Goal: Information Seeking & Learning: Learn about a topic

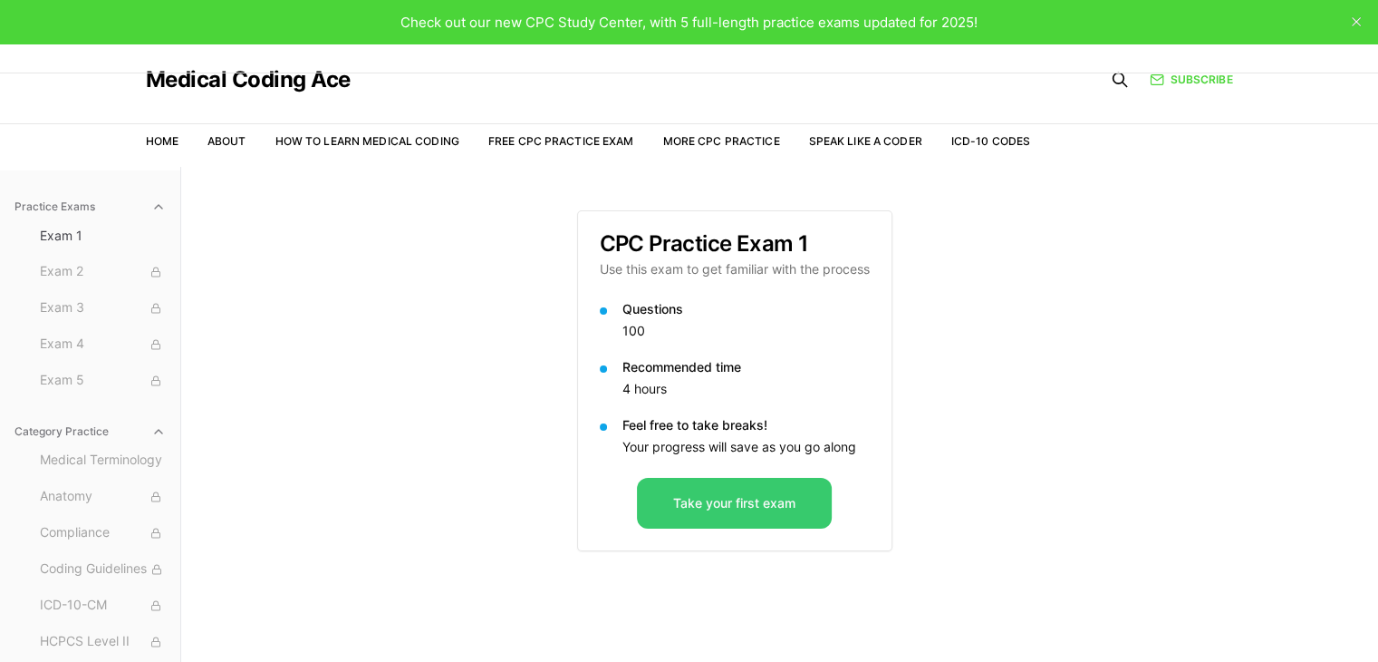
click at [729, 505] on button "Take your first exam" at bounding box center [734, 503] width 195 height 51
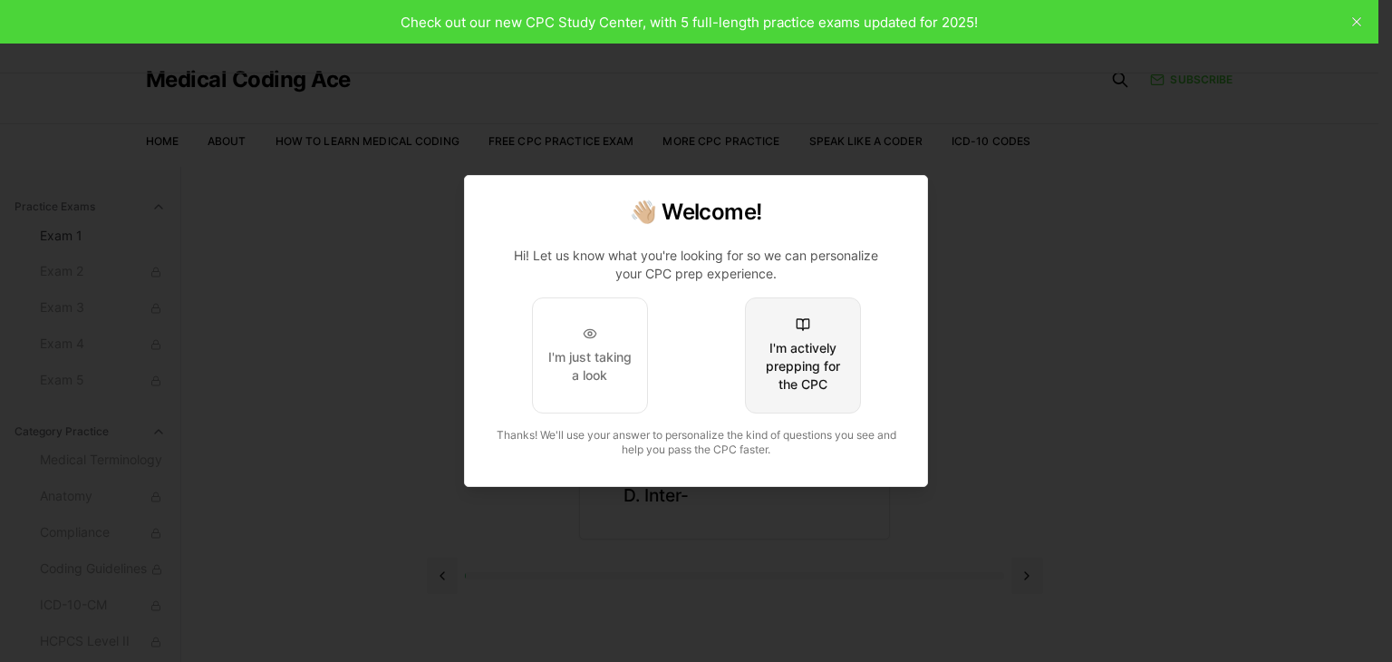
click at [809, 374] on div "I'm actively prepping for the CPC" at bounding box center [802, 366] width 85 height 54
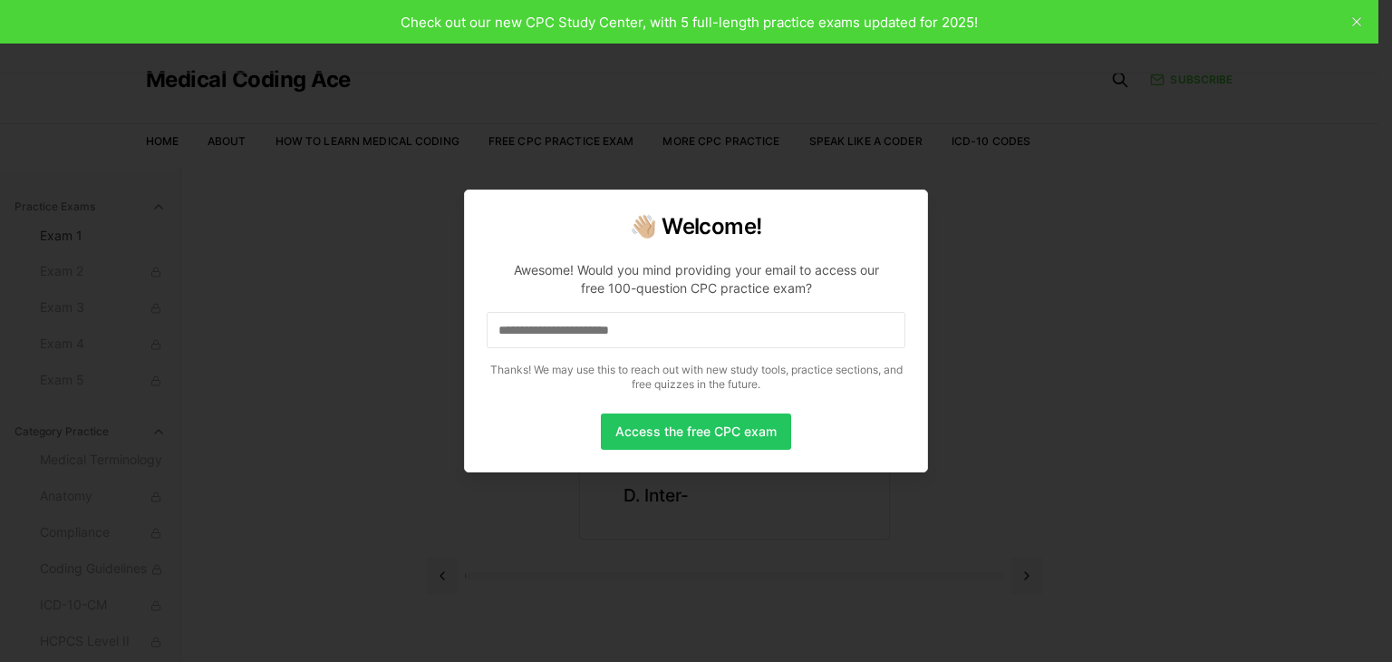
click at [559, 329] on input at bounding box center [696, 330] width 419 height 36
click at [656, 323] on input "*" at bounding box center [696, 330] width 419 height 36
click at [533, 336] on input "**" at bounding box center [696, 330] width 419 height 36
click at [551, 334] on input "***" at bounding box center [696, 330] width 419 height 36
click at [737, 425] on button "Access the free CPC exam" at bounding box center [696, 431] width 190 height 36
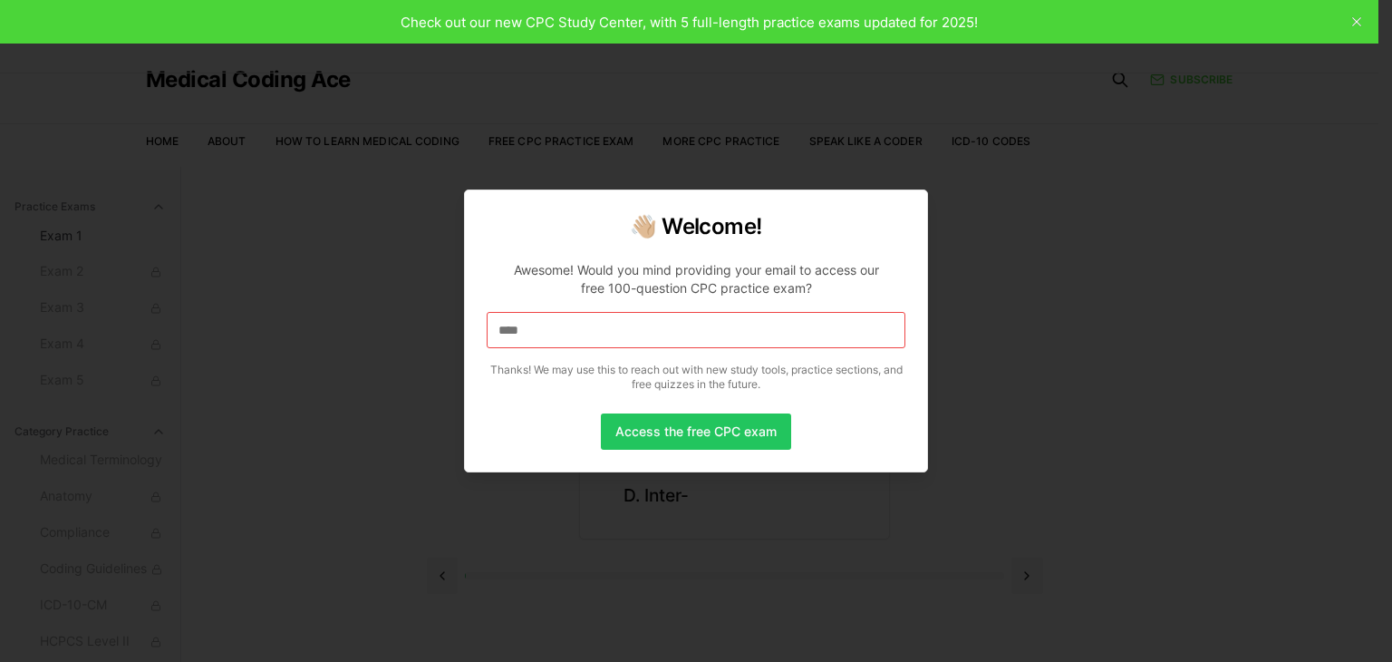
click at [645, 575] on div at bounding box center [696, 331] width 1392 height 662
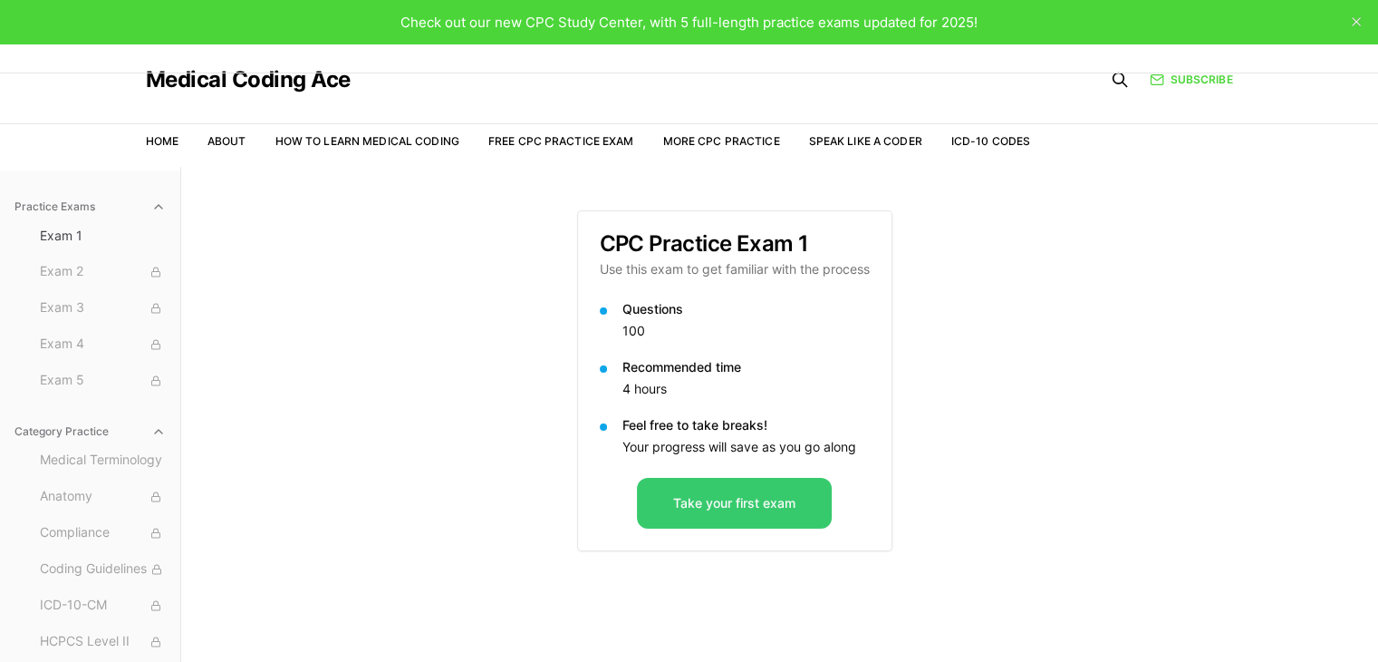
click at [696, 501] on button "Take your first exam" at bounding box center [734, 503] width 195 height 51
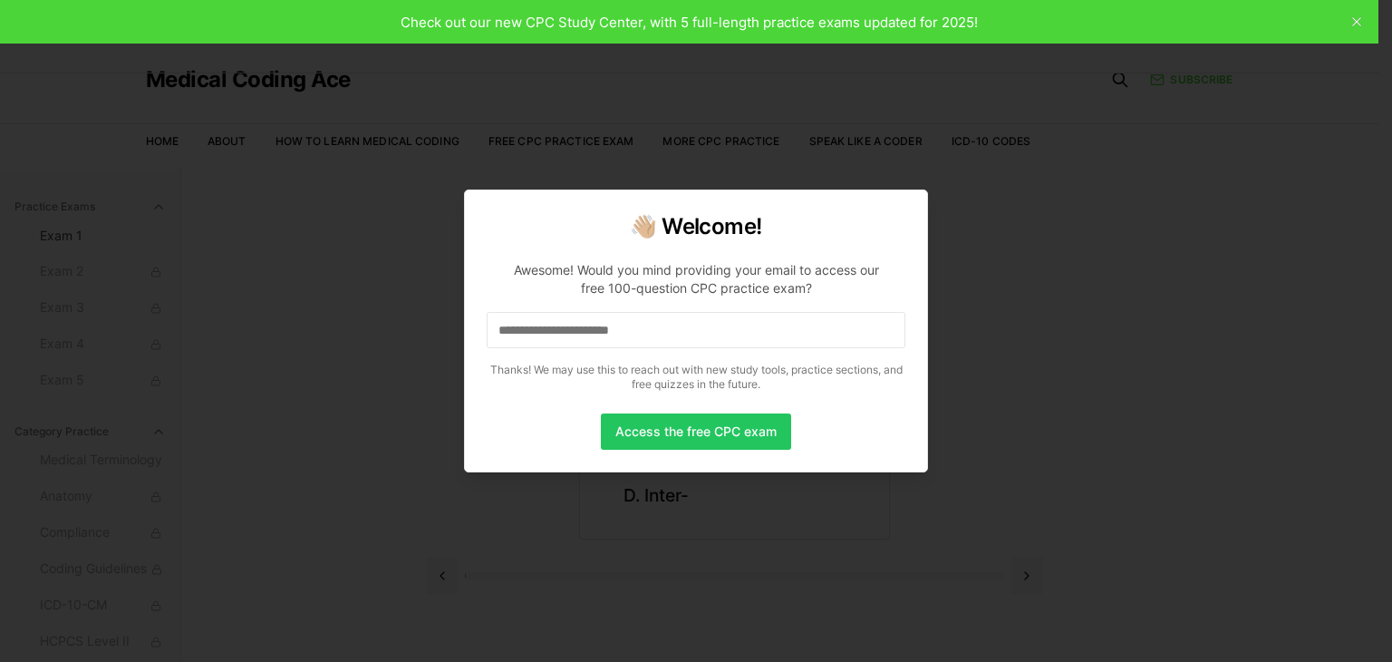
click at [1356, 24] on div at bounding box center [696, 331] width 1392 height 662
click at [1356, 17] on div at bounding box center [696, 331] width 1392 height 662
click at [680, 429] on button "Access the free CPC exam" at bounding box center [696, 431] width 190 height 36
click at [524, 337] on input at bounding box center [696, 330] width 419 height 36
click at [1357, 24] on div at bounding box center [696, 331] width 1392 height 662
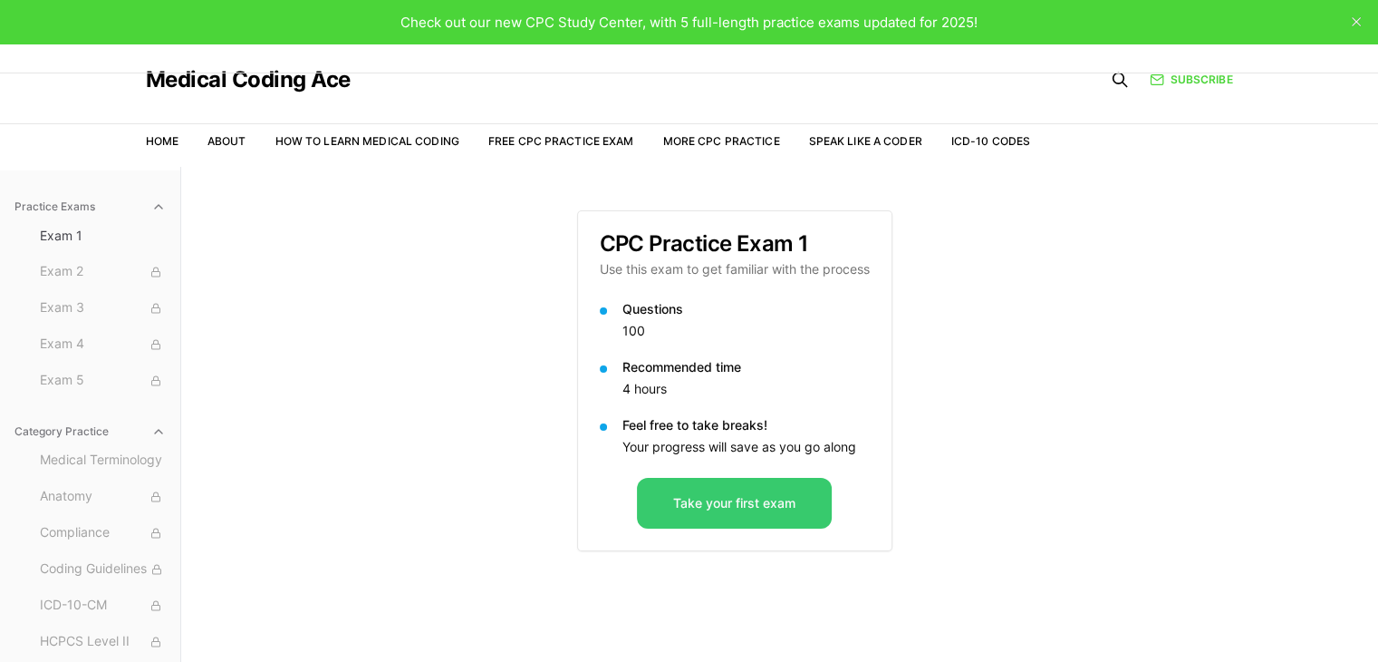
click at [701, 502] on button "Take your first exam" at bounding box center [734, 503] width 195 height 51
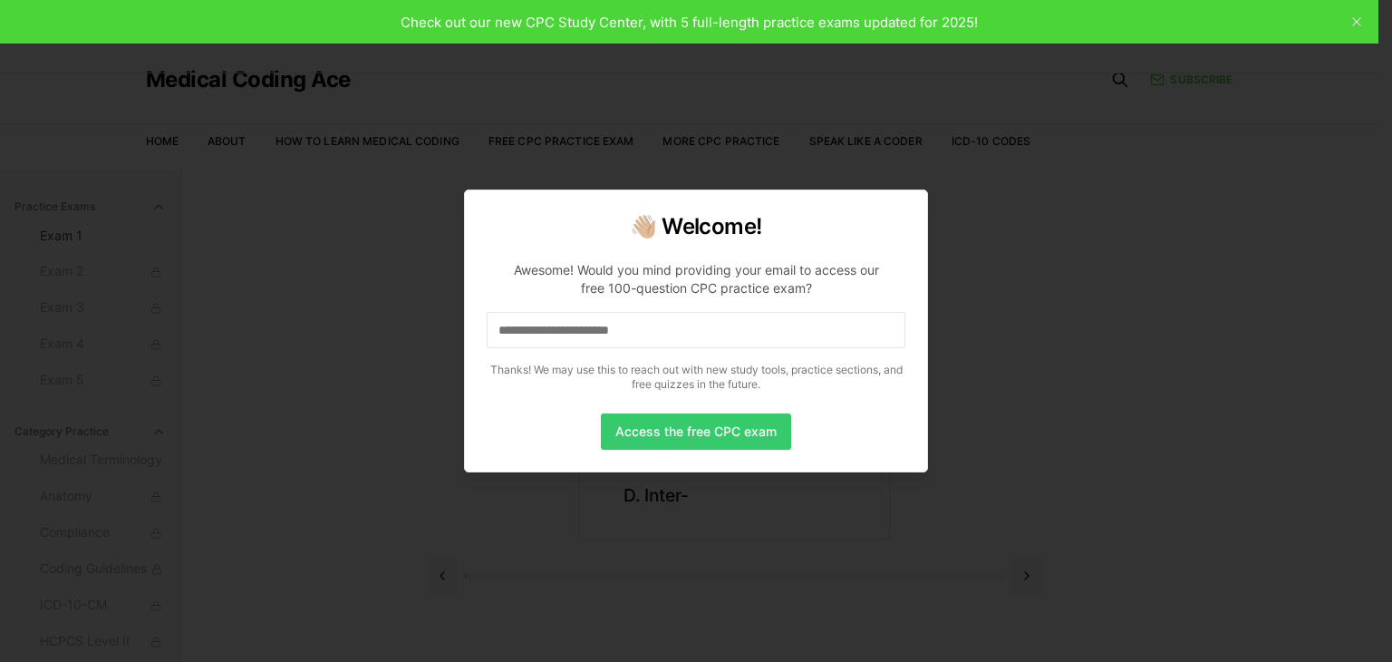
click at [685, 425] on button "Access the free CPC exam" at bounding box center [696, 431] width 190 height 36
click at [541, 327] on input at bounding box center [696, 330] width 419 height 36
drag, startPoint x: 504, startPoint y: 335, endPoint x: 848, endPoint y: 401, distance: 350.7
click at [867, 418] on div "Access the free CPC exam" at bounding box center [696, 431] width 419 height 36
click at [565, 320] on input at bounding box center [696, 330] width 419 height 36
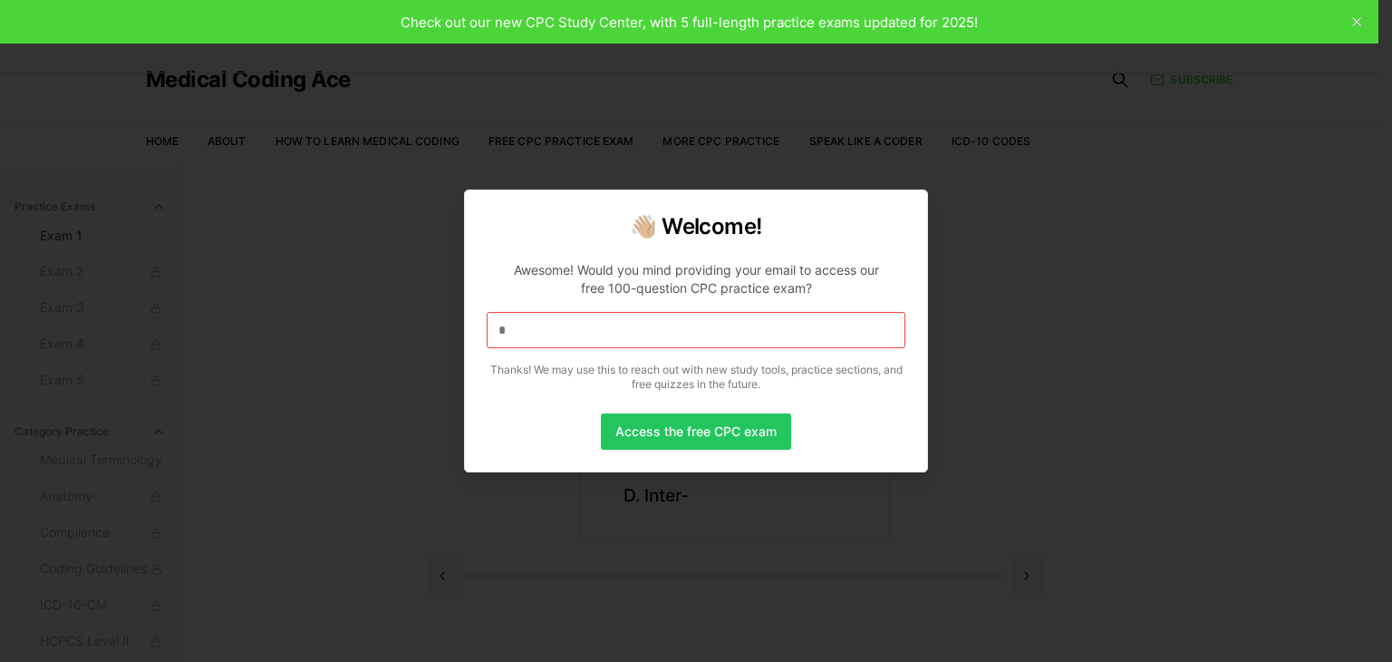
click at [1195, 79] on div at bounding box center [696, 331] width 1392 height 662
drag, startPoint x: 498, startPoint y: 337, endPoint x: 423, endPoint y: 348, distance: 76.0
click at [423, 348] on body "Check out our new CPC Study Center, with 5 full-length practice exams updated f…" at bounding box center [689, 414] width 1378 height 828
click at [720, 436] on button "Access the free CPC exam" at bounding box center [696, 431] width 190 height 36
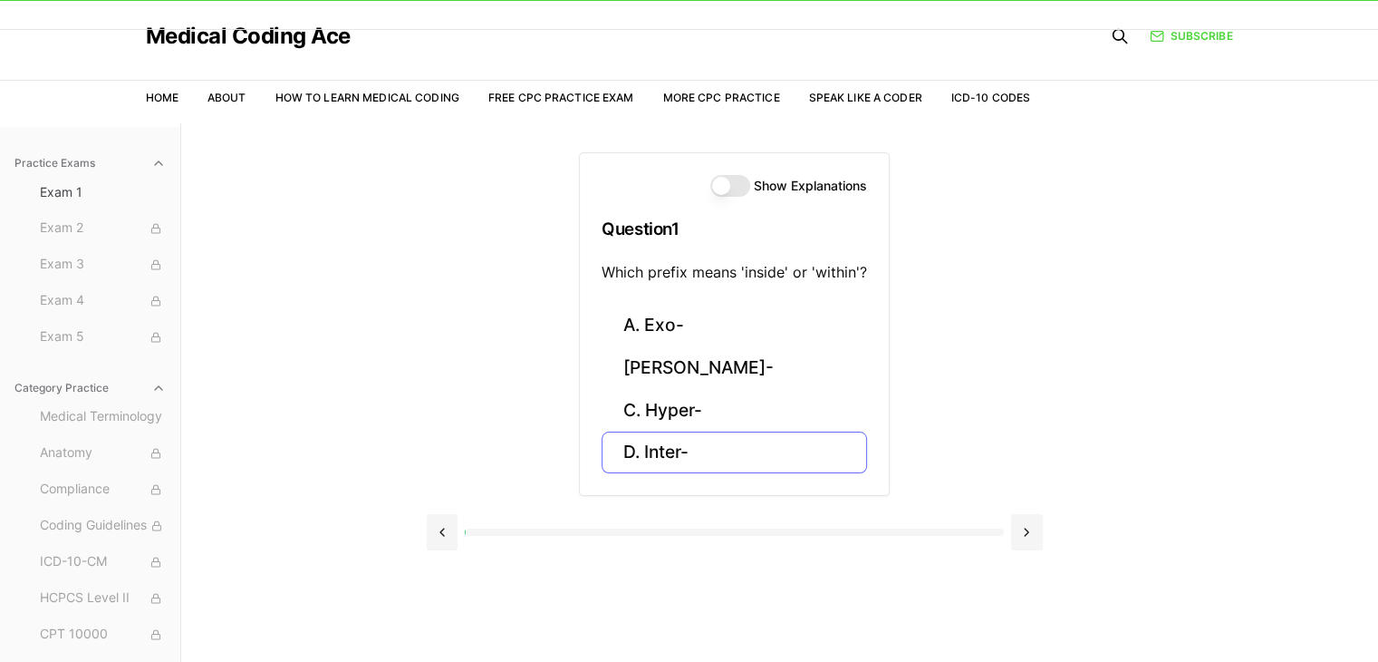
scroll to position [167, 0]
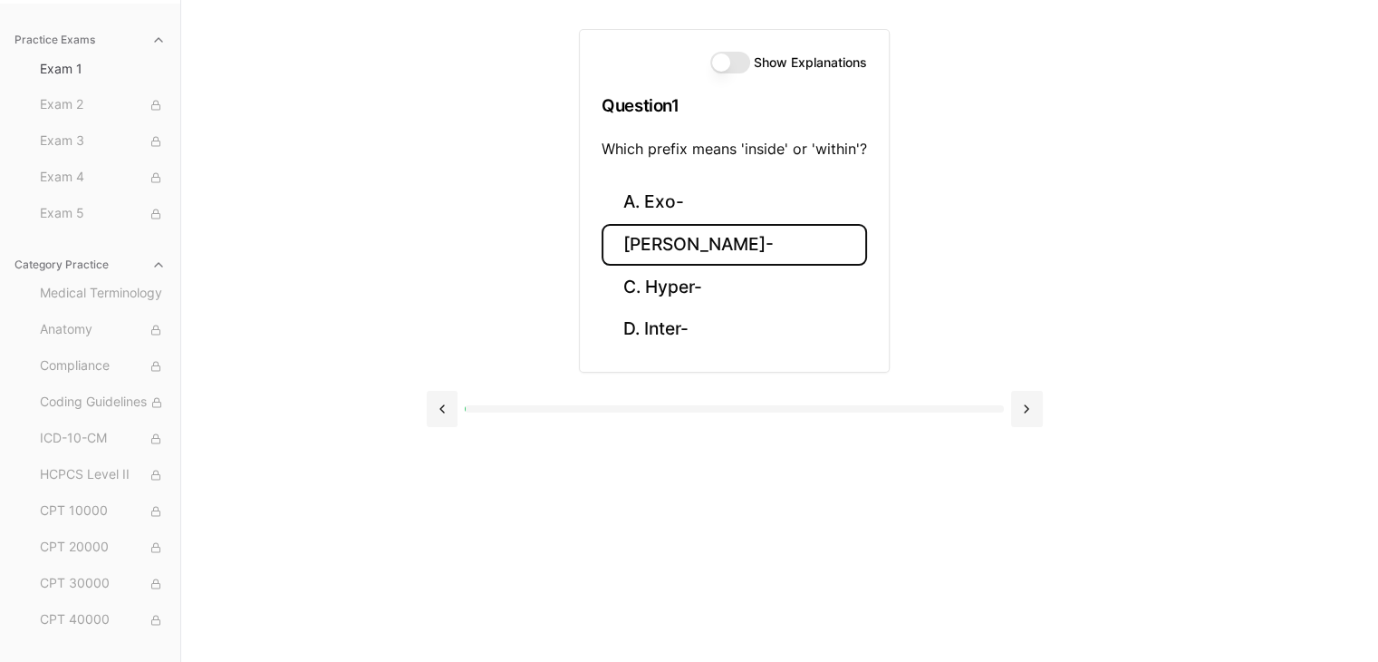
click at [667, 245] on button "B. Endo-" at bounding box center [735, 245] width 266 height 43
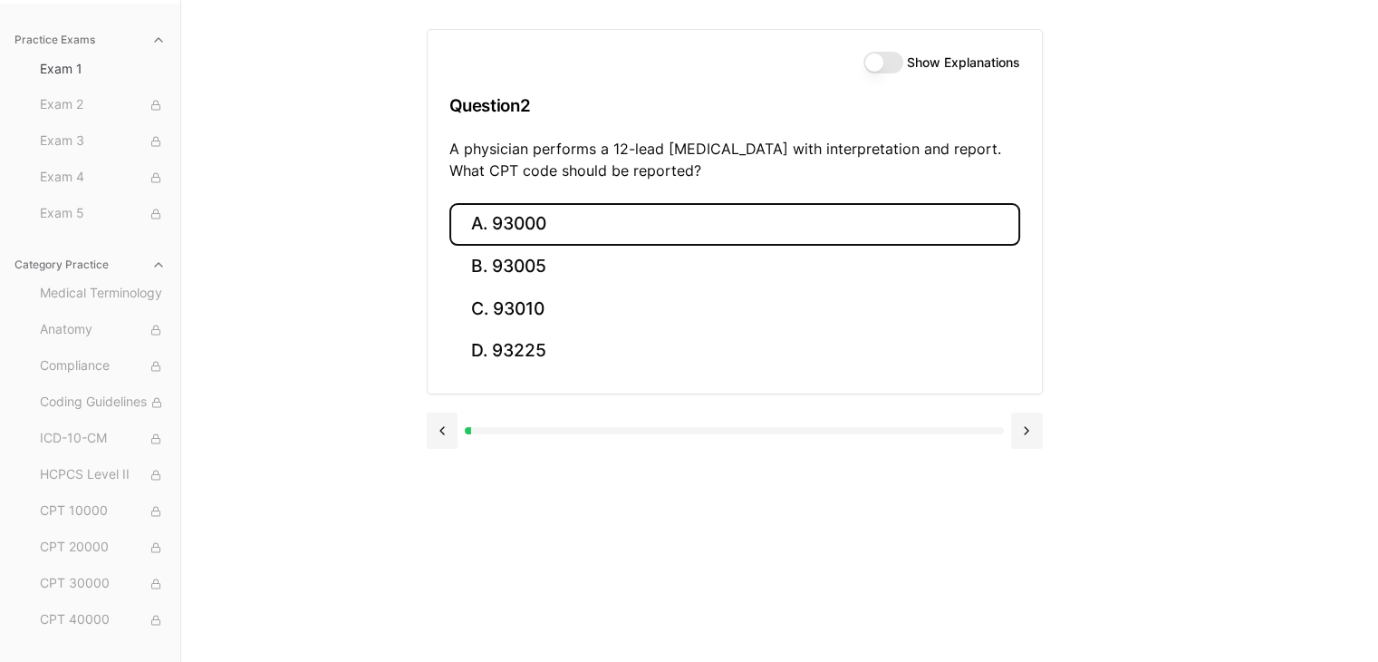
click at [486, 222] on button "A. 93000" at bounding box center [734, 224] width 571 height 43
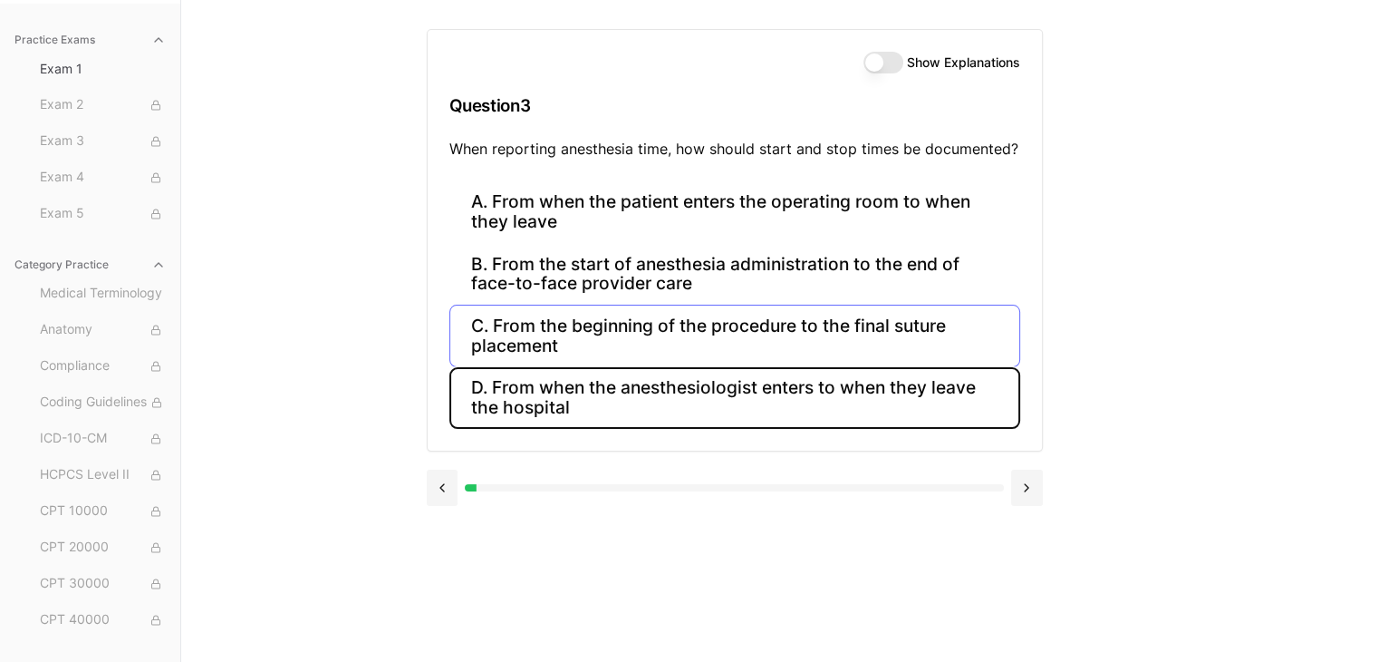
click at [538, 394] on button "D. From when the anesthesiologist enters to when they leave the hospital" at bounding box center [734, 398] width 571 height 62
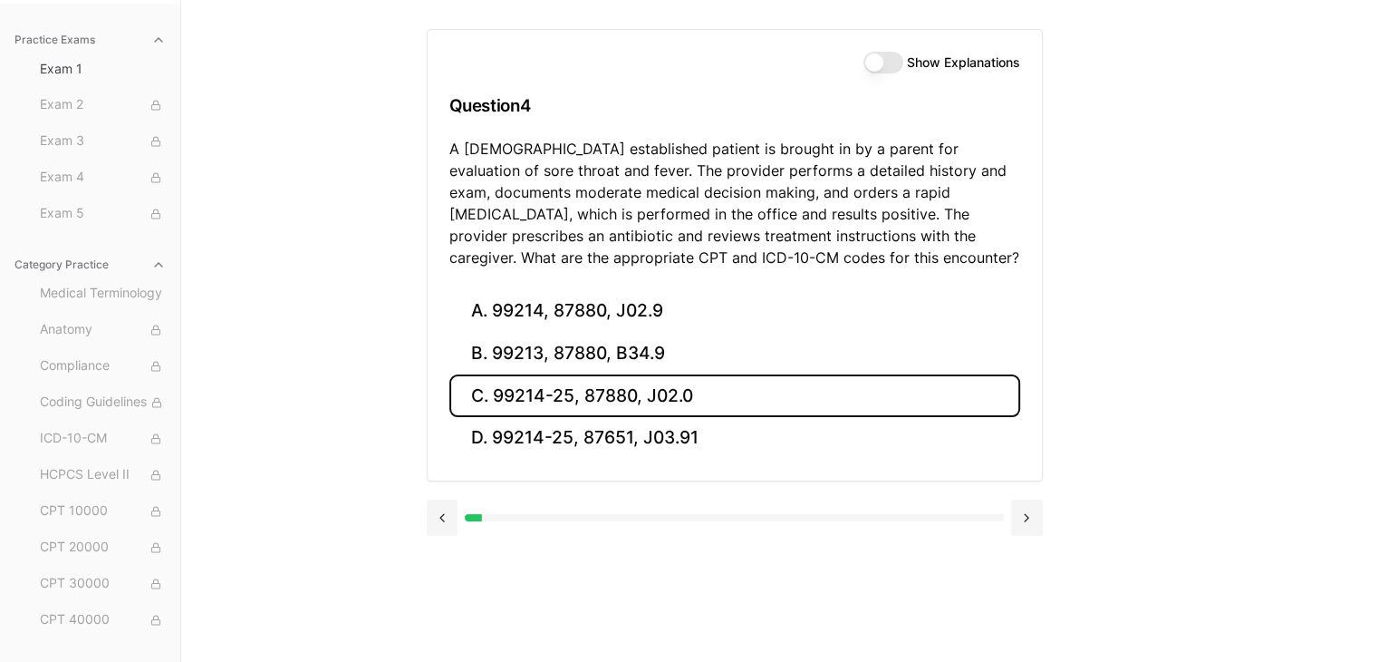
click at [500, 389] on button "C. 99214-25, 87880, J02.0" at bounding box center [734, 395] width 571 height 43
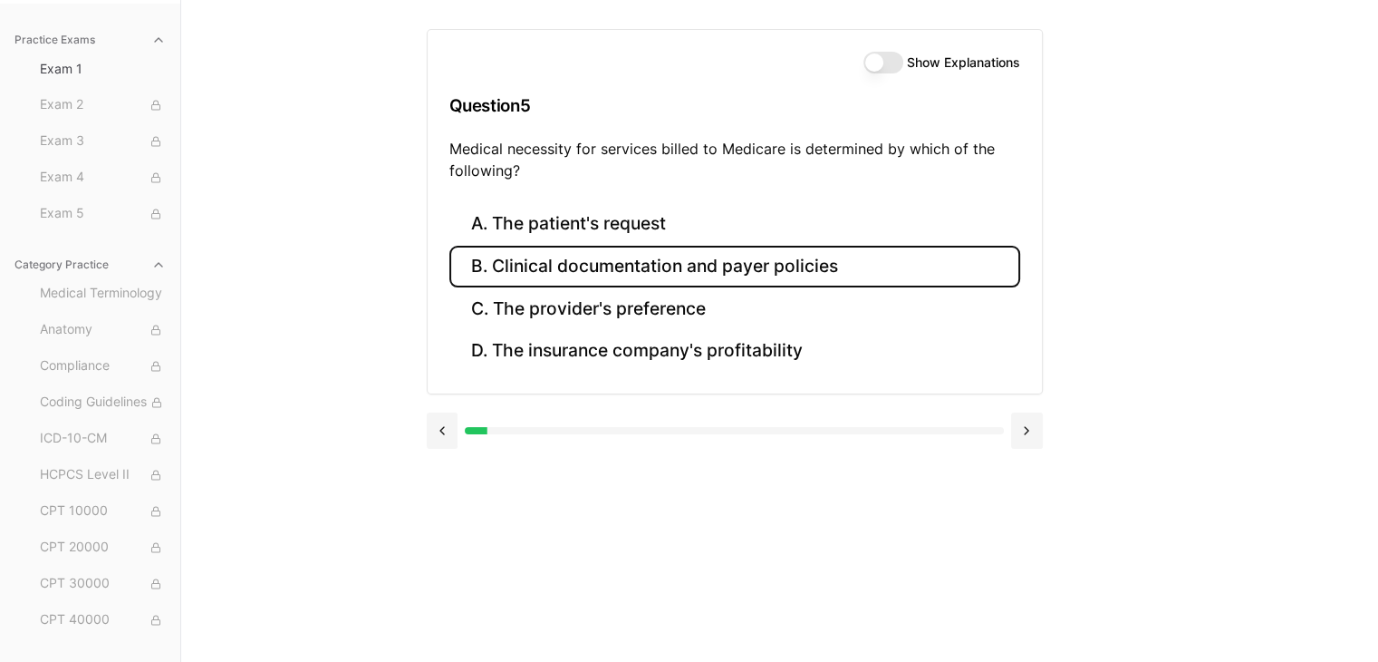
click at [610, 266] on button "B. Clinical documentation and payer policies" at bounding box center [734, 267] width 571 height 43
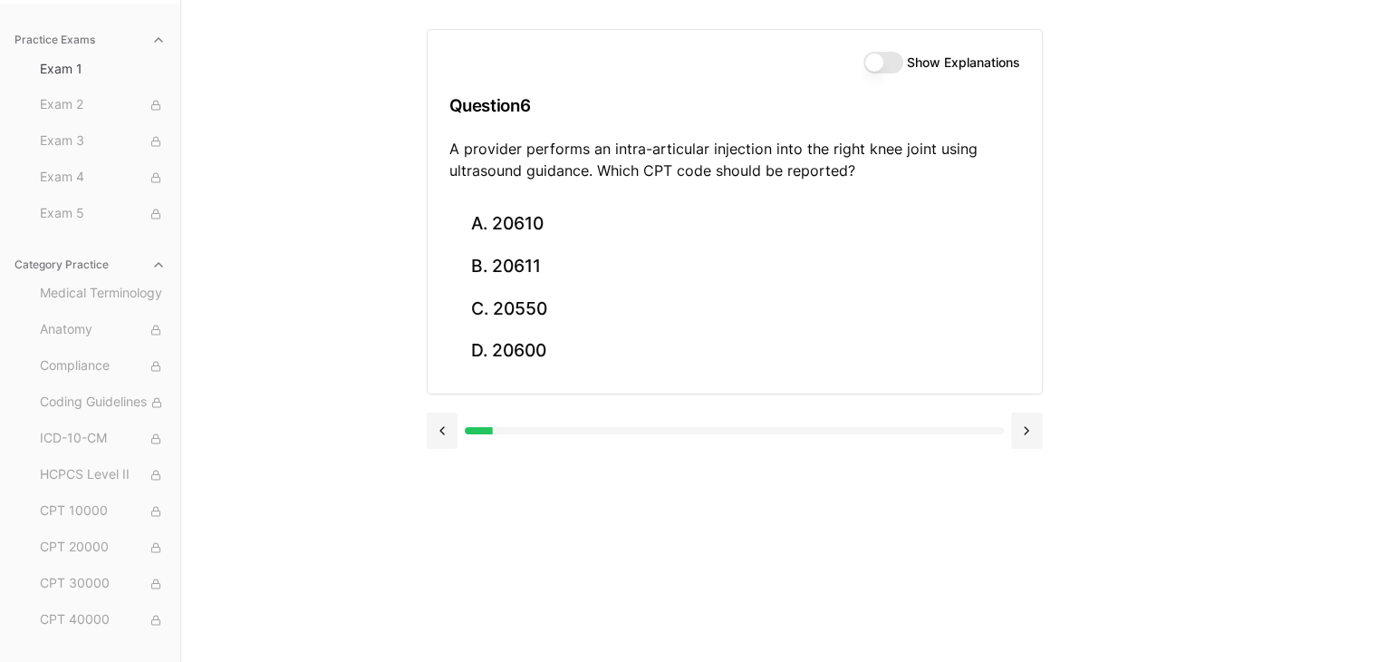
click at [897, 62] on button "Show Explanations" at bounding box center [884, 63] width 40 height 22
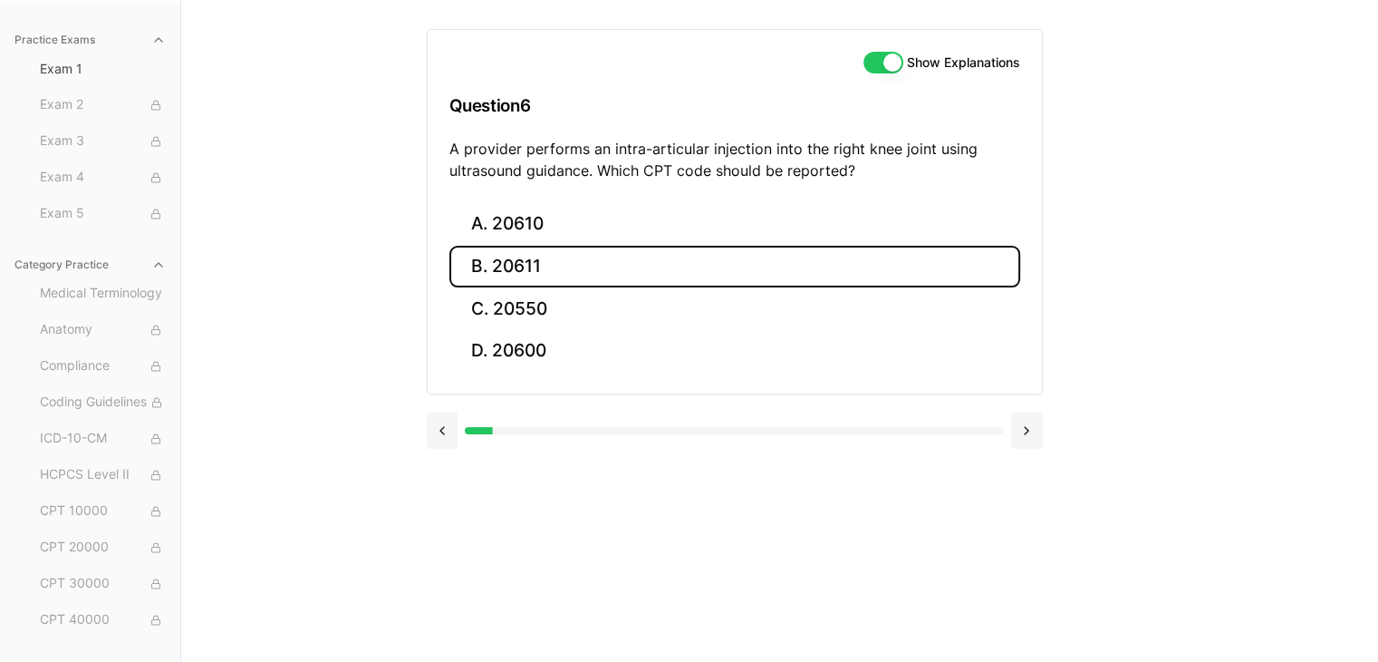
click at [525, 270] on button "B. 20611" at bounding box center [734, 267] width 571 height 43
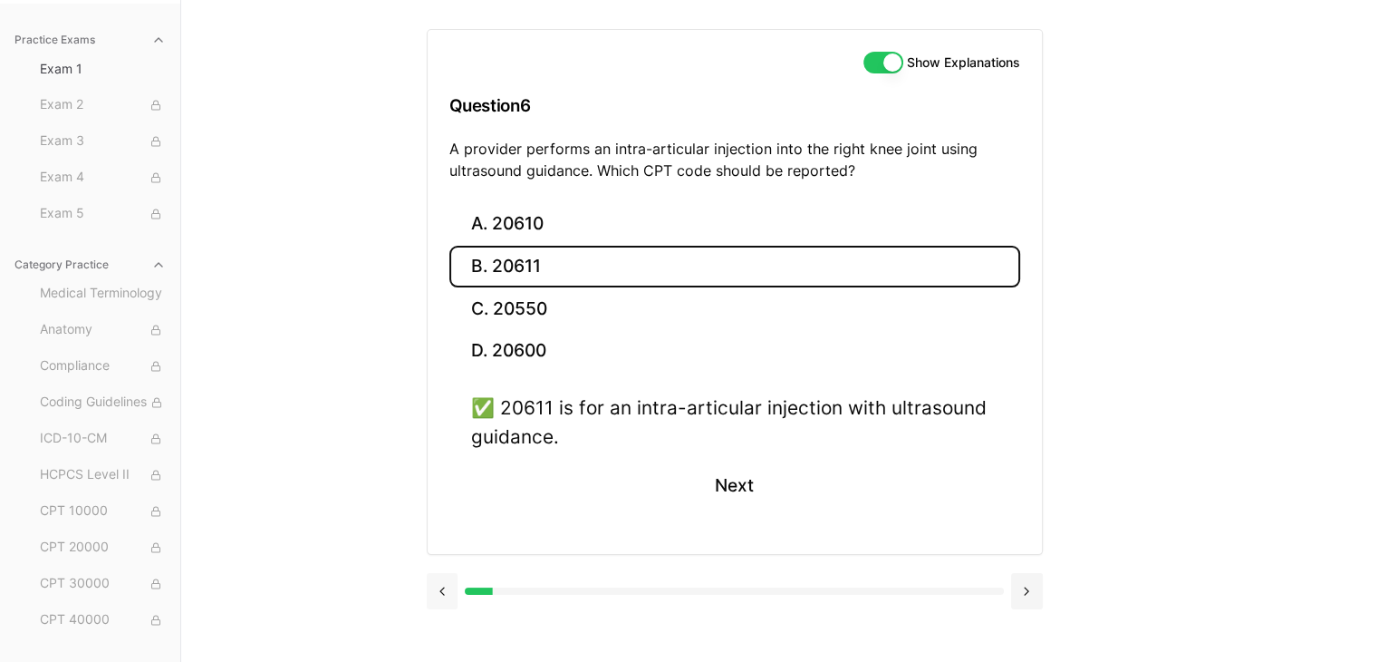
click at [435, 581] on button at bounding box center [443, 591] width 32 height 36
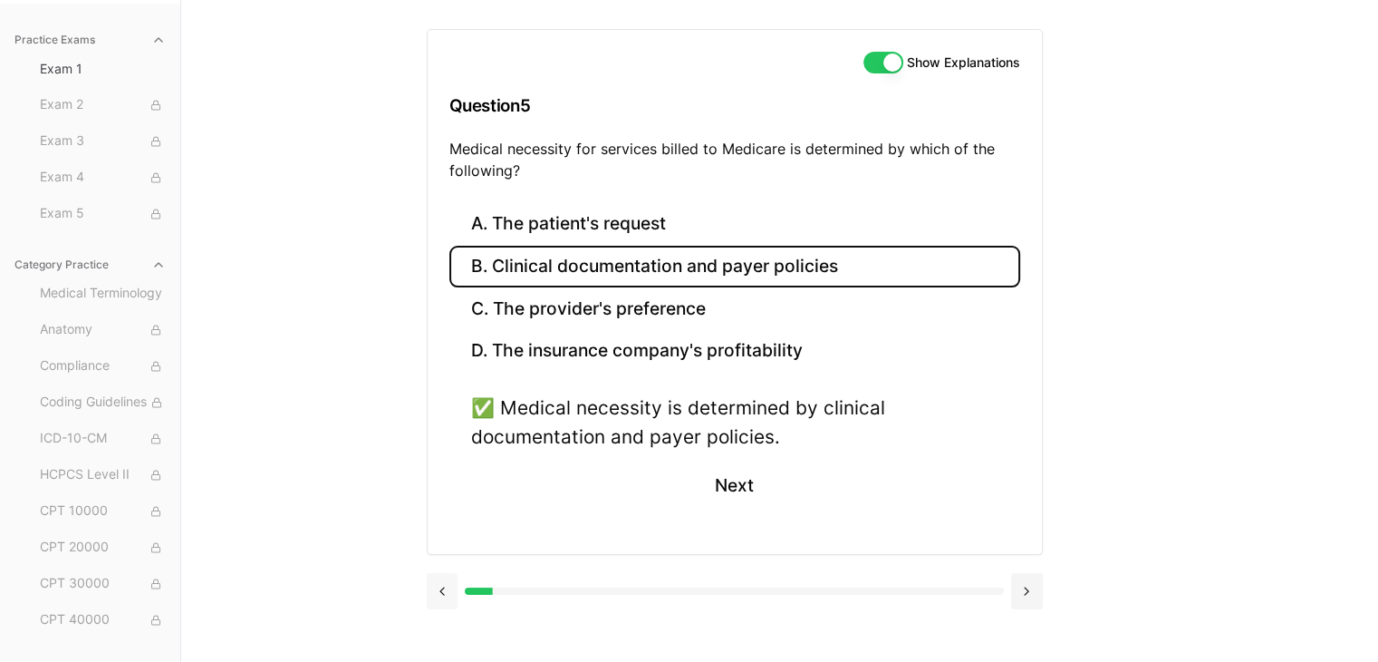
click at [435, 581] on button at bounding box center [443, 591] width 32 height 36
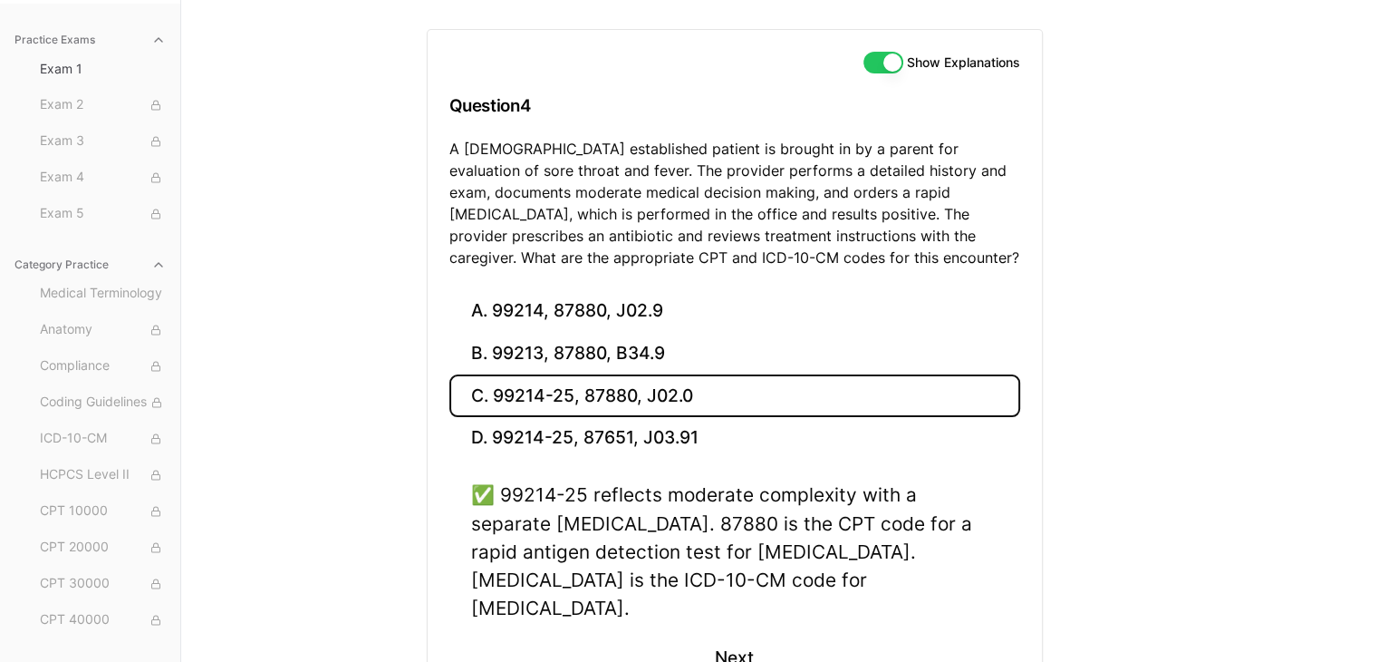
click at [435, 581] on div "A. 99214, 87880, J02.9 B. 99213, 87880, B34.9 C. 99214-25, 87880, J02.0 D. 9921…" at bounding box center [735, 507] width 614 height 435
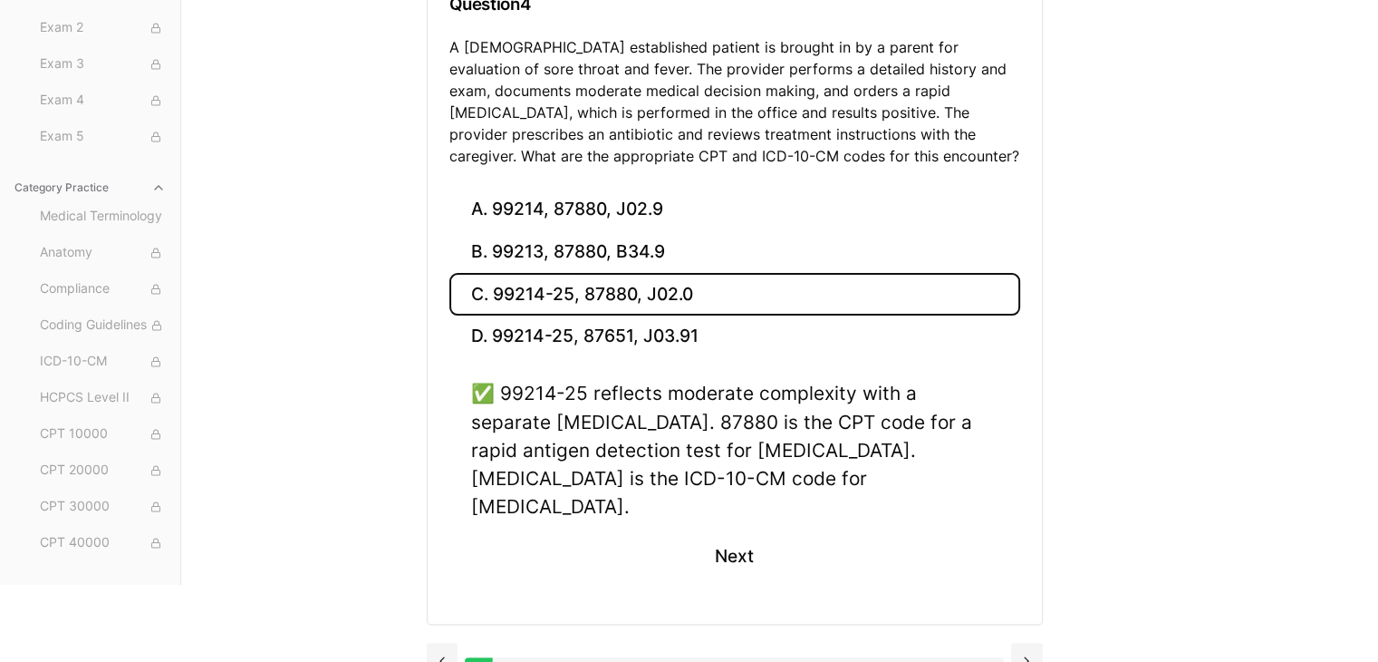
scroll to position [270, 0]
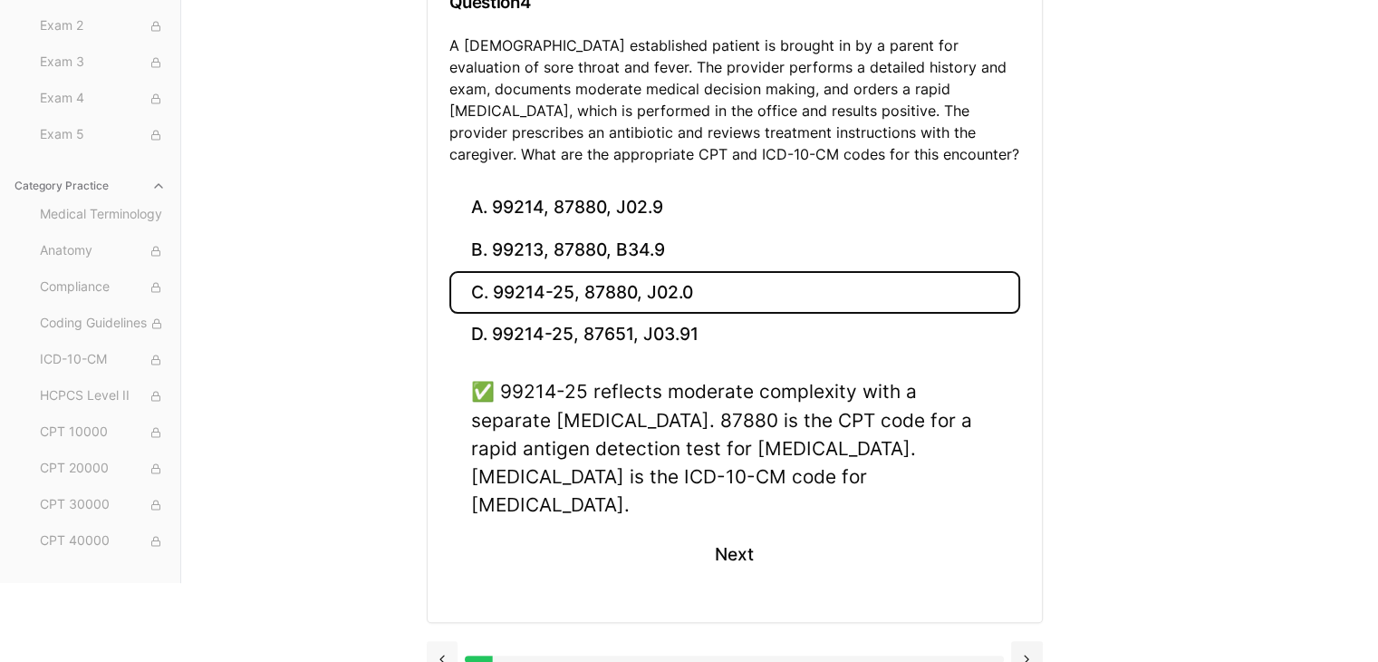
click at [441, 641] on button at bounding box center [443, 659] width 32 height 36
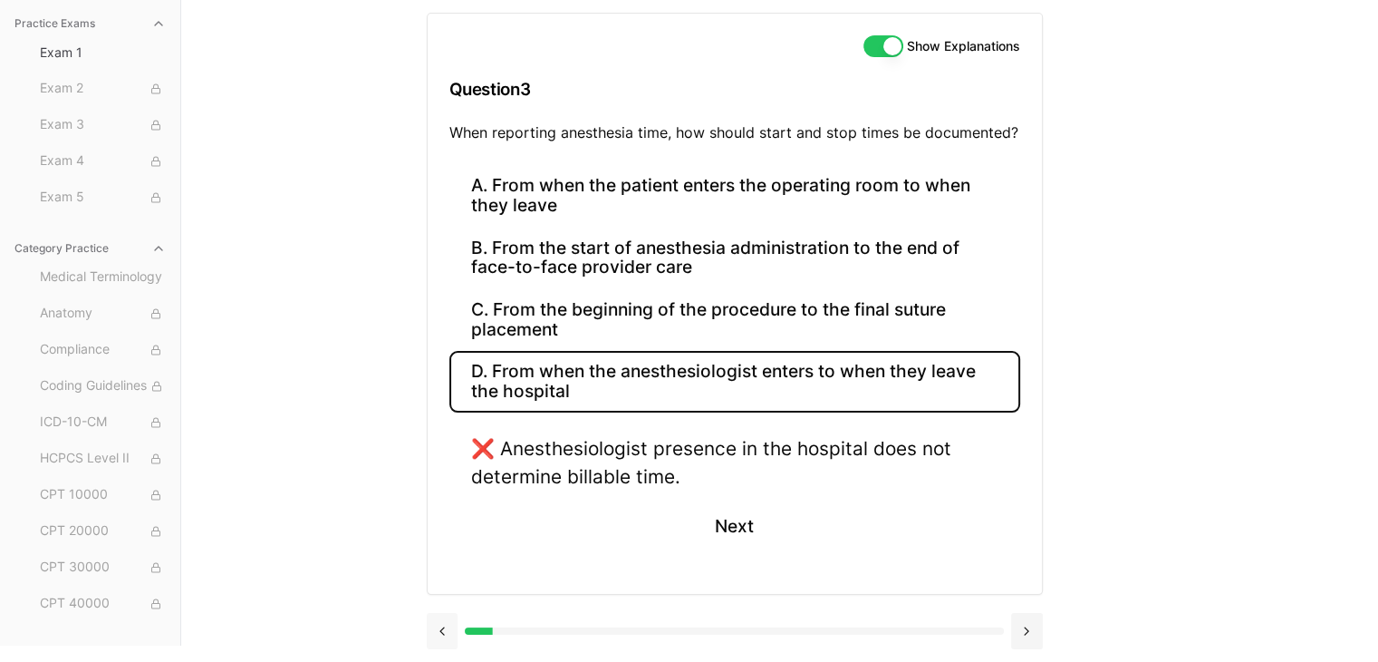
click at [442, 624] on button at bounding box center [443, 631] width 32 height 36
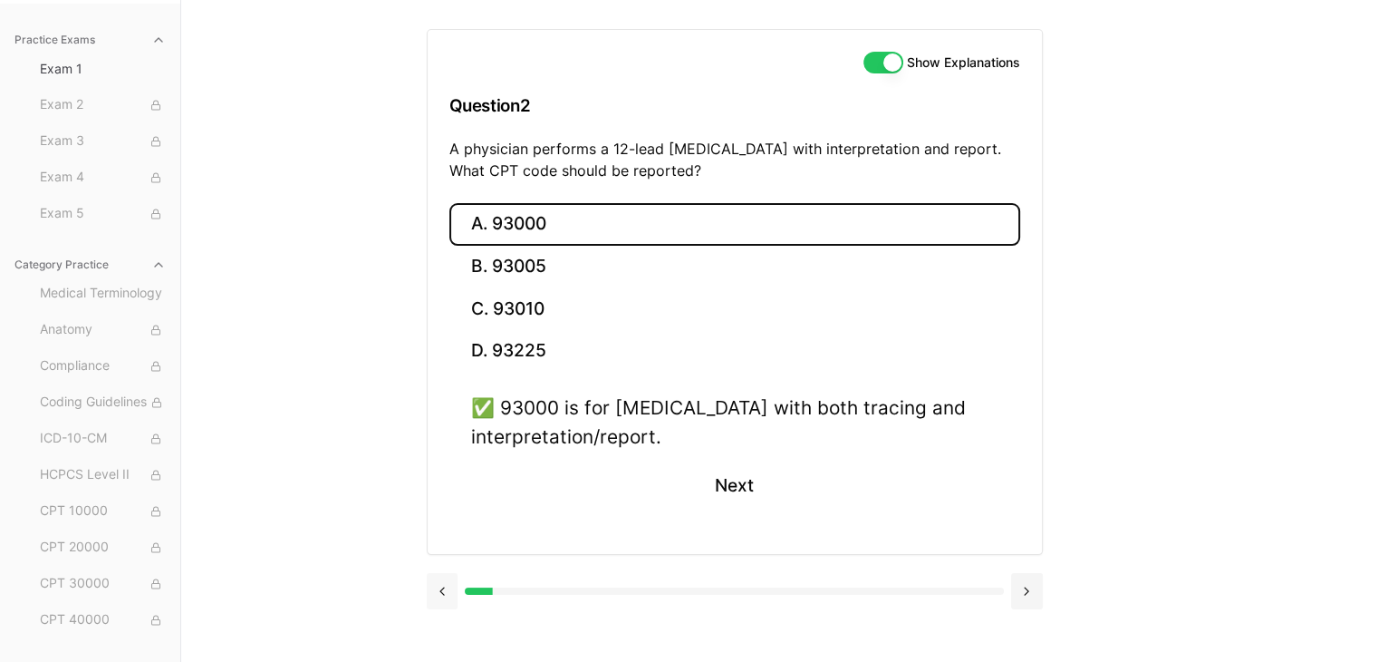
click at [442, 597] on button at bounding box center [443, 591] width 32 height 36
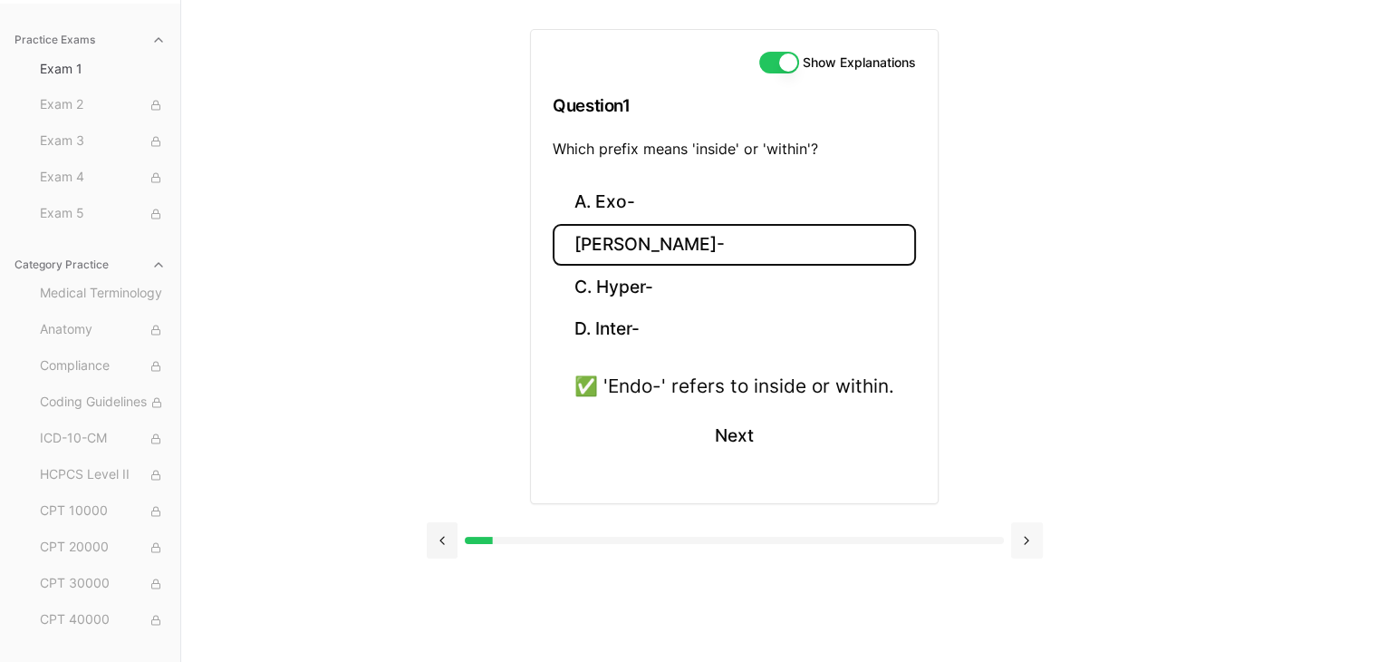
click at [1026, 535] on button at bounding box center [1027, 540] width 32 height 36
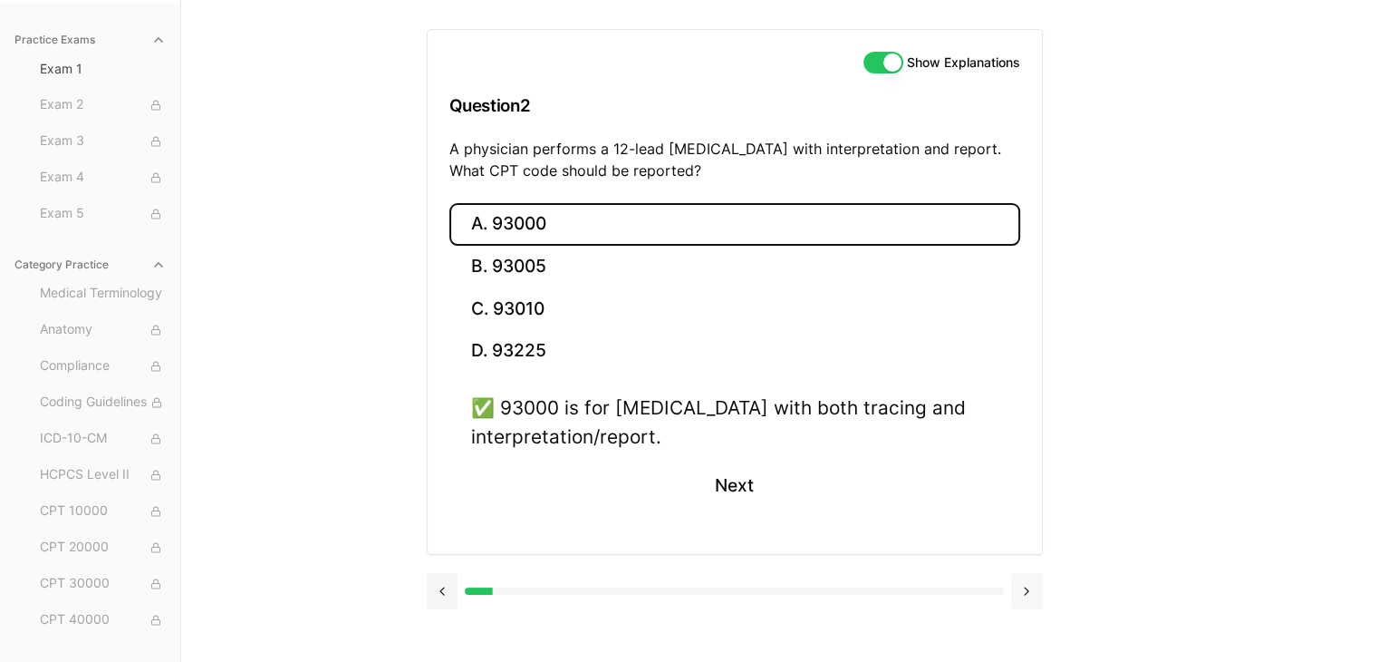
click at [1026, 581] on button at bounding box center [1027, 591] width 32 height 36
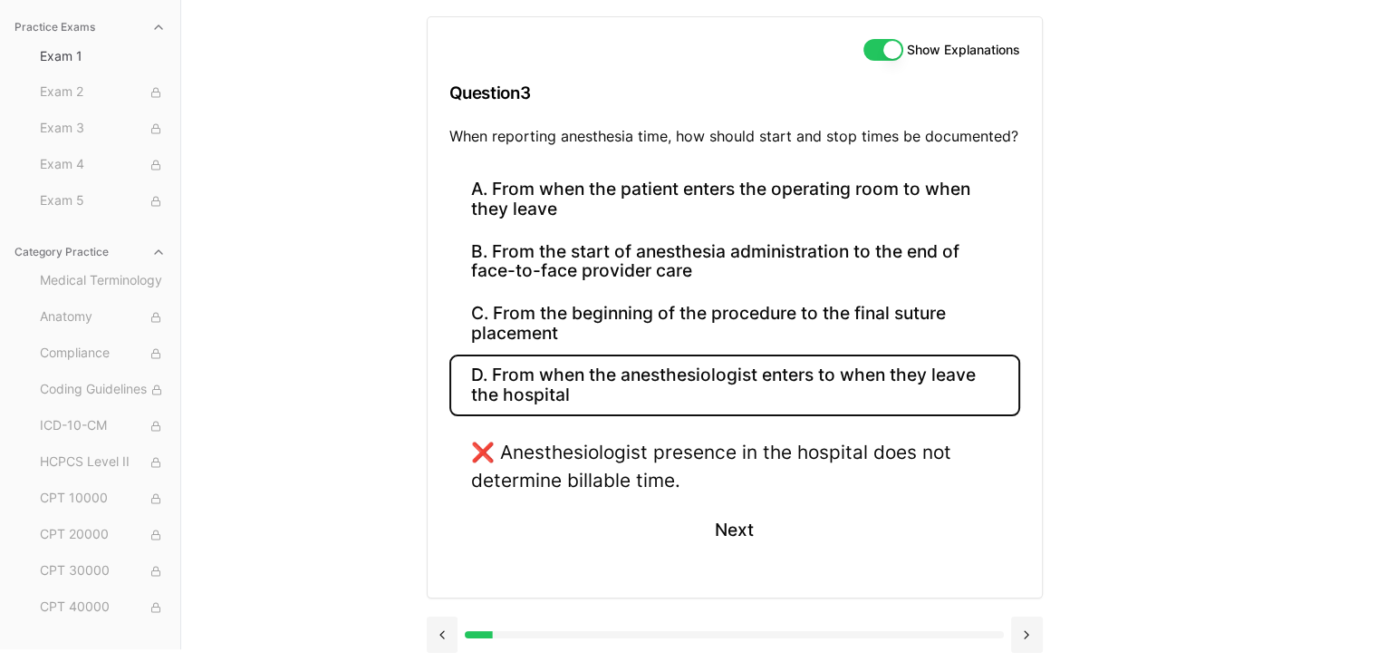
scroll to position [183, 0]
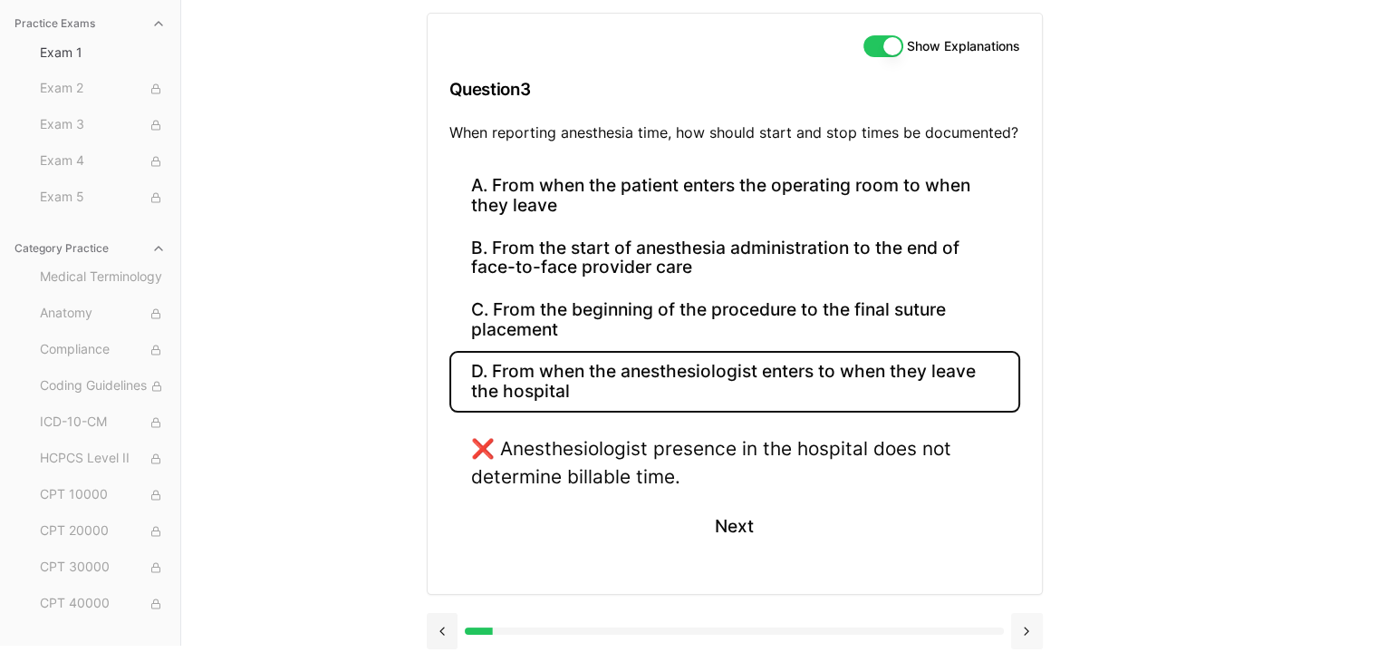
click at [1026, 632] on button at bounding box center [1027, 631] width 32 height 36
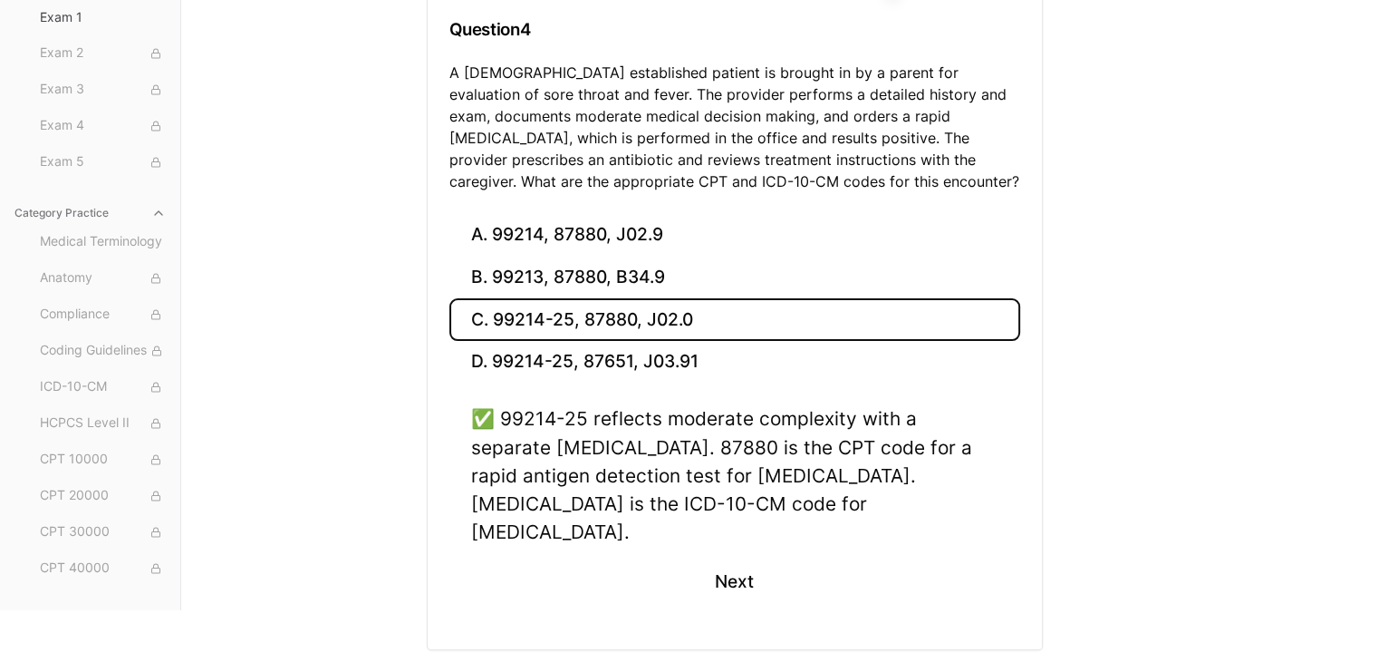
scroll to position [270, 0]
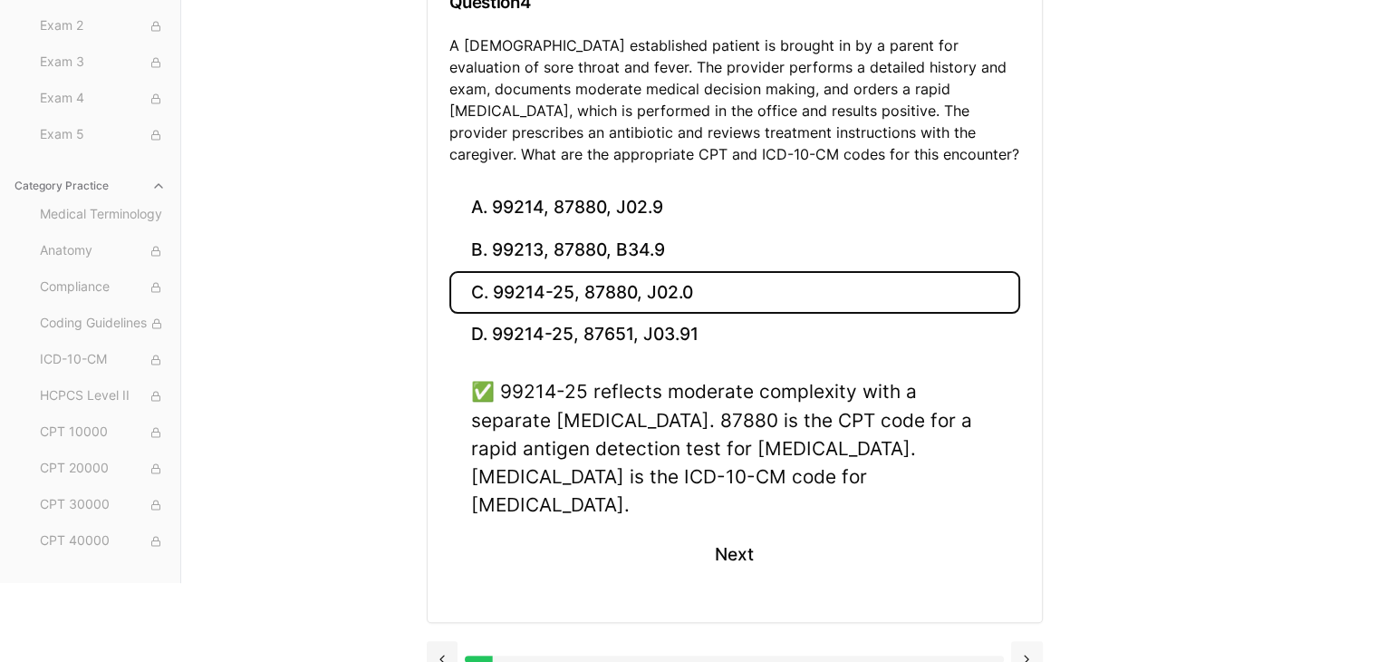
click at [1025, 641] on button at bounding box center [1027, 659] width 32 height 36
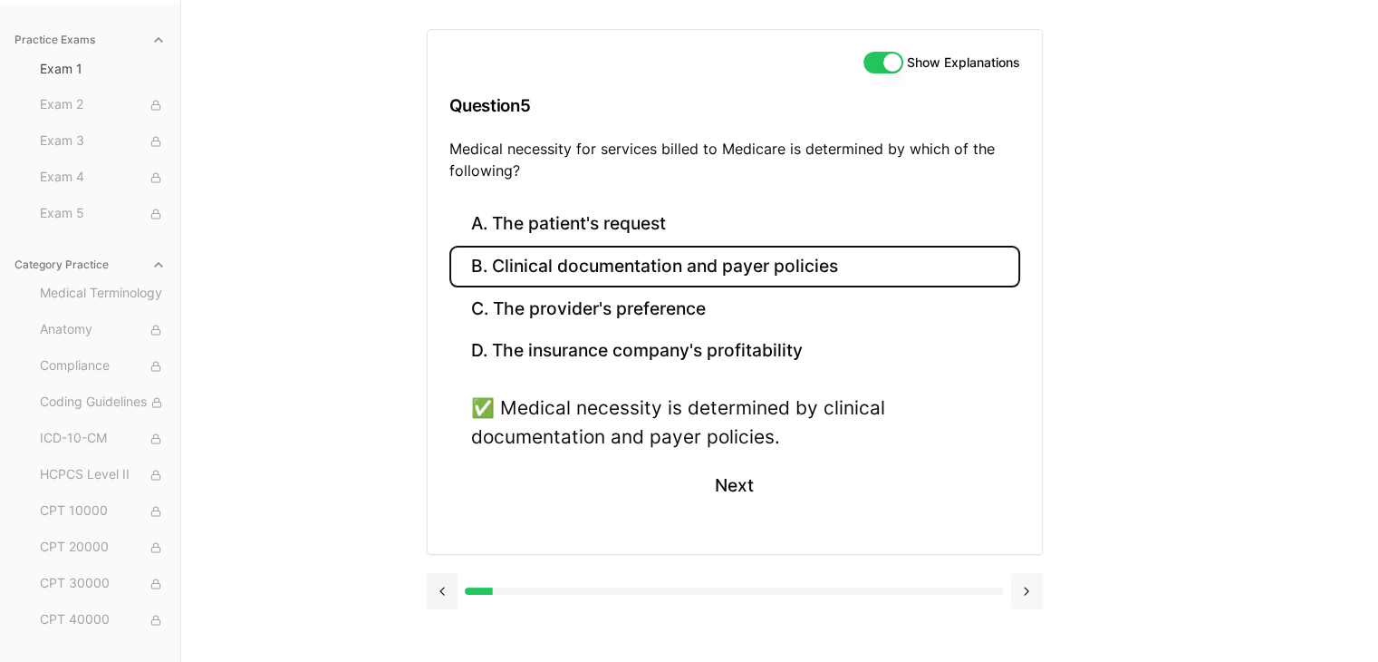
scroll to position [167, 0]
click at [1026, 587] on button at bounding box center [1027, 591] width 32 height 36
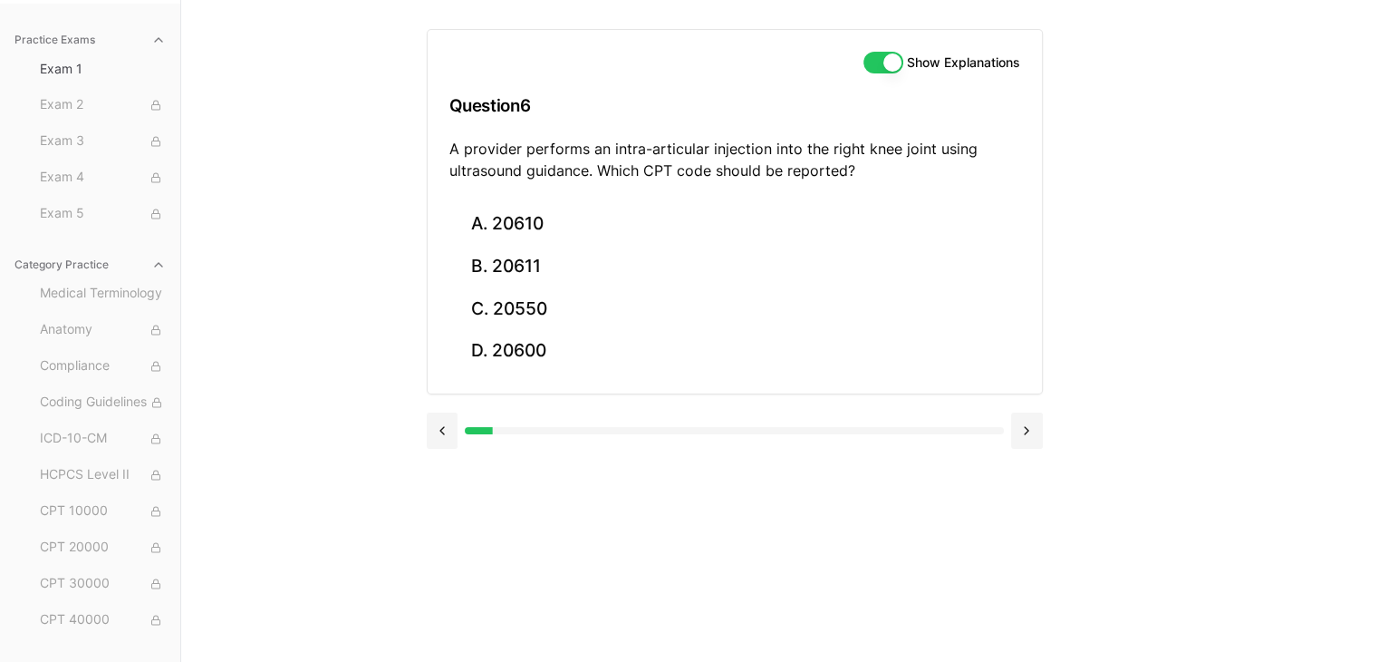
click at [1027, 430] on button at bounding box center [1027, 430] width 32 height 36
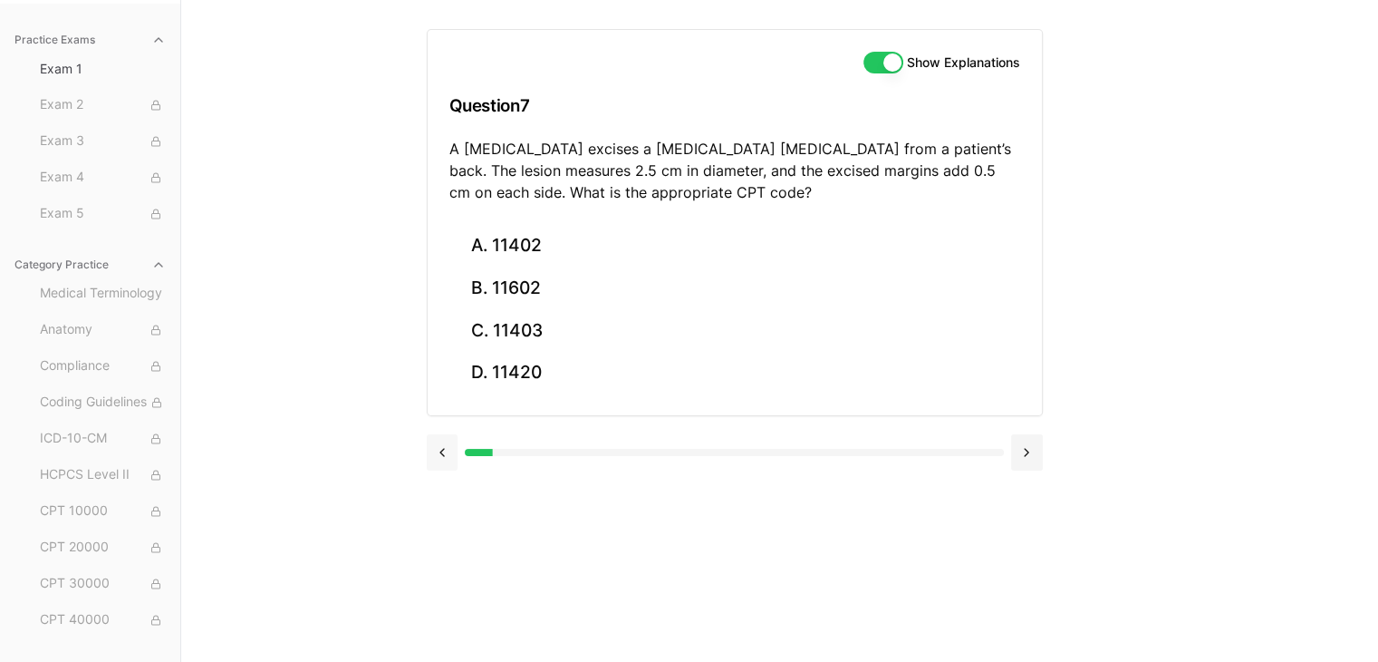
click at [447, 461] on button at bounding box center [443, 452] width 32 height 36
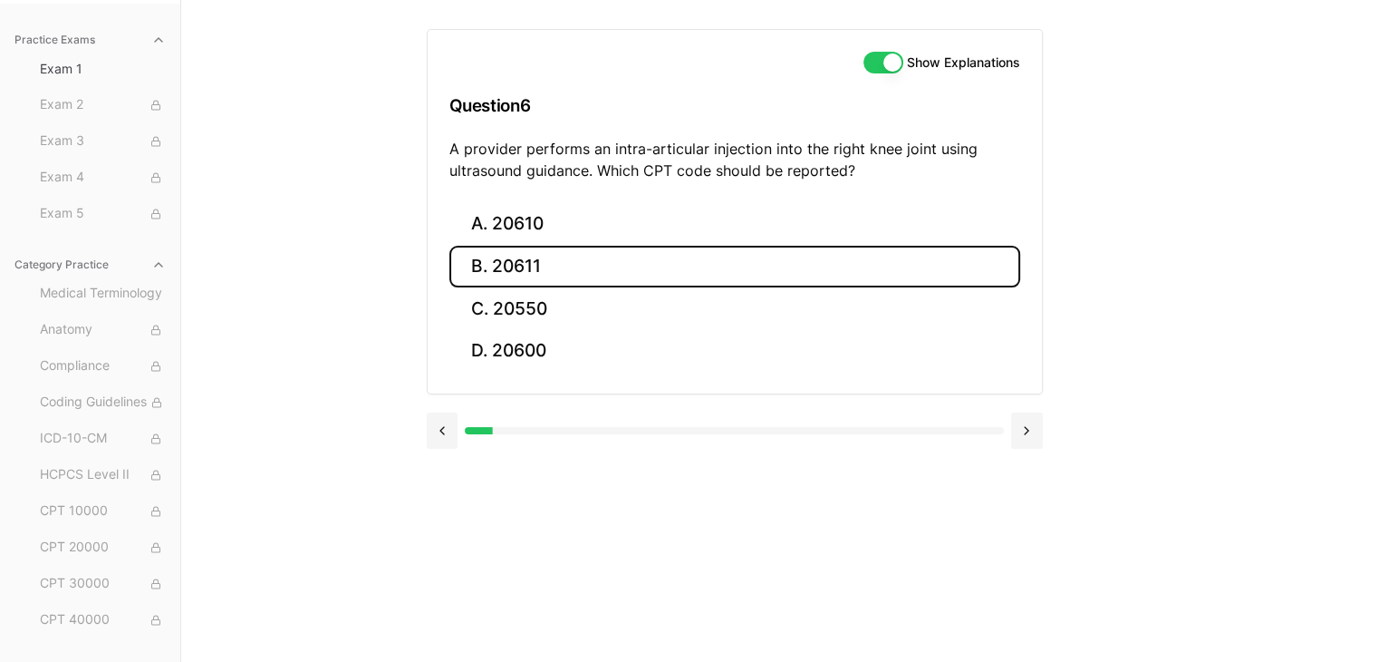
click at [552, 262] on button "B. 20611" at bounding box center [734, 267] width 571 height 43
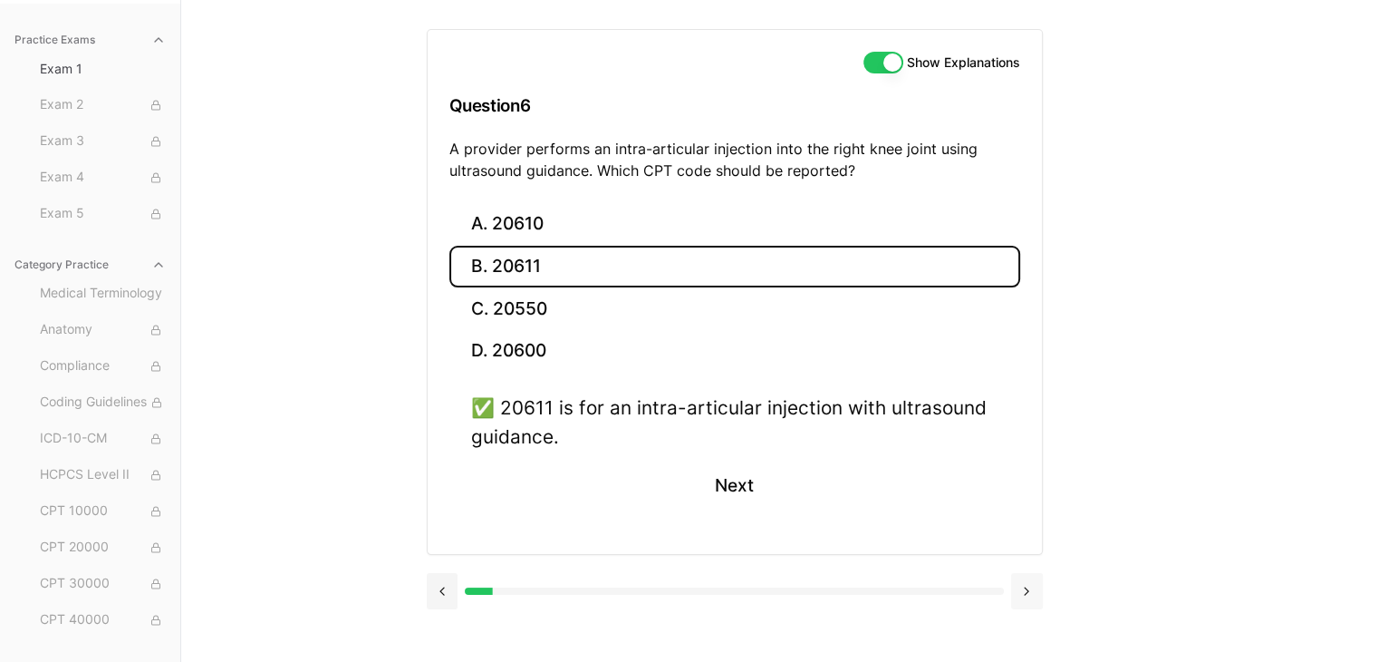
click at [1021, 588] on button at bounding box center [1027, 591] width 32 height 36
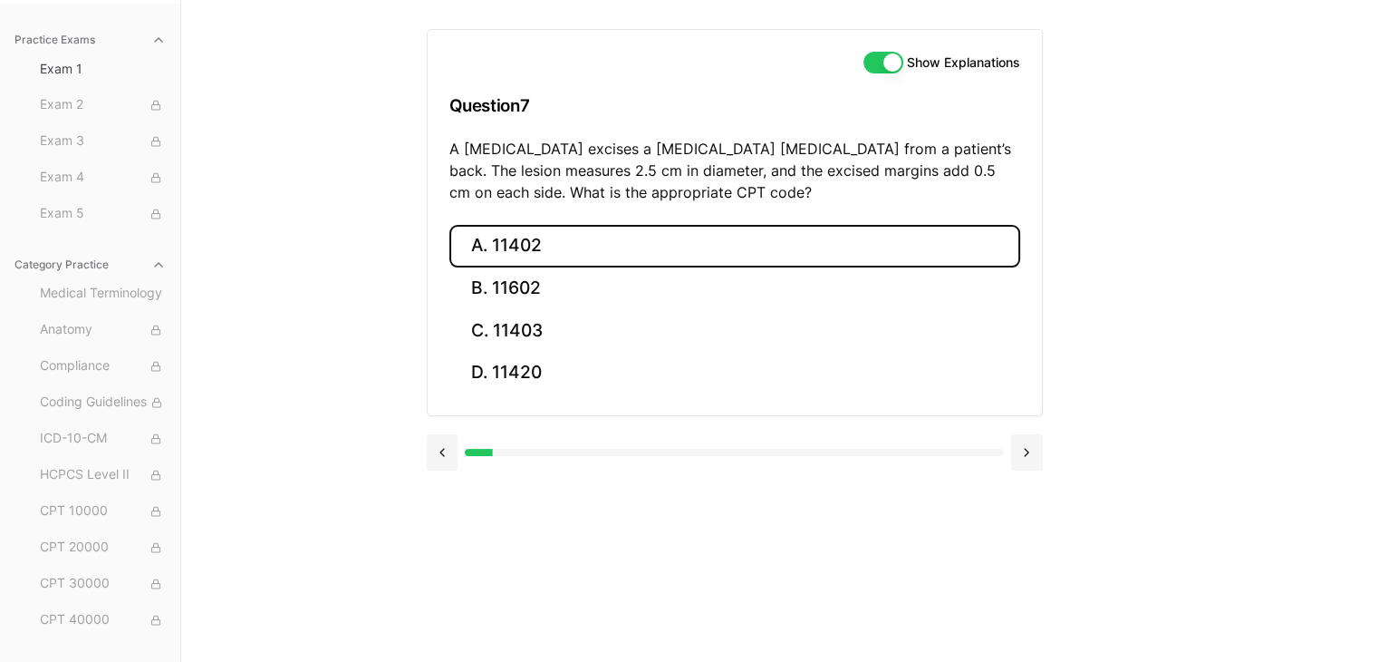
click at [551, 243] on button "A. 11402" at bounding box center [734, 246] width 571 height 43
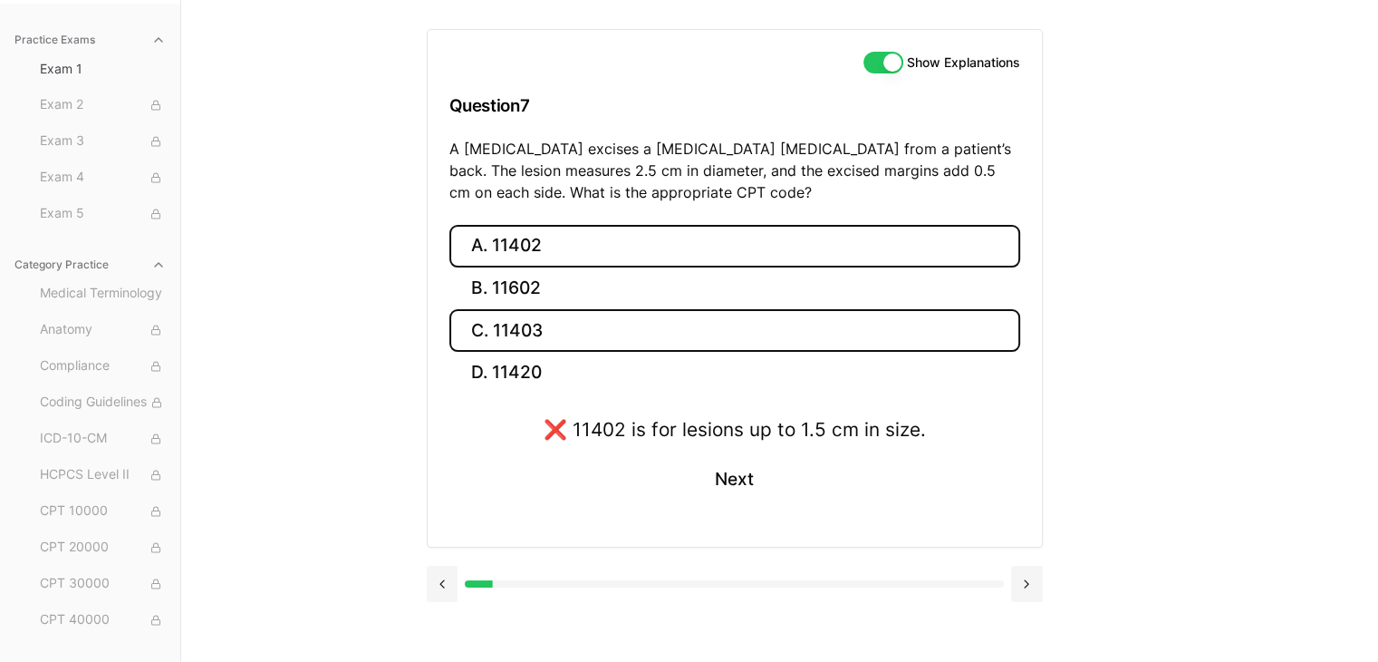
click at [565, 330] on button "C. 11403" at bounding box center [734, 330] width 571 height 43
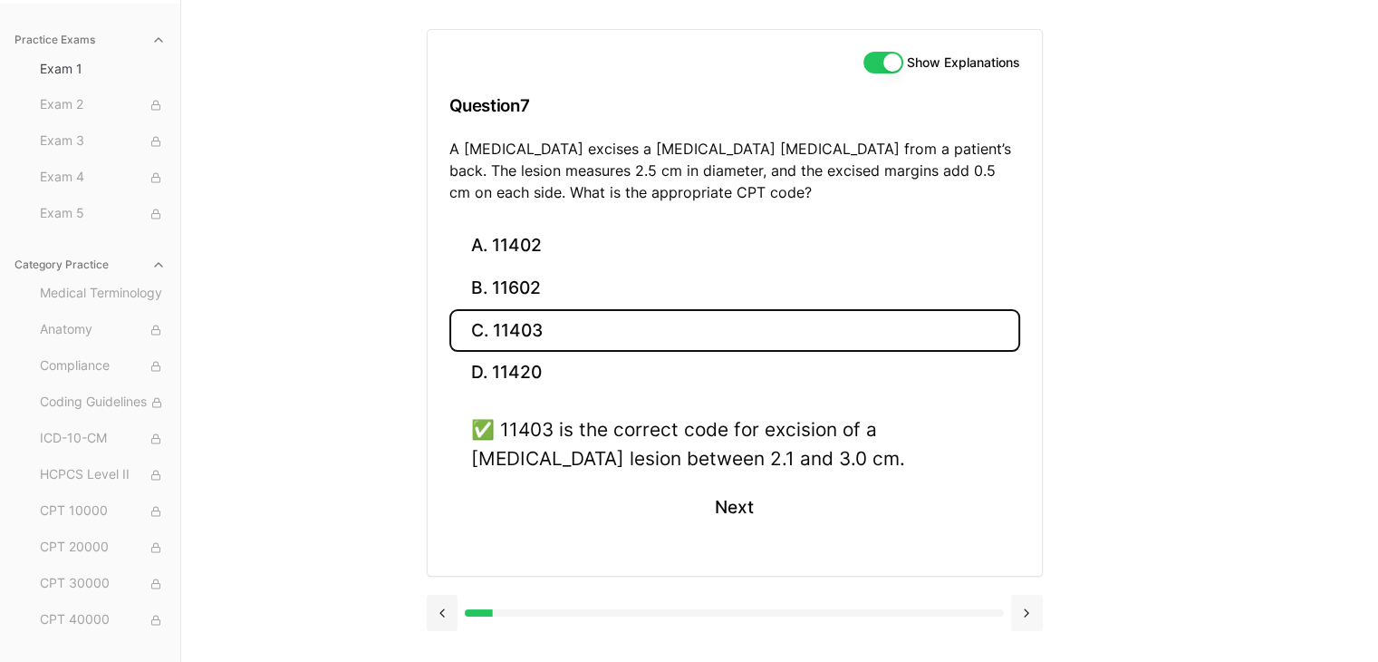
click at [1031, 616] on button at bounding box center [1027, 612] width 32 height 36
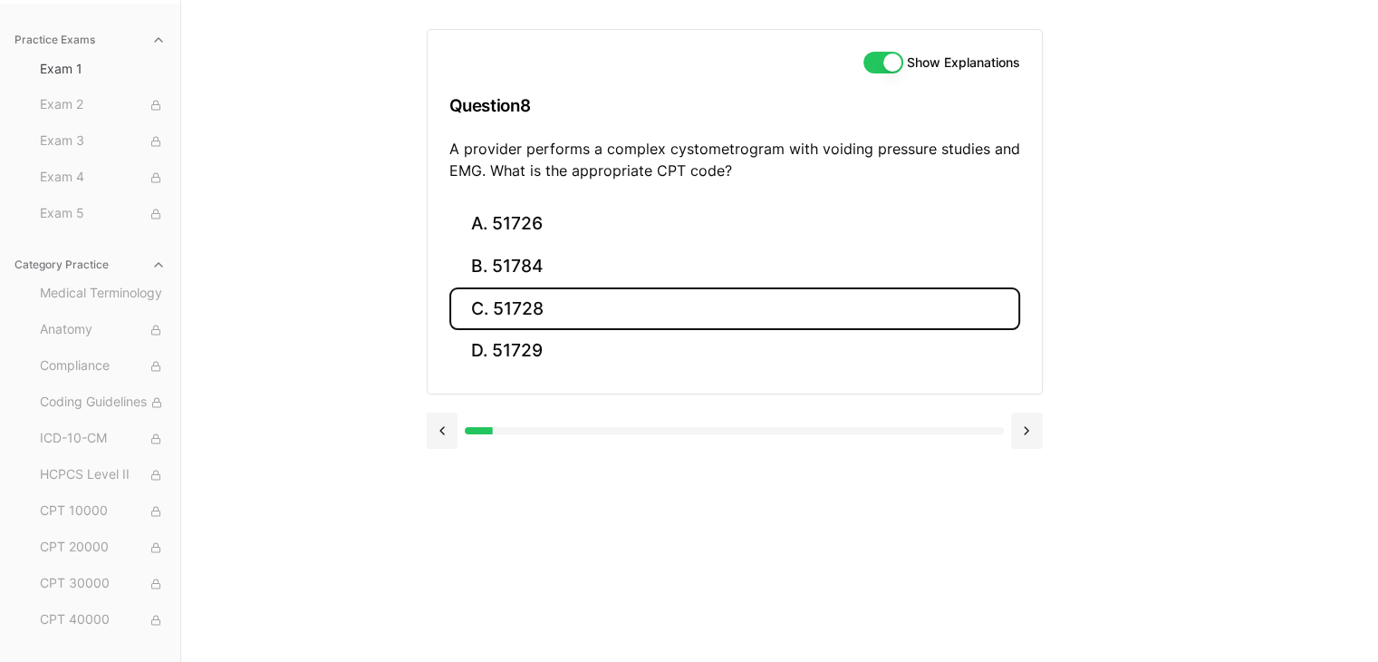
click at [536, 298] on button "C. 51728" at bounding box center [734, 308] width 571 height 43
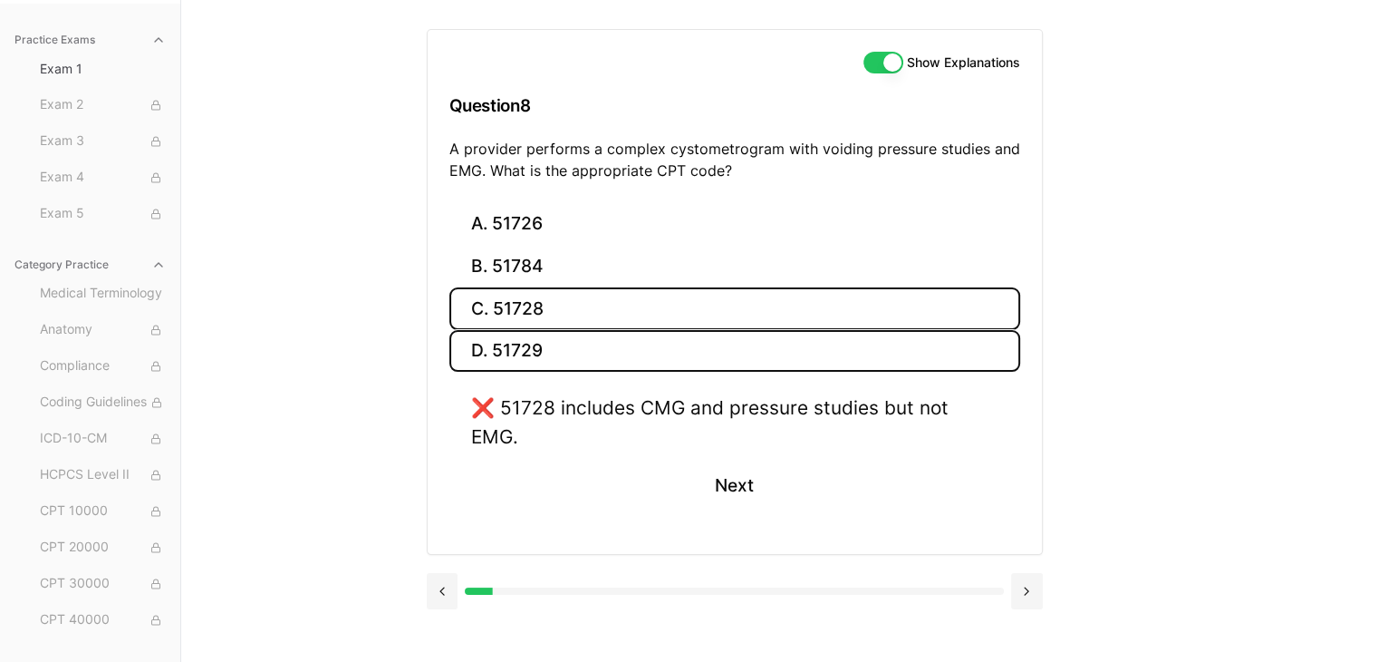
click at [565, 345] on button "D. 51729" at bounding box center [734, 351] width 571 height 43
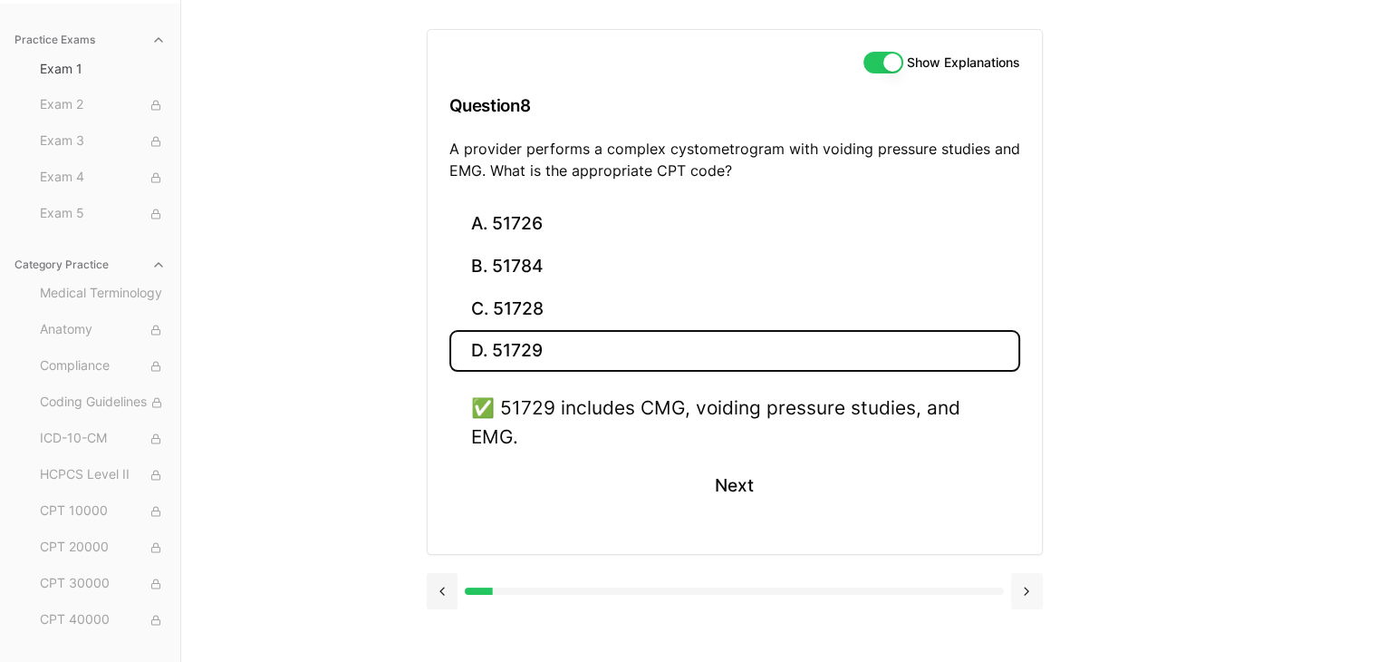
click at [1032, 594] on button at bounding box center [1027, 591] width 32 height 36
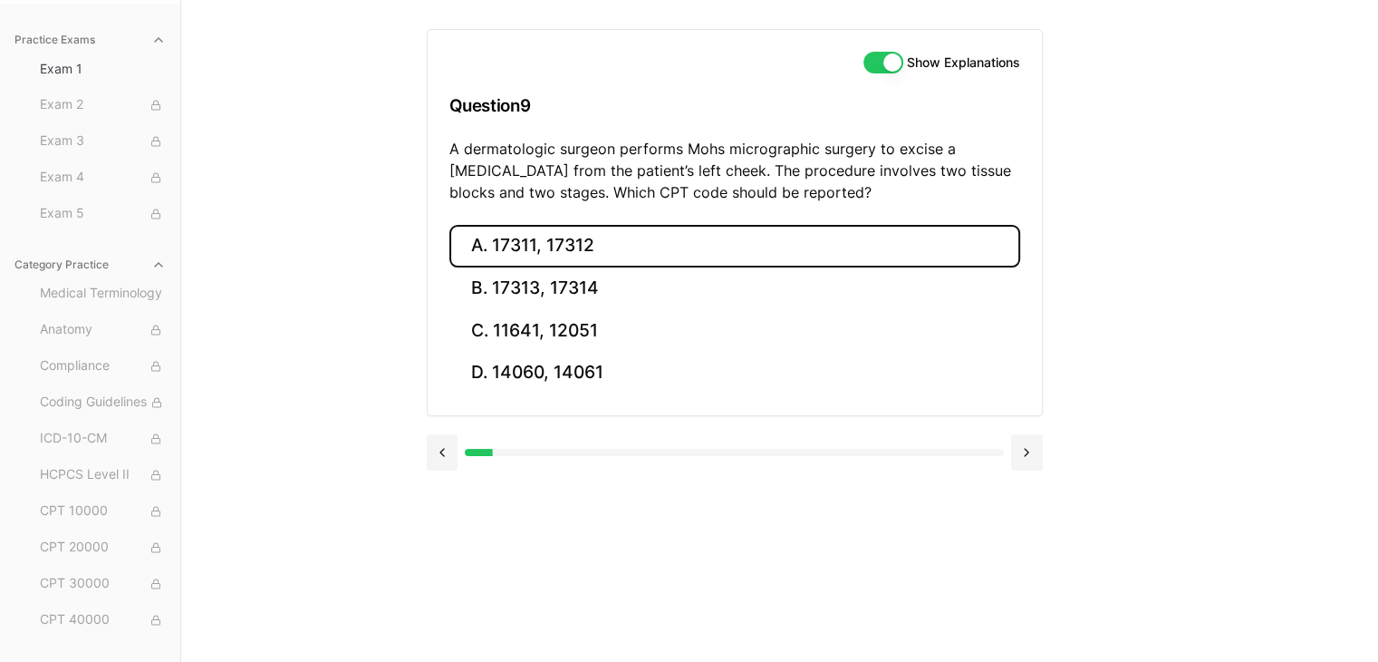
click at [543, 243] on button "A. 17311, 17312" at bounding box center [734, 246] width 571 height 43
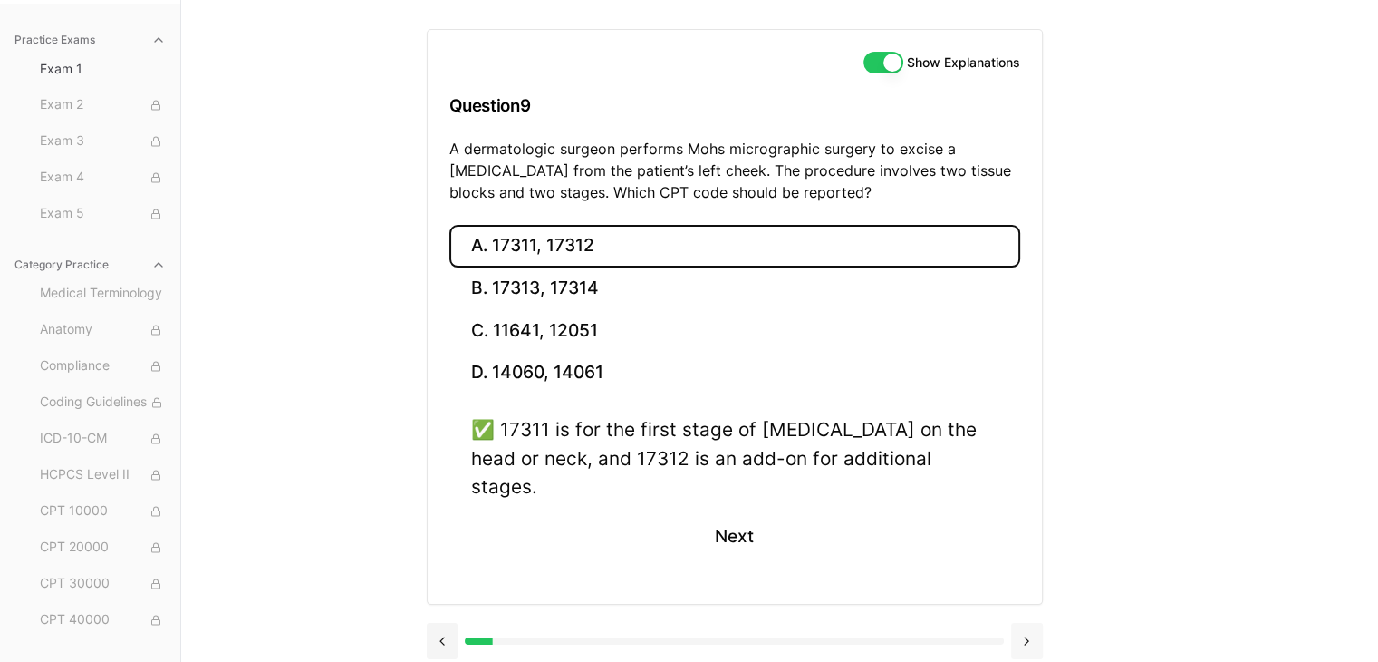
click at [1031, 623] on button at bounding box center [1027, 641] width 32 height 36
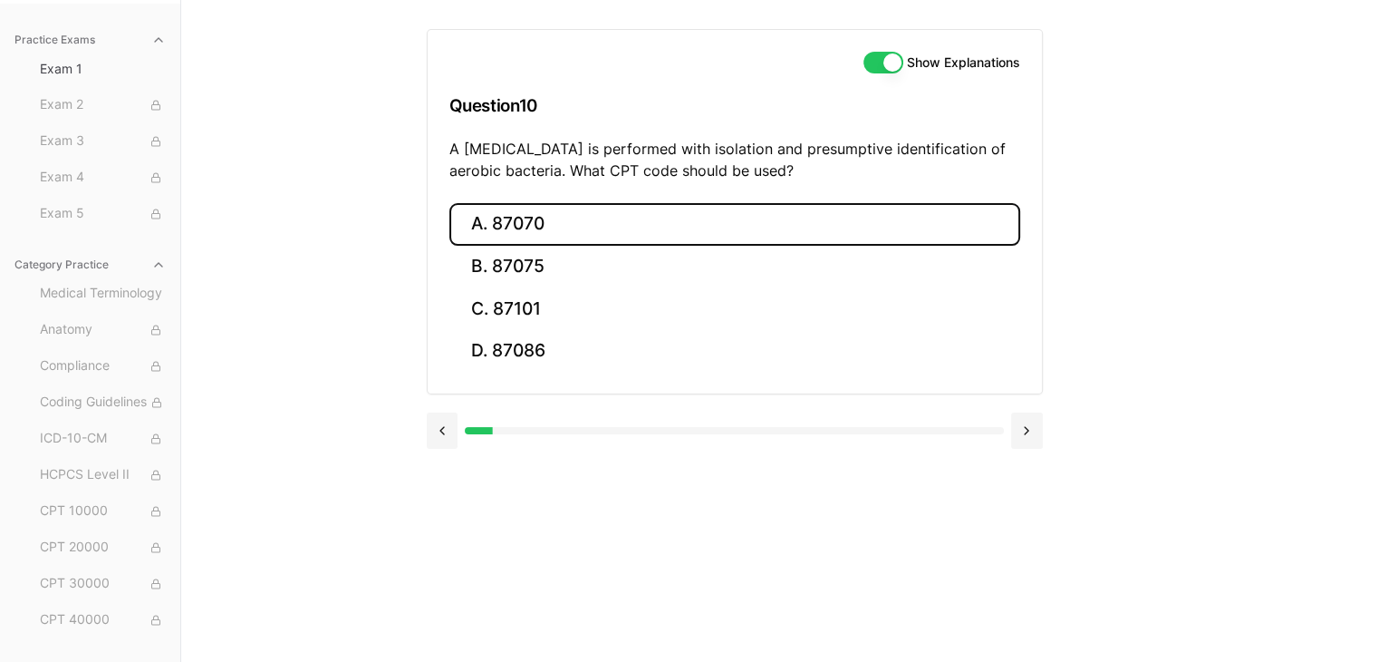
click at [558, 223] on button "A. 87070" at bounding box center [734, 224] width 571 height 43
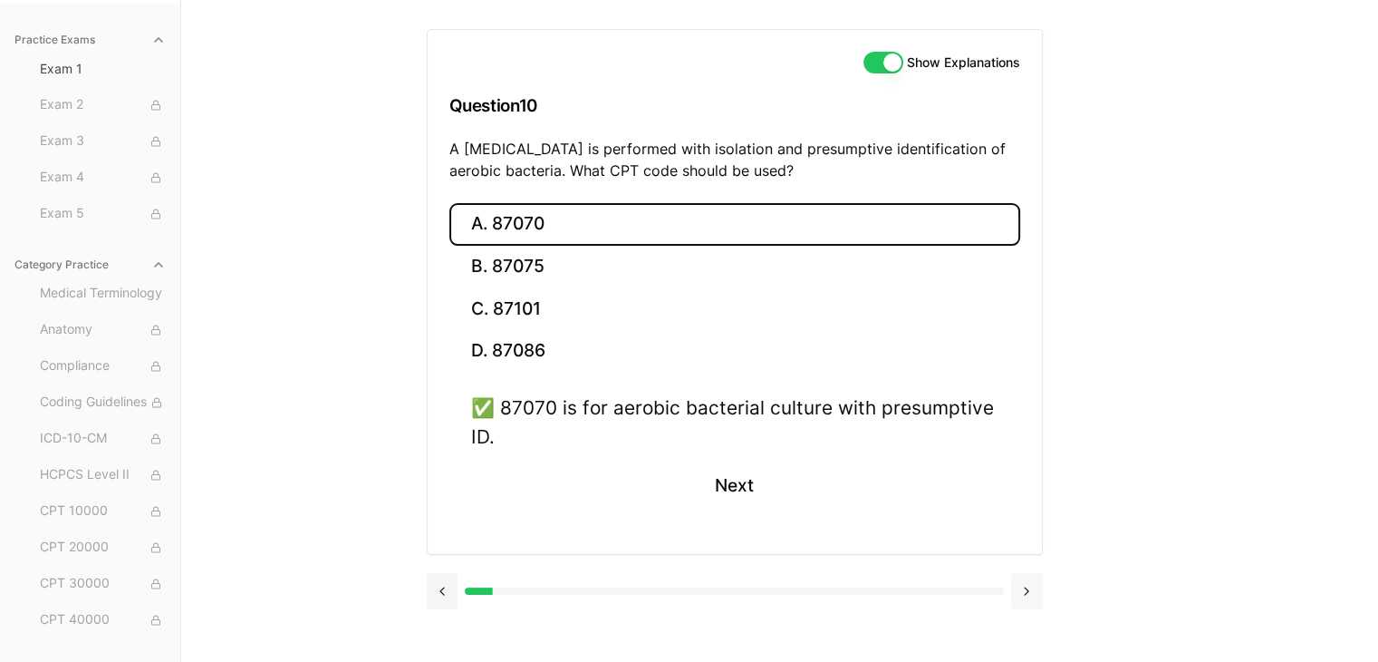
click at [1029, 587] on button at bounding box center [1027, 591] width 32 height 36
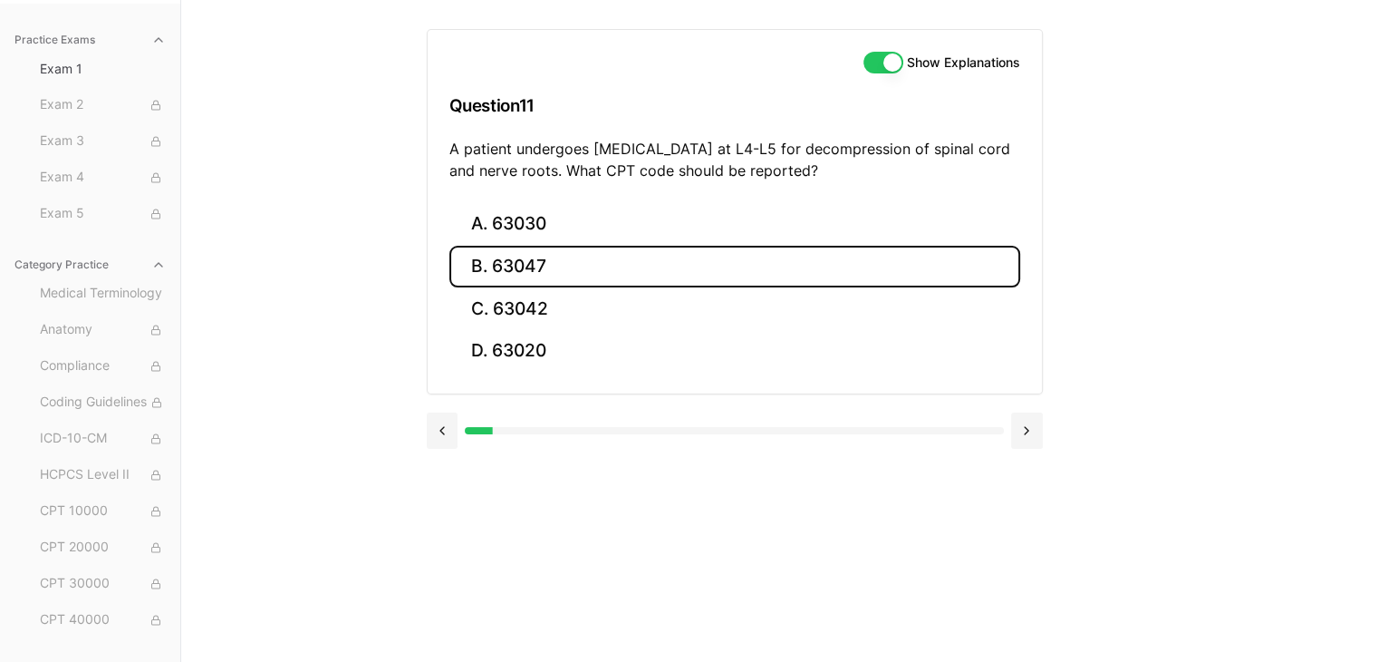
click at [548, 262] on button "B. 63047" at bounding box center [734, 267] width 571 height 43
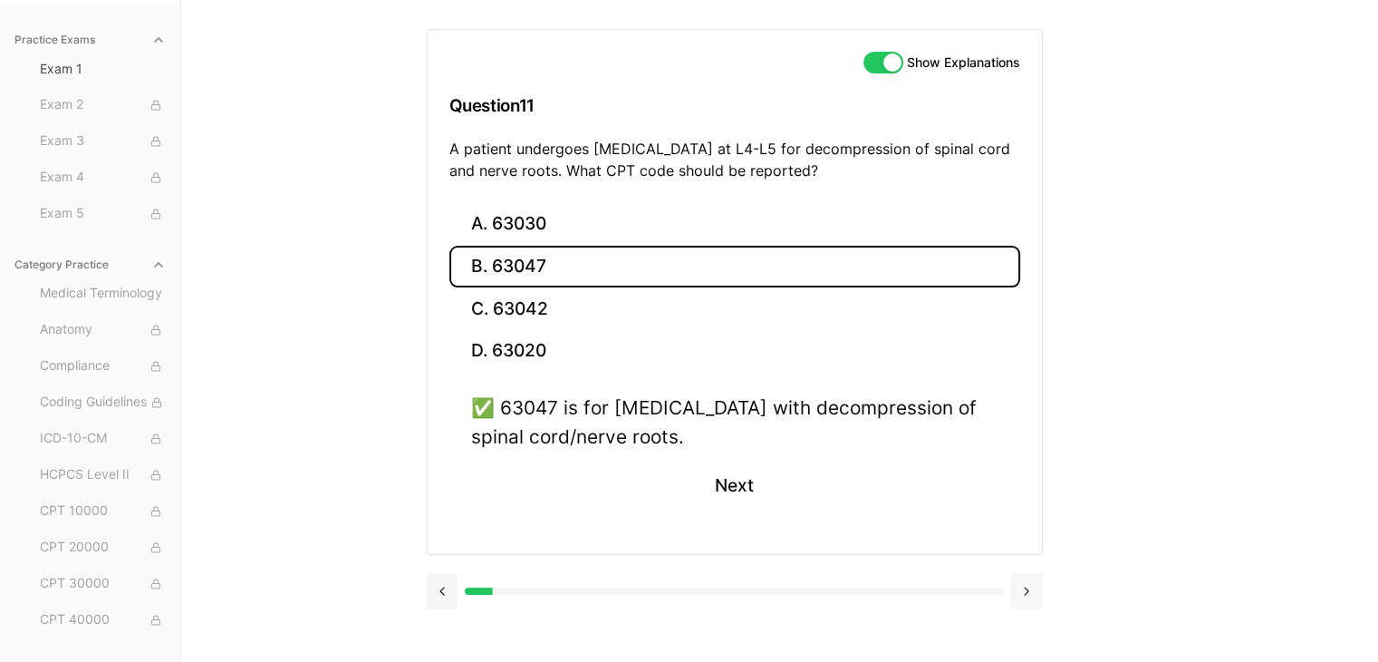
click at [1028, 579] on button at bounding box center [1027, 591] width 32 height 36
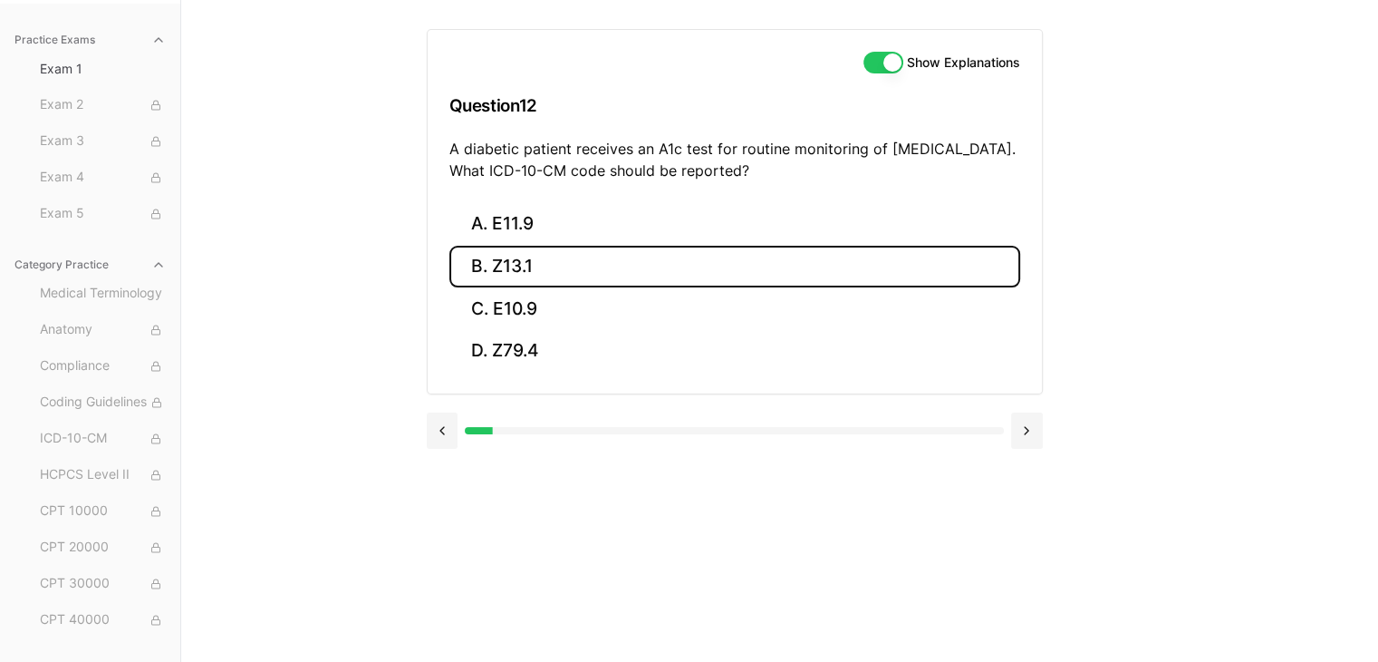
click at [493, 266] on button "B. Z13.1" at bounding box center [734, 267] width 571 height 43
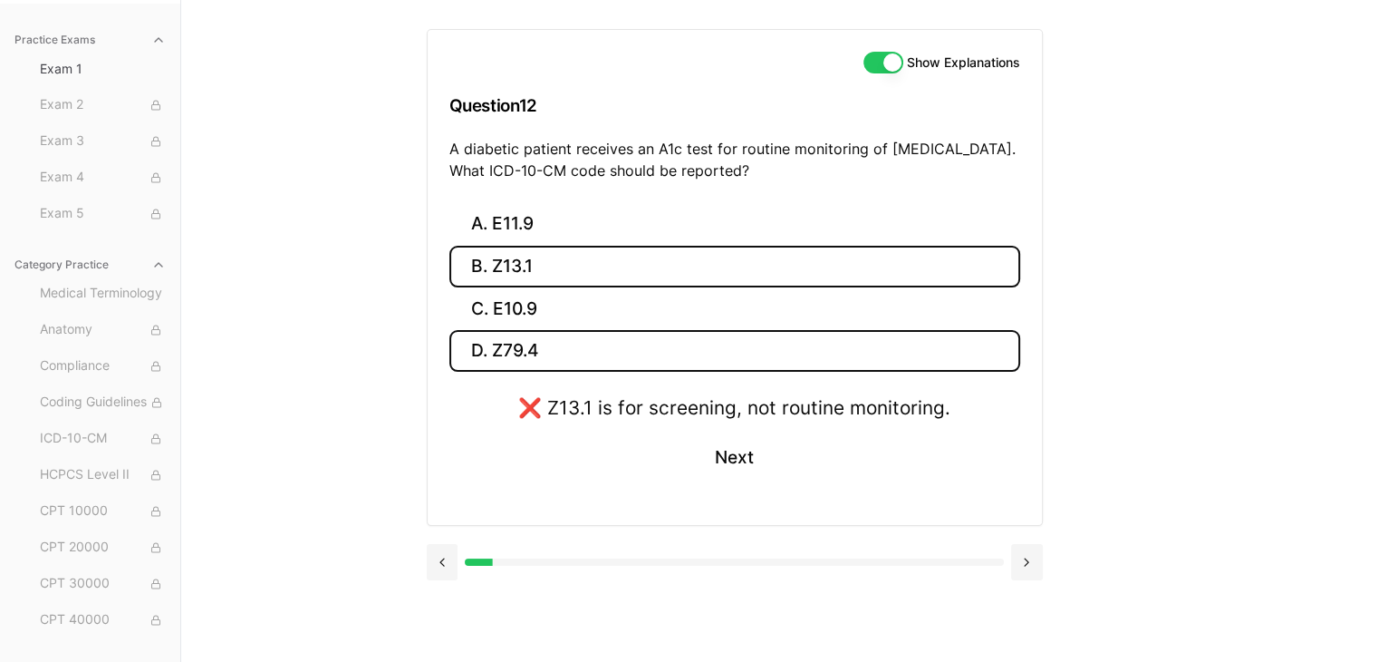
click at [598, 339] on button "D. Z79.4" at bounding box center [734, 351] width 571 height 43
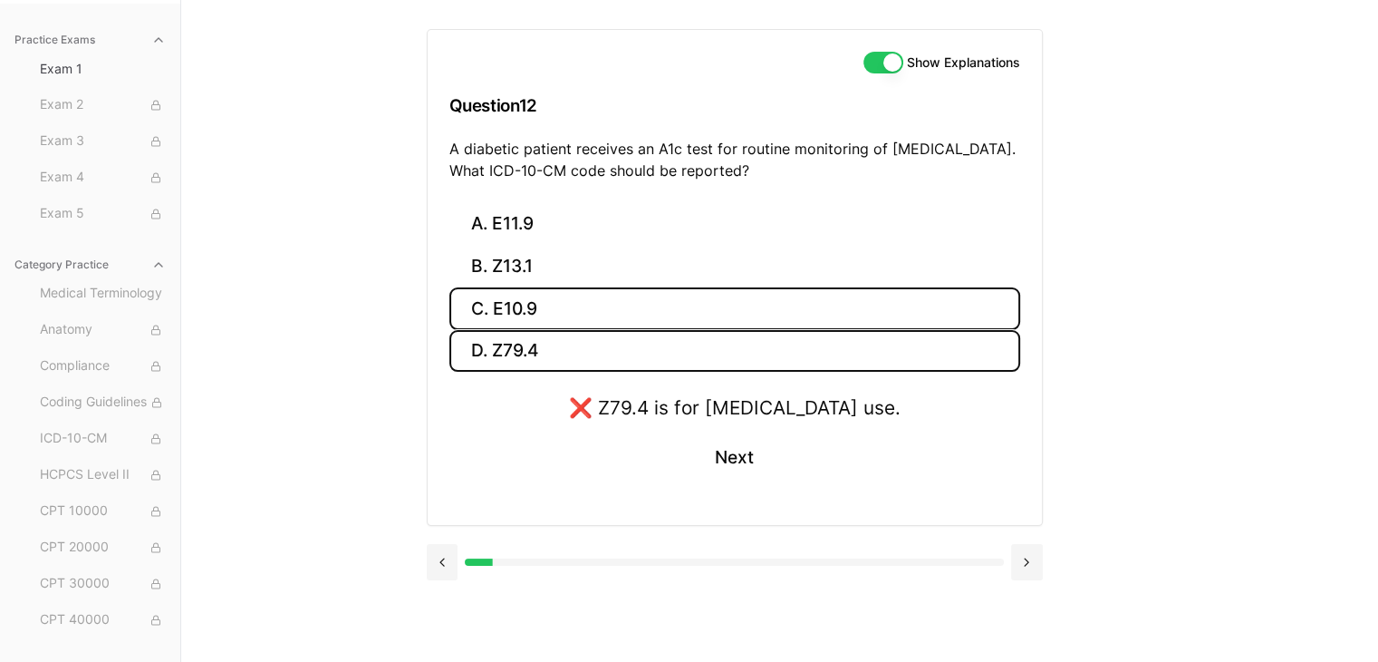
click at [555, 299] on button "C. E10.9" at bounding box center [734, 308] width 571 height 43
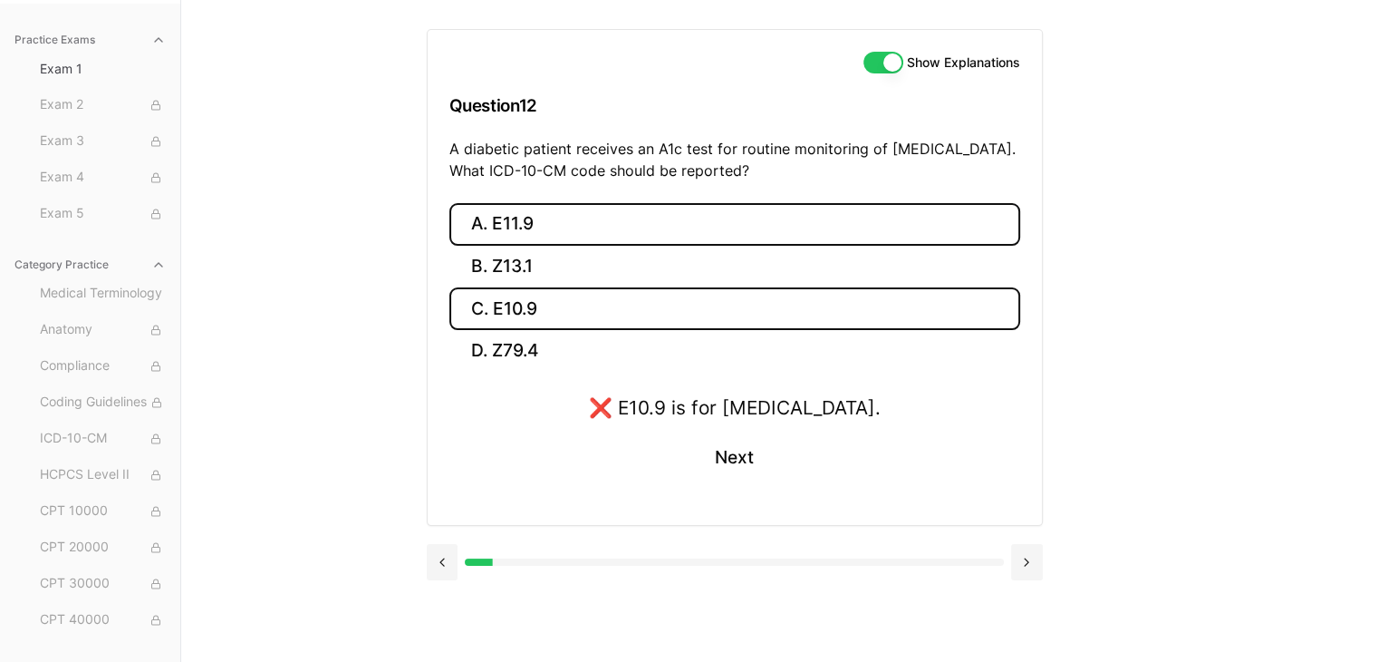
click at [528, 220] on button "A. E11.9" at bounding box center [734, 224] width 571 height 43
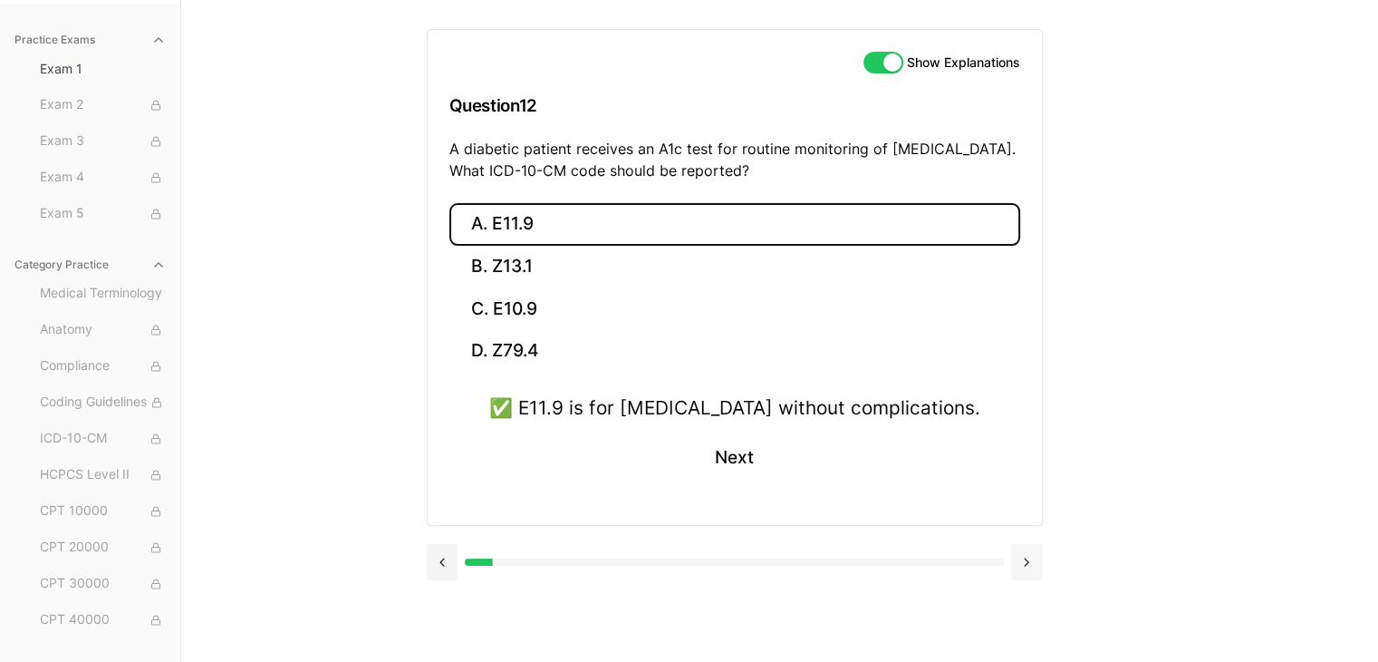
click at [1031, 553] on button at bounding box center [1027, 562] width 32 height 36
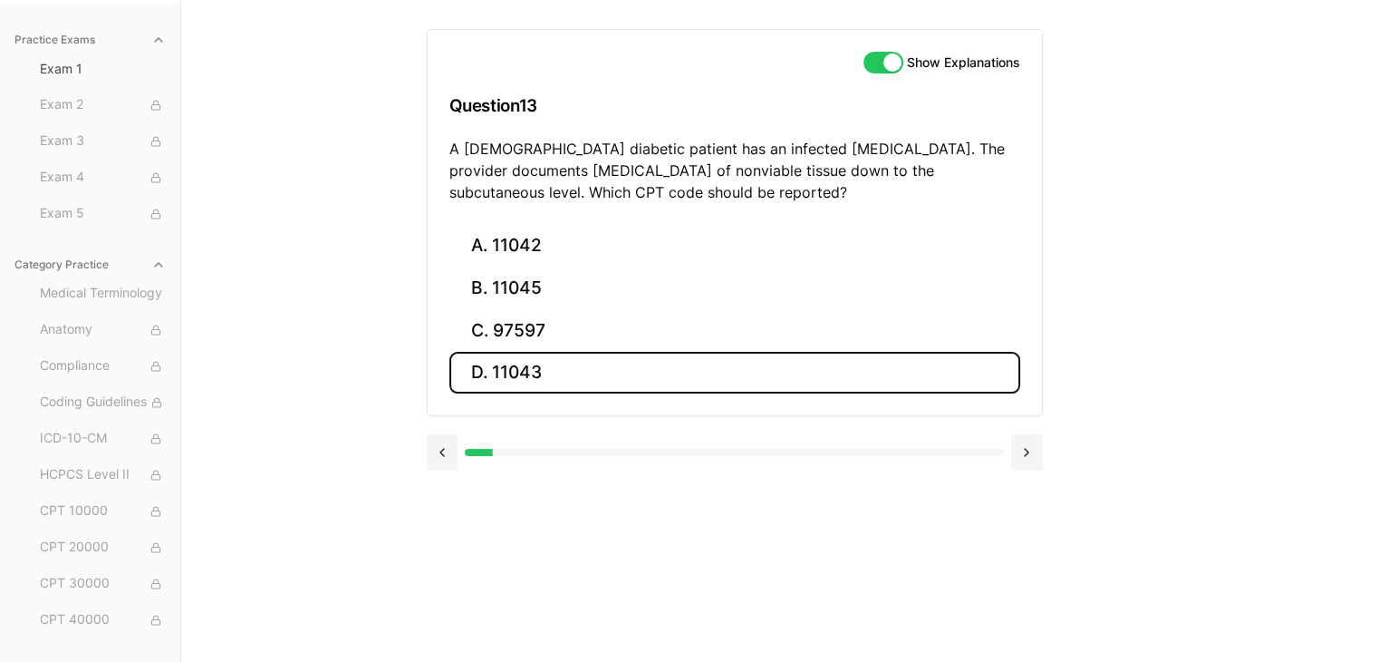
click at [603, 374] on button "D. 11043" at bounding box center [734, 373] width 571 height 43
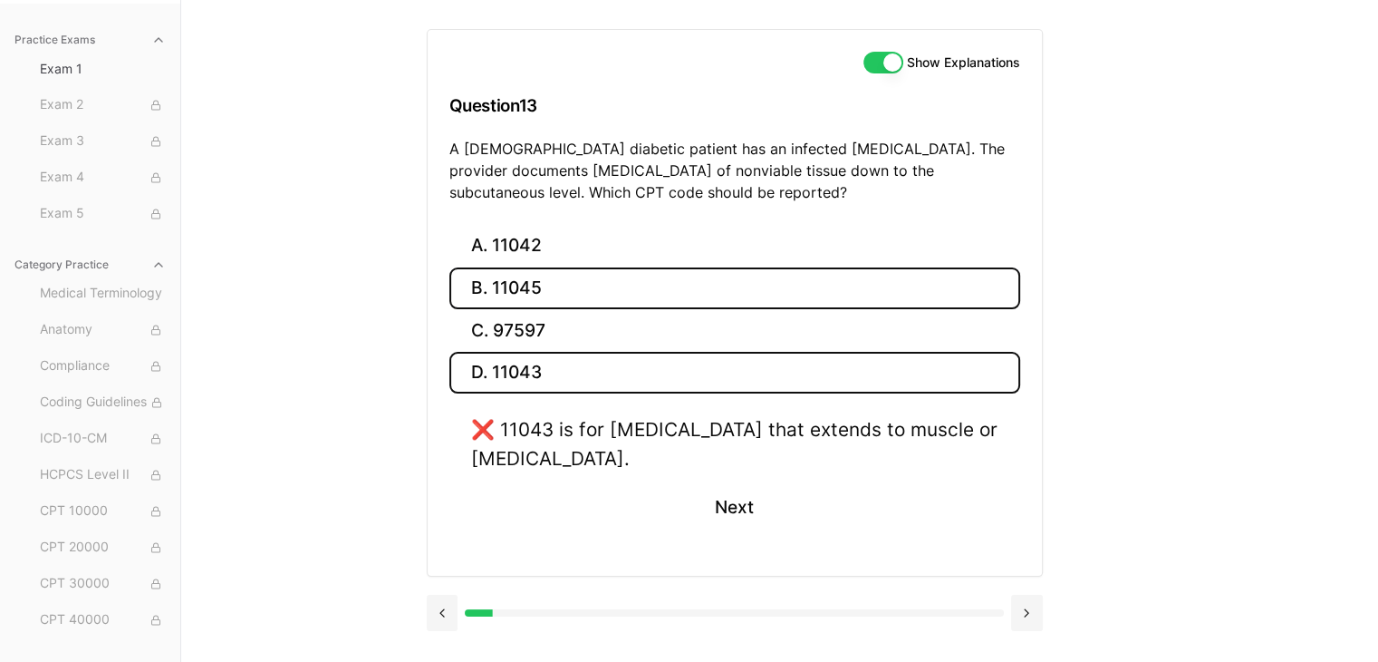
click at [581, 290] on button "B. 11045" at bounding box center [734, 288] width 571 height 43
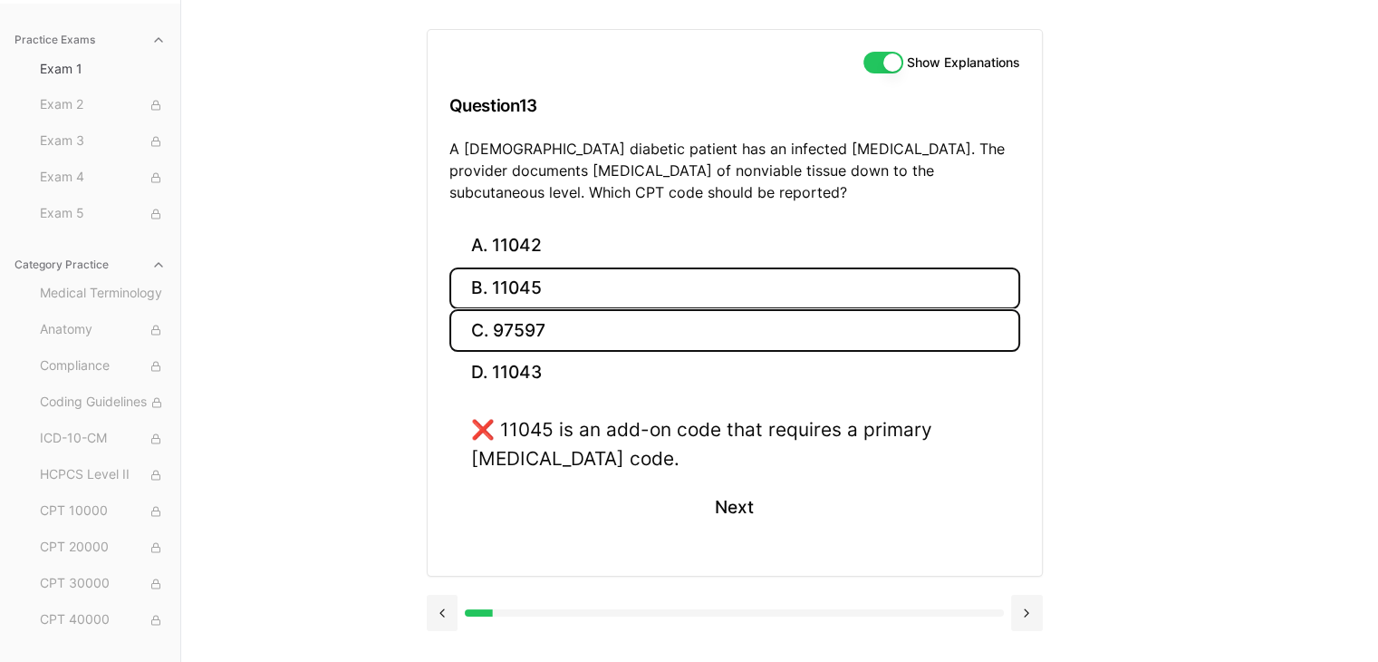
click at [583, 334] on button "C. 97597" at bounding box center [734, 330] width 571 height 43
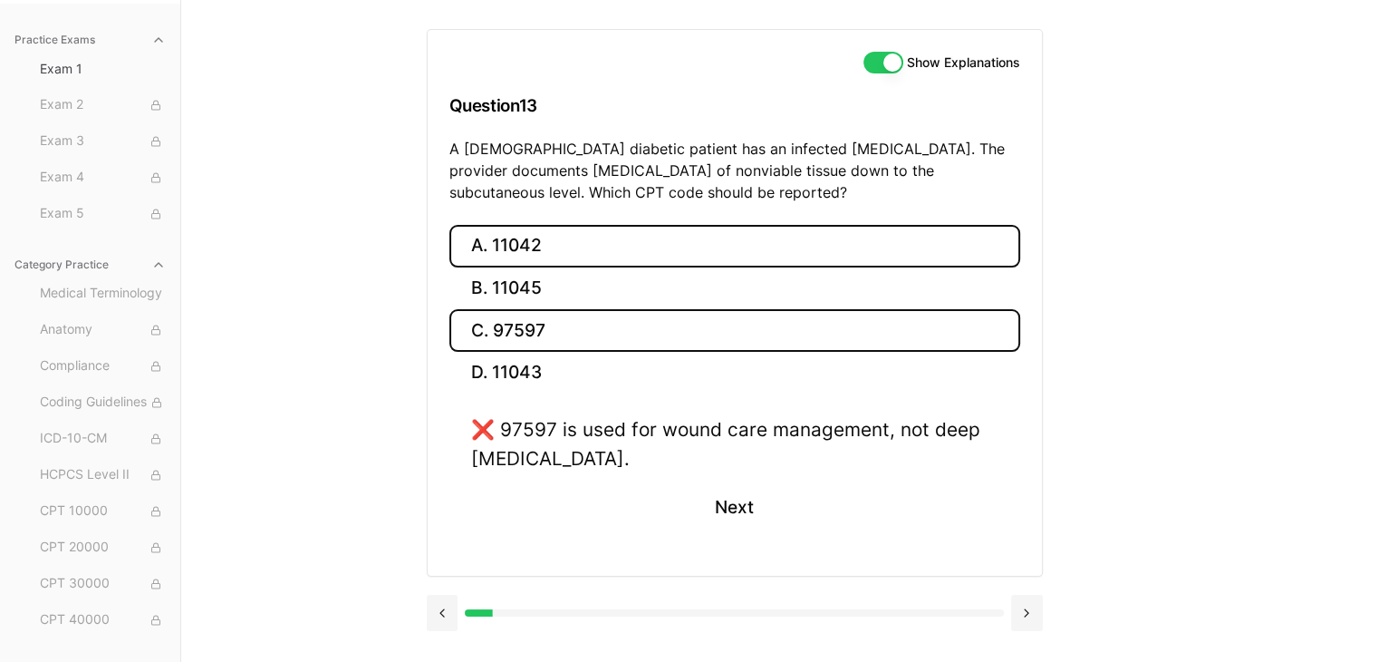
click at [573, 232] on button "A. 11042" at bounding box center [734, 246] width 571 height 43
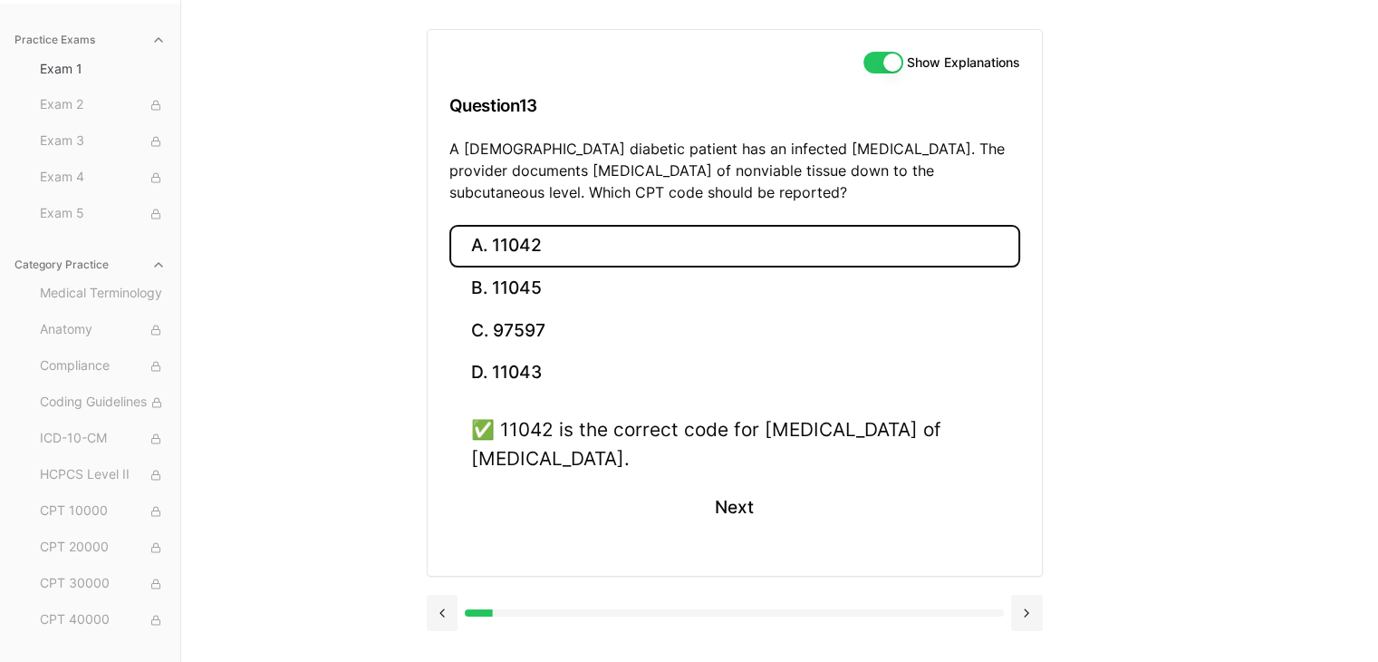
click at [1025, 608] on button at bounding box center [1027, 612] width 32 height 36
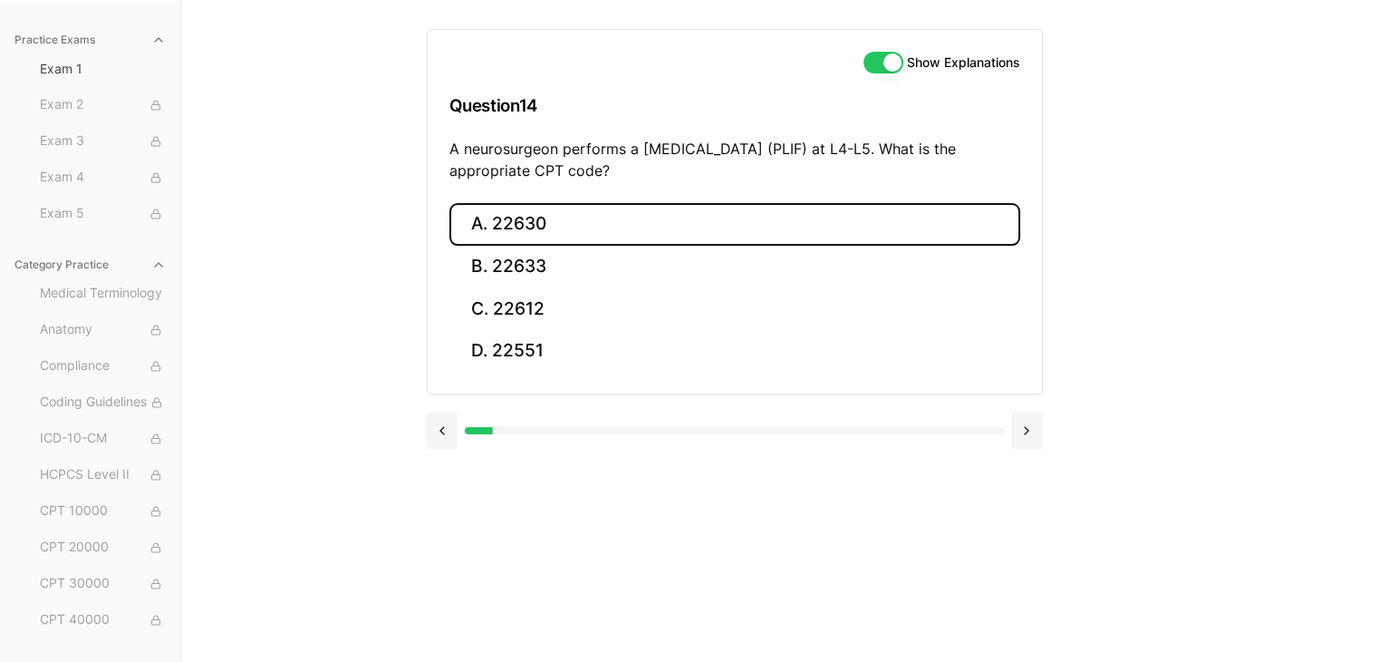
click at [533, 215] on button "A. 22630" at bounding box center [734, 224] width 571 height 43
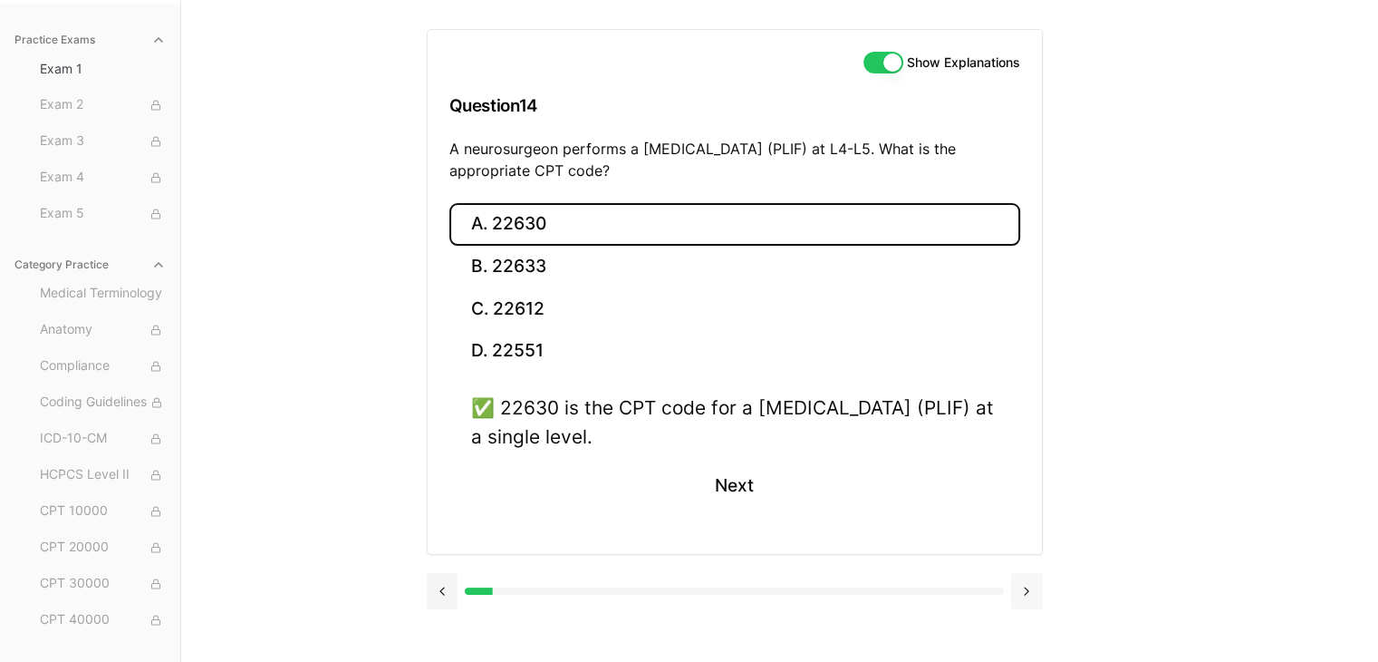
click at [1029, 584] on button at bounding box center [1027, 591] width 32 height 36
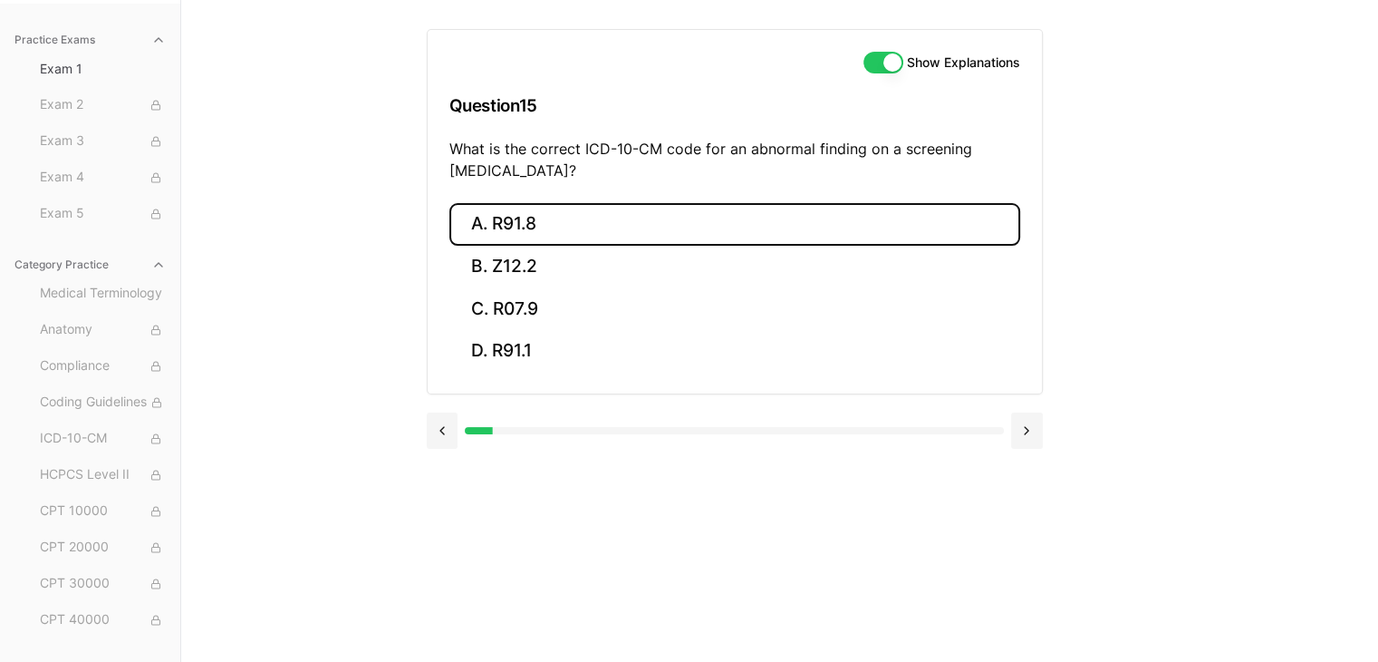
click at [527, 220] on button "A. R91.8" at bounding box center [734, 224] width 571 height 43
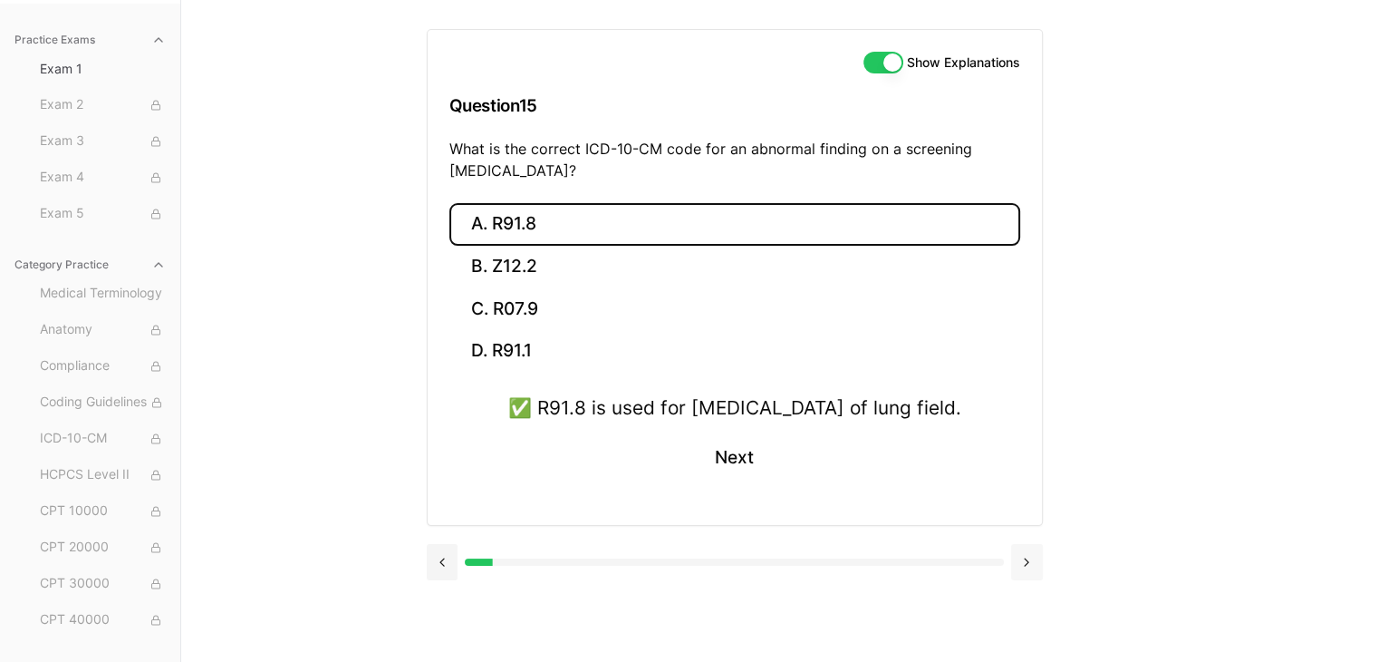
click at [1028, 580] on button at bounding box center [1027, 562] width 32 height 36
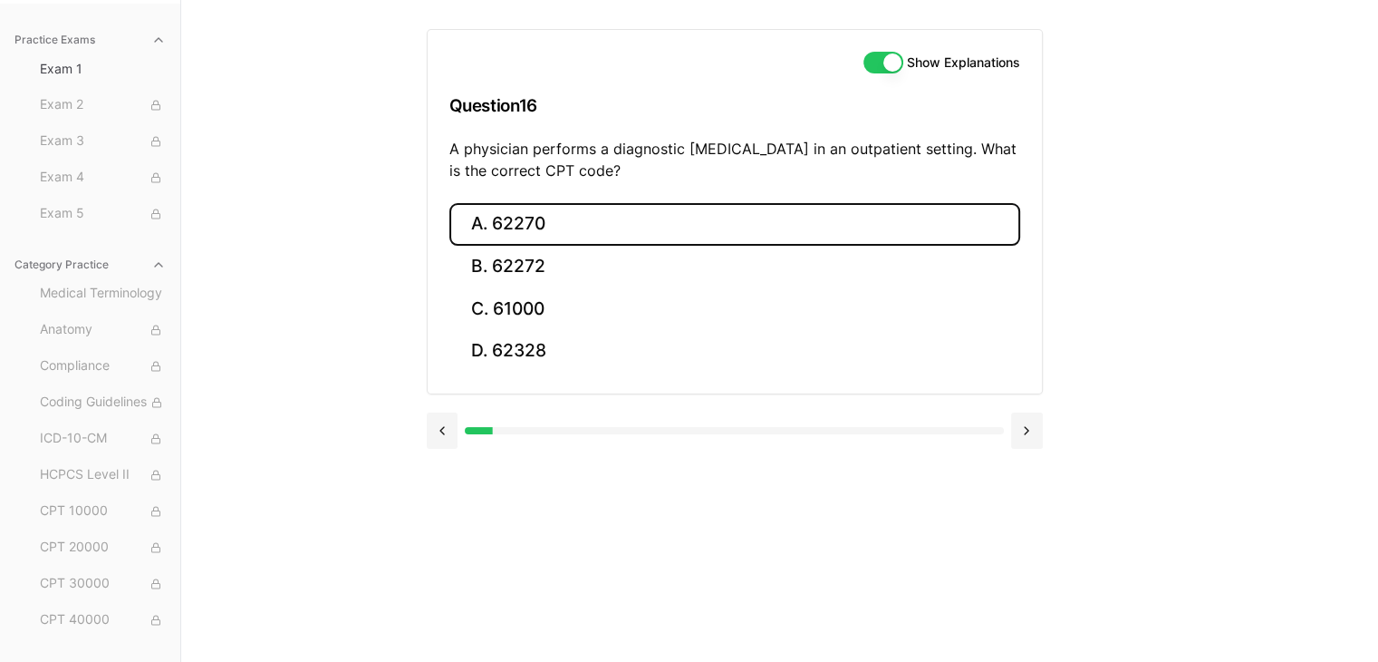
click at [546, 228] on button "A. 62270" at bounding box center [734, 224] width 571 height 43
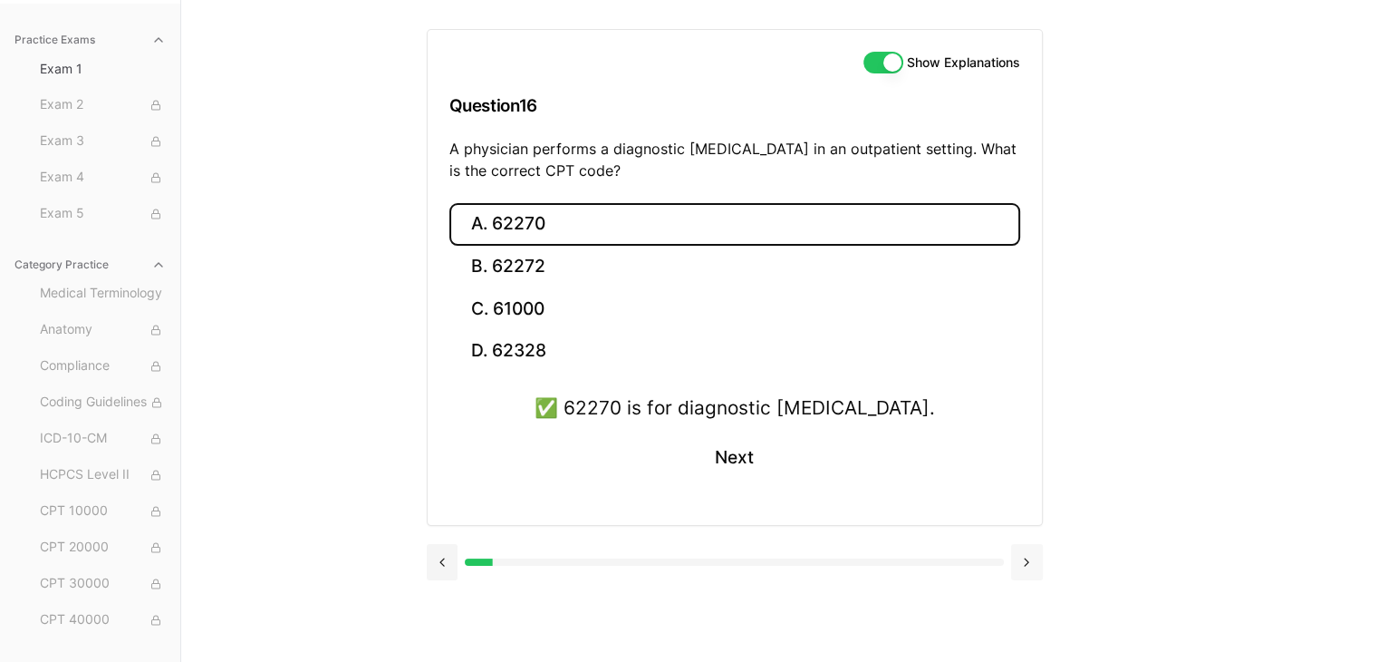
click at [1026, 558] on button at bounding box center [1027, 562] width 32 height 36
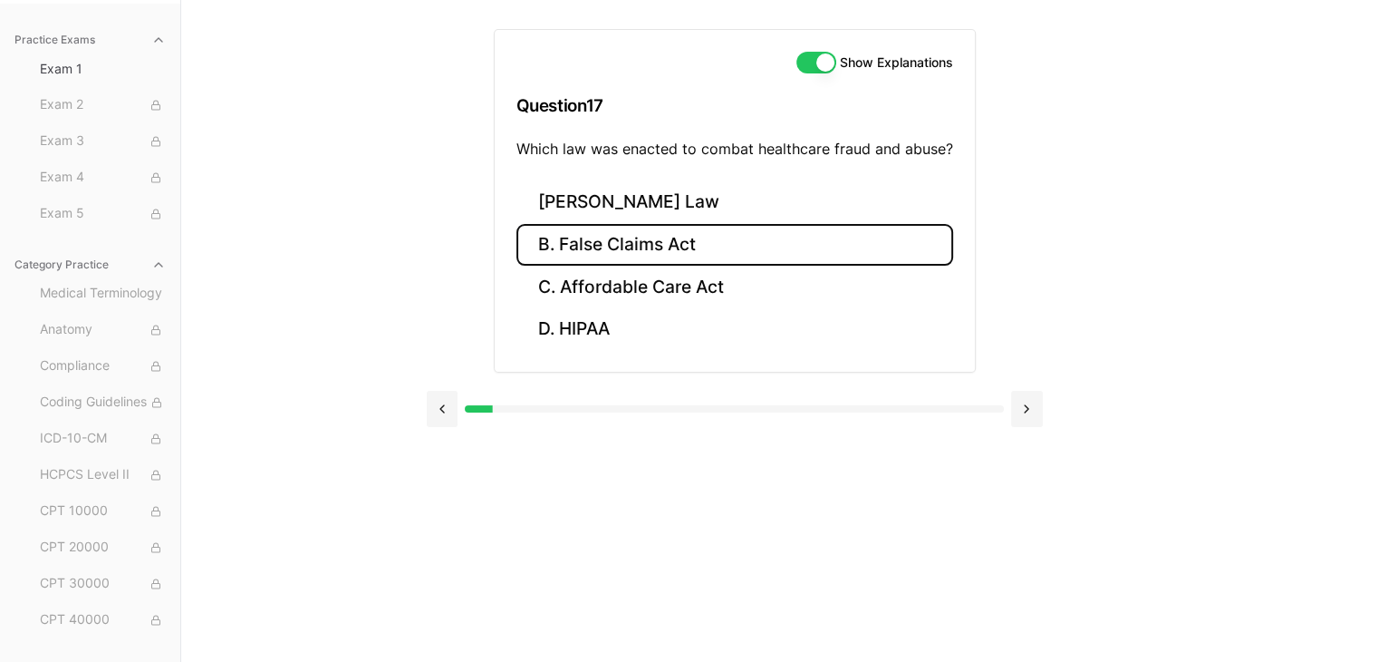
click at [592, 239] on button "B. False Claims Act" at bounding box center [735, 245] width 437 height 43
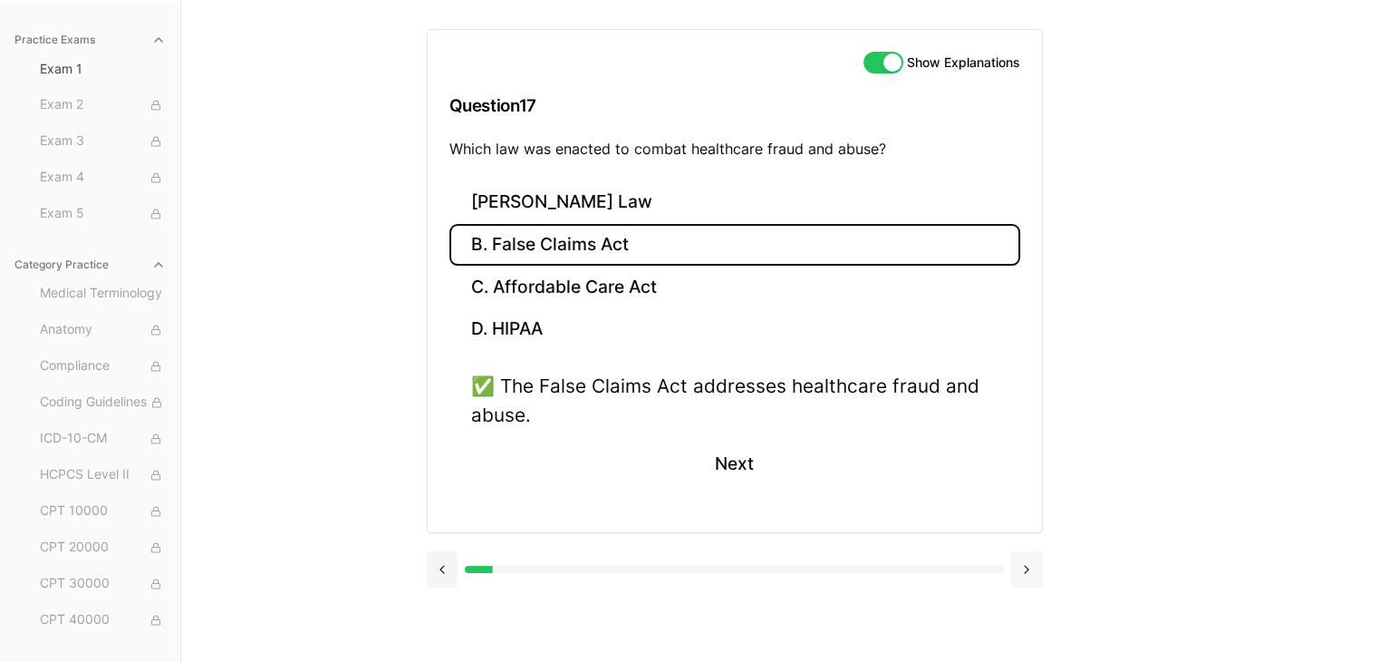
click at [1020, 563] on button at bounding box center [1027, 569] width 32 height 36
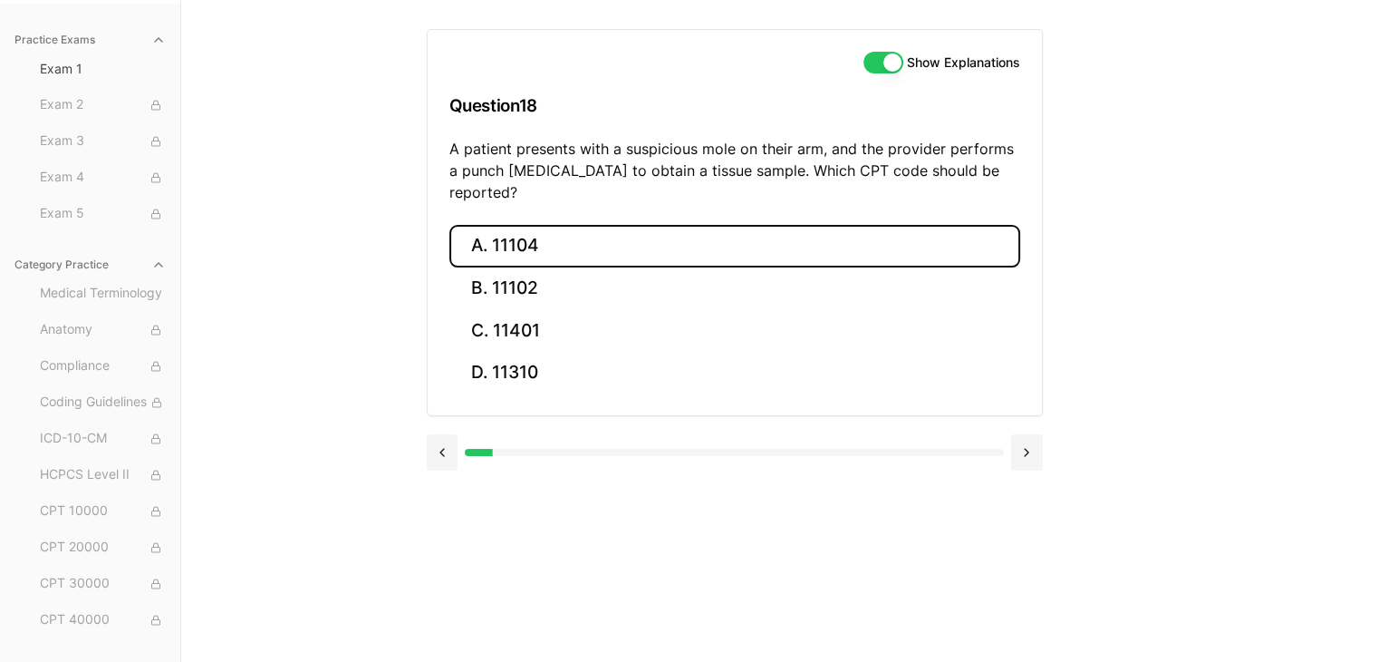
click at [568, 225] on button "A. 11104" at bounding box center [734, 246] width 571 height 43
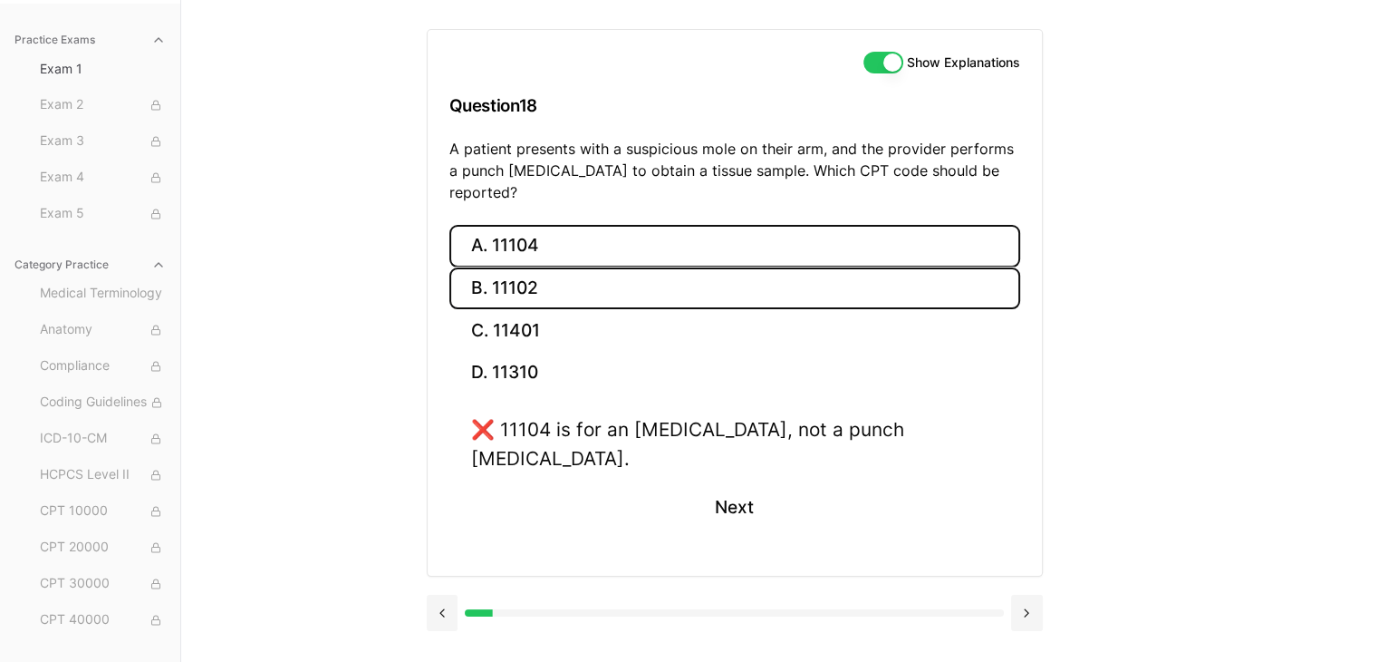
click at [581, 267] on button "B. 11102" at bounding box center [734, 288] width 571 height 43
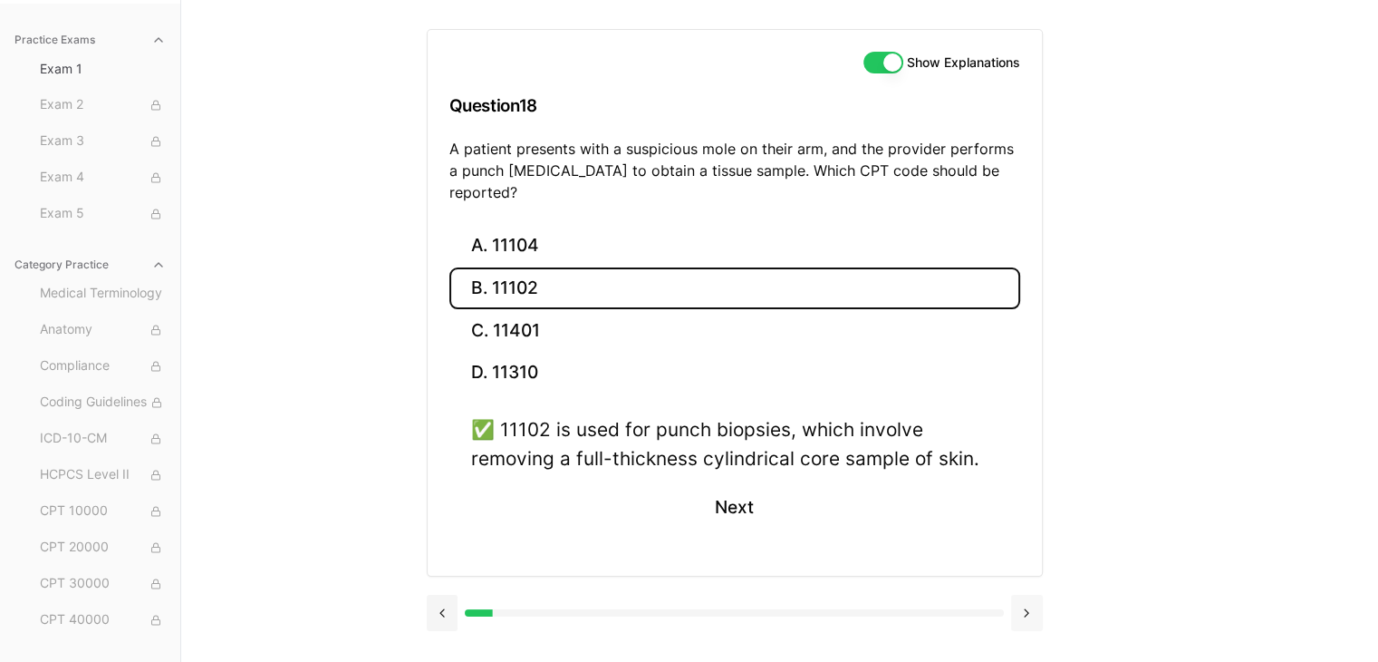
click at [1029, 594] on button at bounding box center [1027, 612] width 32 height 36
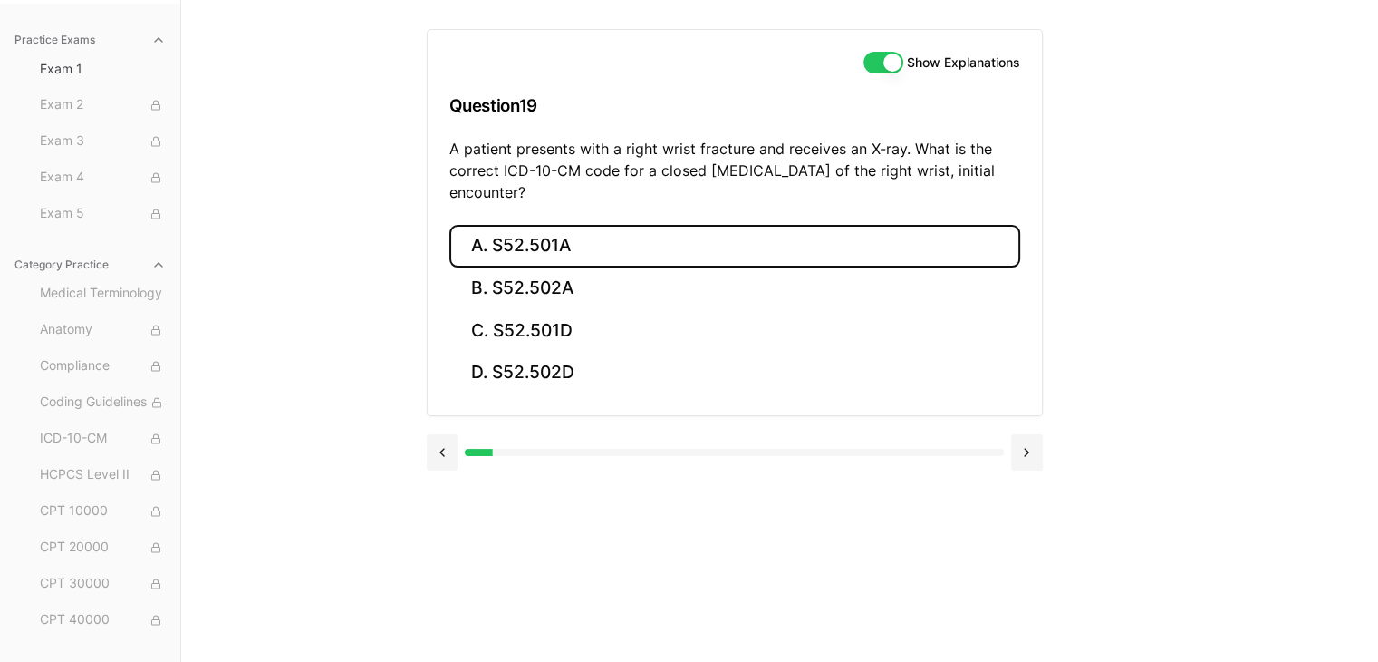
click at [504, 243] on button "A. S52.501A" at bounding box center [734, 246] width 571 height 43
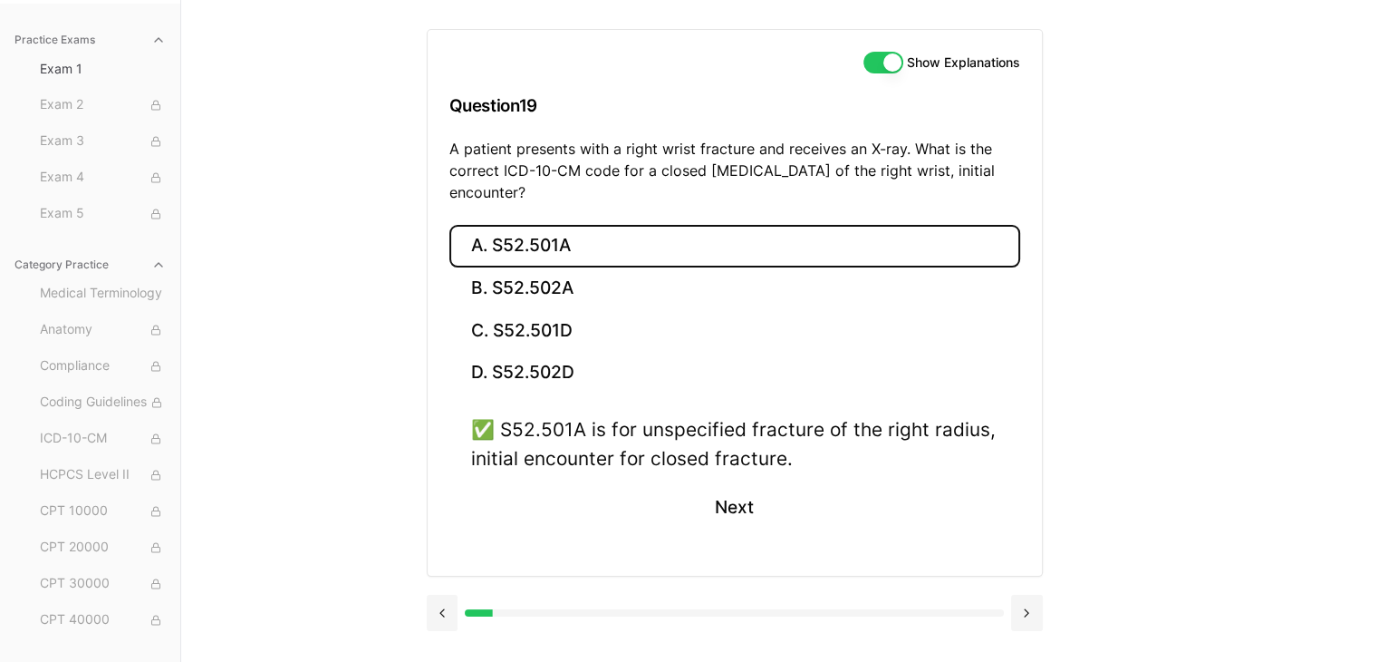
click at [1023, 609] on button at bounding box center [1027, 612] width 32 height 36
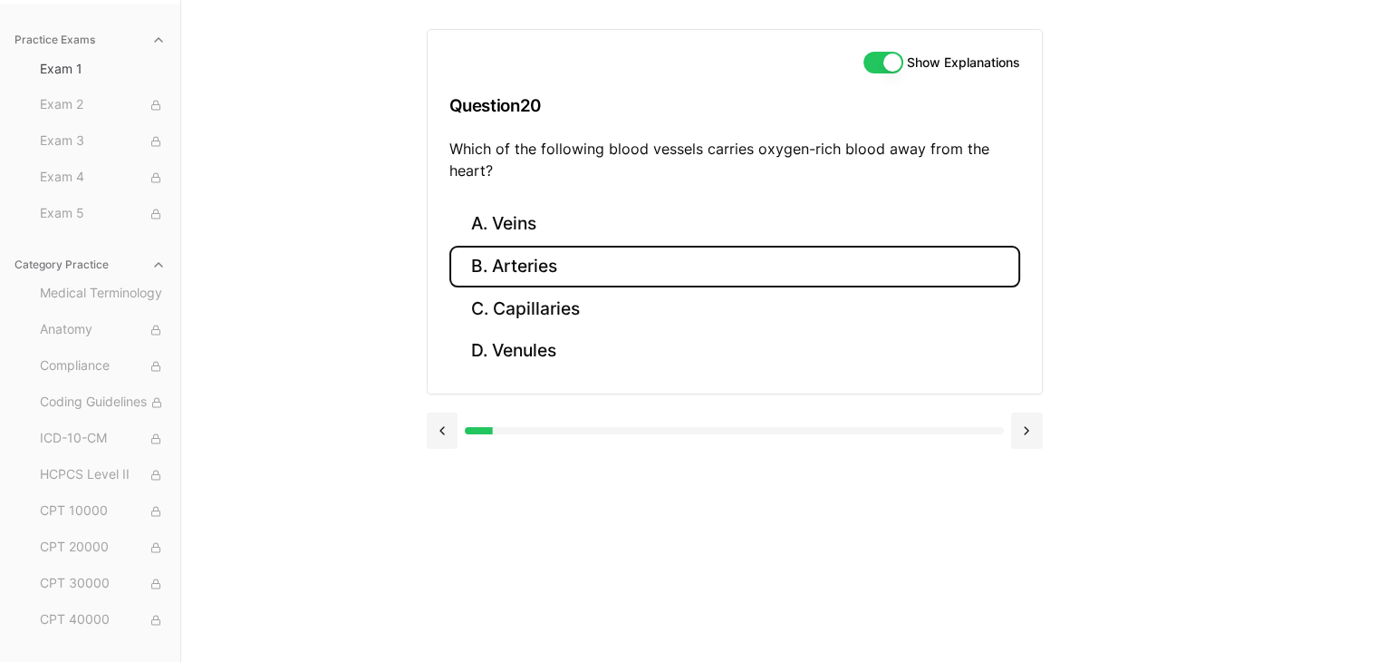
click at [558, 266] on button "B. Arteries" at bounding box center [734, 267] width 571 height 43
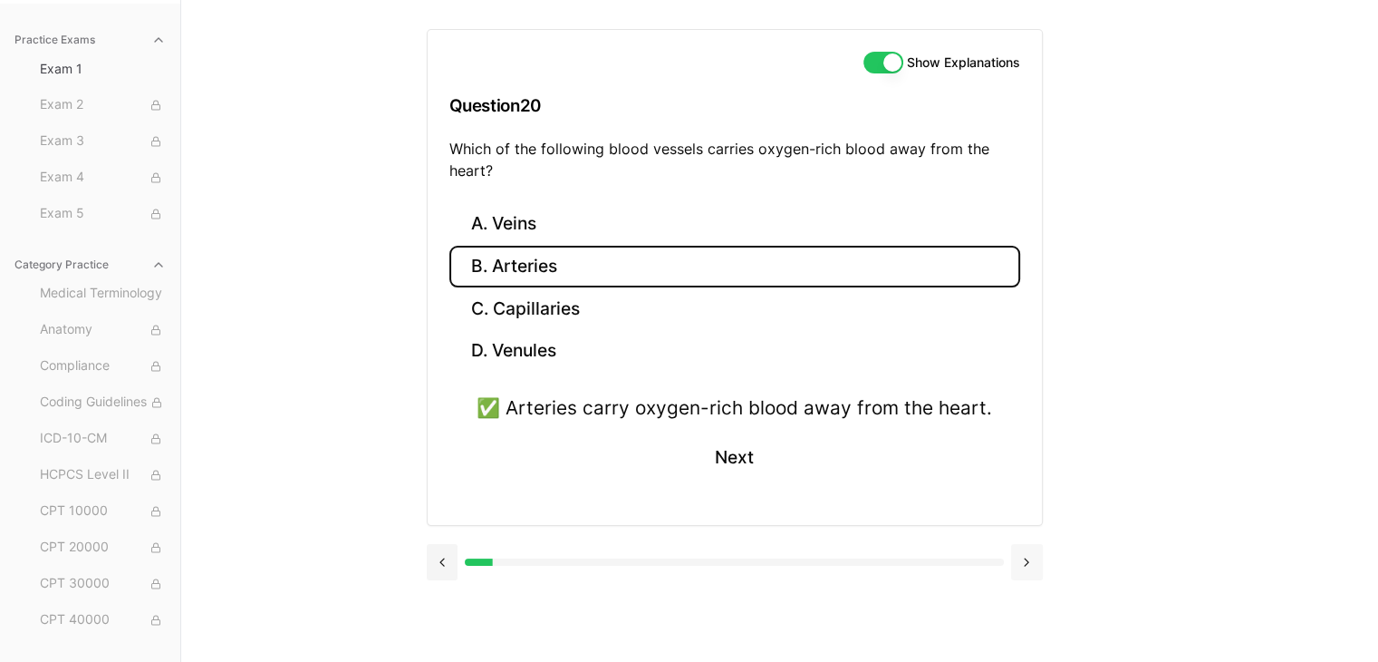
click at [1027, 556] on button at bounding box center [1027, 562] width 32 height 36
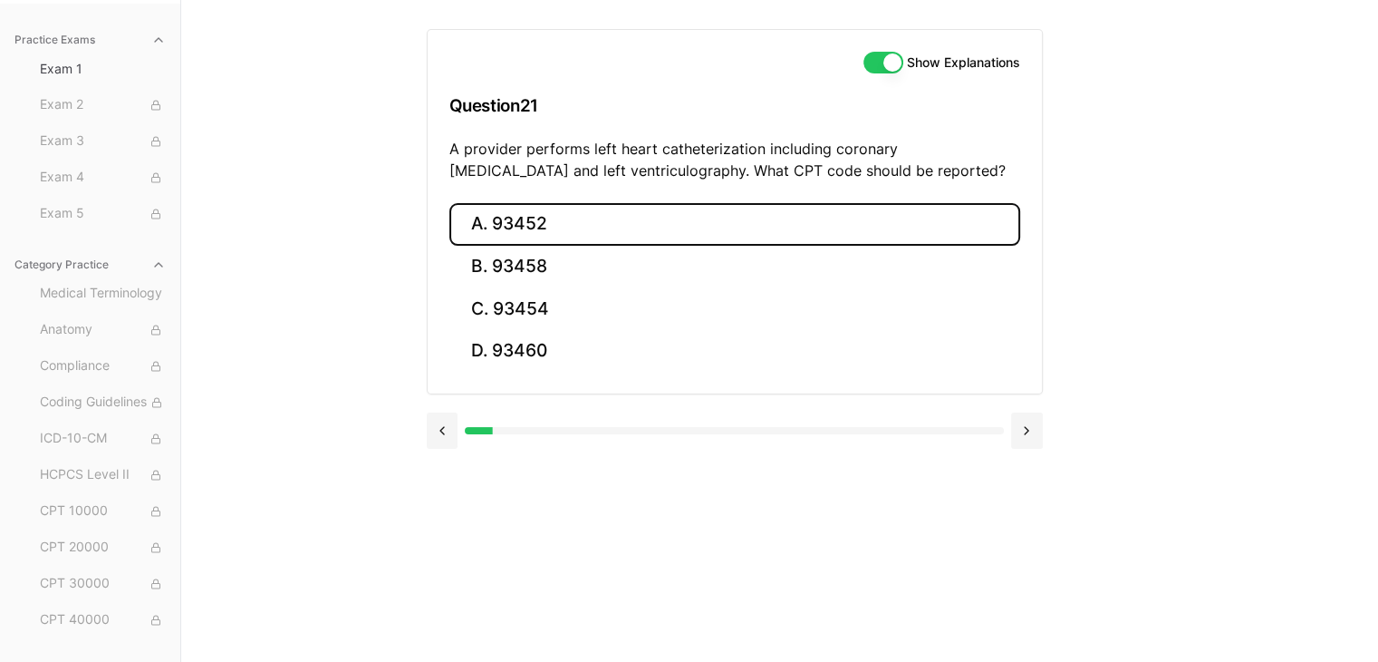
click at [593, 225] on button "A. 93452" at bounding box center [734, 224] width 571 height 43
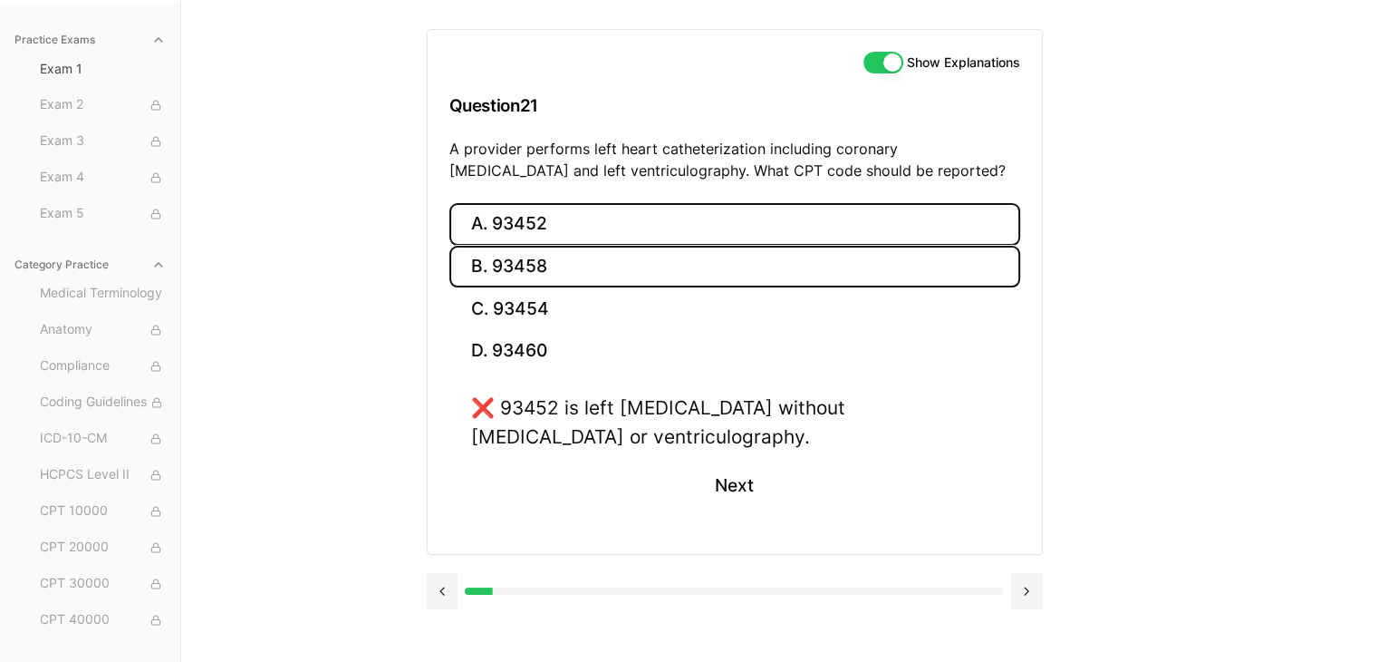
click at [569, 273] on button "B. 93458" at bounding box center [734, 267] width 571 height 43
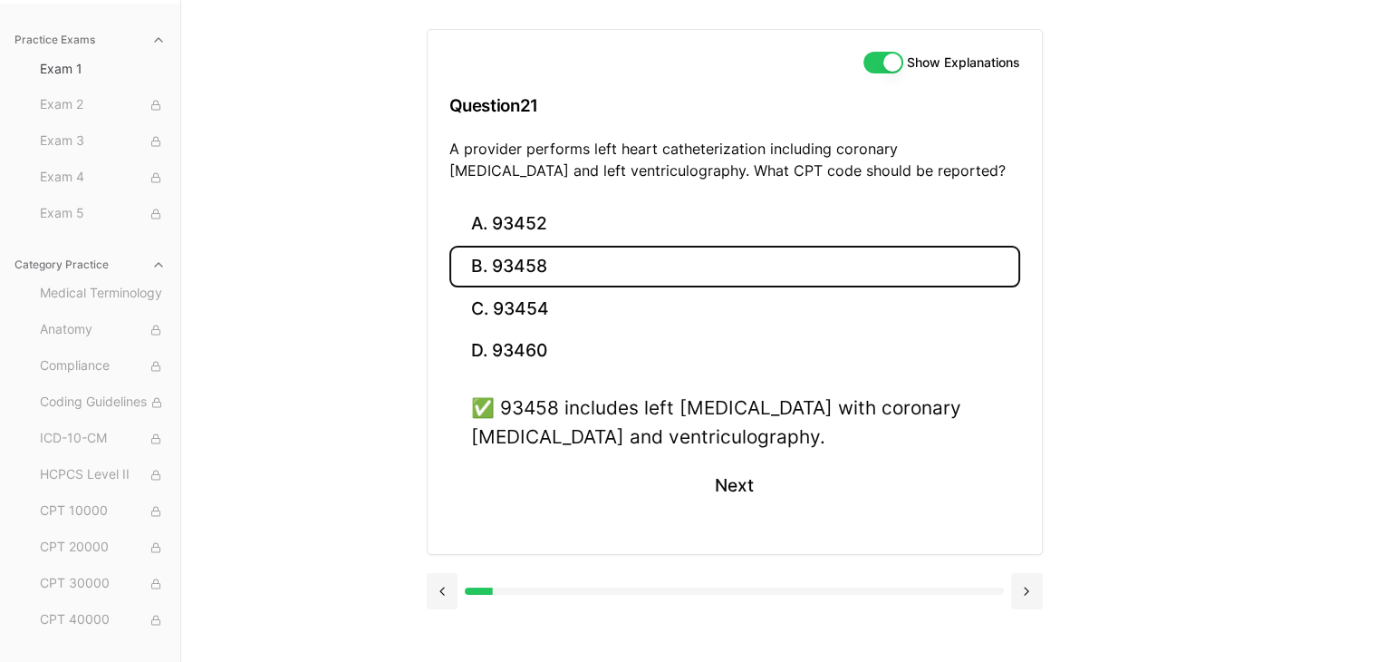
click at [1038, 586] on button at bounding box center [1027, 591] width 32 height 36
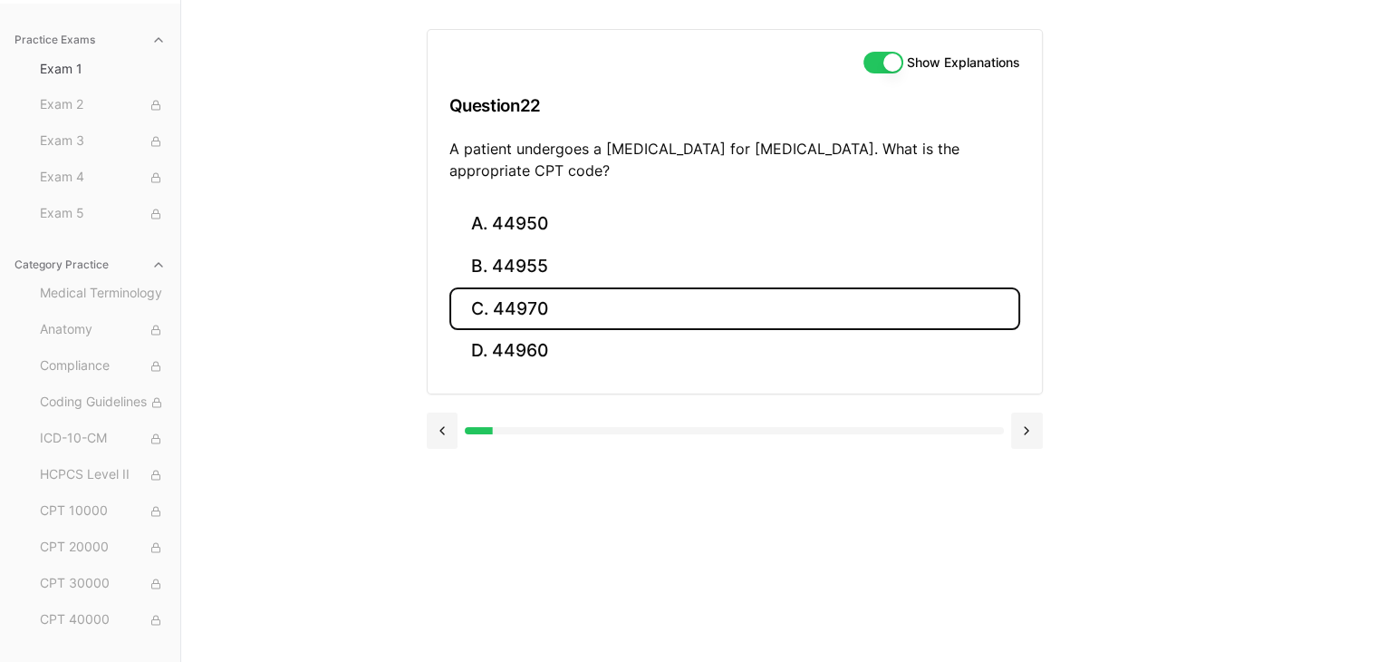
click at [565, 299] on button "C. 44970" at bounding box center [734, 308] width 571 height 43
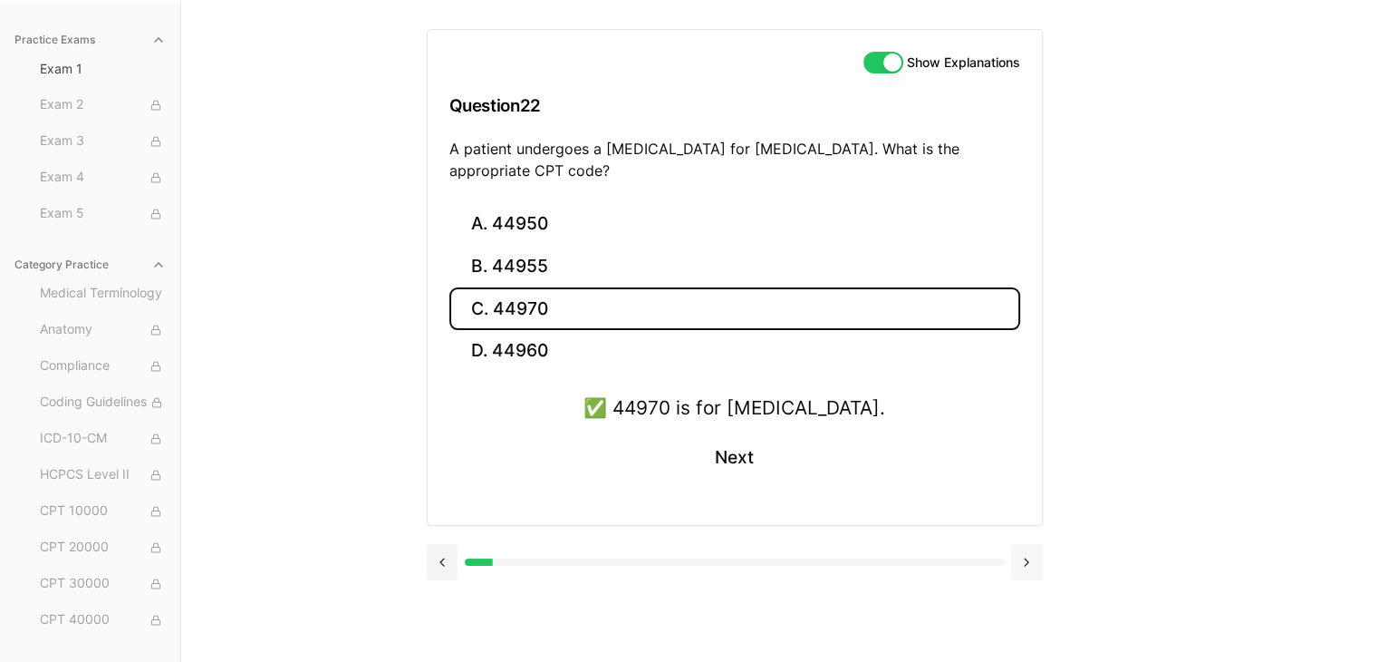
click at [1028, 555] on button at bounding box center [1027, 562] width 32 height 36
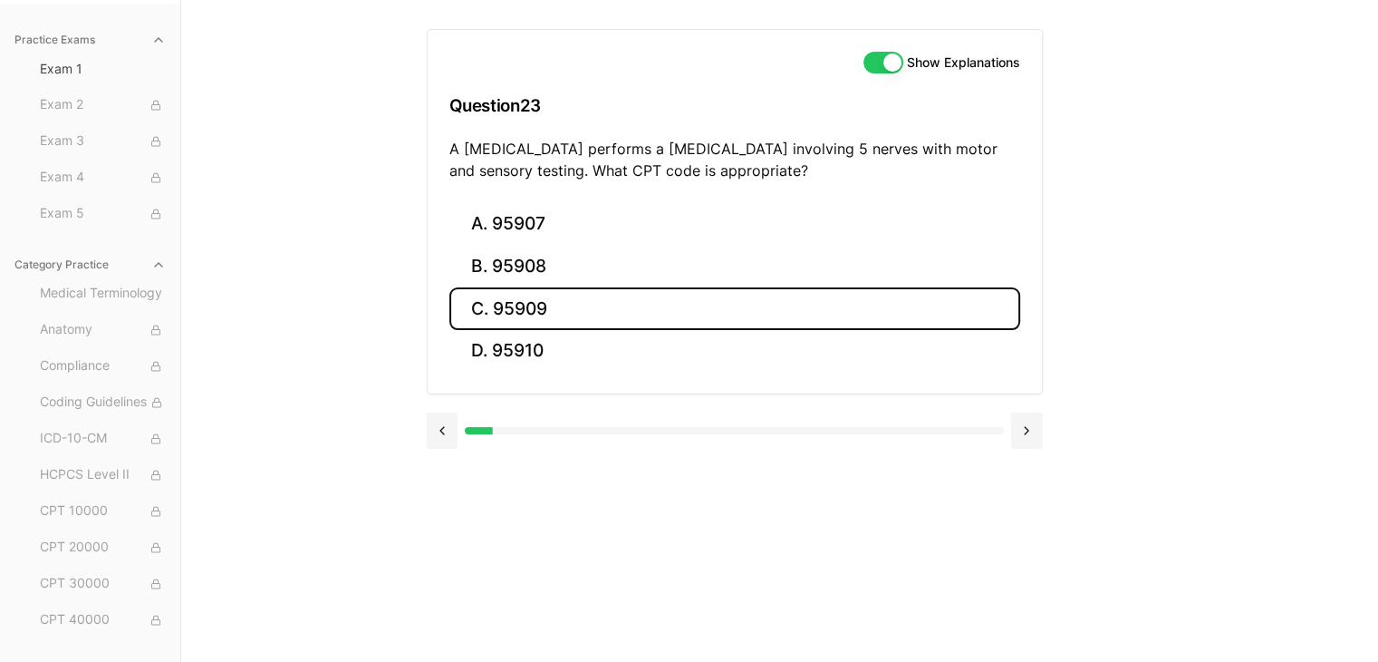
click at [638, 305] on button "C. 95909" at bounding box center [734, 308] width 571 height 43
click at [1026, 556] on button at bounding box center [1027, 562] width 32 height 36
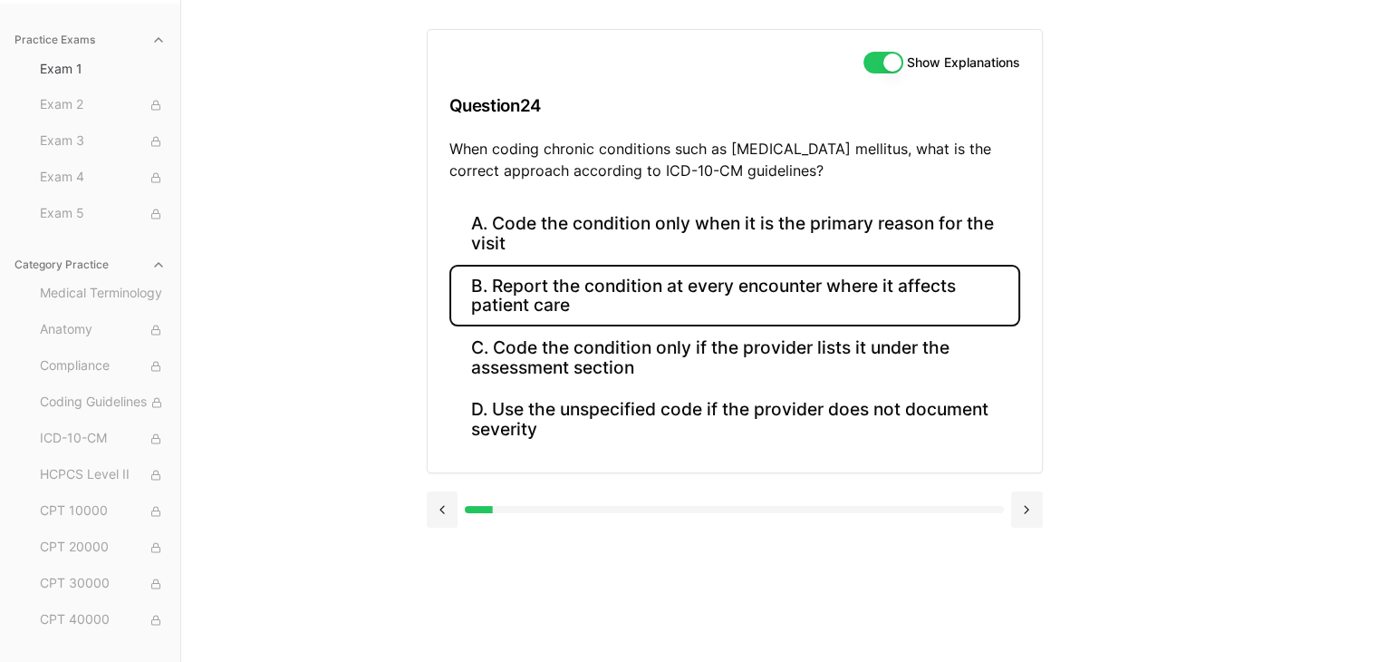
click at [646, 280] on button "B. Report the condition at every encounter where it affects patient care" at bounding box center [734, 296] width 571 height 62
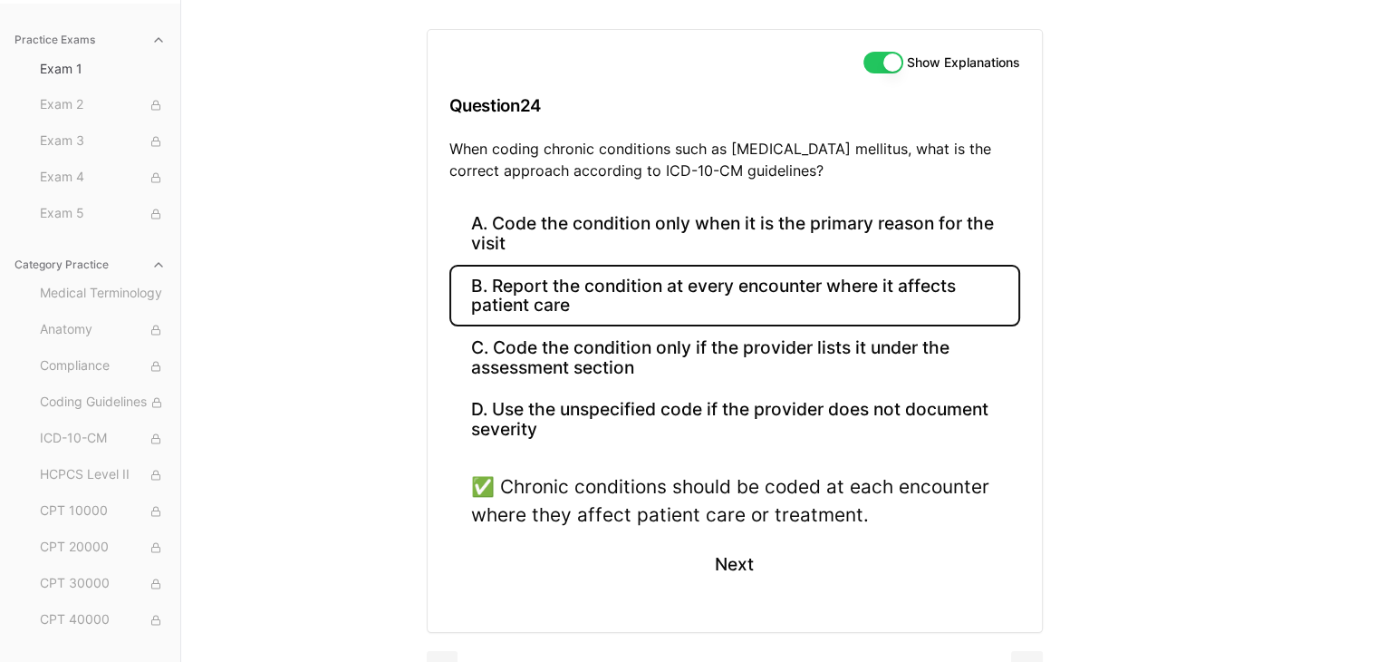
scroll to position [205, 0]
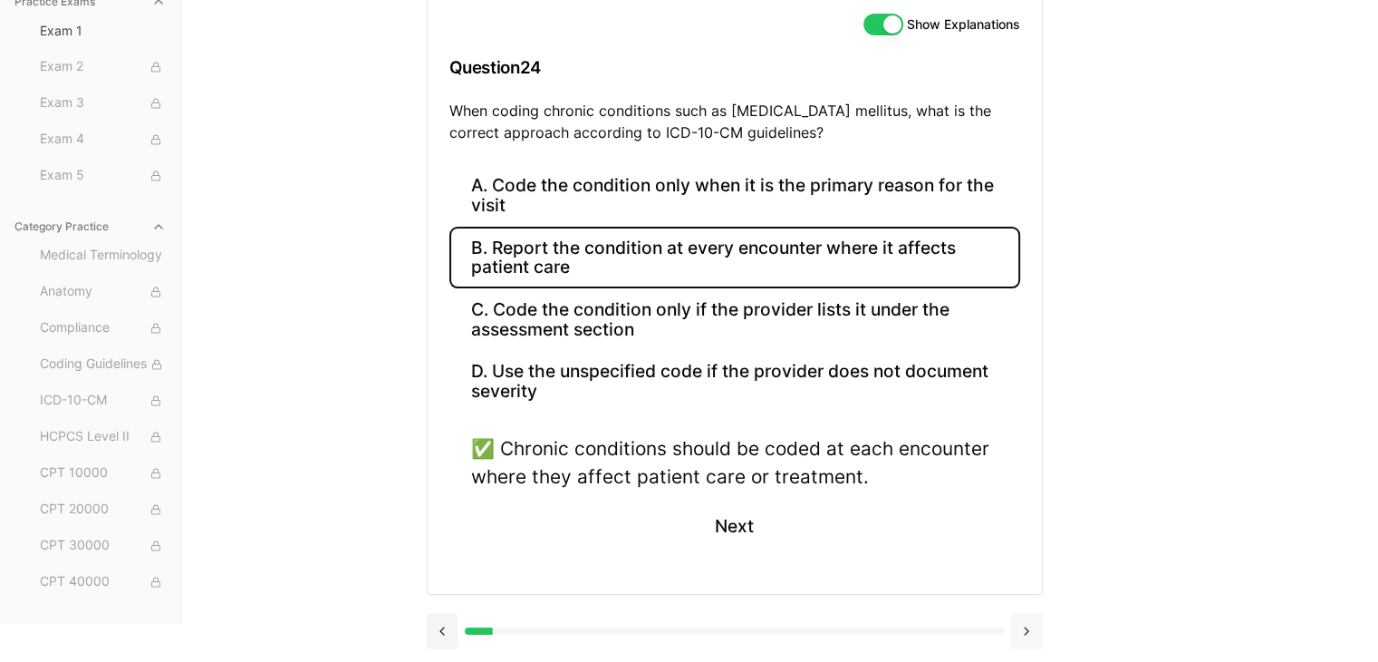
click at [1028, 629] on button at bounding box center [1027, 631] width 32 height 36
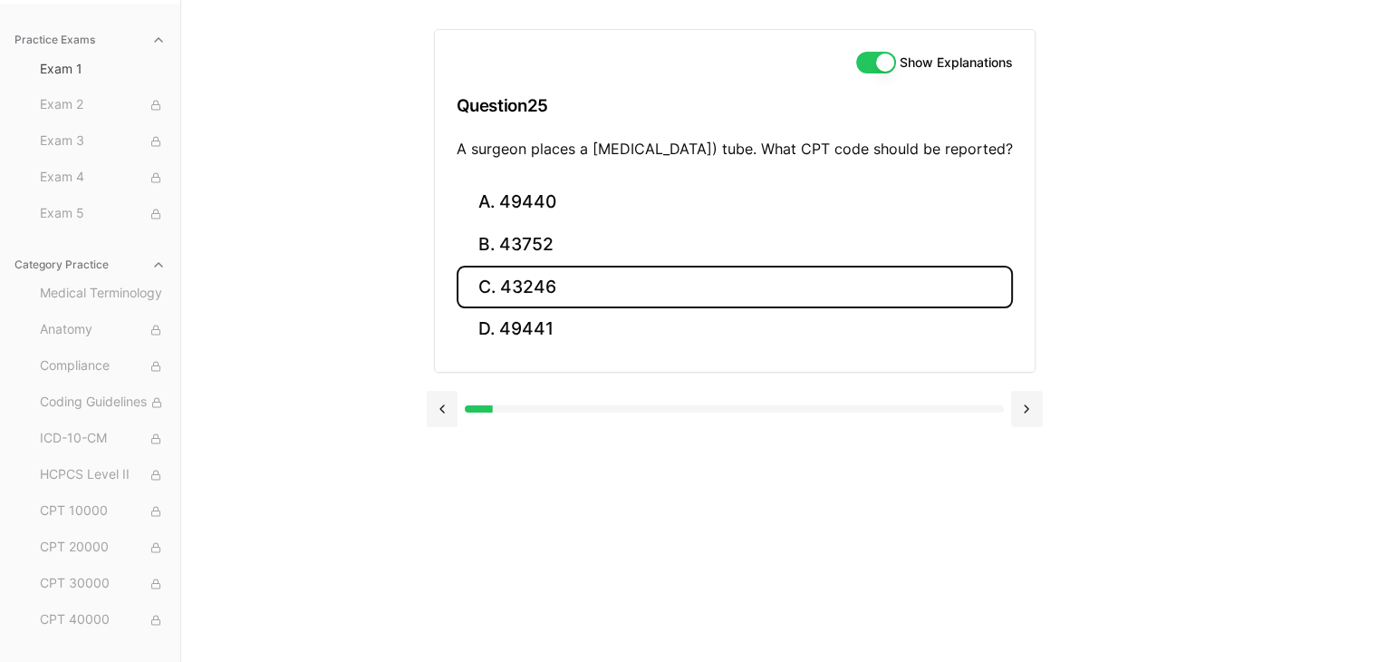
click at [569, 307] on button "C. 43246" at bounding box center [735, 287] width 556 height 43
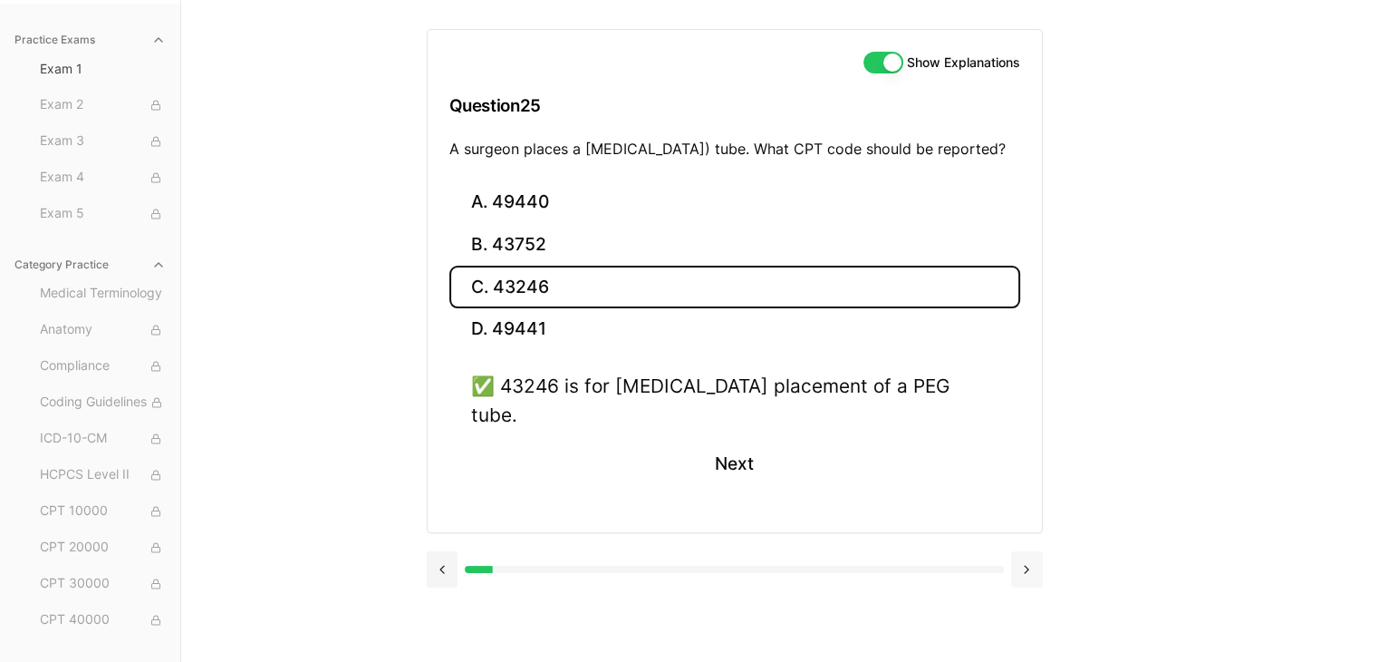
click at [1026, 555] on button at bounding box center [1027, 569] width 32 height 36
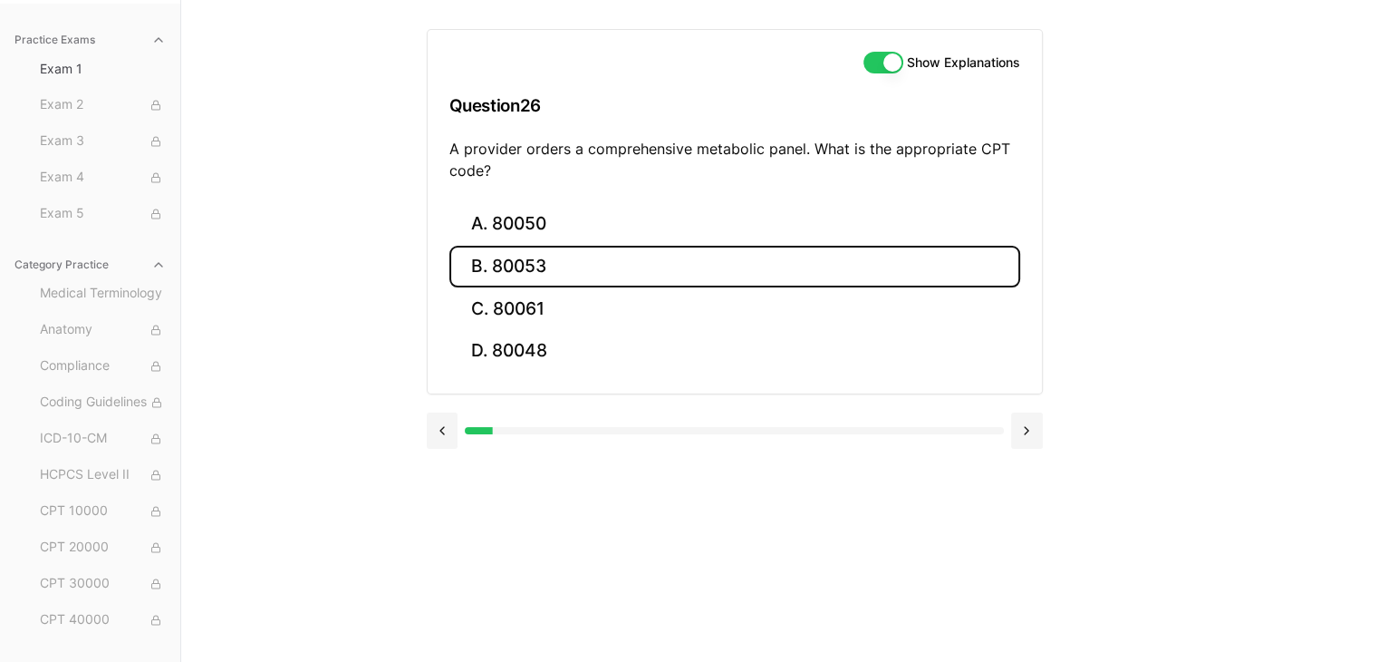
click at [602, 258] on button "B. 80053" at bounding box center [734, 267] width 571 height 43
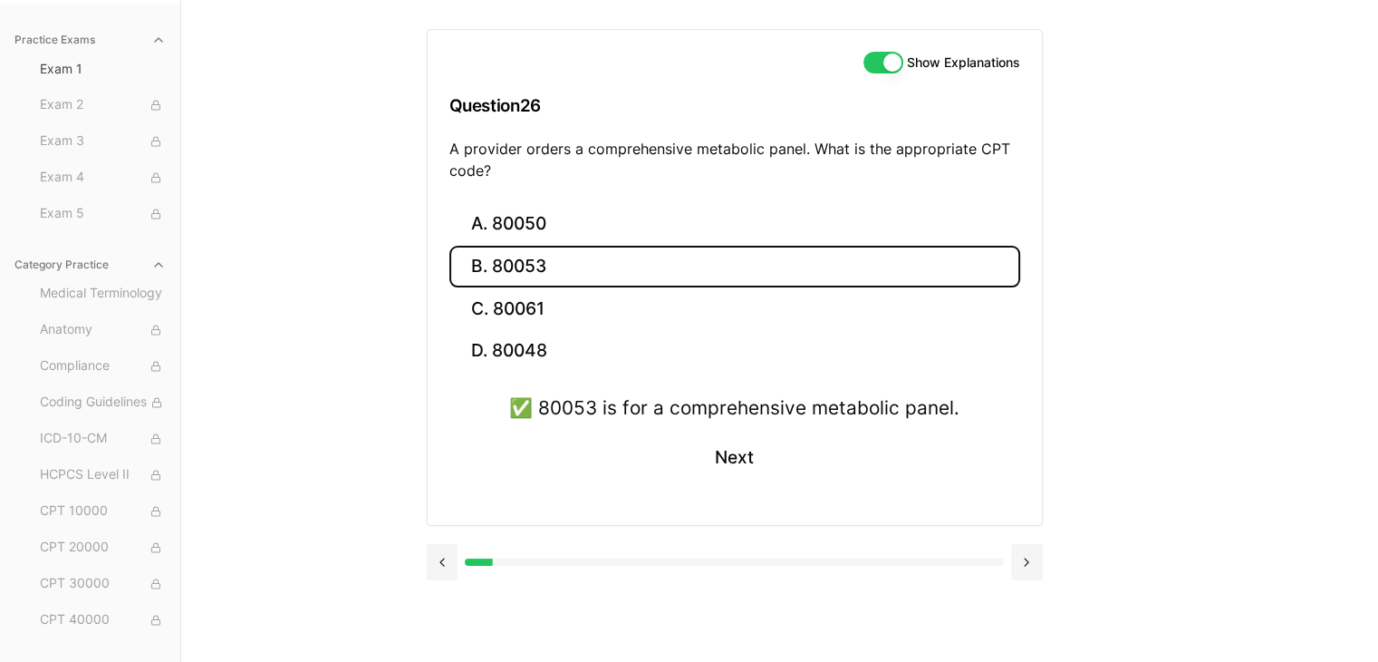
click at [1025, 559] on button at bounding box center [1027, 562] width 32 height 36
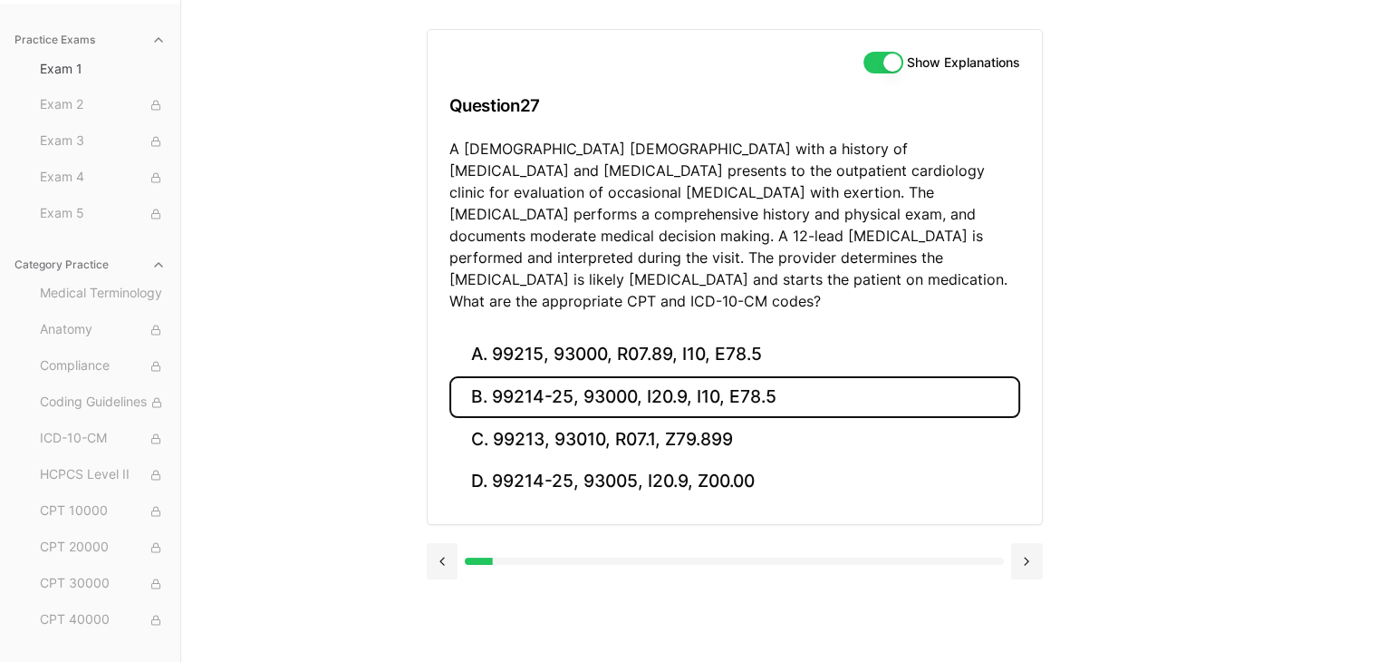
click at [537, 376] on button "B. 99214-25, 93000, I20.9, I10, E78.5" at bounding box center [734, 397] width 571 height 43
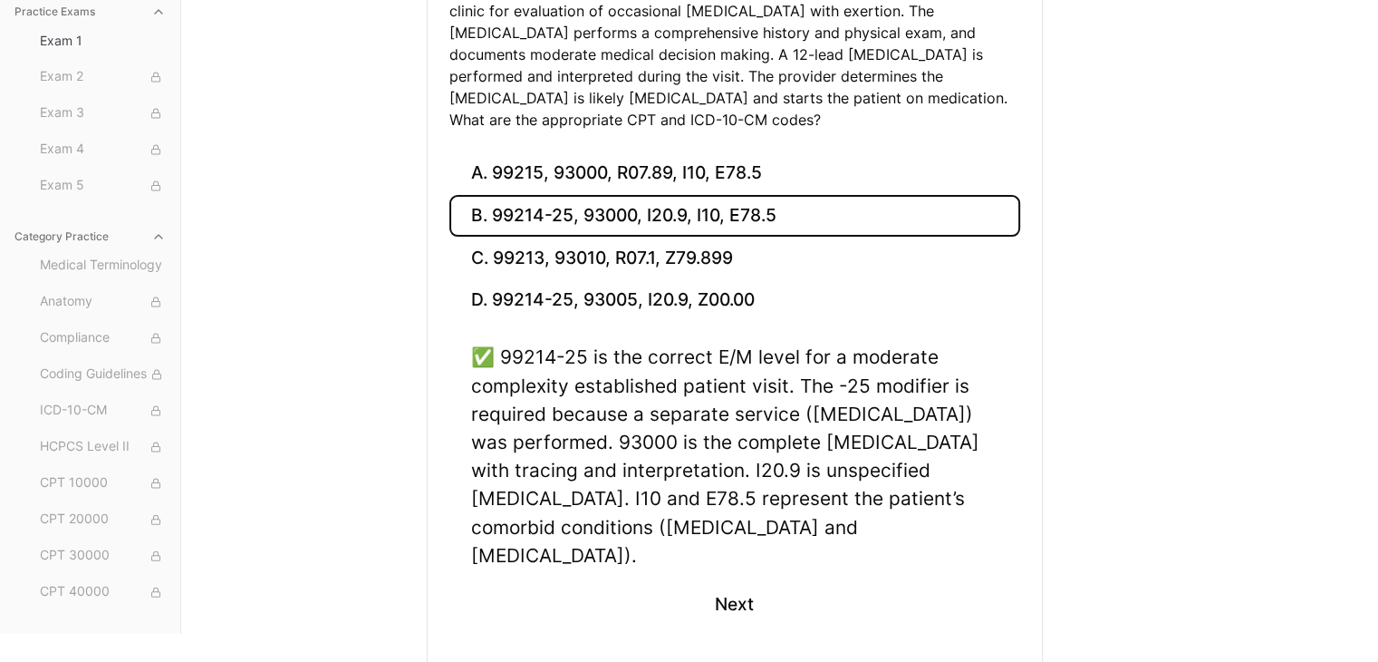
scroll to position [377, 0]
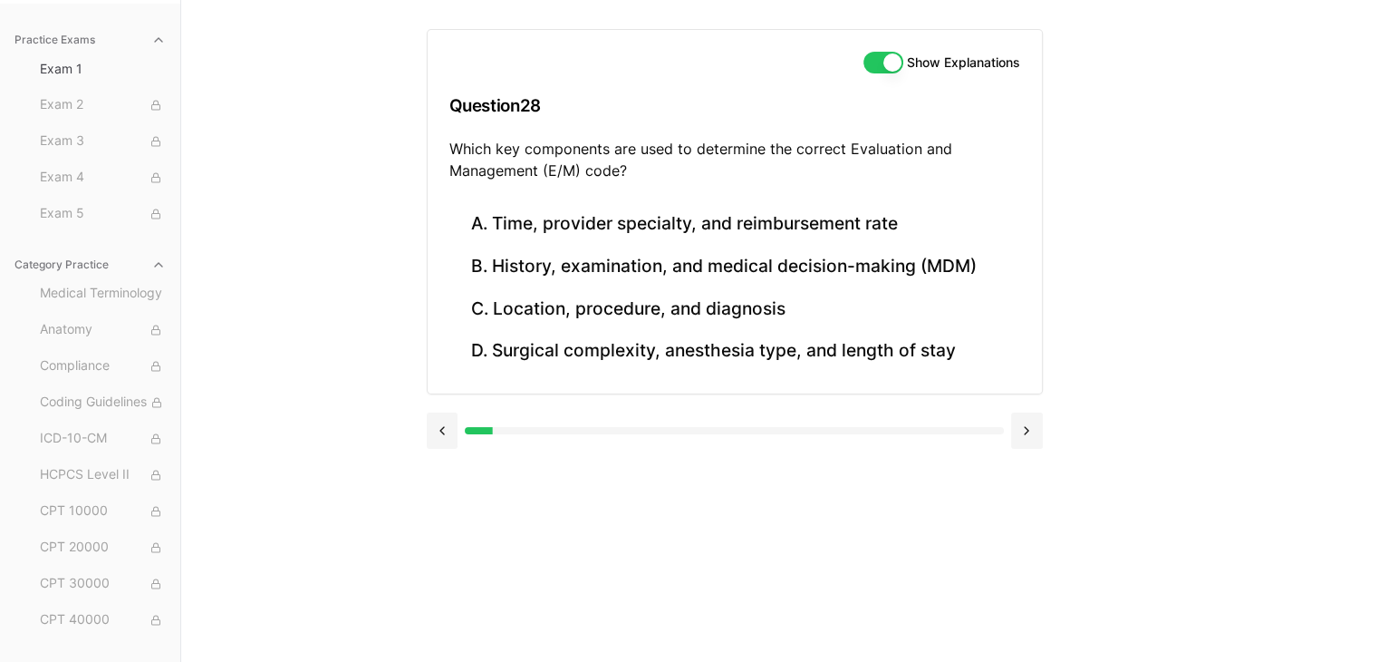
scroll to position [167, 0]
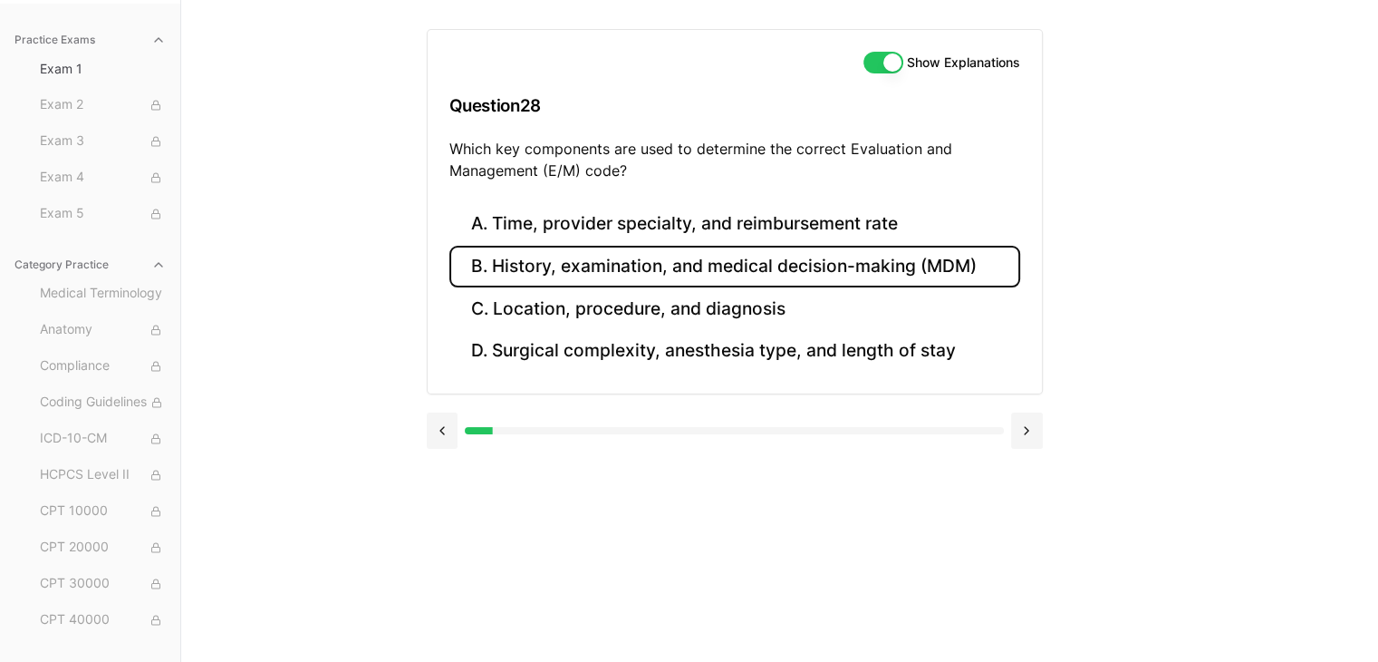
click at [594, 260] on button "B. History, examination, and medical decision-making (MDM)" at bounding box center [734, 267] width 571 height 43
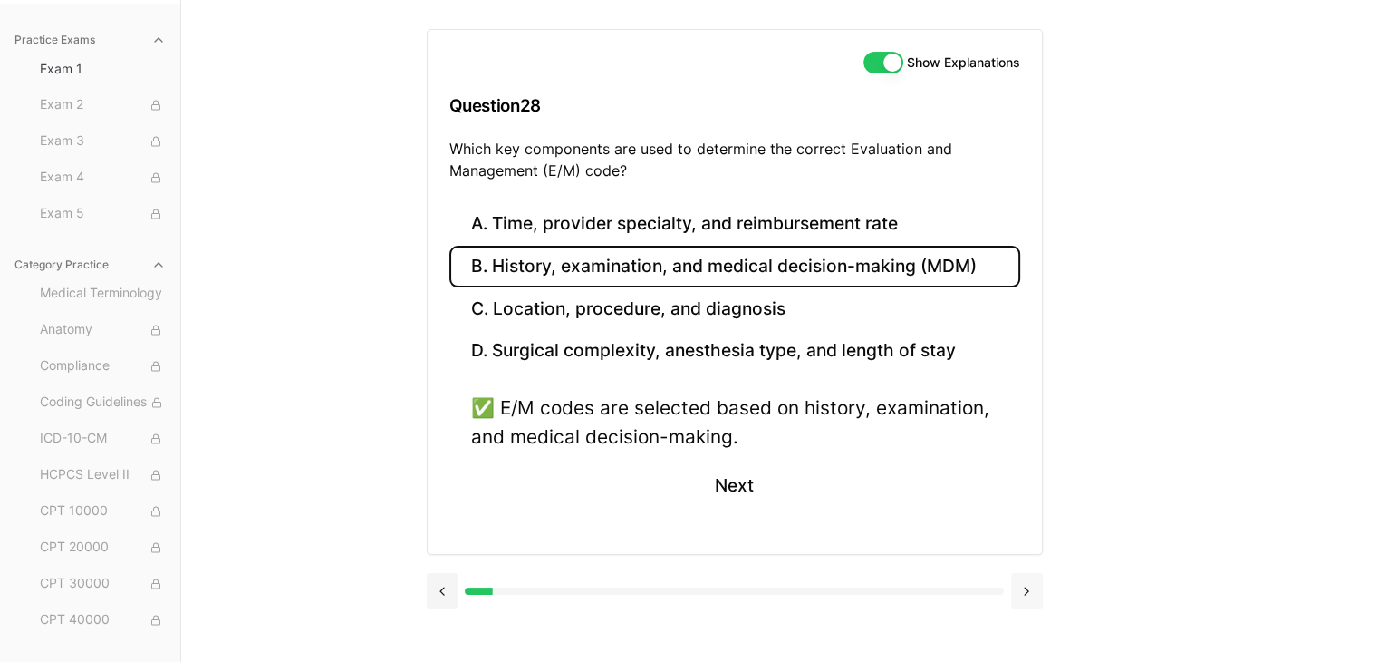
click at [1025, 581] on button at bounding box center [1027, 591] width 32 height 36
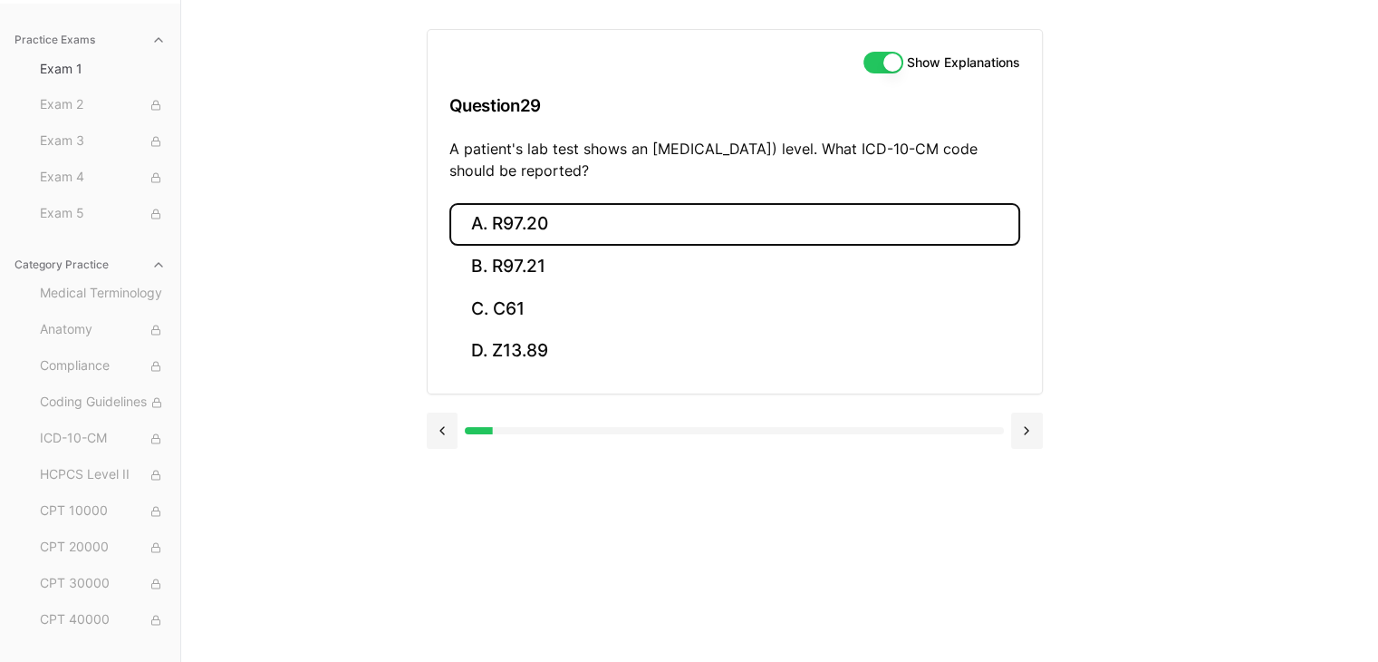
click at [537, 226] on button "A. R97.20" at bounding box center [734, 224] width 571 height 43
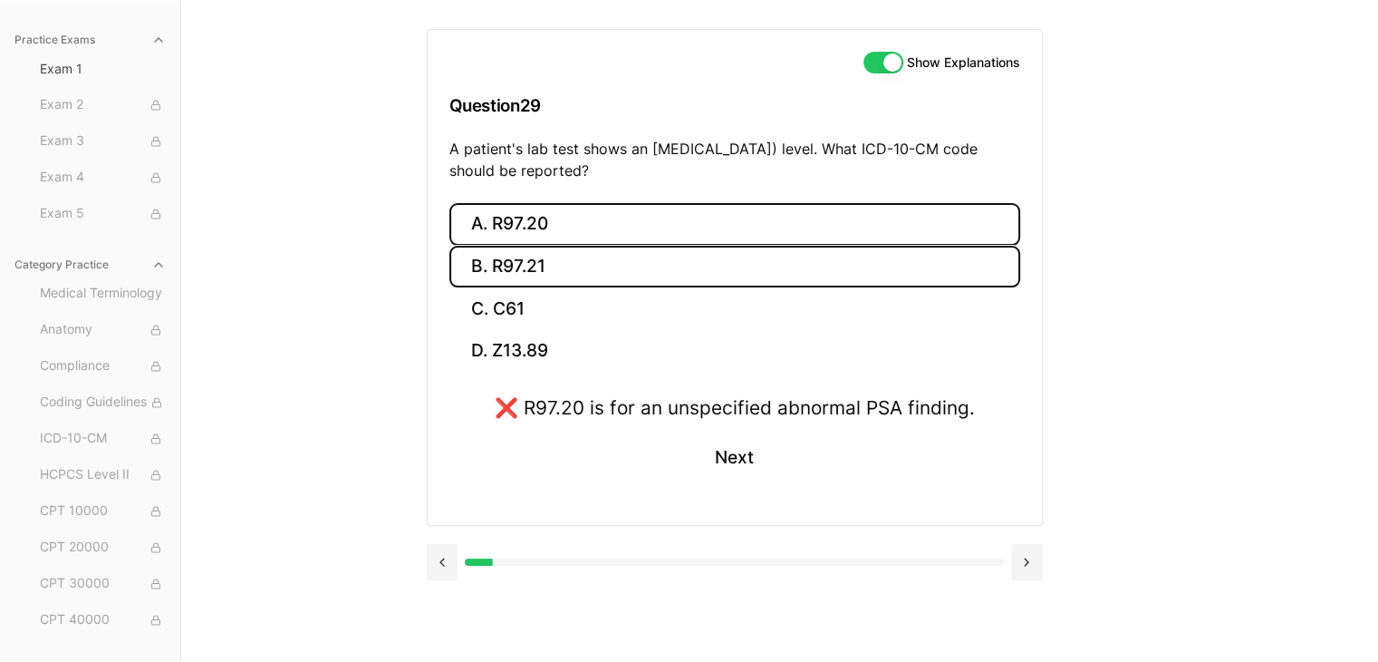
click at [562, 266] on button "B. R97.21" at bounding box center [734, 267] width 571 height 43
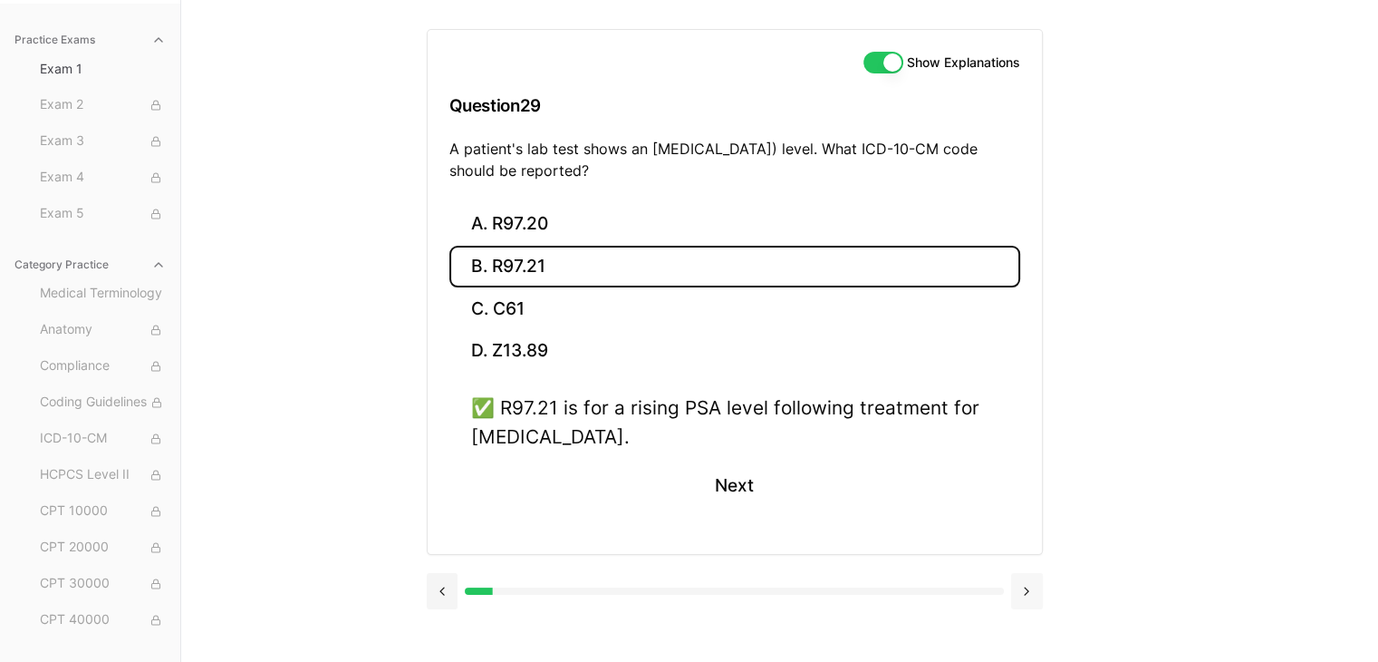
click at [1036, 588] on button at bounding box center [1027, 591] width 32 height 36
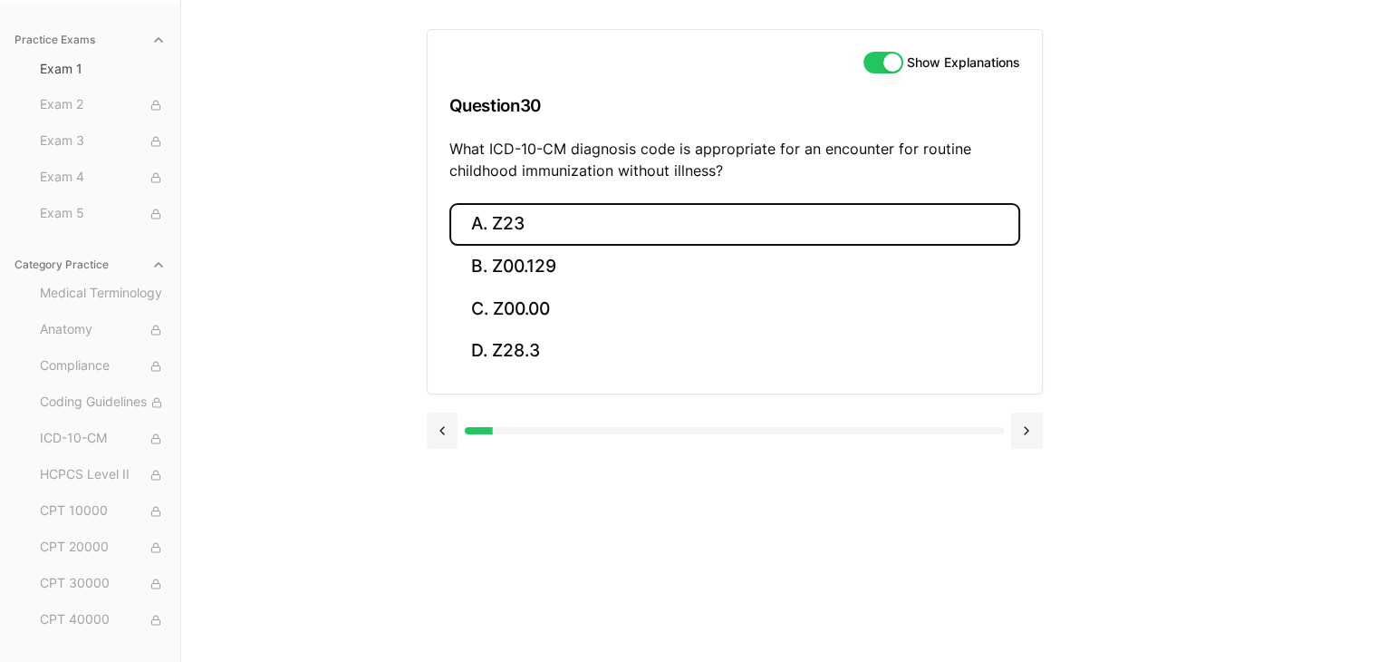
click at [547, 229] on button "A. Z23" at bounding box center [734, 224] width 571 height 43
click at [1026, 560] on button at bounding box center [1027, 562] width 32 height 36
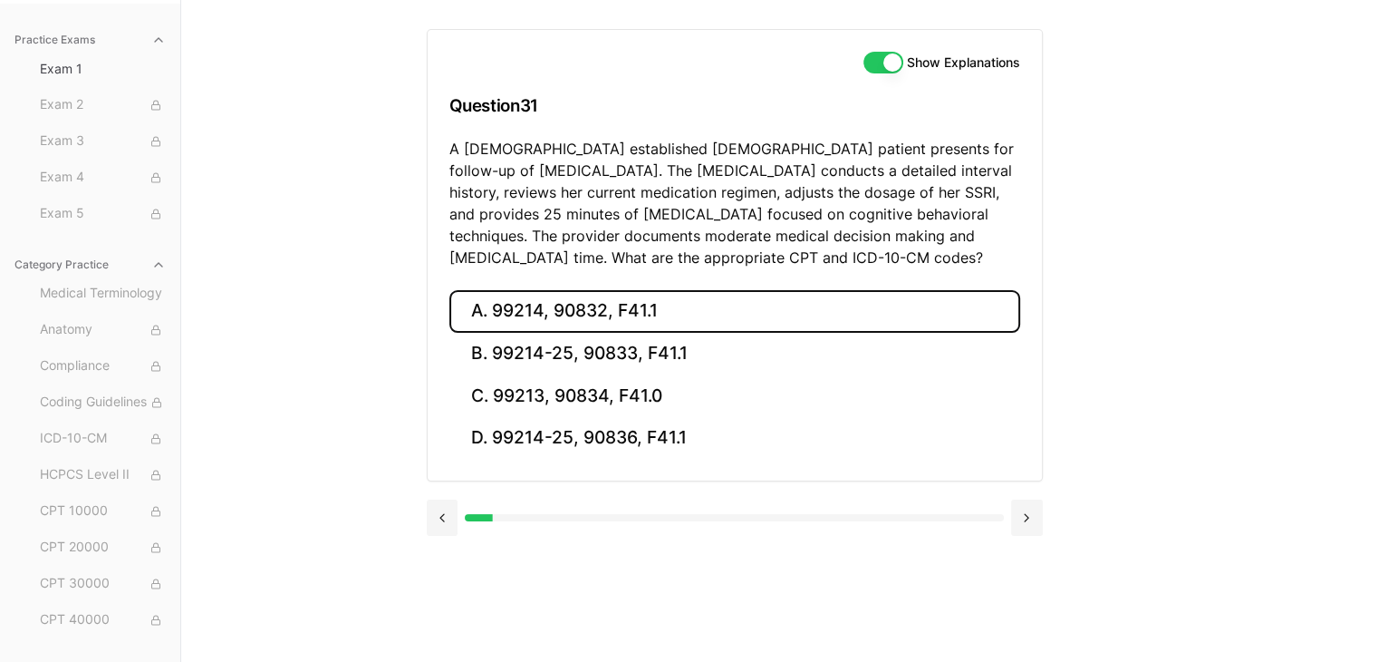
click at [630, 305] on button "A. 99214, 90832, F41.1" at bounding box center [734, 311] width 571 height 43
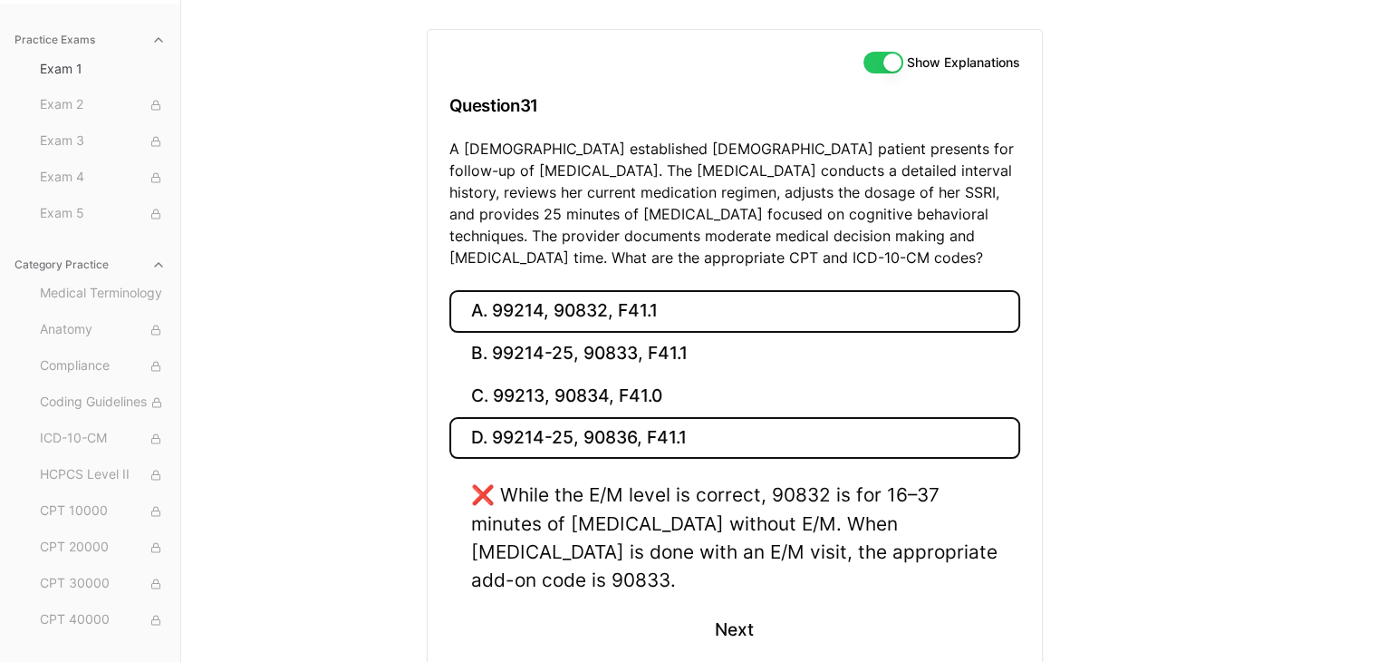
click at [599, 429] on button "D. 99214-25, 90836, F41.1" at bounding box center [734, 438] width 571 height 43
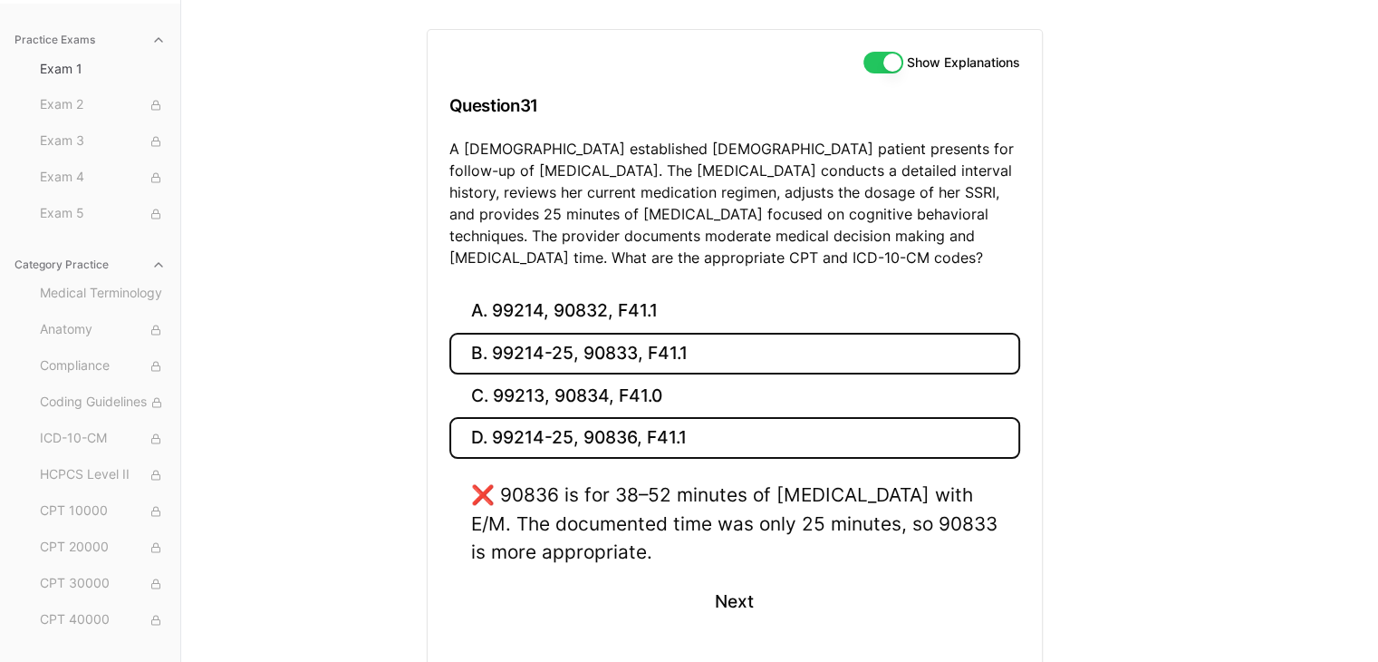
click at [621, 349] on button "B. 99214-25, 90833, F41.1" at bounding box center [734, 354] width 571 height 43
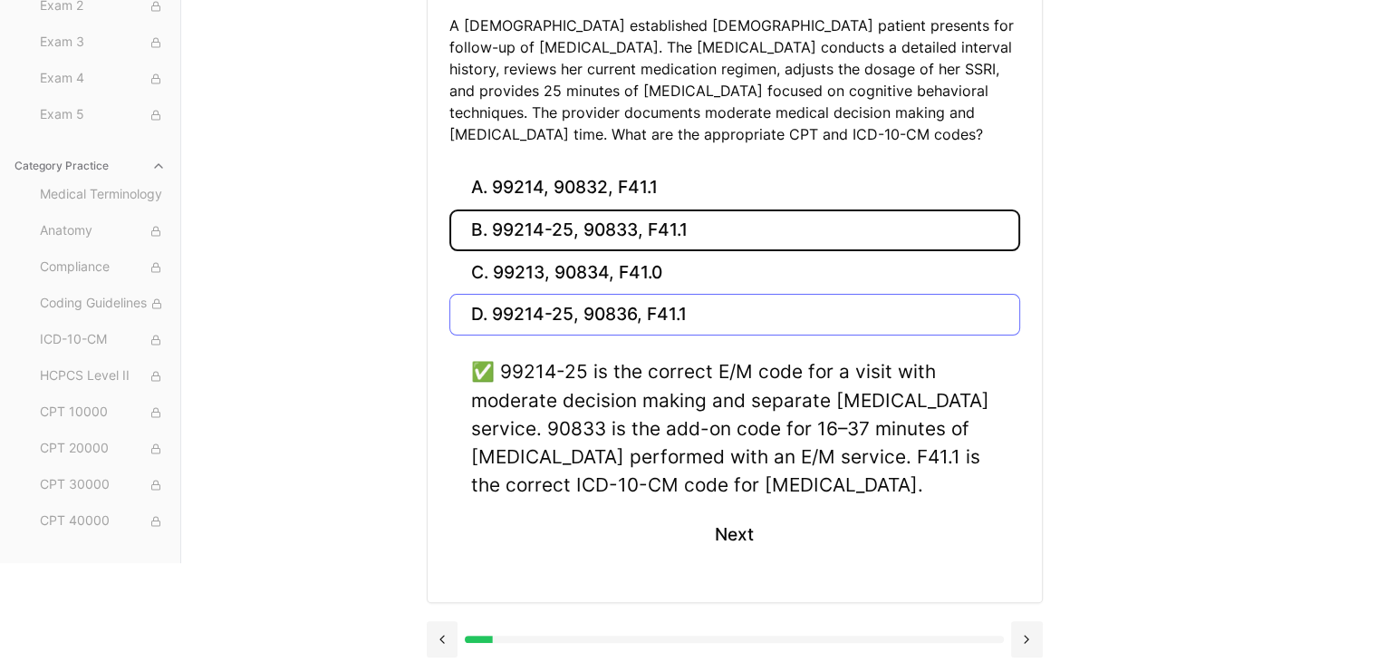
scroll to position [298, 0]
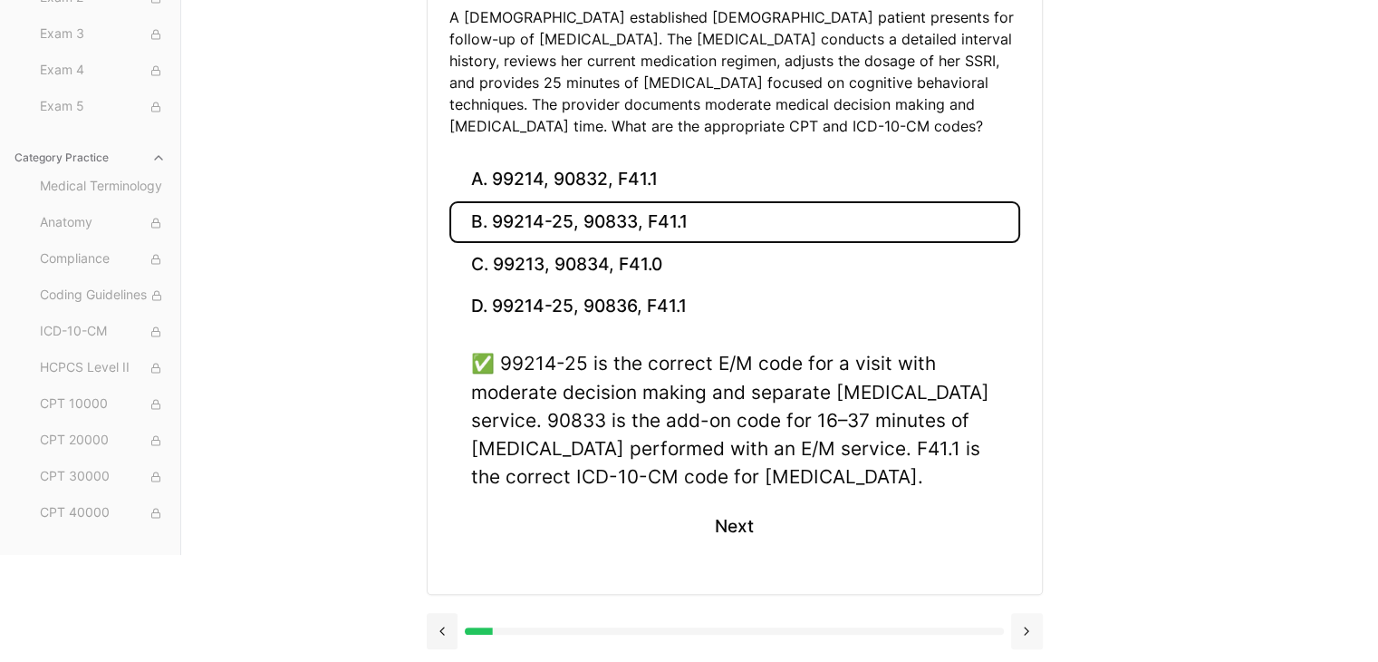
click at [1024, 626] on button at bounding box center [1027, 631] width 32 height 36
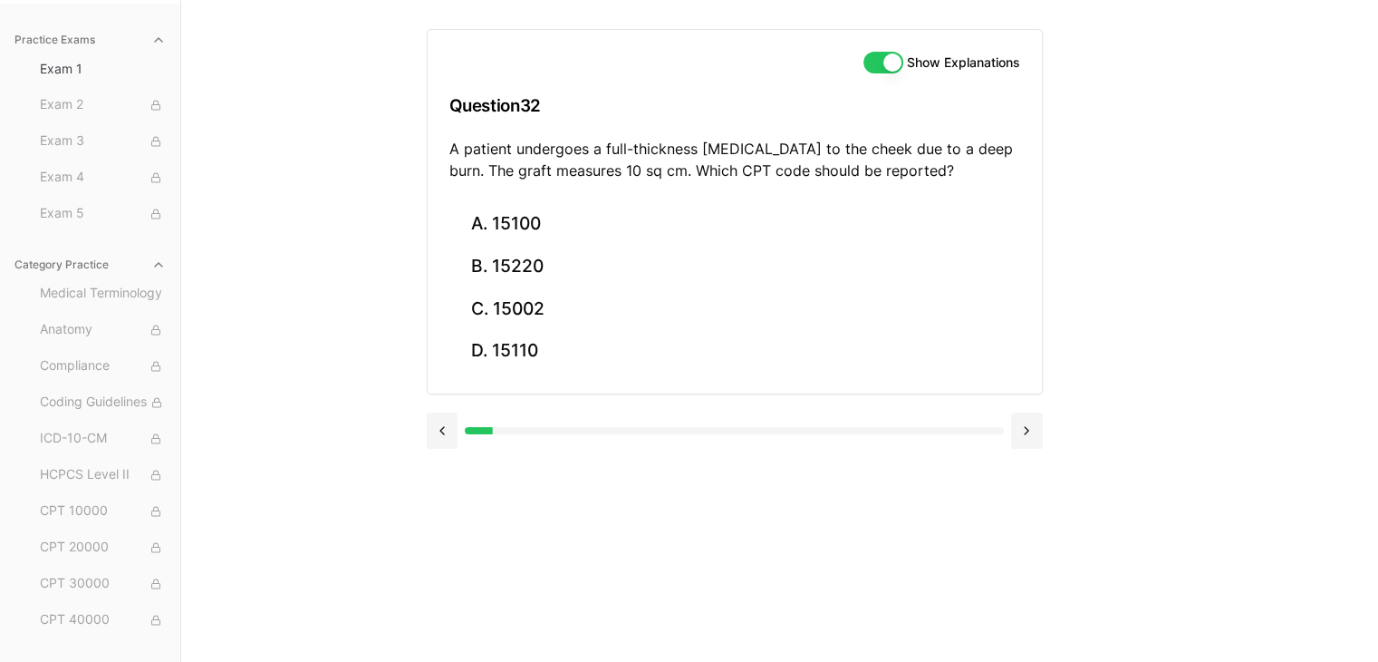
scroll to position [167, 0]
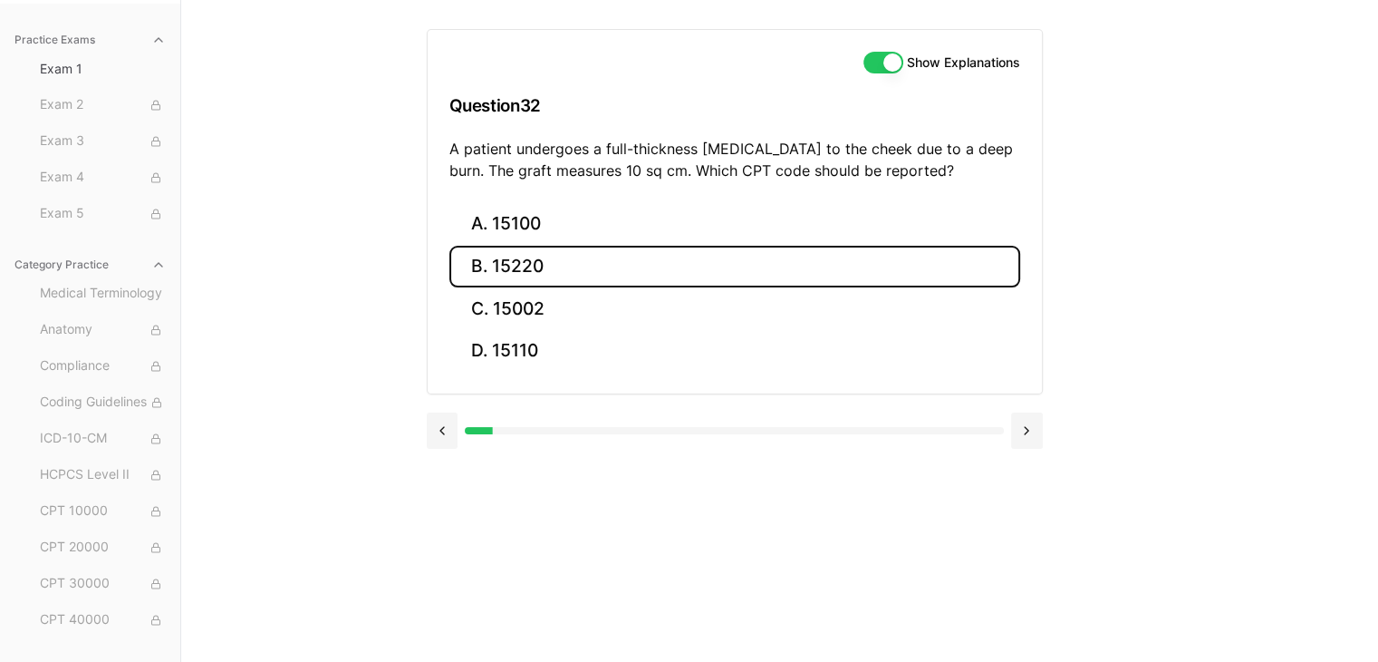
click at [561, 273] on button "B. 15220" at bounding box center [734, 267] width 571 height 43
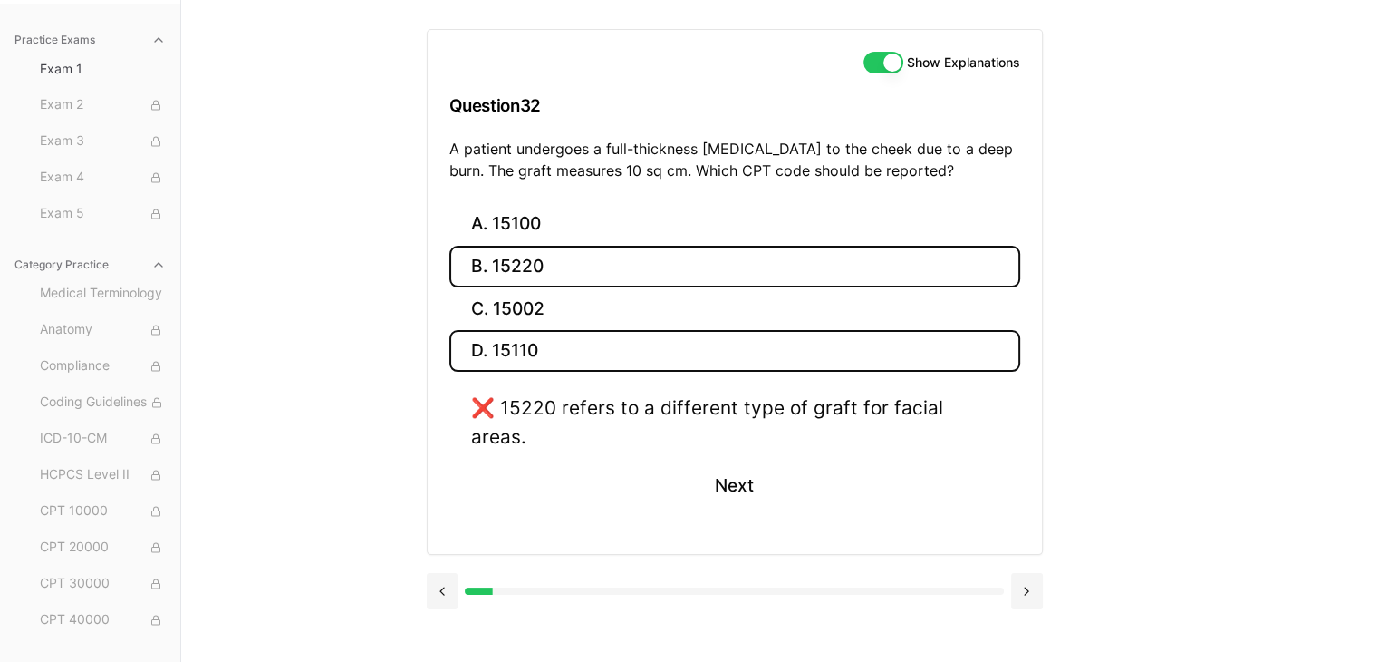
click at [584, 342] on button "D. 15110" at bounding box center [734, 351] width 571 height 43
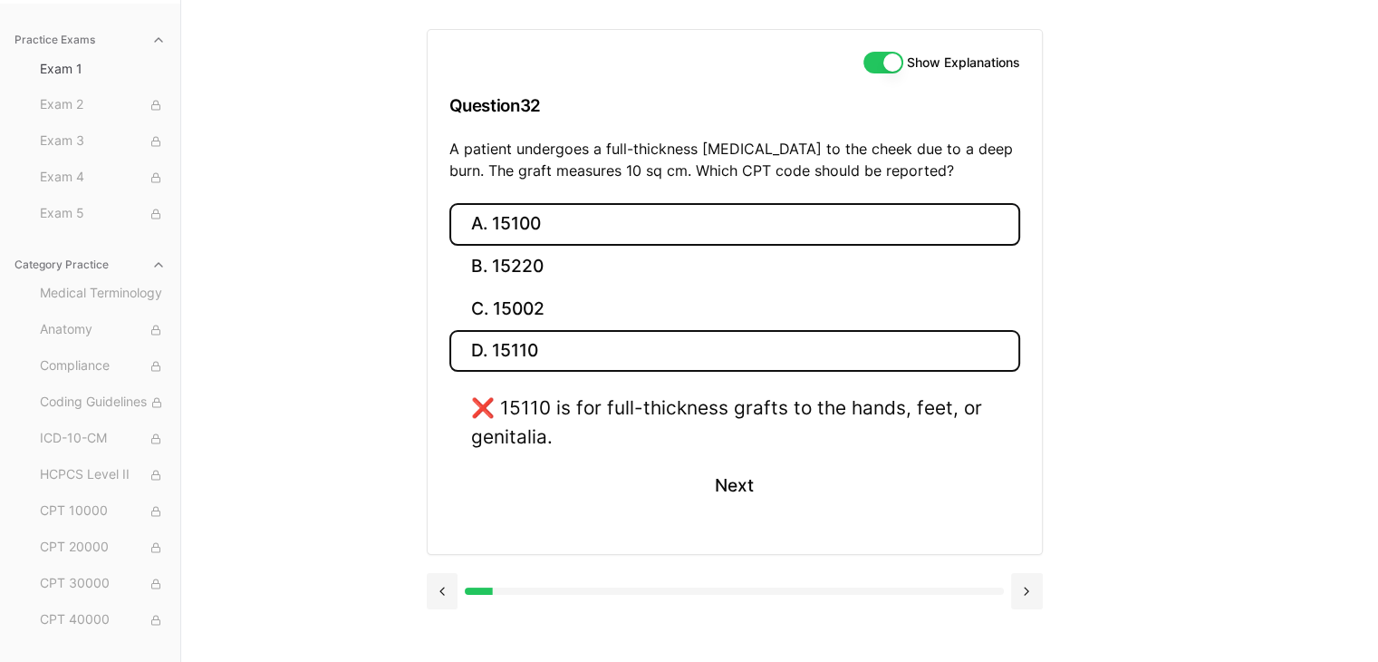
click at [591, 221] on button "A. 15100" at bounding box center [734, 224] width 571 height 43
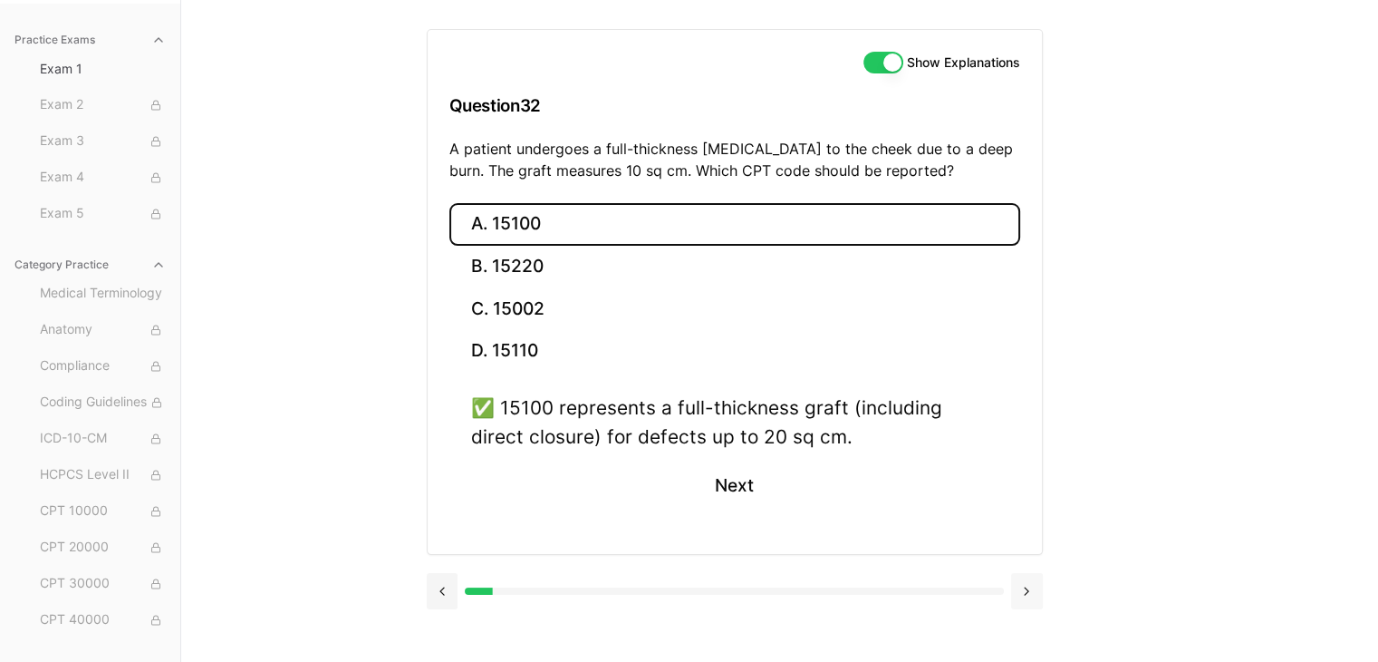
click at [1026, 595] on button at bounding box center [1027, 591] width 32 height 36
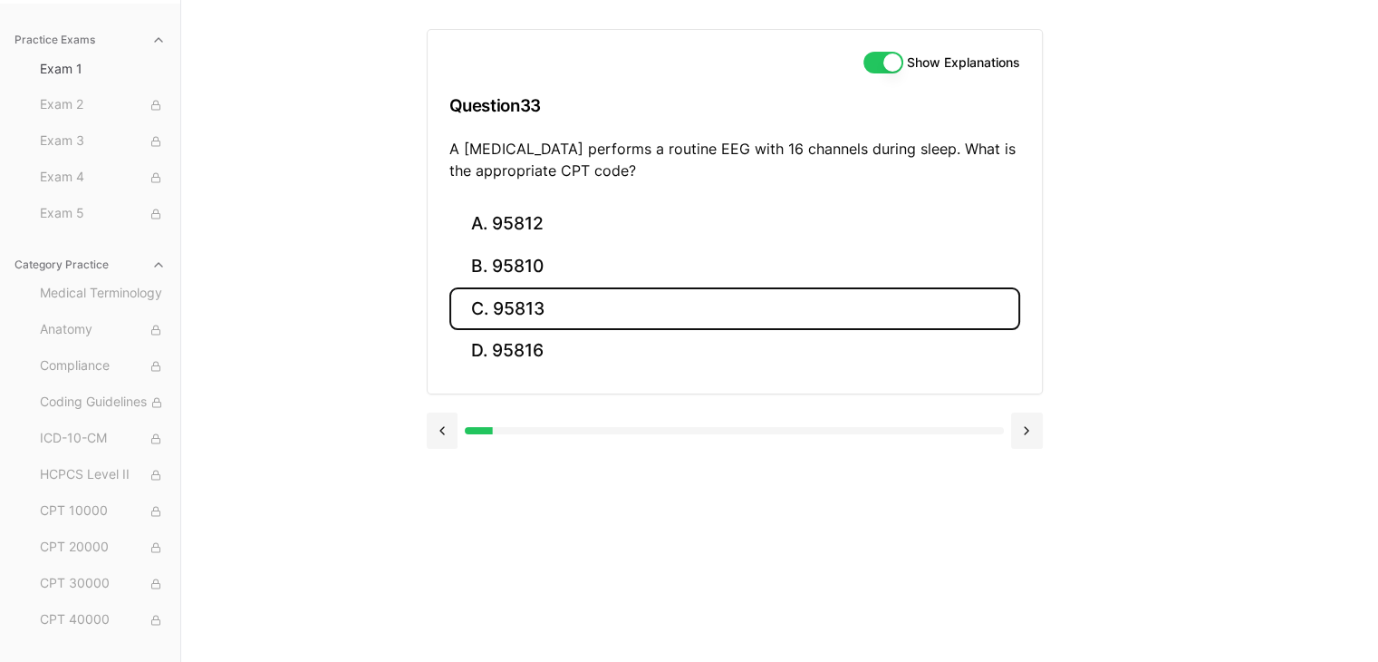
click at [613, 300] on button "C. 95813" at bounding box center [734, 308] width 571 height 43
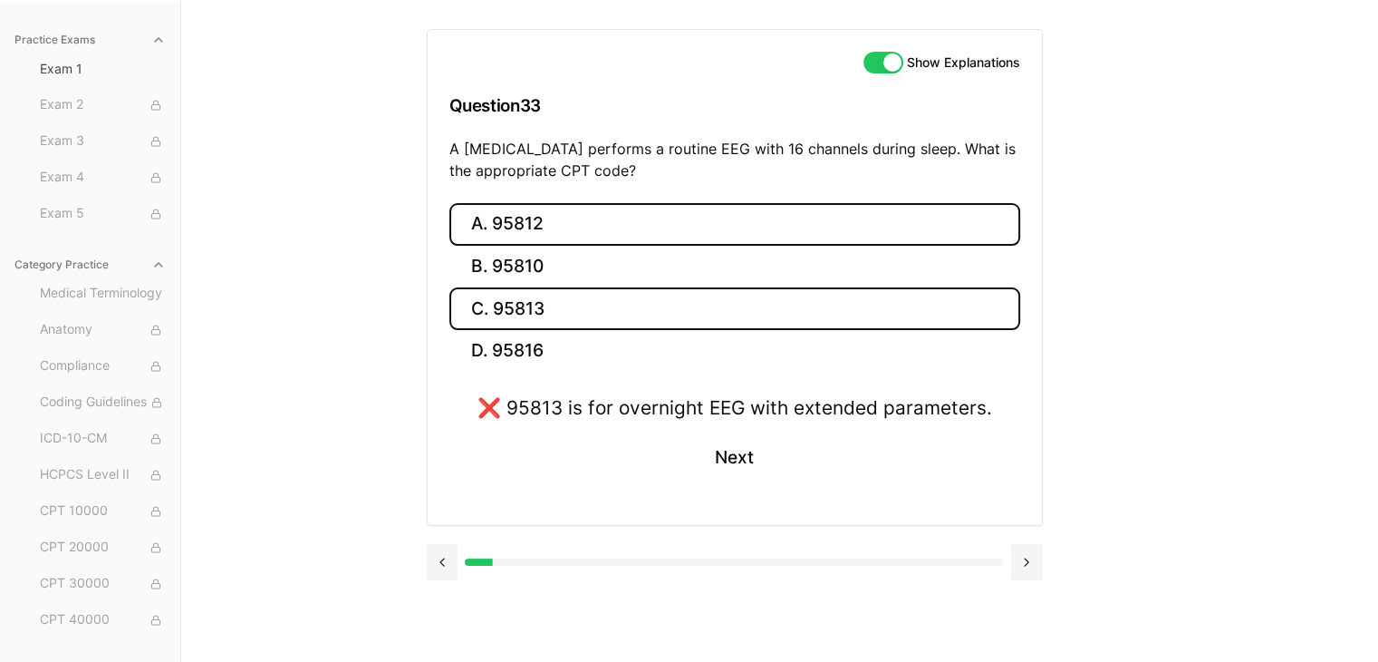
click at [583, 223] on button "A. 95812" at bounding box center [734, 224] width 571 height 43
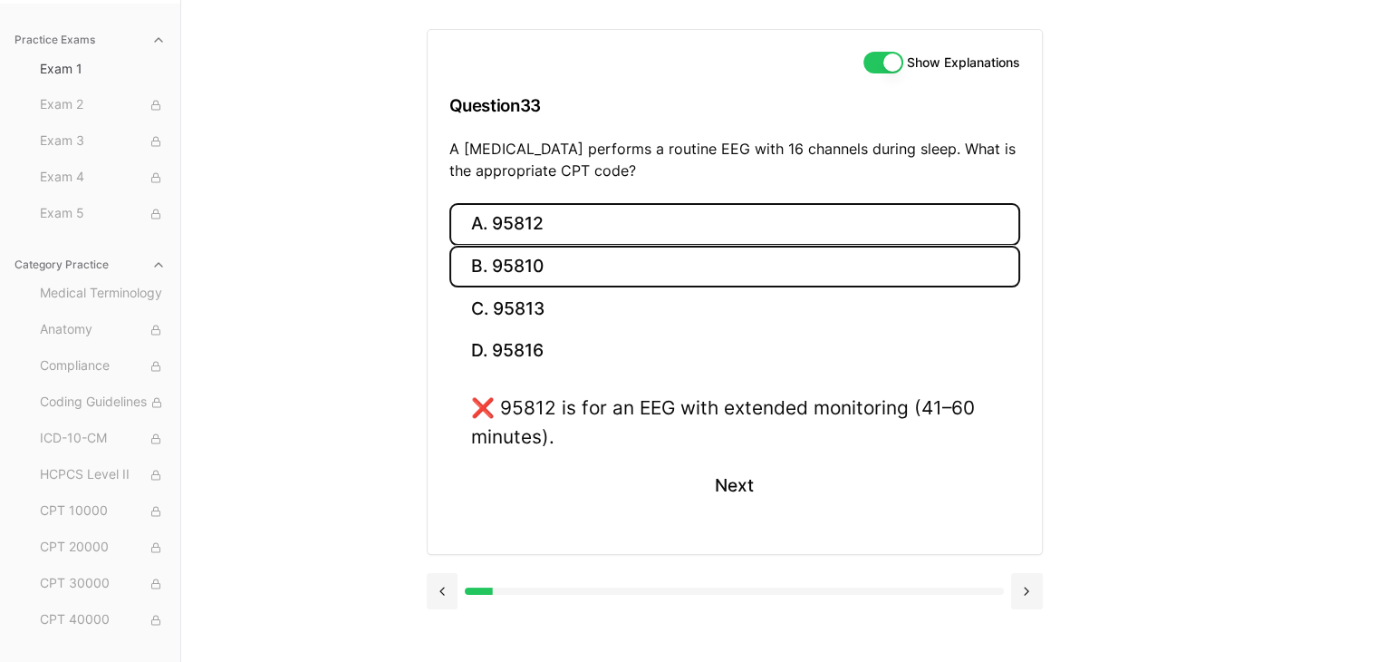
click at [569, 258] on button "B. 95810" at bounding box center [734, 267] width 571 height 43
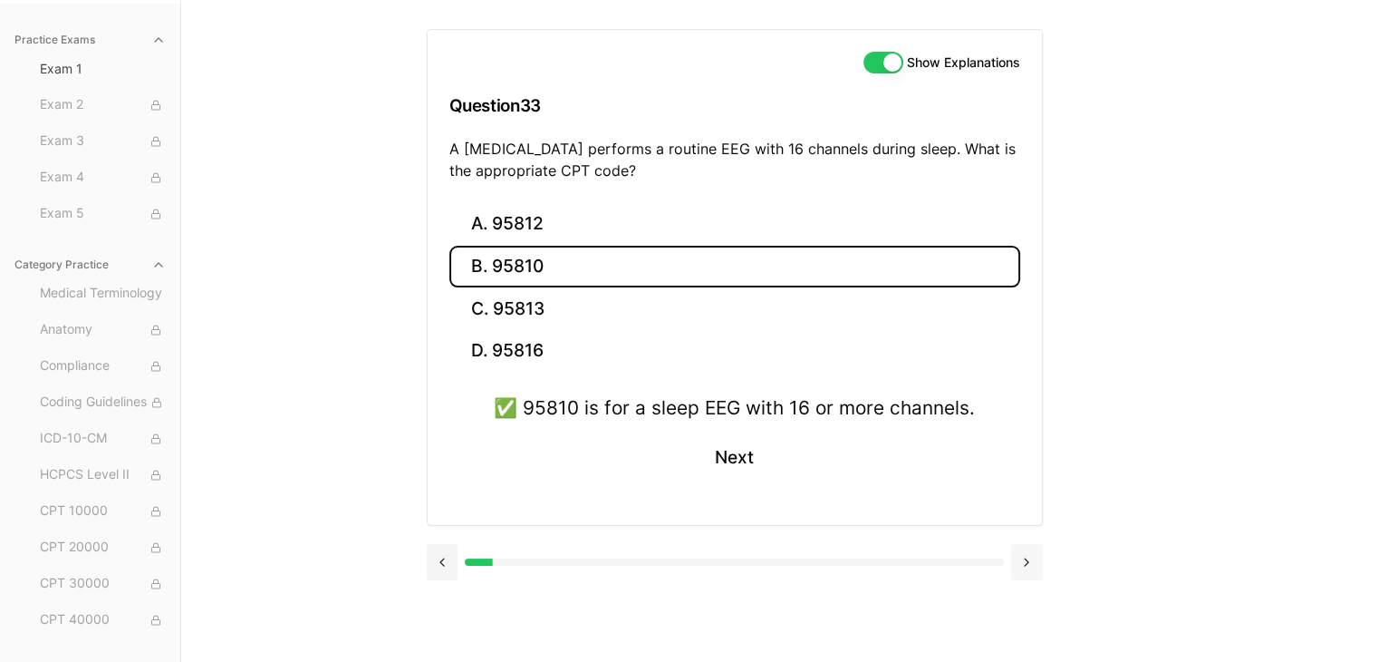
click at [1024, 550] on button at bounding box center [1027, 562] width 32 height 36
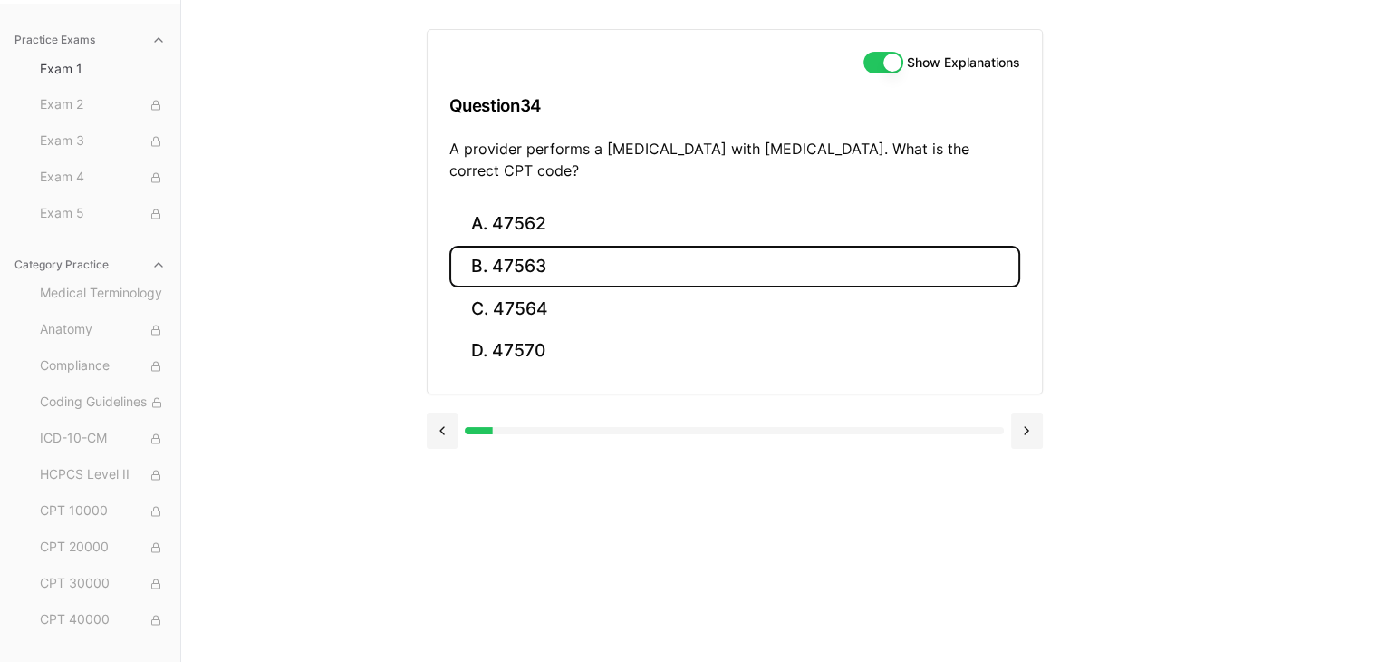
click at [550, 252] on button "B. 47563" at bounding box center [734, 267] width 571 height 43
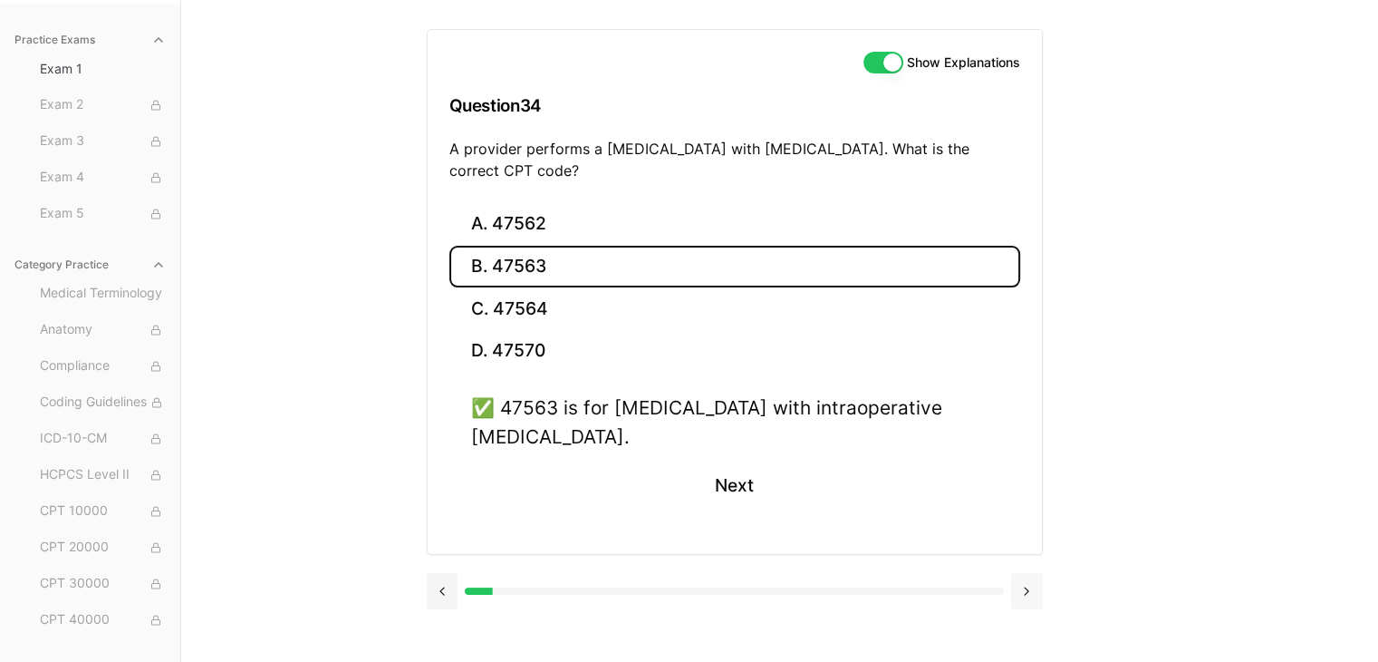
click at [1028, 592] on button at bounding box center [1027, 591] width 32 height 36
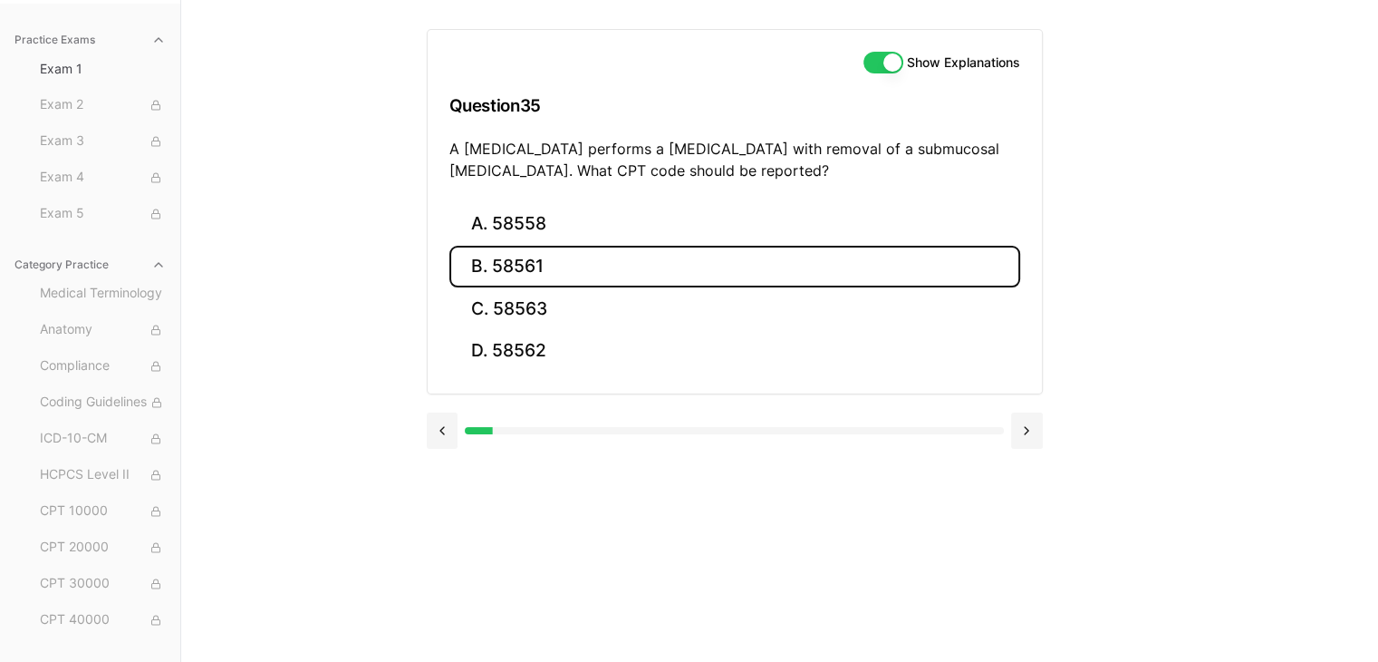
click at [630, 258] on button "B. 58561" at bounding box center [734, 267] width 571 height 43
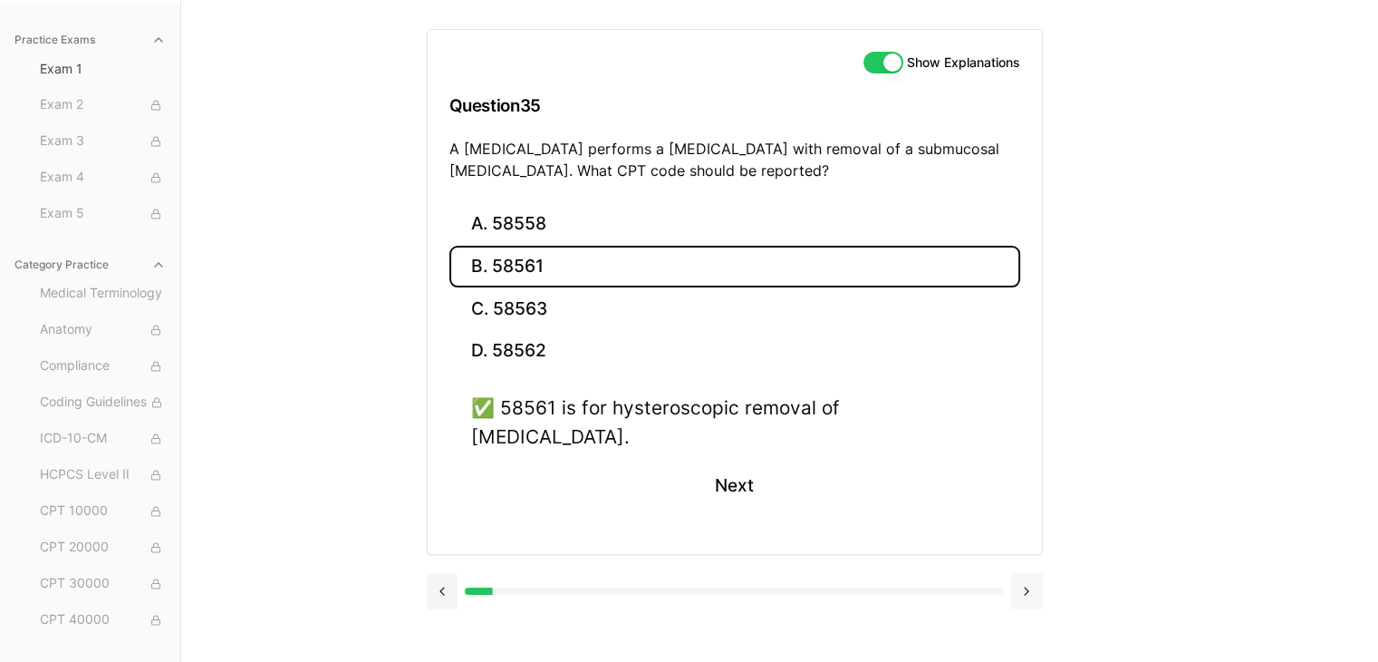
click at [1024, 573] on button at bounding box center [1027, 591] width 32 height 36
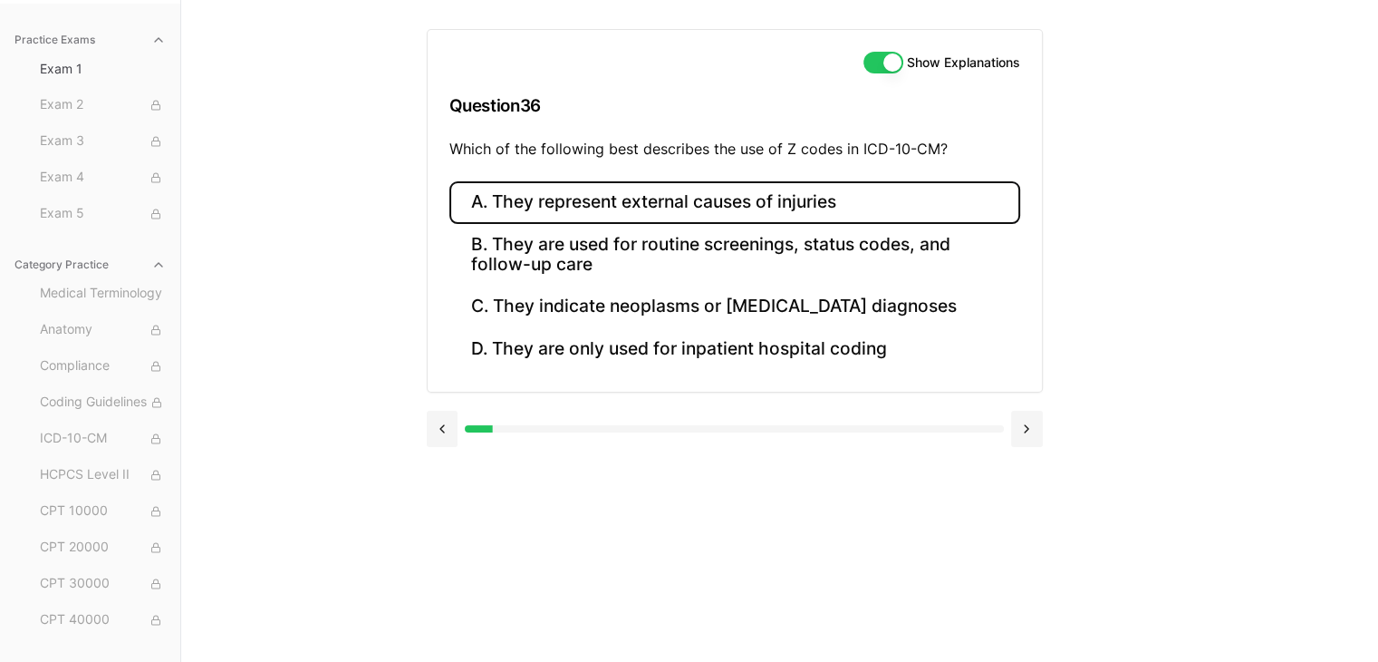
click at [674, 208] on button "A. They represent external causes of injuries" at bounding box center [734, 202] width 571 height 43
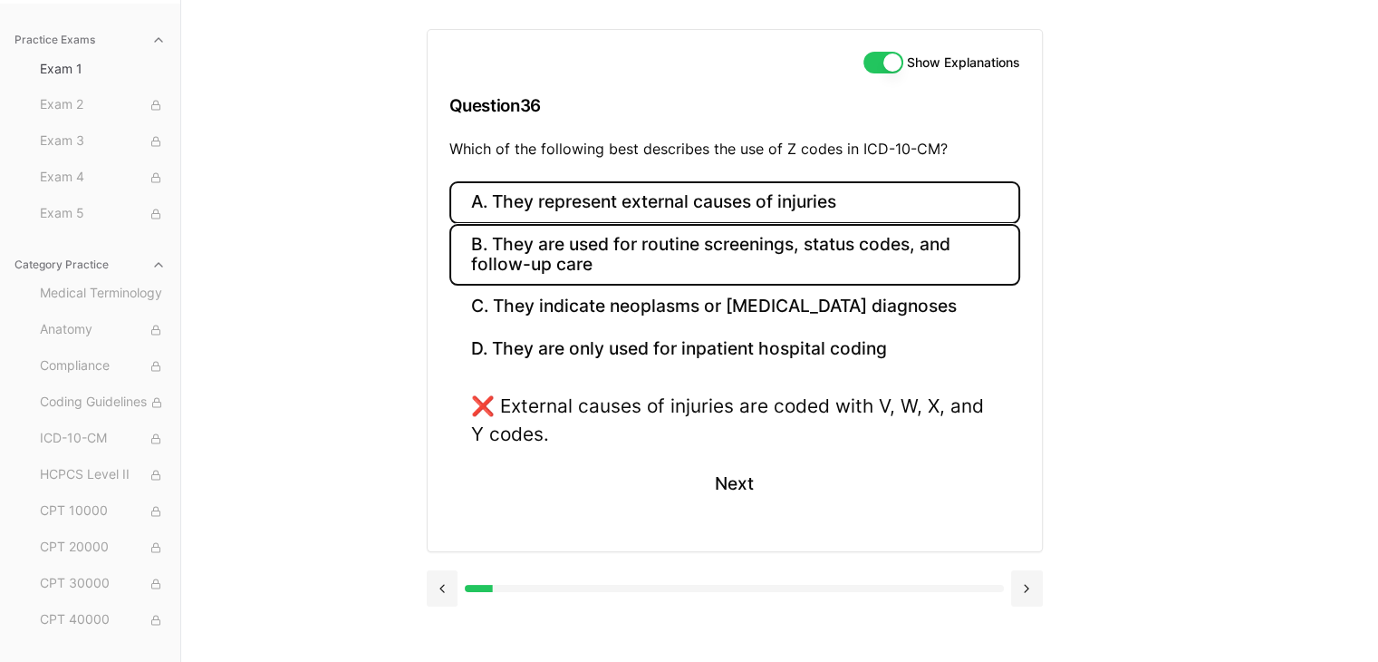
click at [657, 260] on button "B. They are used for routine screenings, status codes, and follow-up care" at bounding box center [734, 255] width 571 height 62
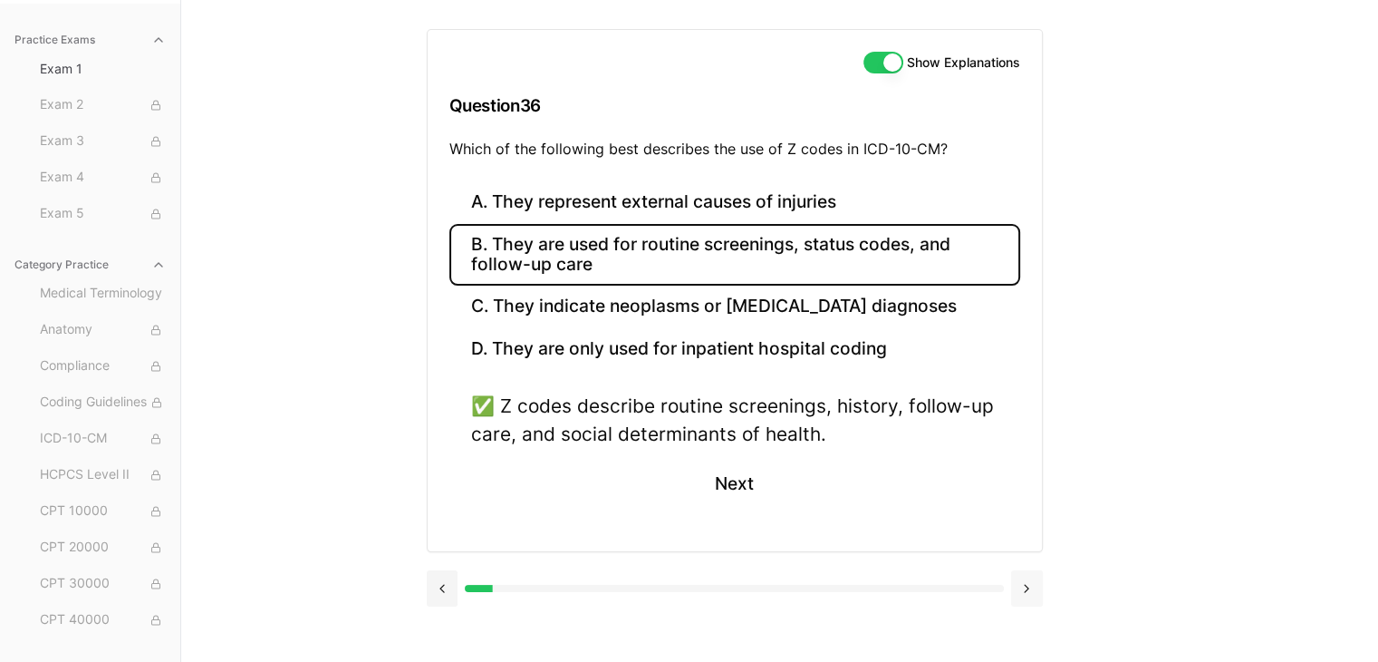
click at [1026, 577] on button at bounding box center [1027, 588] width 32 height 36
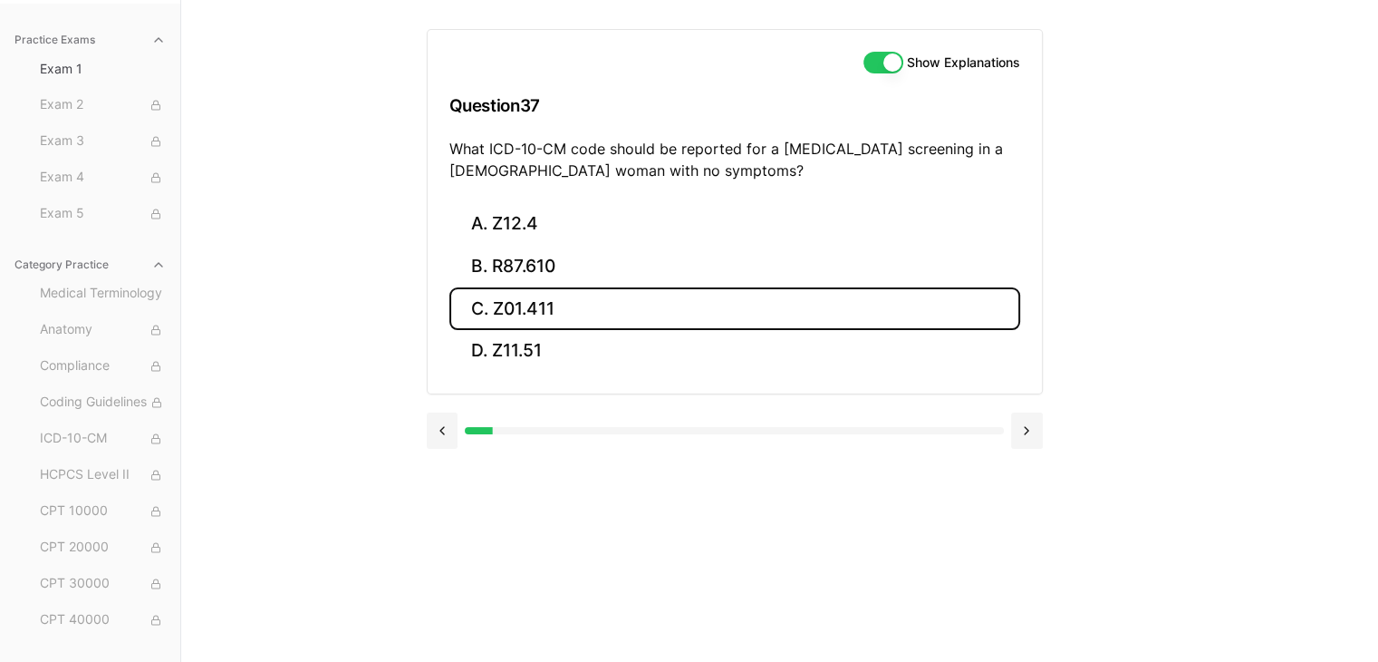
click at [560, 314] on button "C. Z01.411" at bounding box center [734, 308] width 571 height 43
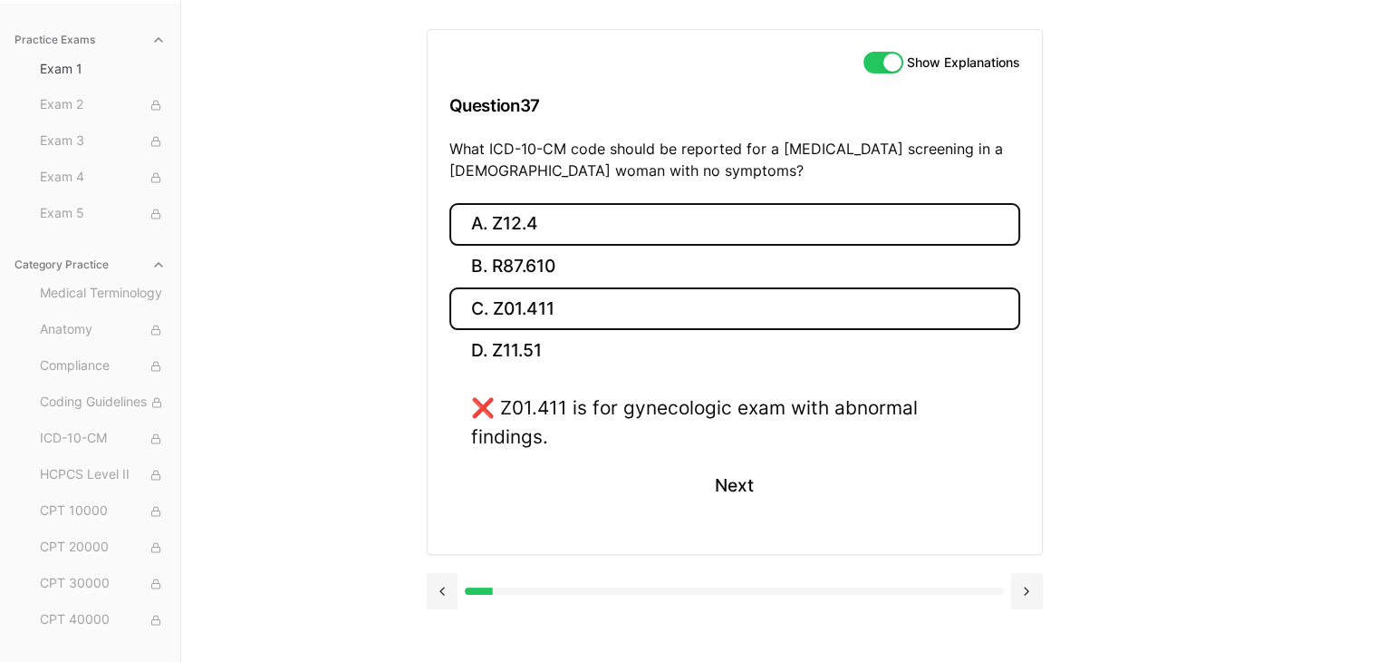
click at [584, 222] on button "A. Z12.4" at bounding box center [734, 224] width 571 height 43
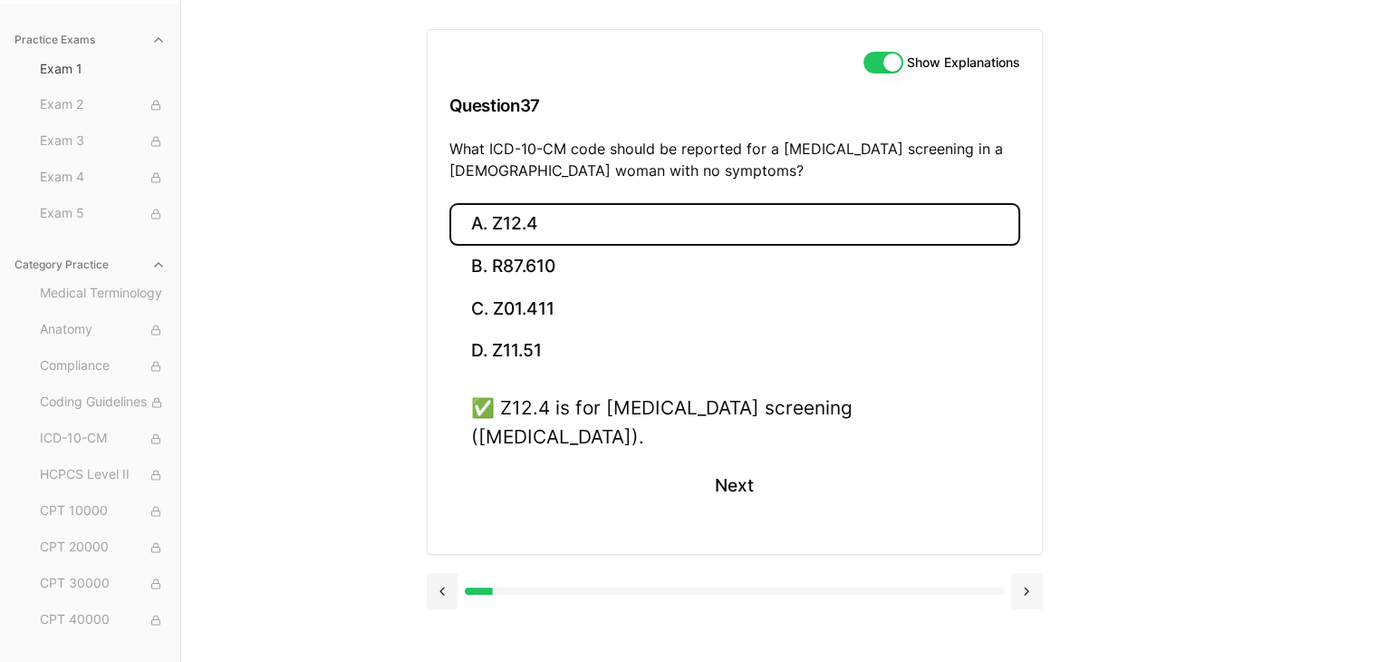
click at [1026, 573] on button at bounding box center [1027, 591] width 32 height 36
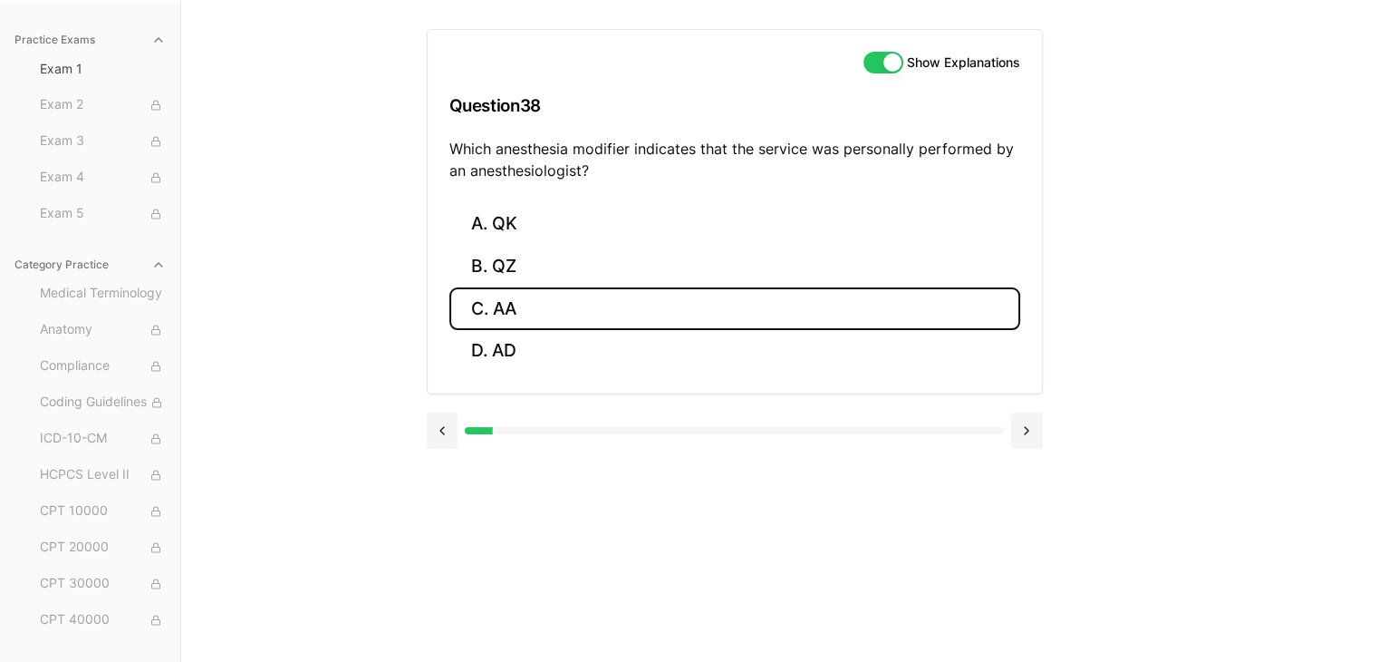
click at [522, 304] on button "C. AA" at bounding box center [734, 308] width 571 height 43
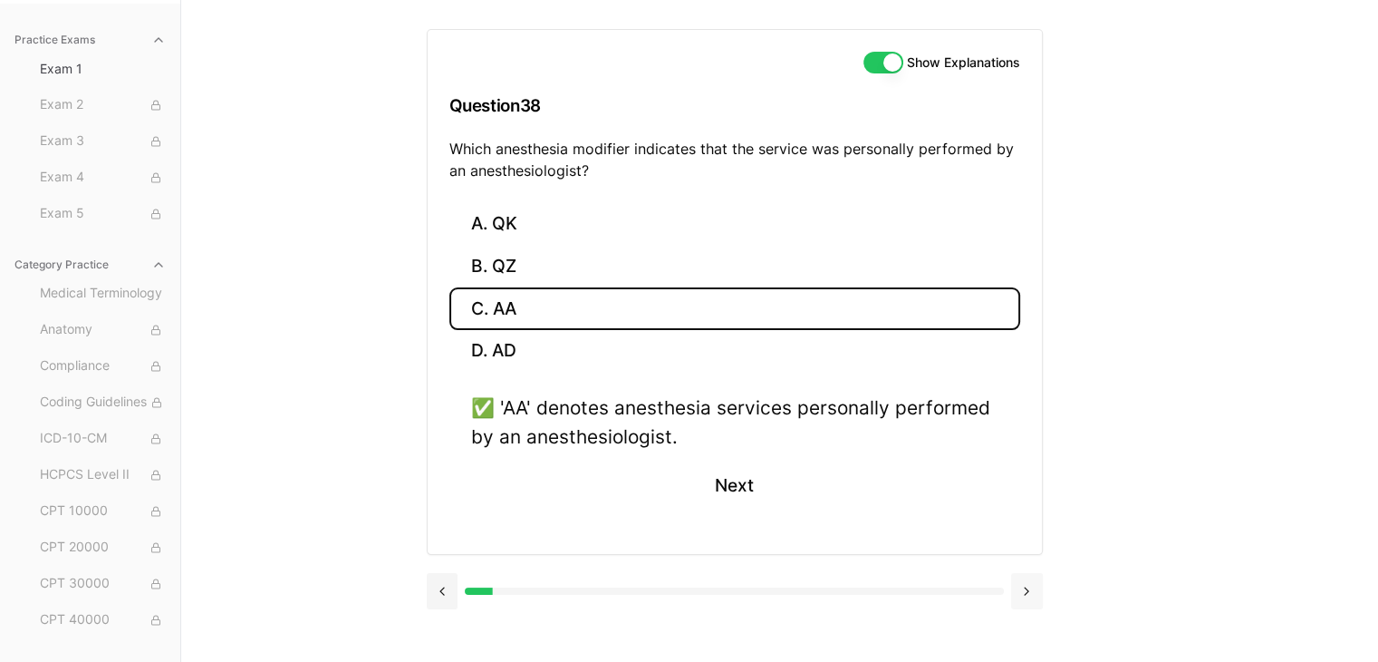
click at [1023, 585] on button at bounding box center [1027, 591] width 32 height 36
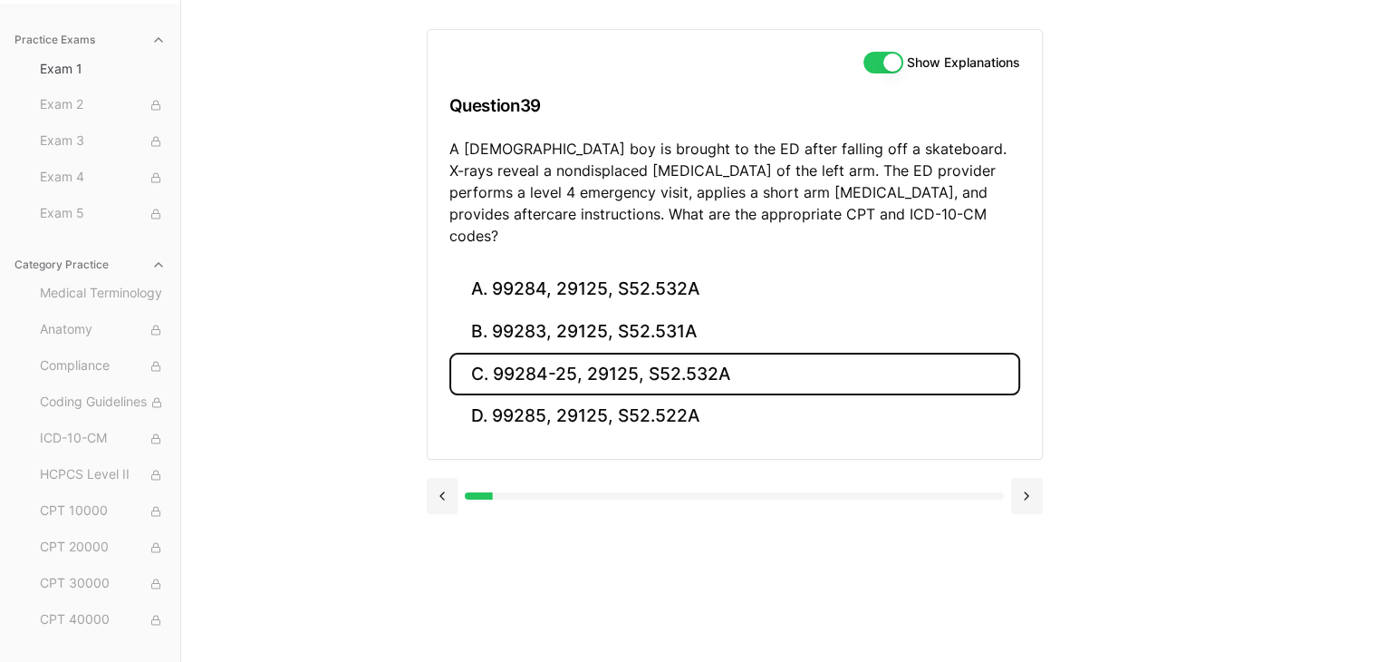
click at [703, 353] on button "C. 99284-25, 29125, S52.532A" at bounding box center [734, 374] width 571 height 43
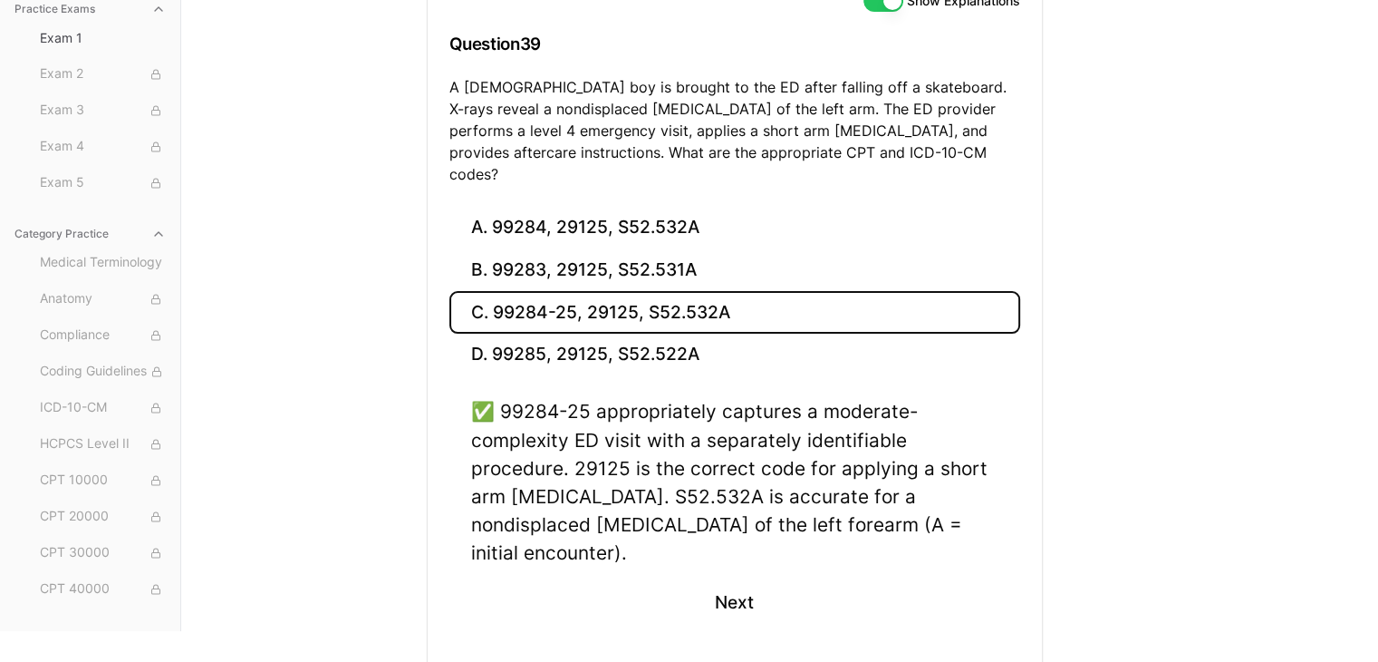
scroll to position [255, 0]
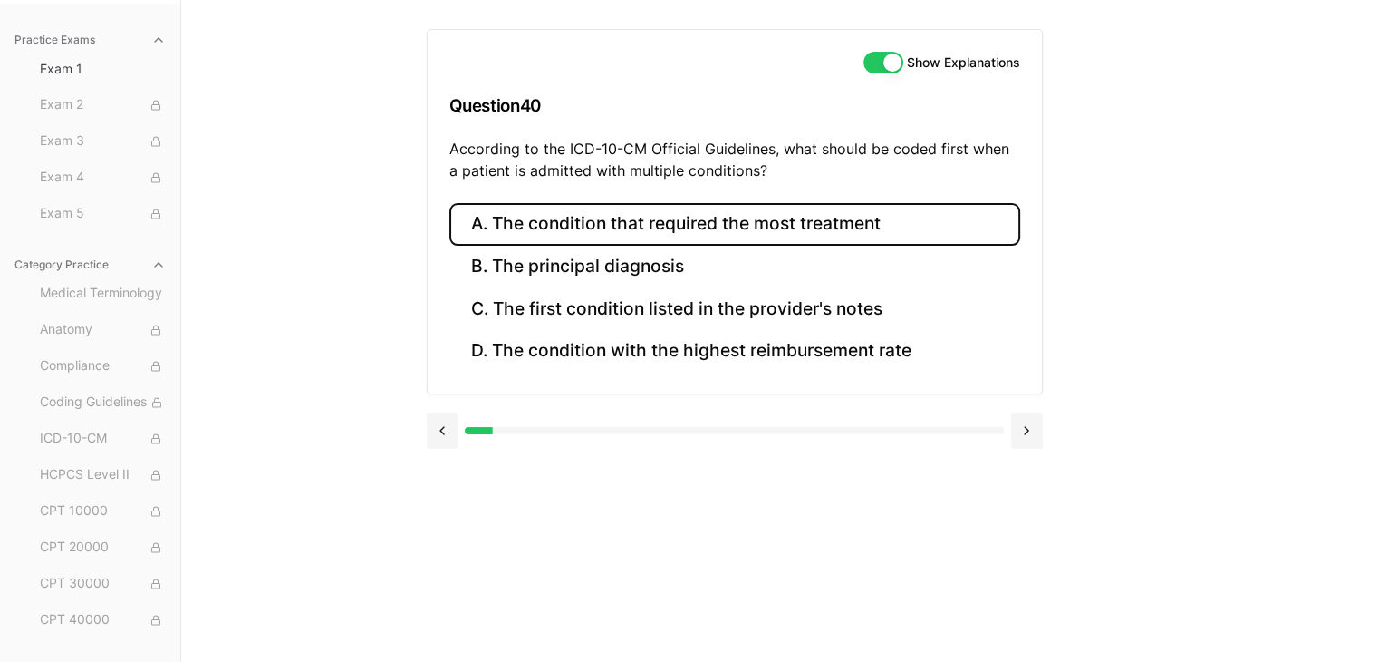
click at [712, 219] on button "A. The condition that required the most treatment" at bounding box center [734, 224] width 571 height 43
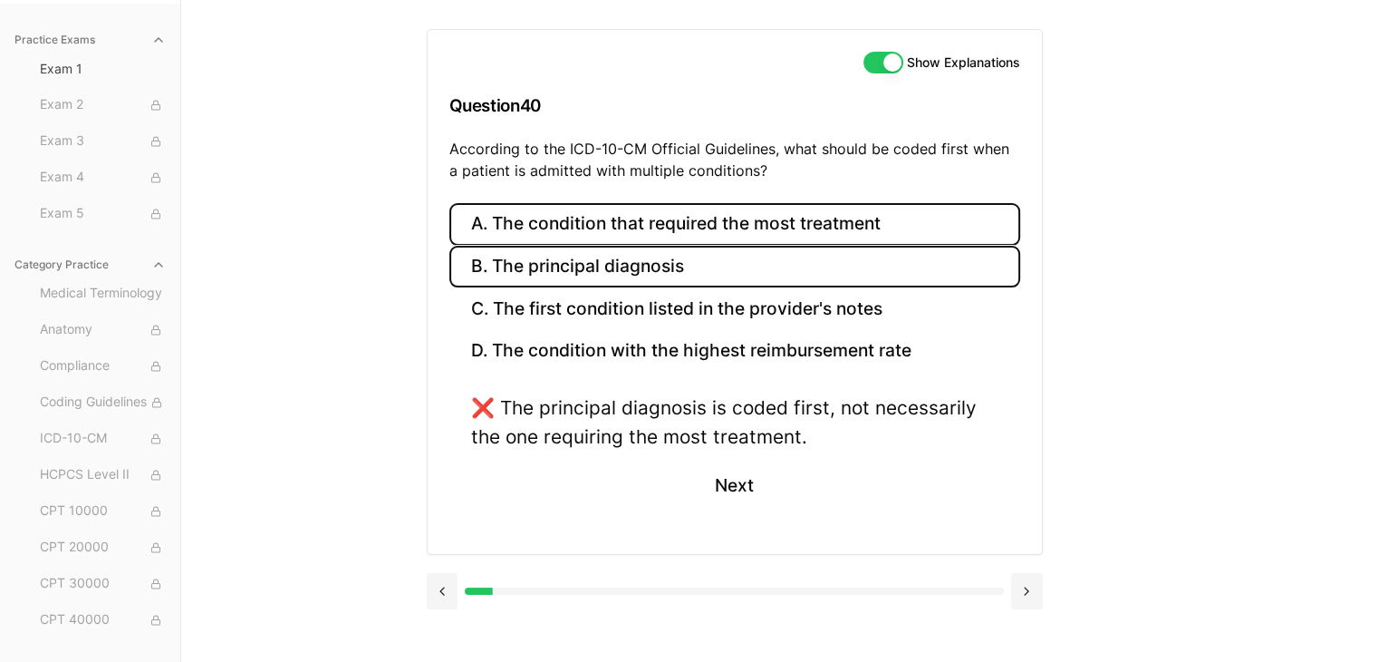
click at [724, 263] on button "B. The principal diagnosis" at bounding box center [734, 267] width 571 height 43
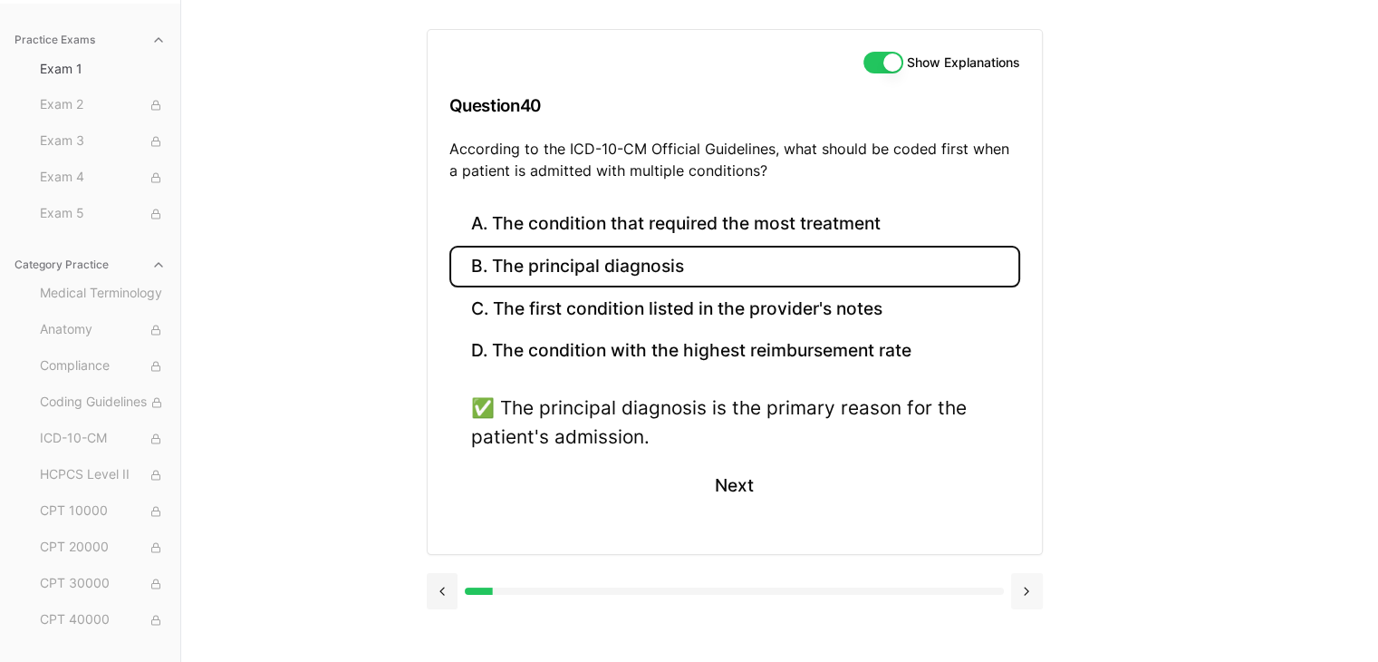
click at [1021, 587] on button at bounding box center [1027, 591] width 32 height 36
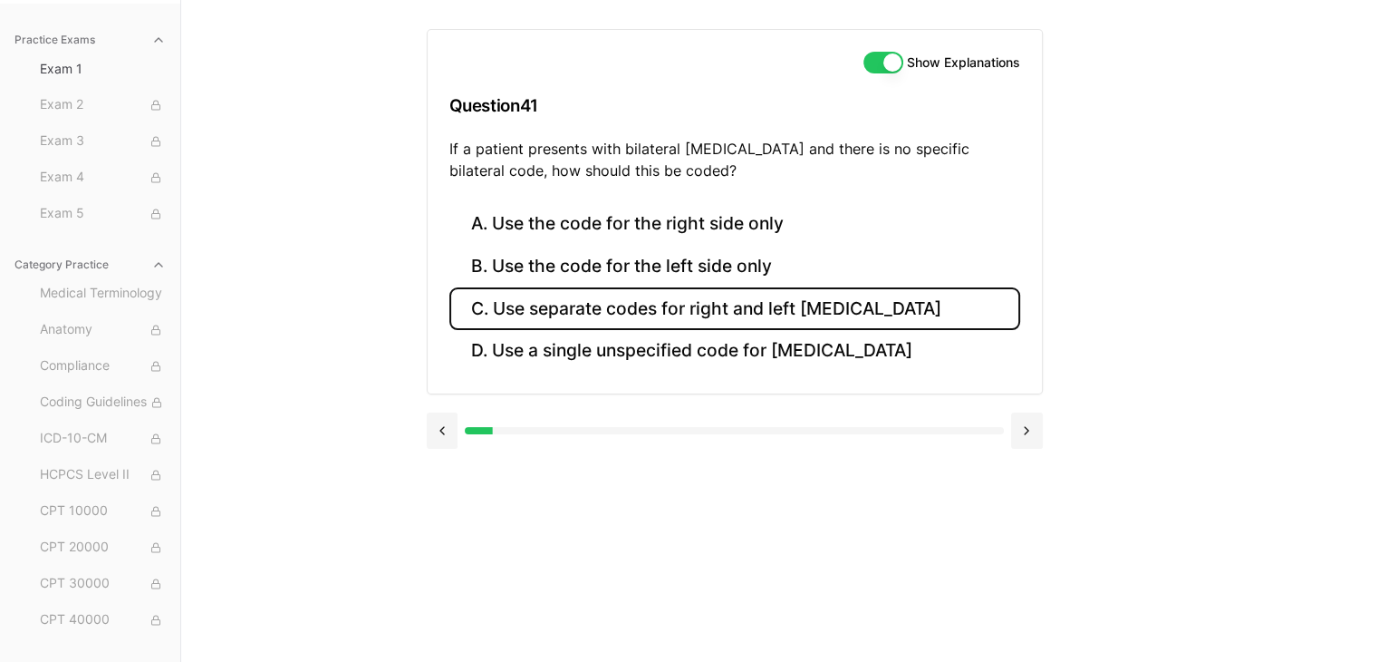
click at [717, 306] on button "C. Use separate codes for right and left otitis media" at bounding box center [734, 308] width 571 height 43
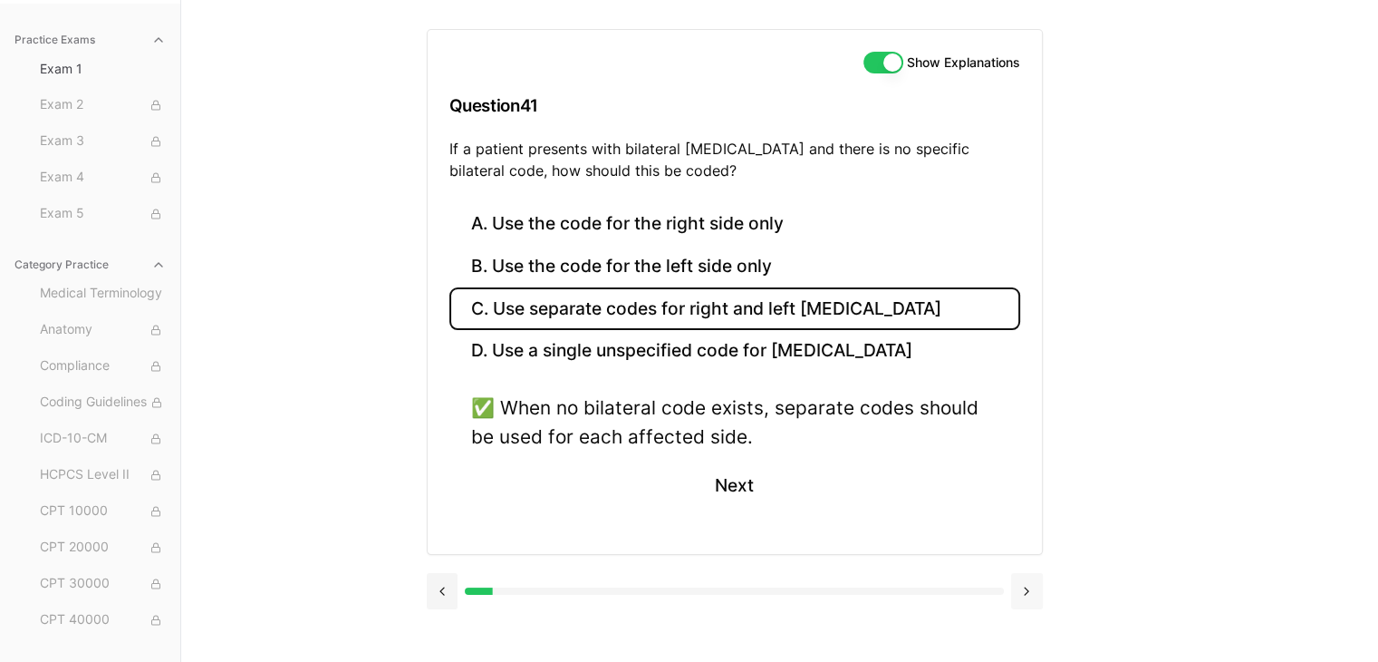
click at [1023, 589] on button at bounding box center [1027, 591] width 32 height 36
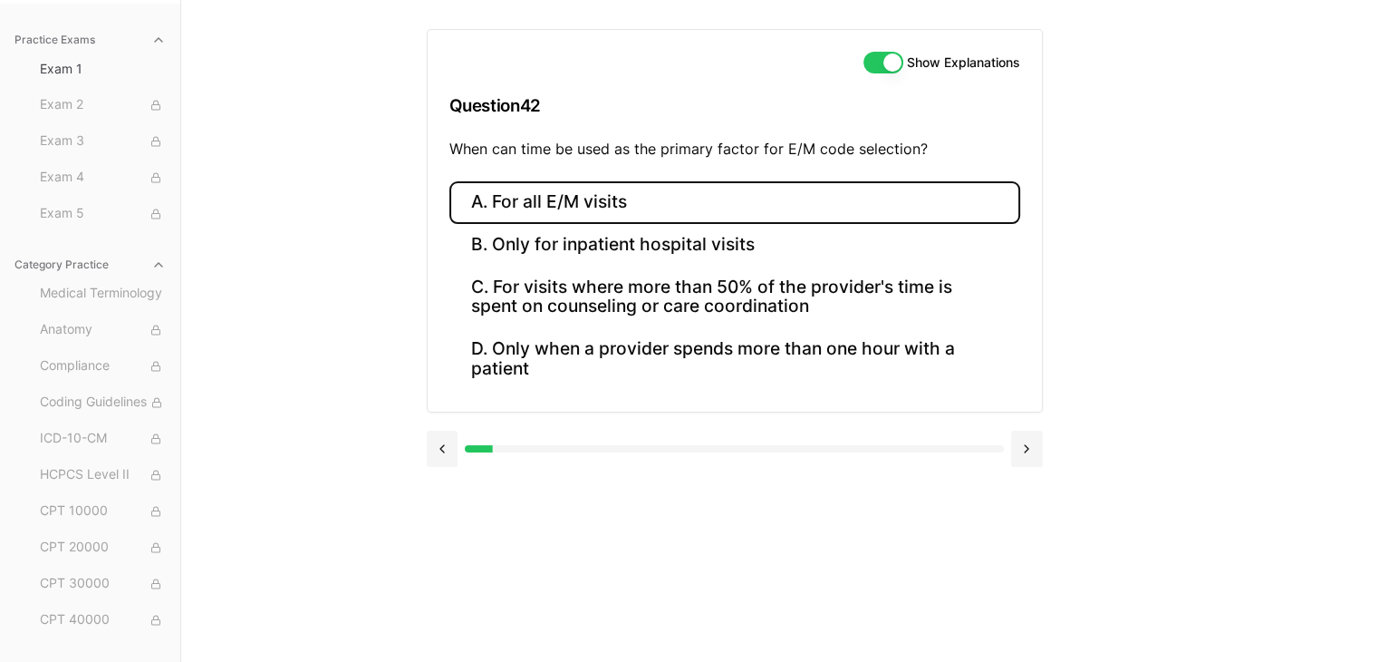
click at [569, 208] on button "A. For all E/M visits" at bounding box center [734, 202] width 571 height 43
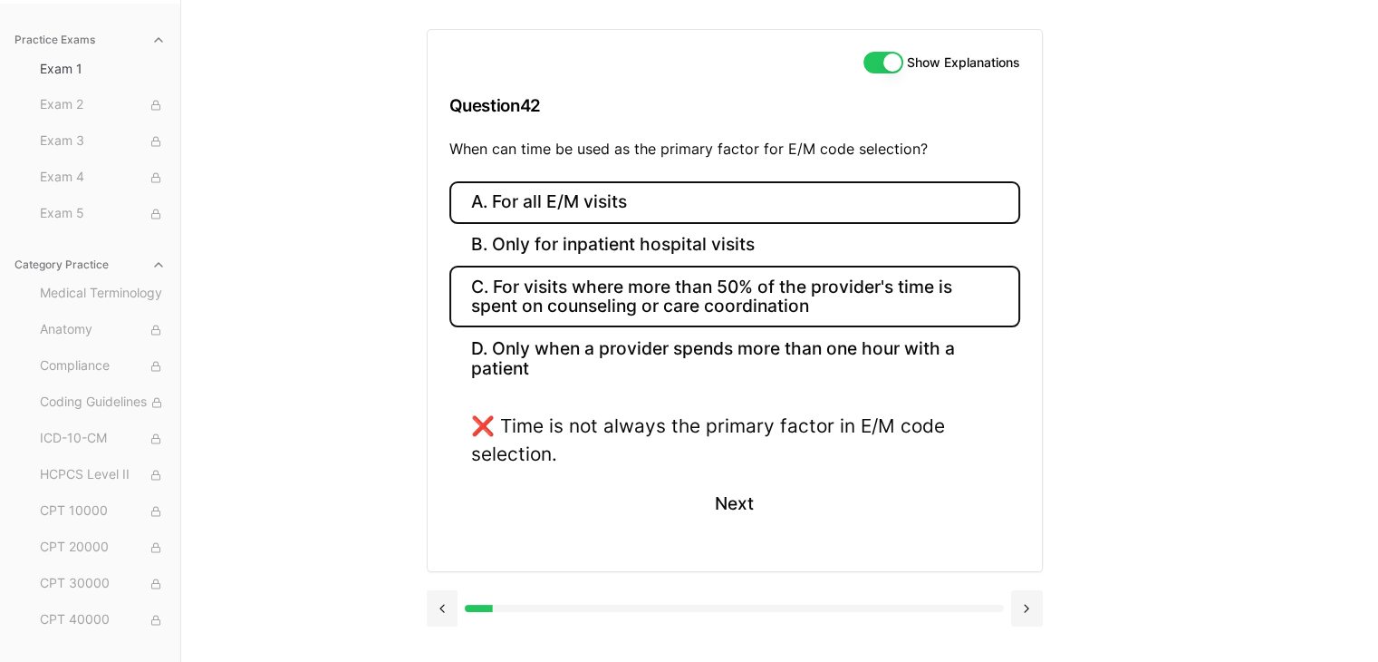
click at [710, 305] on button "C. For visits where more than 50% of the provider's time is spent on counseling…" at bounding box center [734, 297] width 571 height 62
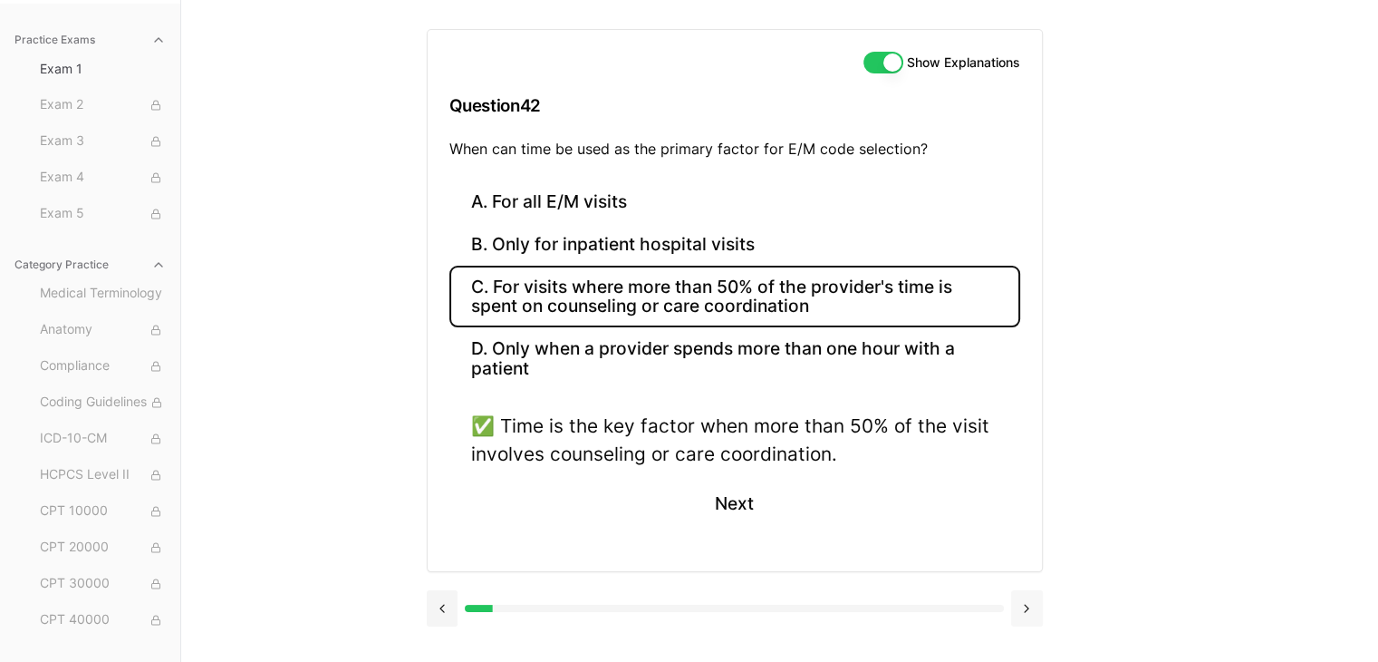
click at [1027, 597] on button at bounding box center [1027, 608] width 32 height 36
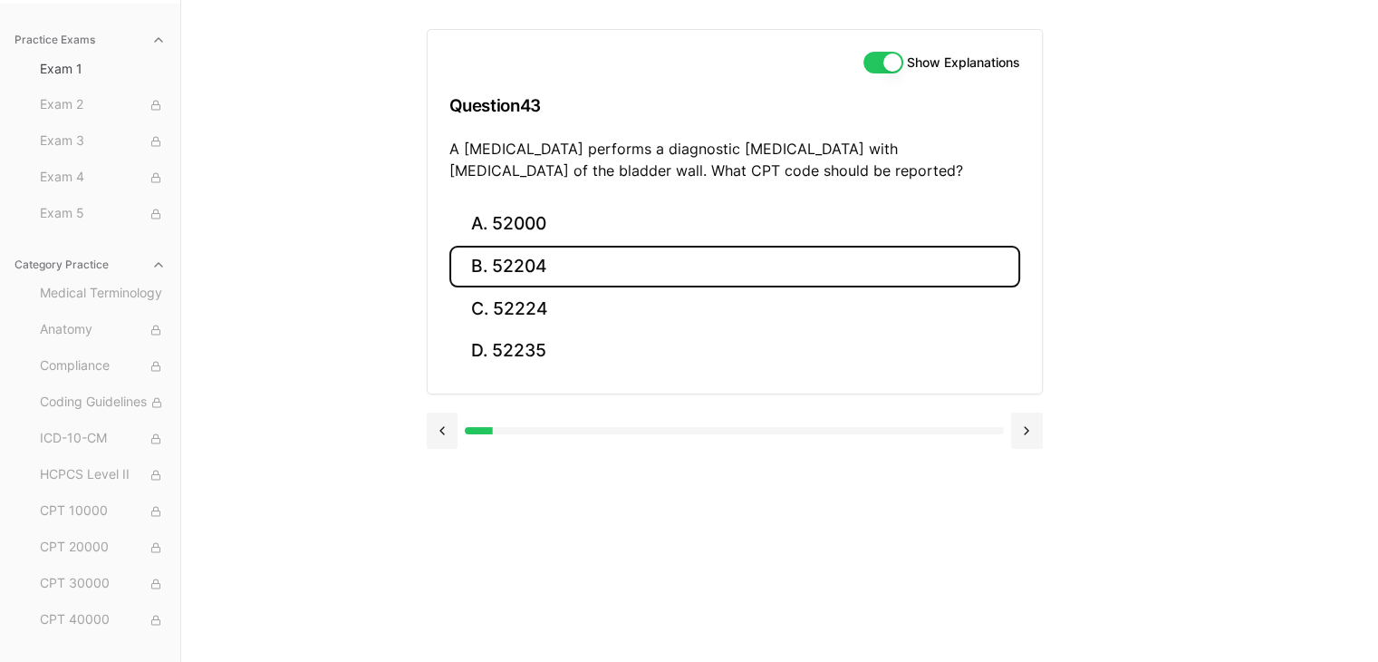
click at [519, 272] on button "B. 52204" at bounding box center [734, 267] width 571 height 43
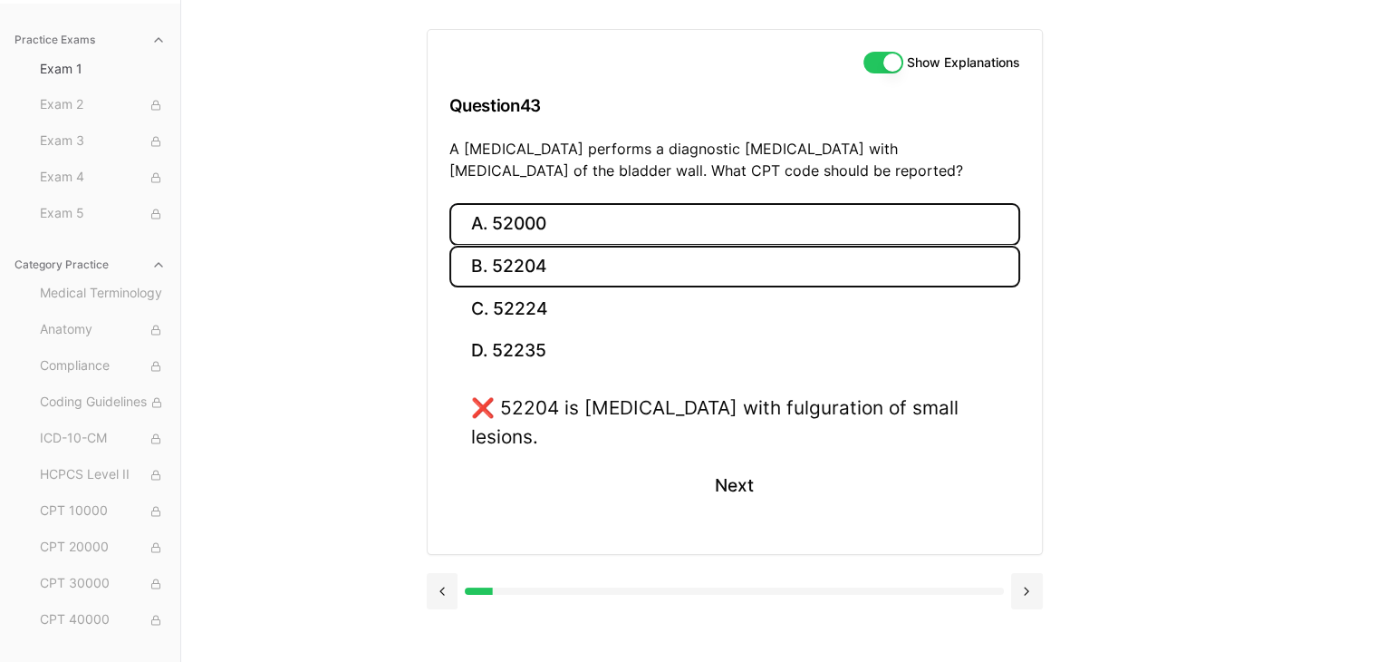
click at [594, 222] on button "A. 52000" at bounding box center [734, 224] width 571 height 43
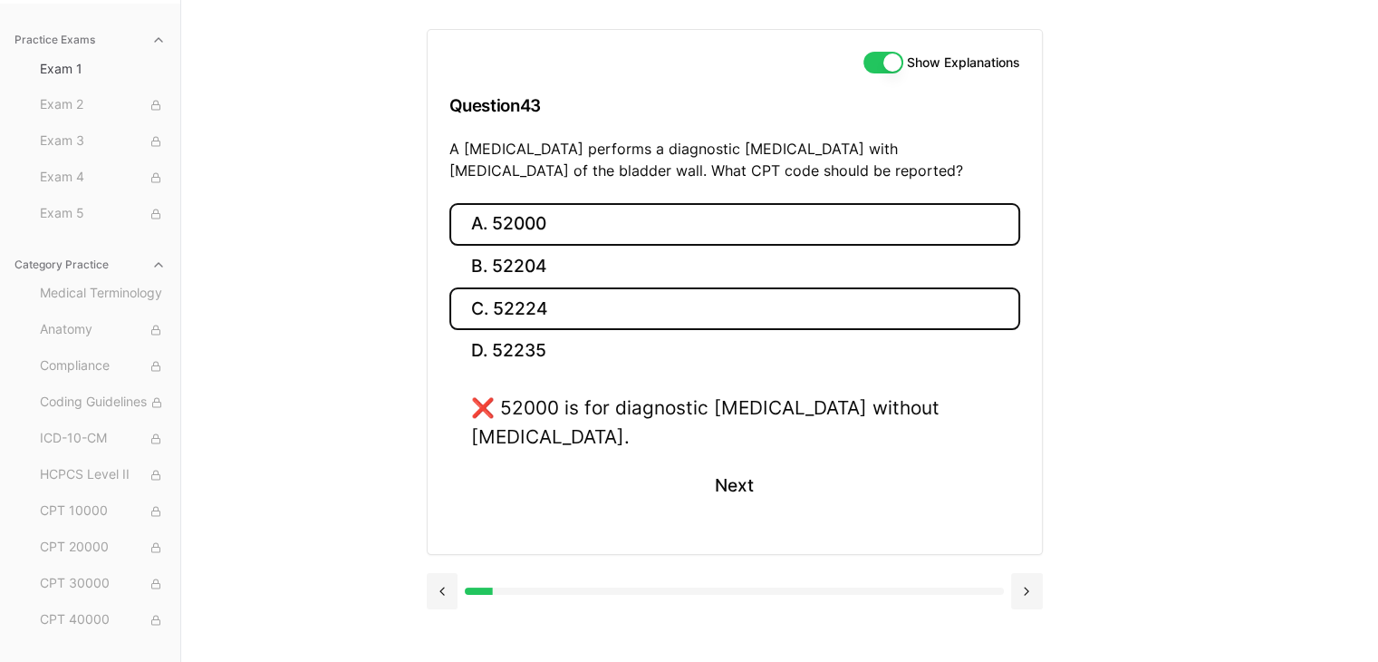
click at [555, 298] on button "C. 52224" at bounding box center [734, 308] width 571 height 43
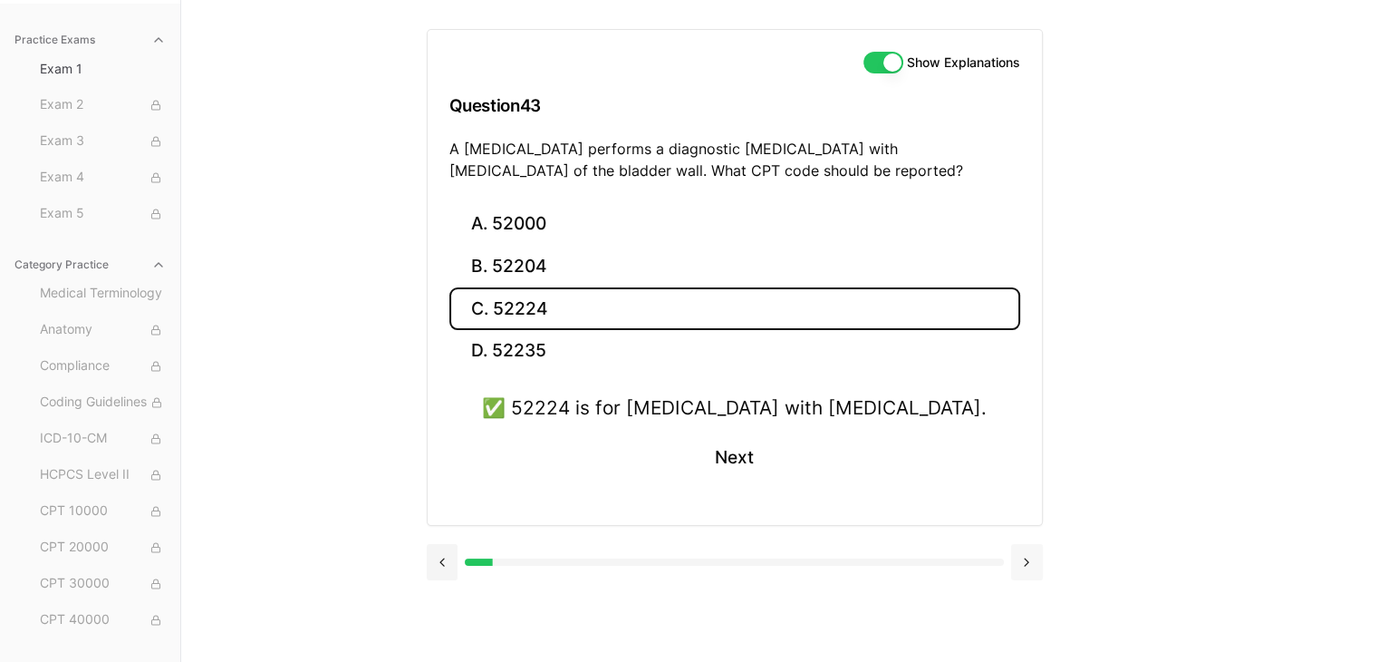
click at [1029, 555] on button at bounding box center [1027, 562] width 32 height 36
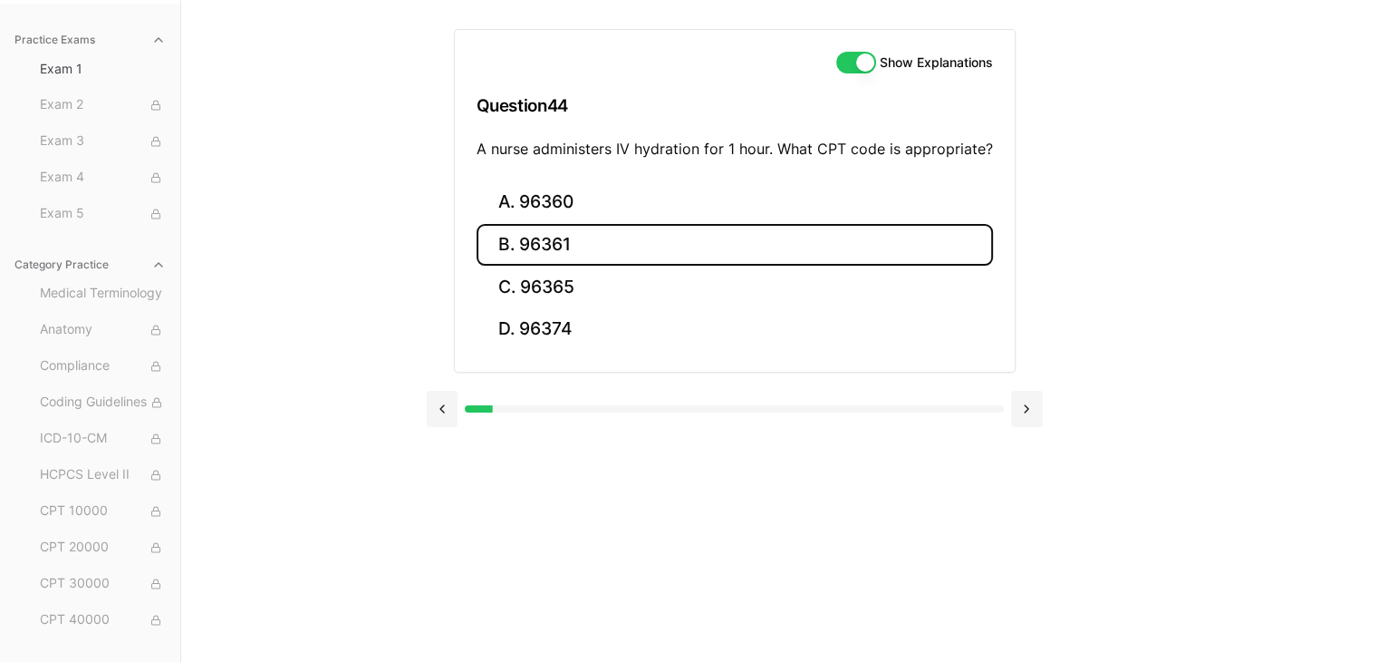
click at [558, 240] on button "B. 96361" at bounding box center [735, 245] width 517 height 43
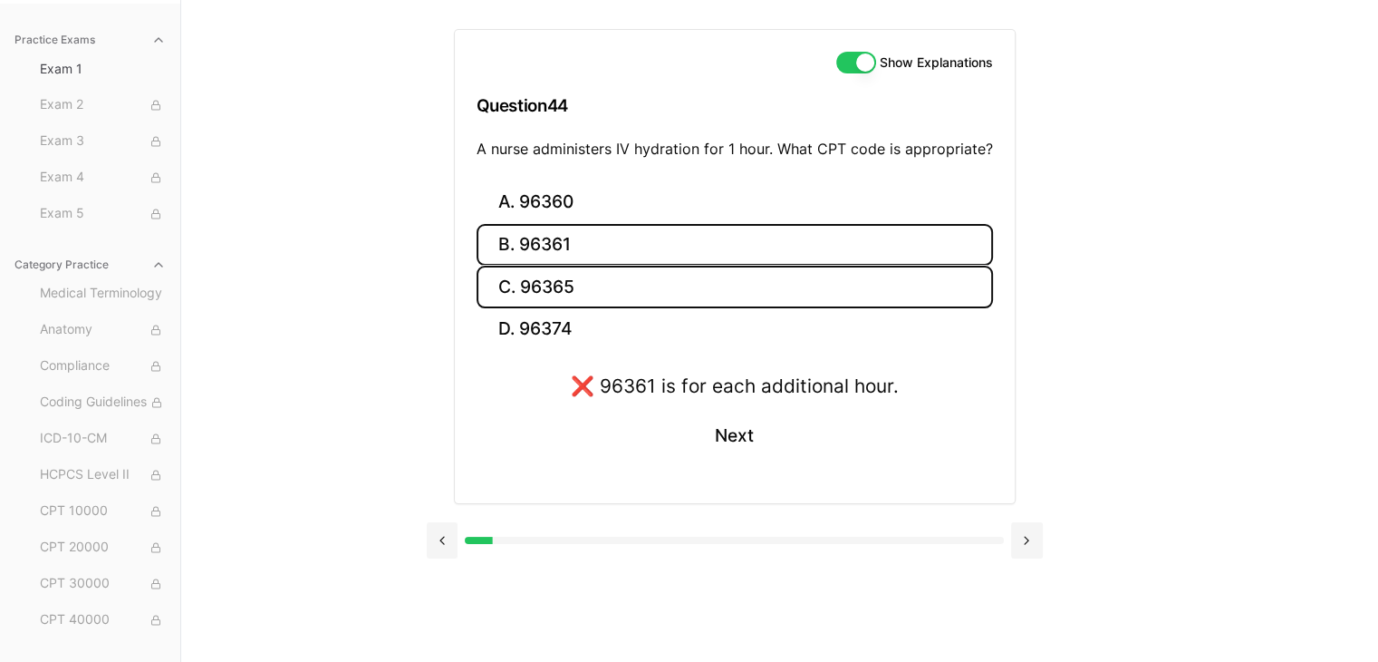
click at [544, 282] on button "C. 96365" at bounding box center [735, 287] width 517 height 43
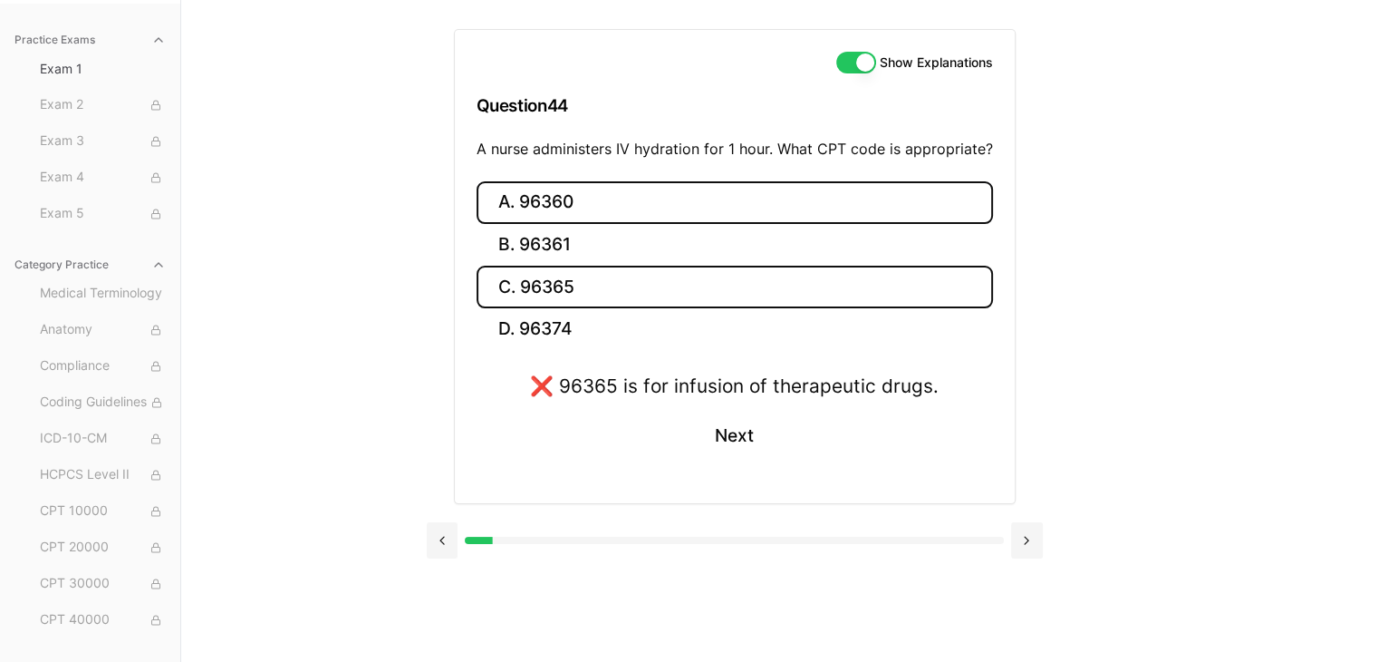
click at [569, 193] on button "A. 96360" at bounding box center [735, 202] width 517 height 43
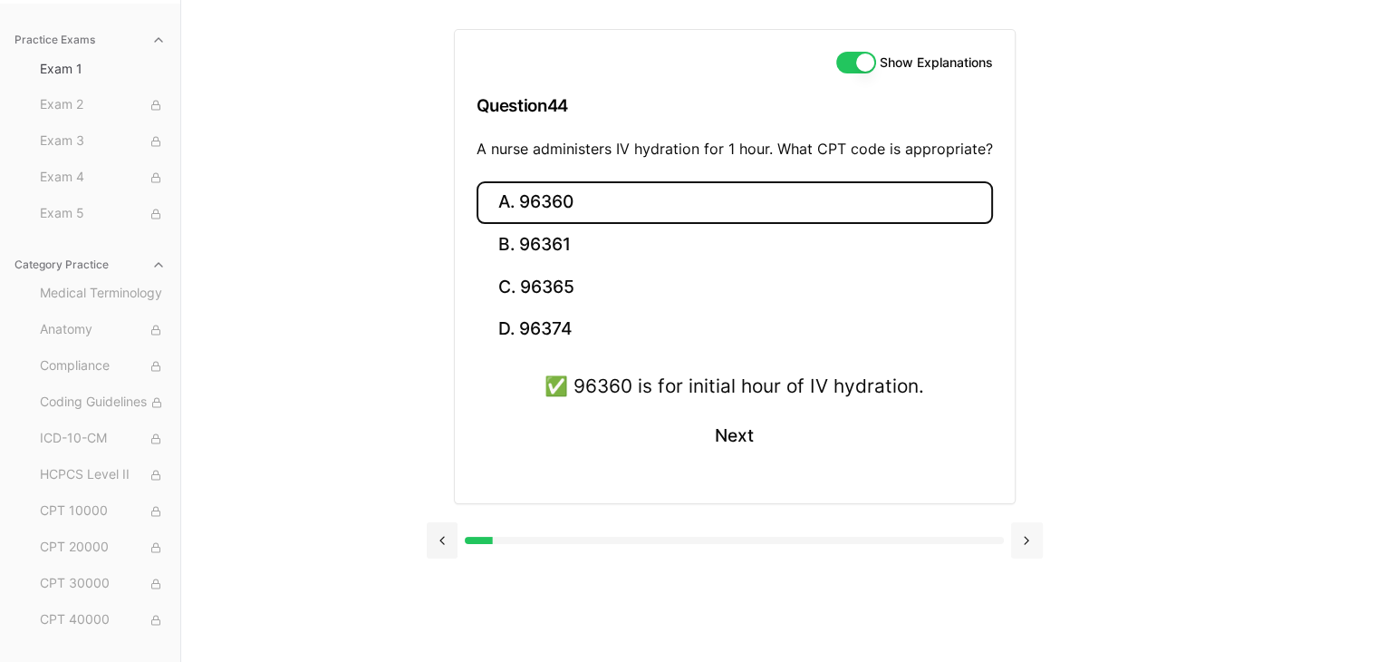
click at [1033, 535] on button at bounding box center [1027, 540] width 32 height 36
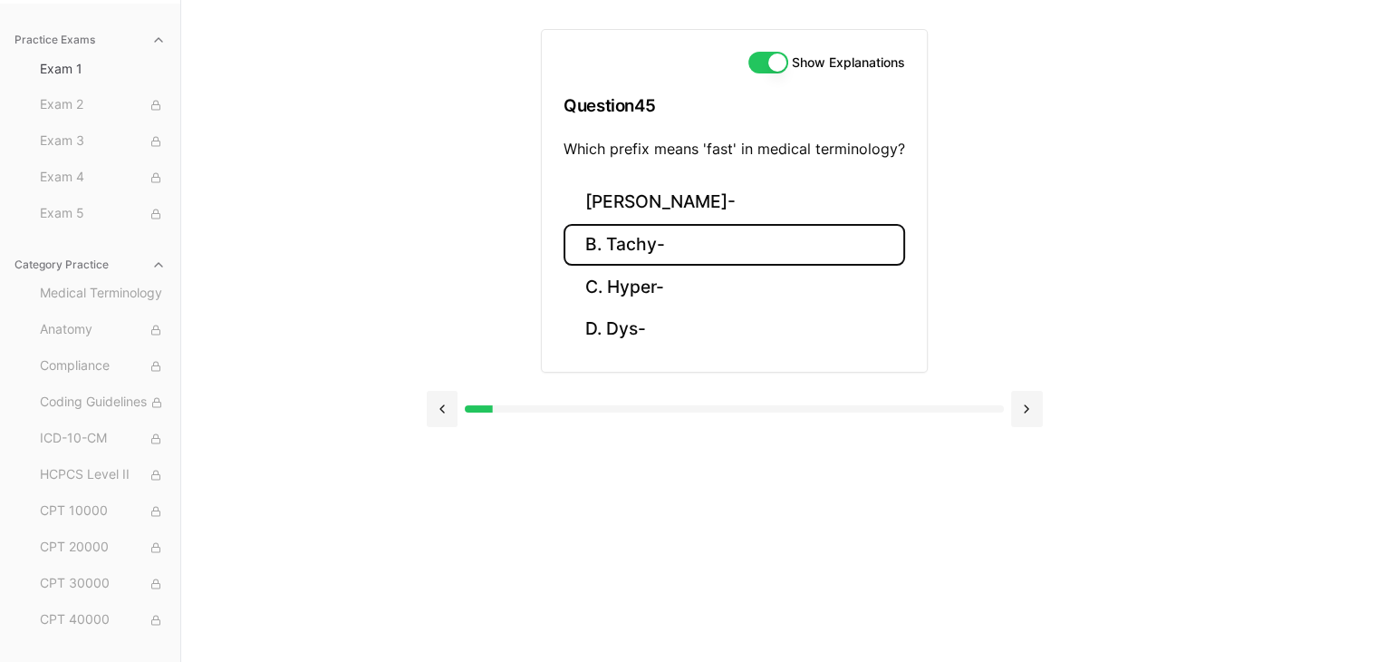
click at [655, 239] on button "B. Tachy-" at bounding box center [735, 245] width 342 height 43
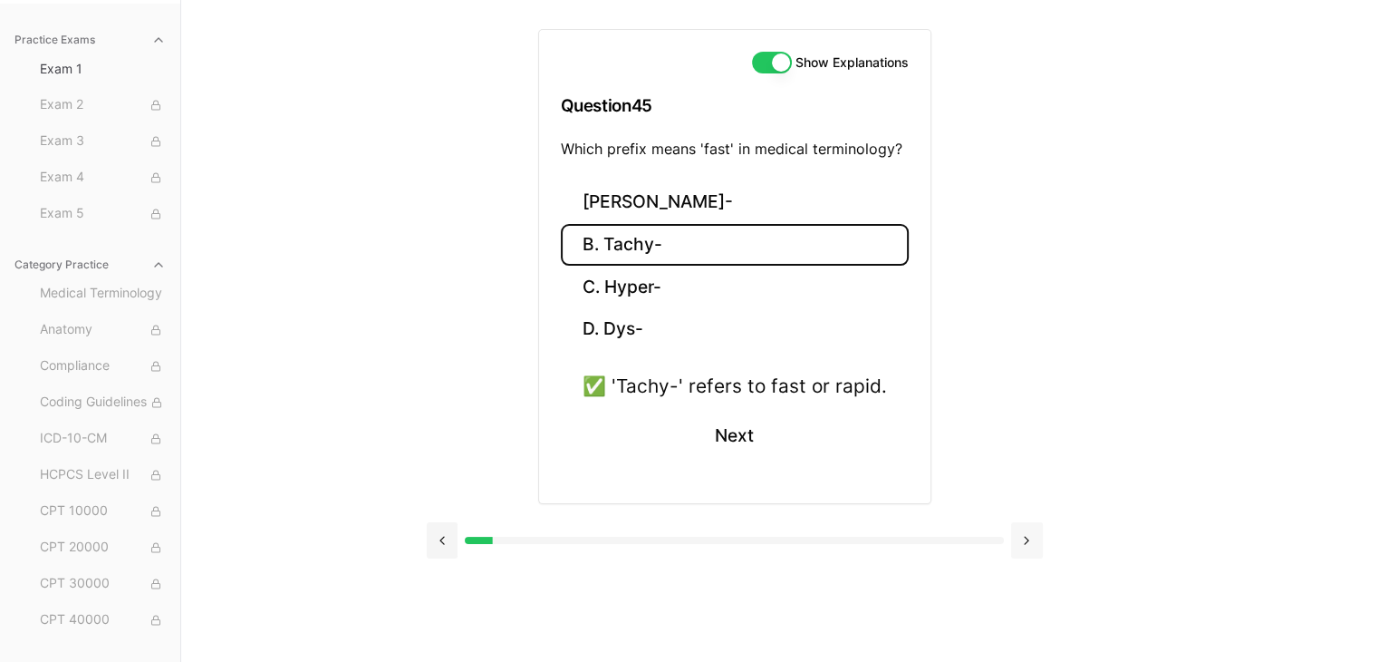
click at [1022, 536] on button at bounding box center [1027, 540] width 32 height 36
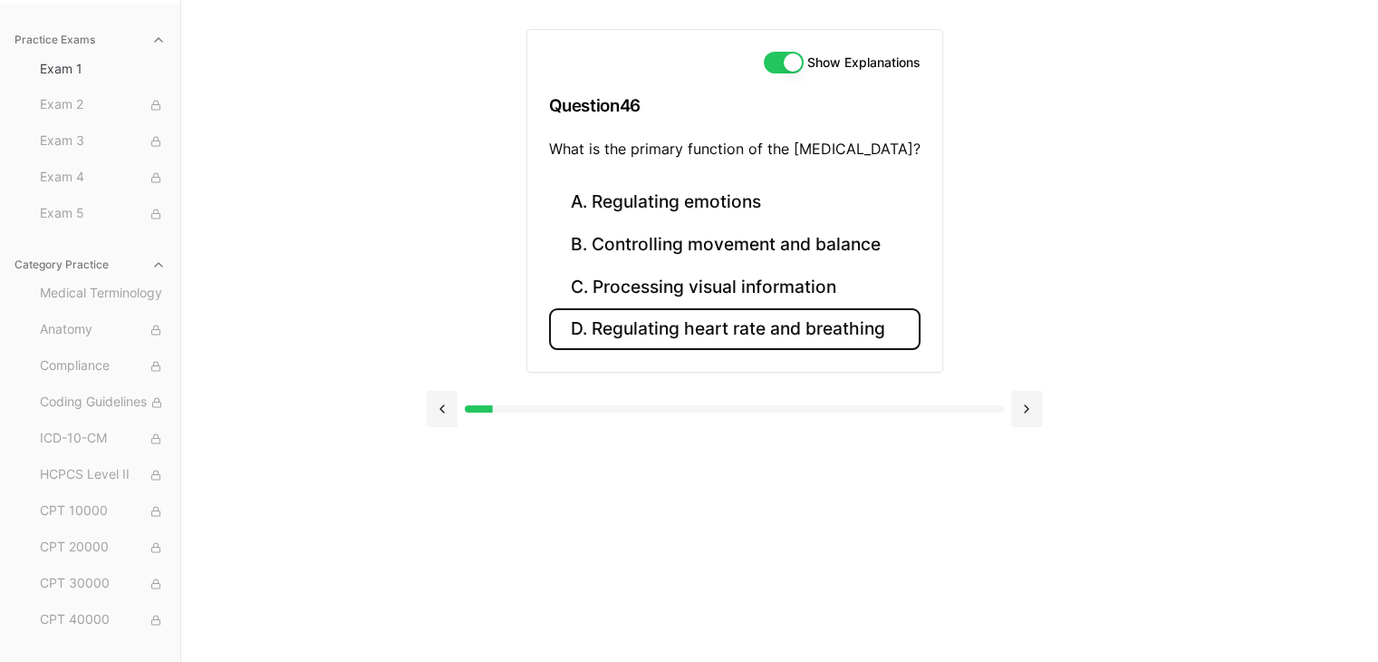
click at [788, 321] on button "D. Regulating heart rate and breathing" at bounding box center [735, 329] width 372 height 43
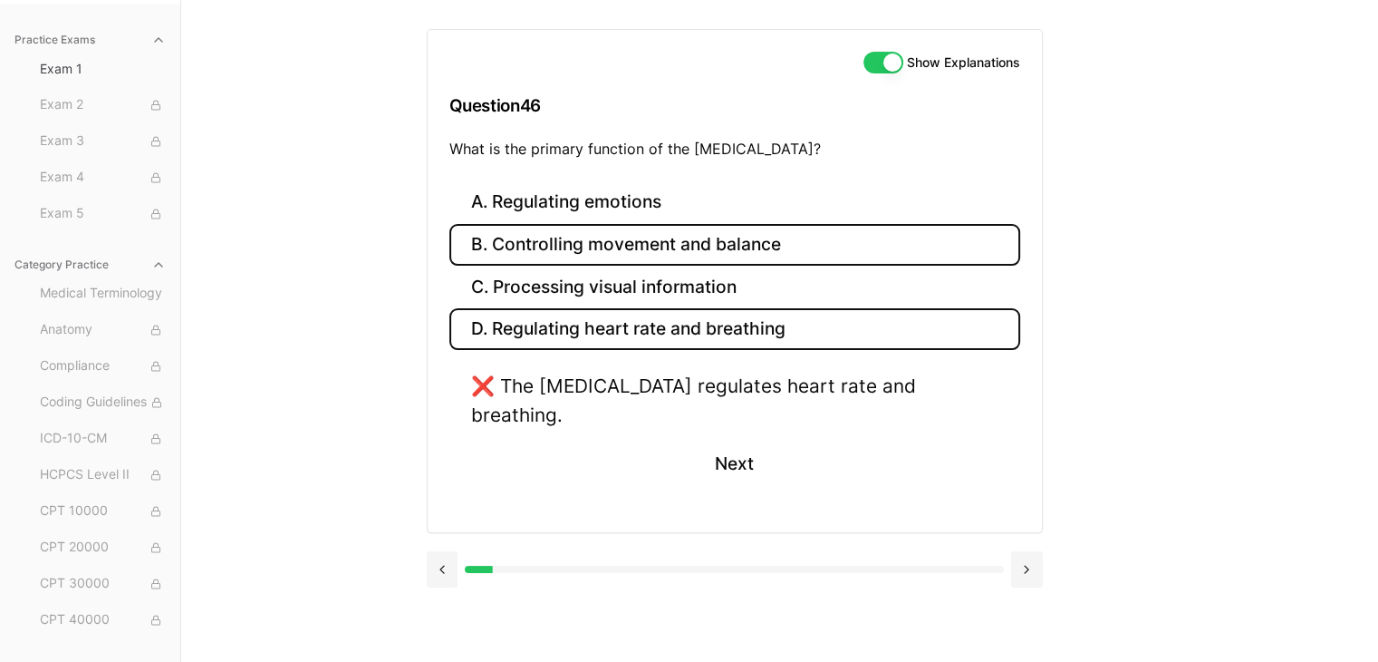
click at [662, 241] on button "B. Controlling movement and balance" at bounding box center [734, 245] width 571 height 43
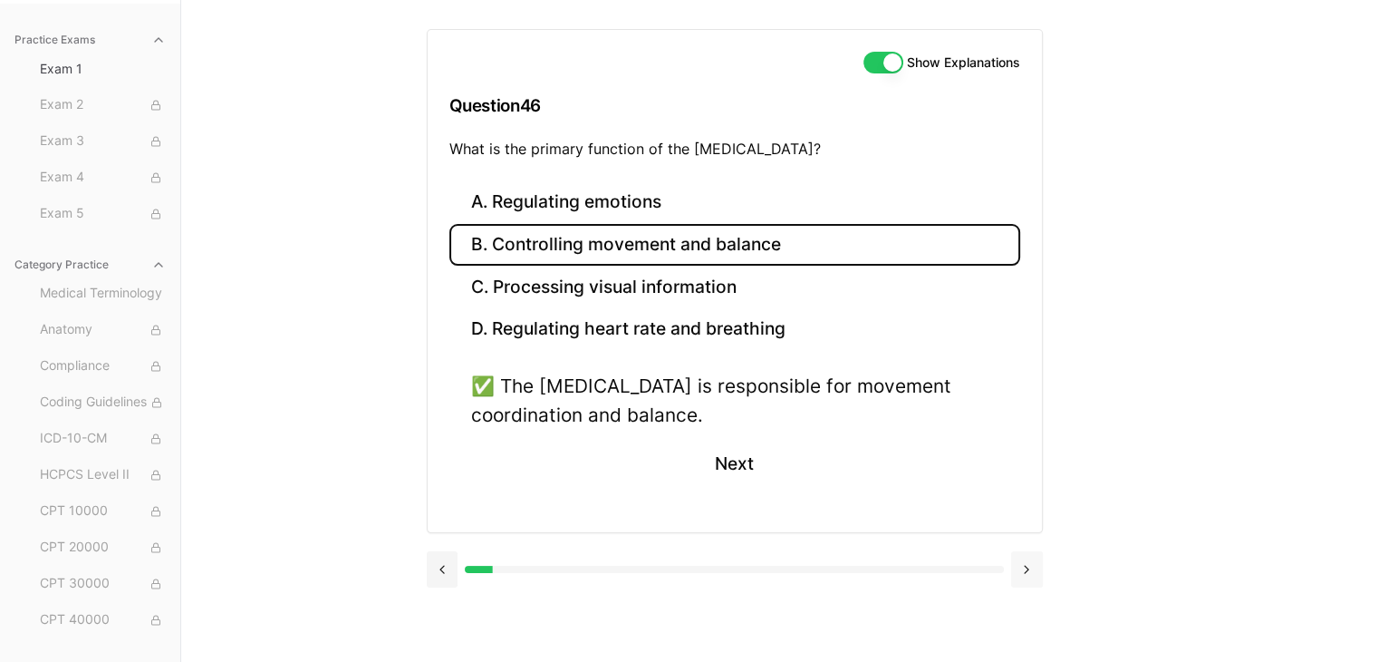
click at [1032, 570] on button at bounding box center [1027, 569] width 32 height 36
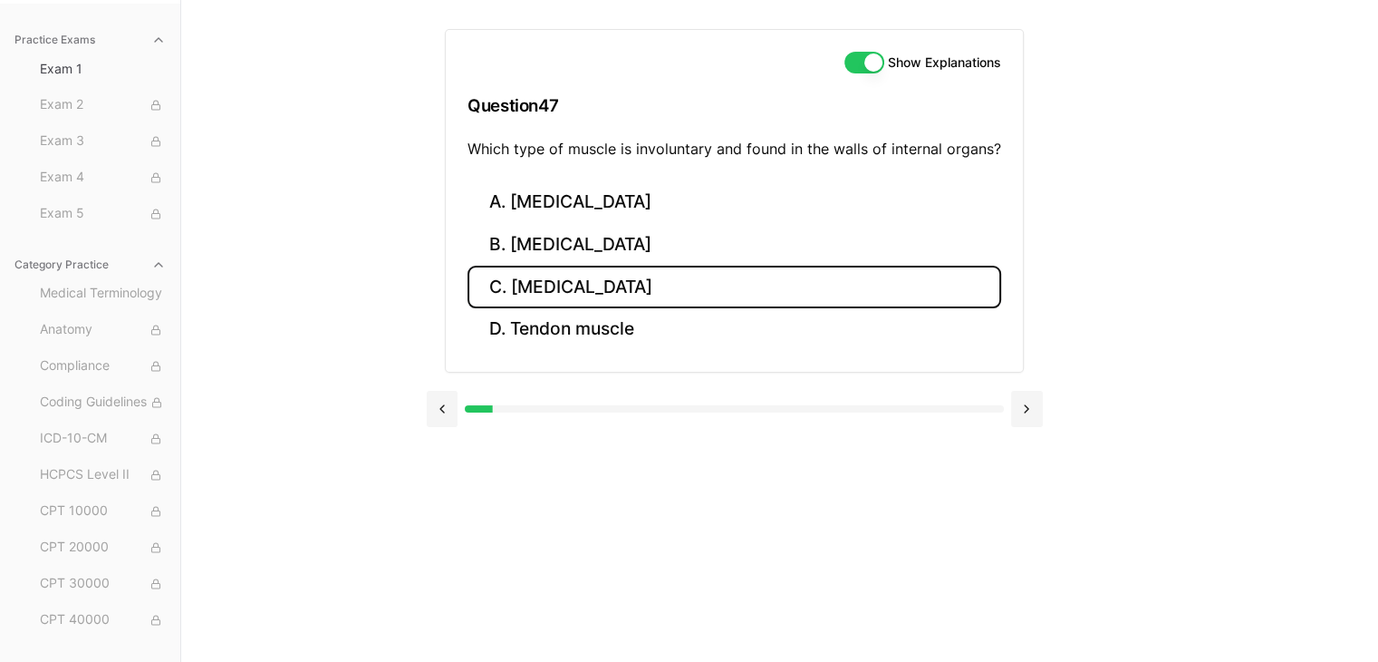
click at [613, 295] on button "C. Smooth muscle" at bounding box center [735, 287] width 534 height 43
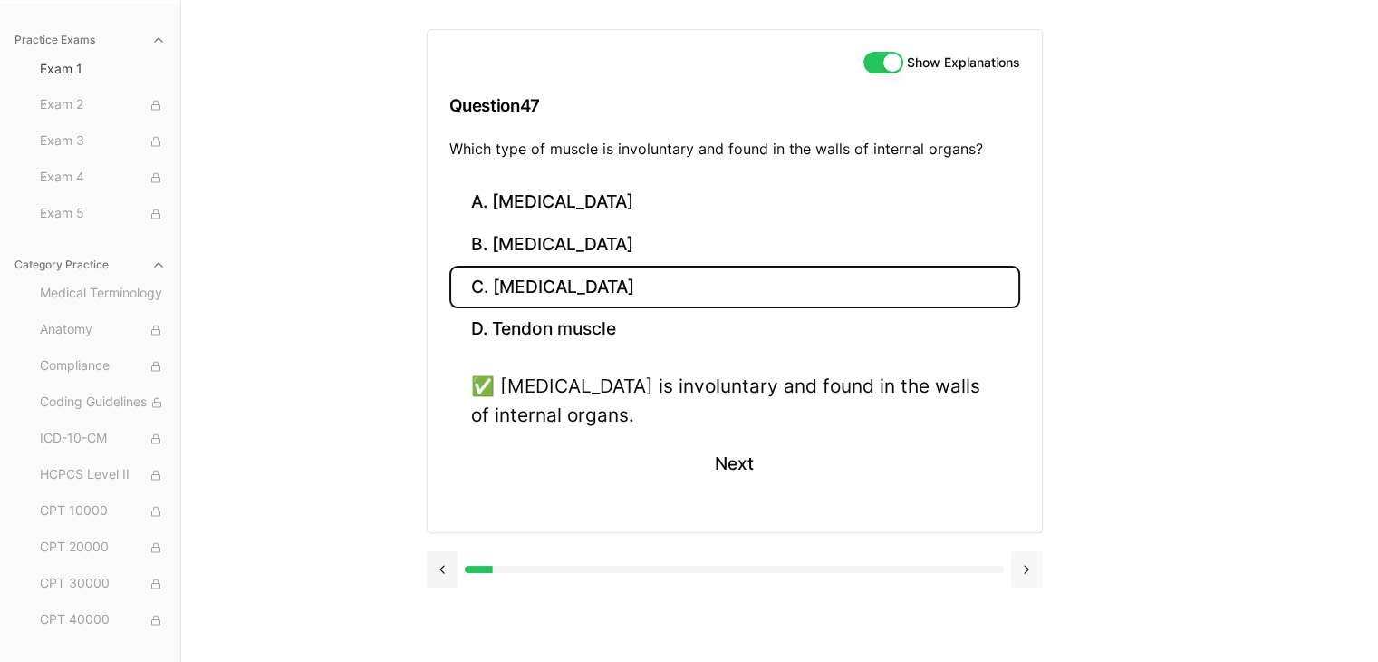
click at [1037, 572] on button at bounding box center [1027, 569] width 32 height 36
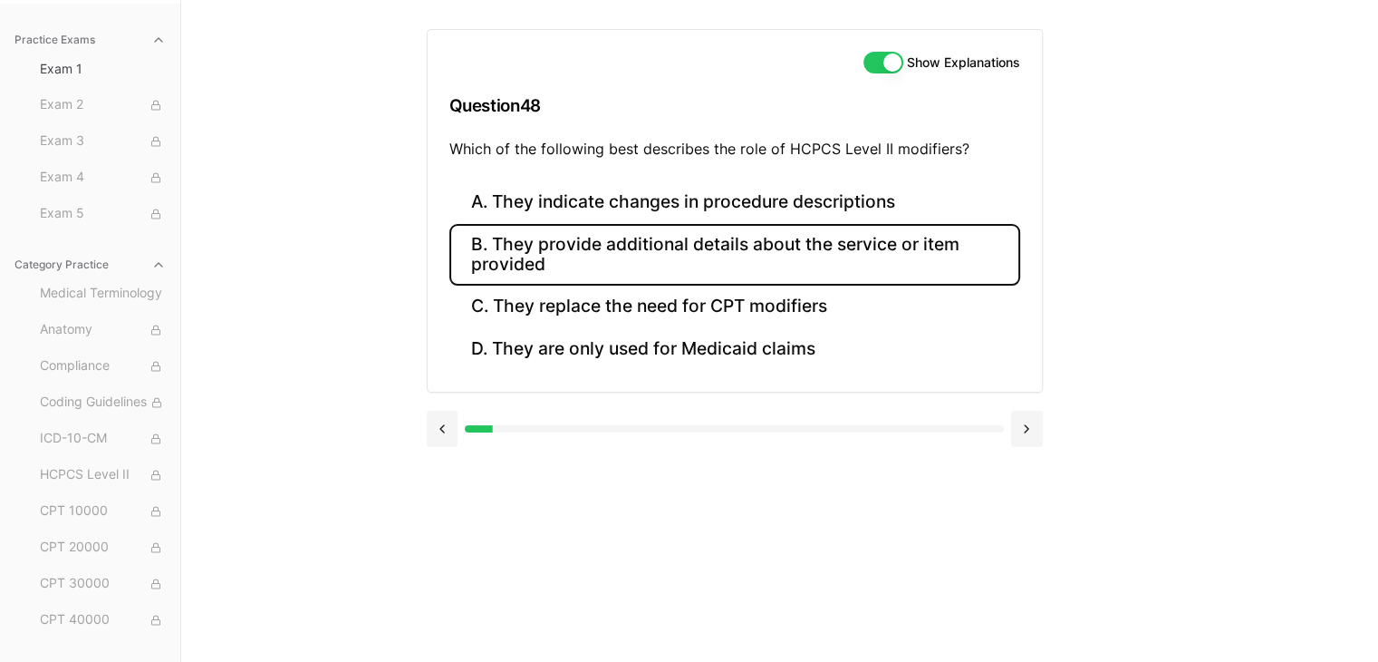
click at [666, 257] on button "B. They provide additional details about the service or item provided" at bounding box center [734, 255] width 571 height 62
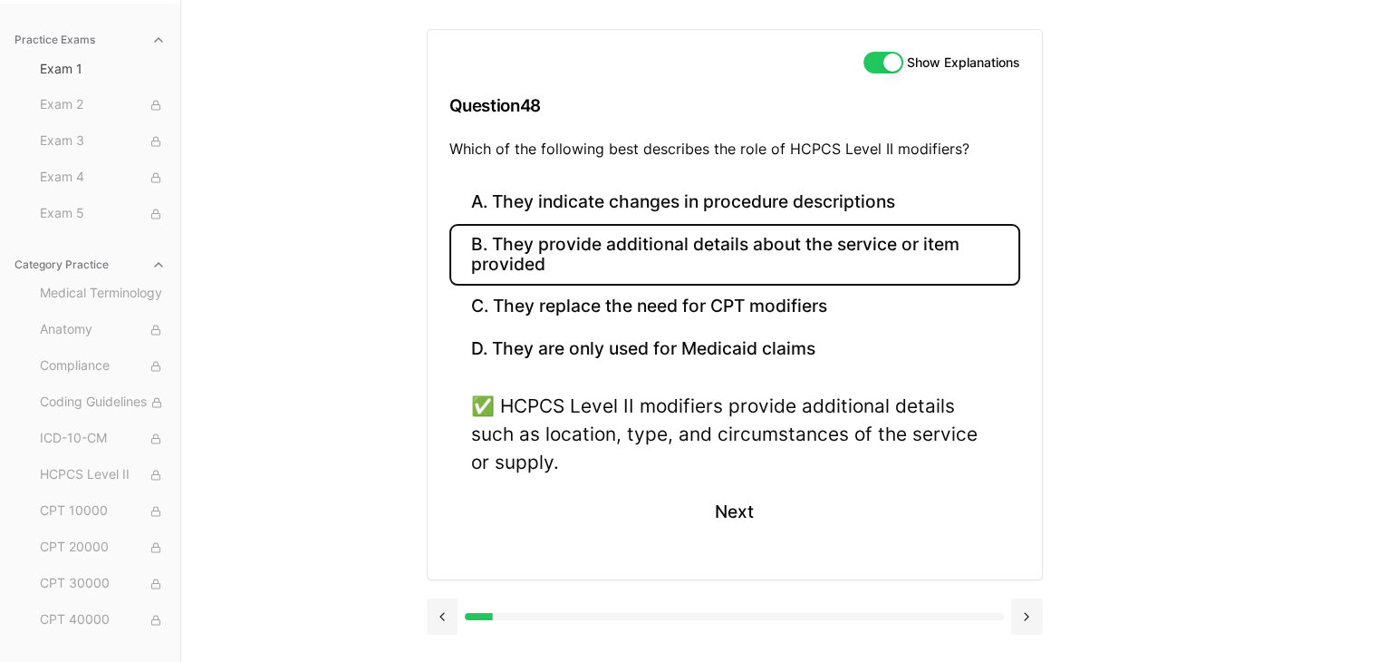
click at [1028, 613] on button at bounding box center [1027, 616] width 32 height 36
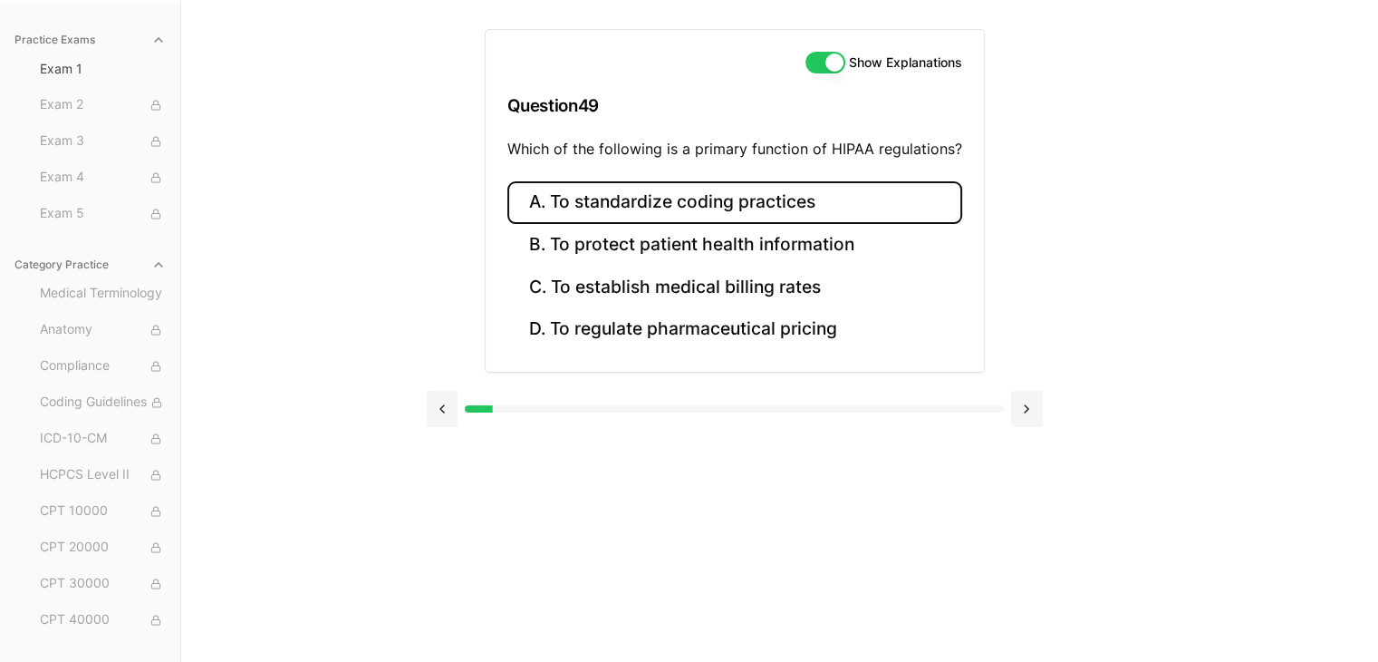
click at [674, 203] on button "A. To standardize coding practices" at bounding box center [734, 202] width 455 height 43
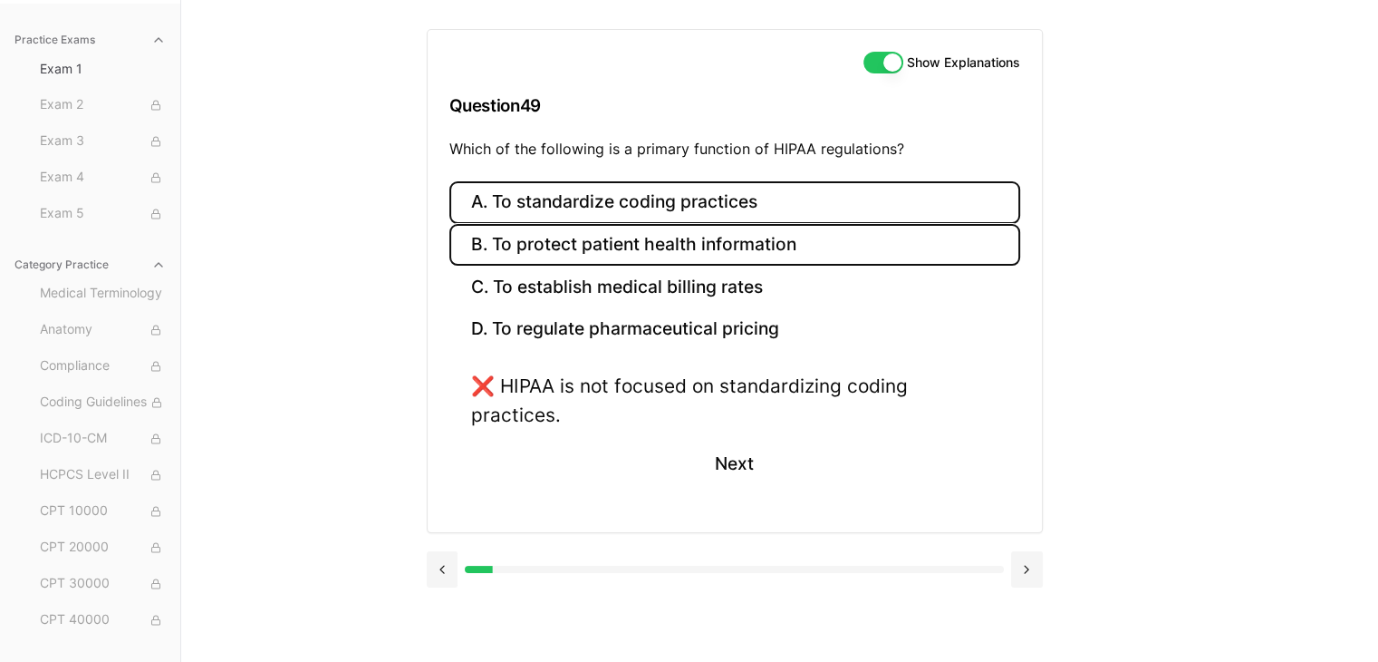
click at [627, 240] on button "B. To protect patient health information" at bounding box center [734, 245] width 571 height 43
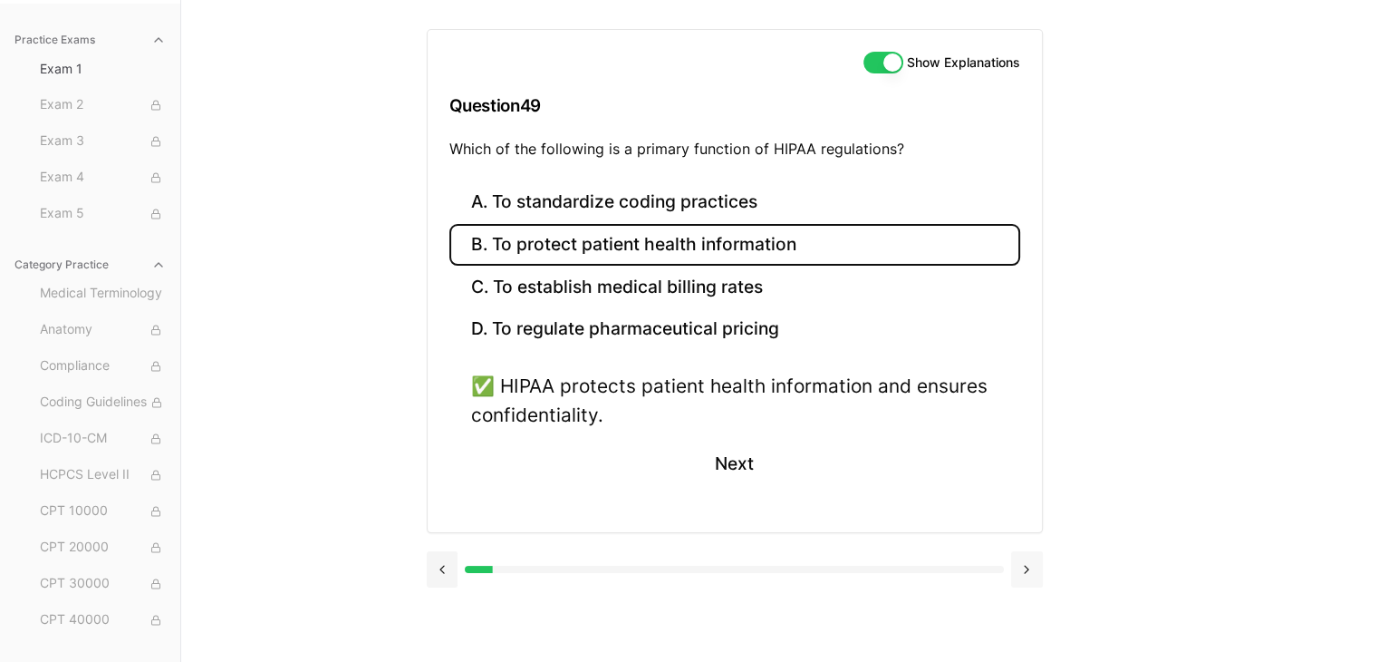
click at [1024, 563] on button at bounding box center [1027, 569] width 32 height 36
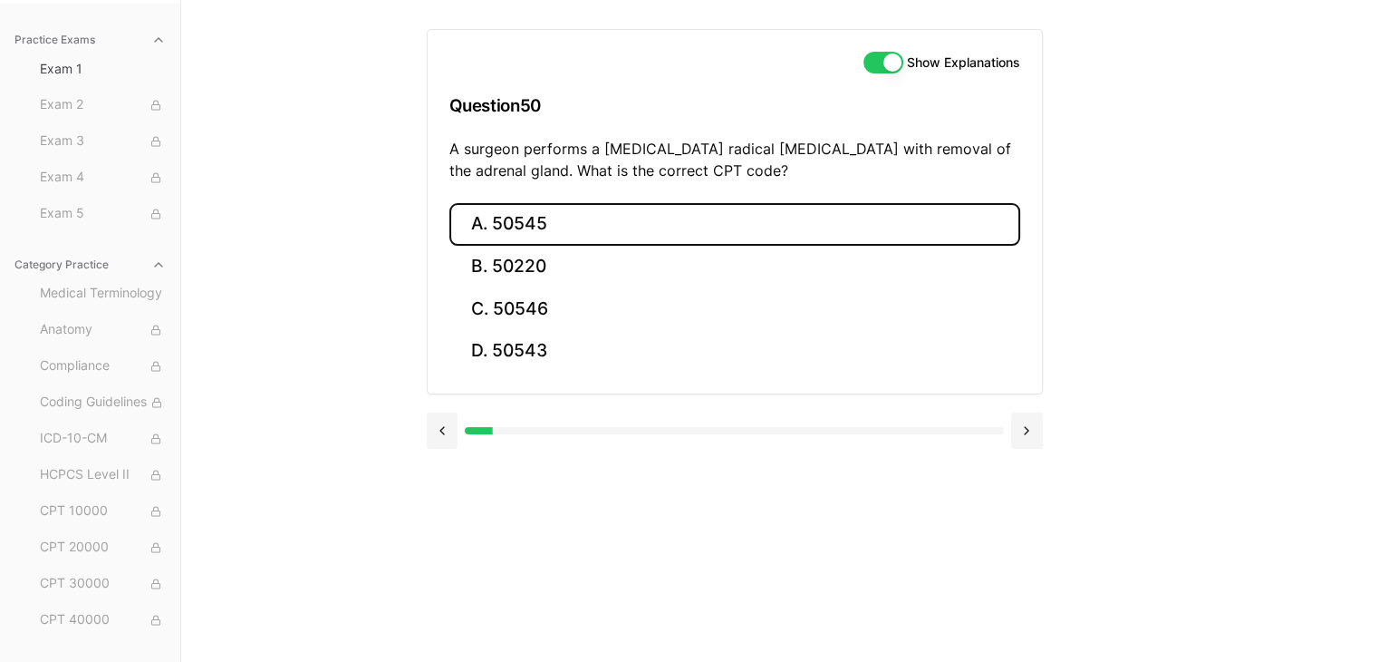
click at [631, 222] on button "A. 50545" at bounding box center [734, 224] width 571 height 43
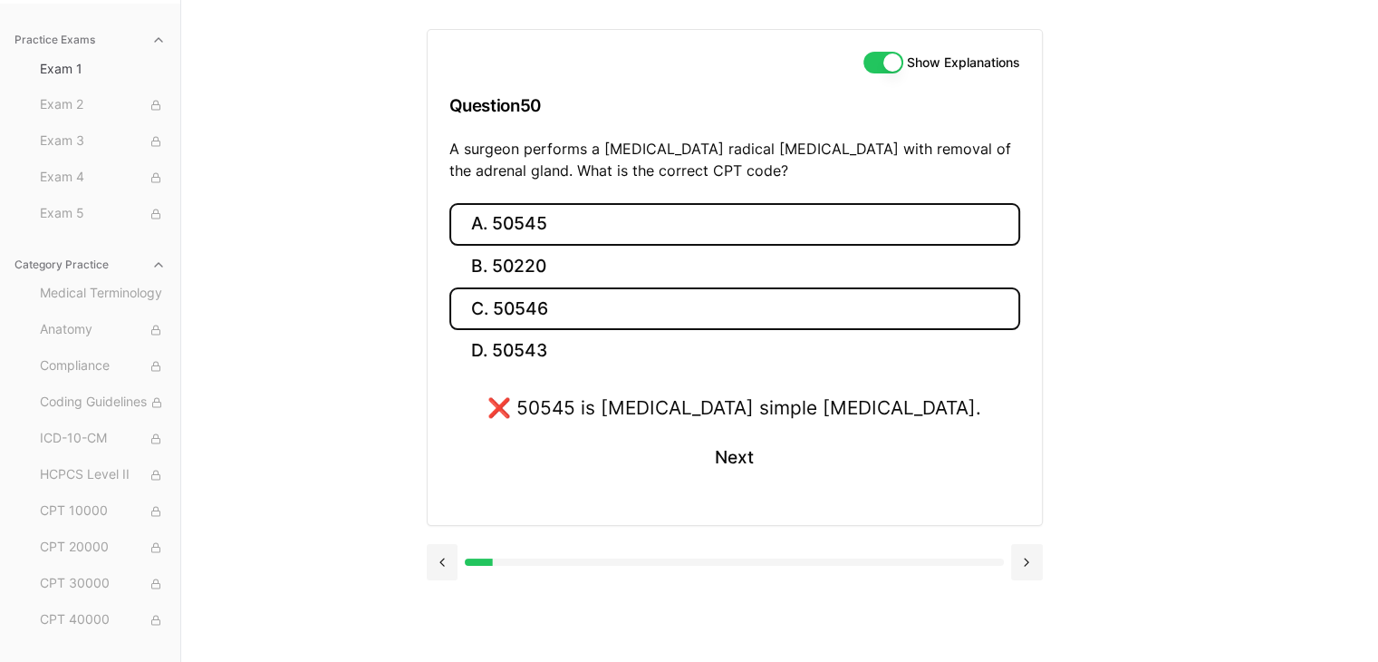
click at [599, 300] on button "C. 50546" at bounding box center [734, 308] width 571 height 43
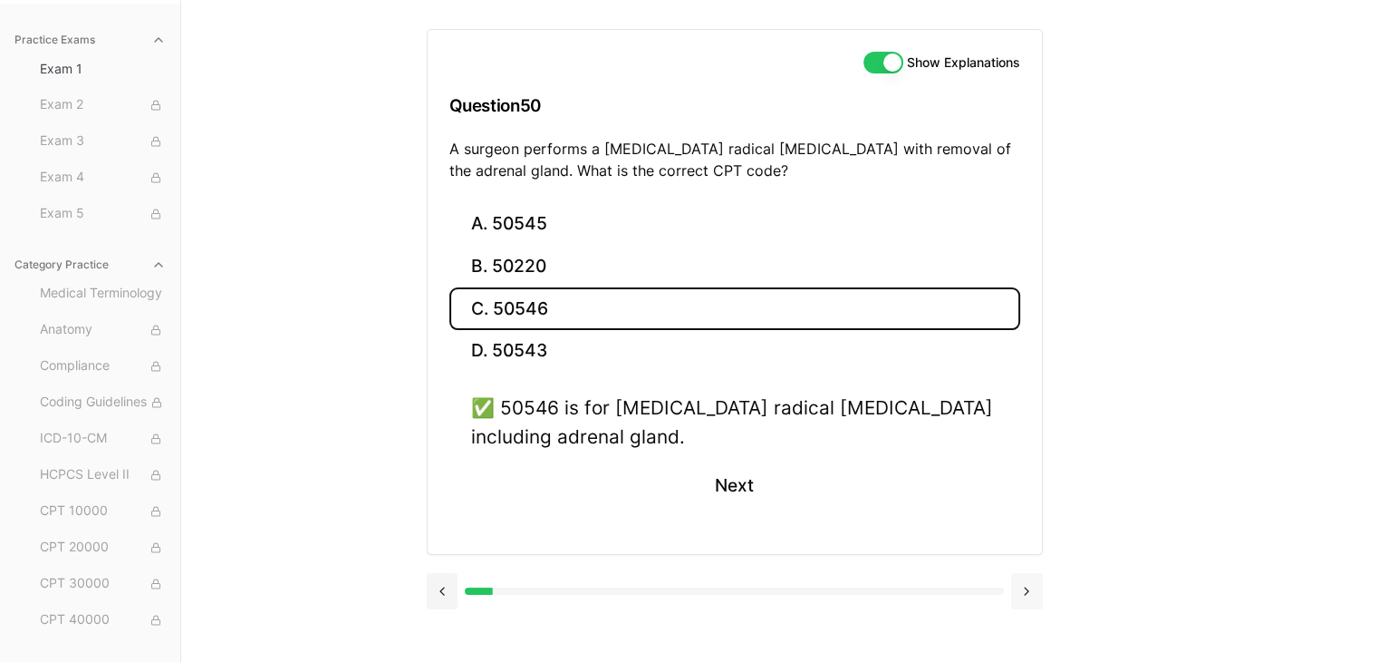
click at [1029, 585] on button at bounding box center [1027, 591] width 32 height 36
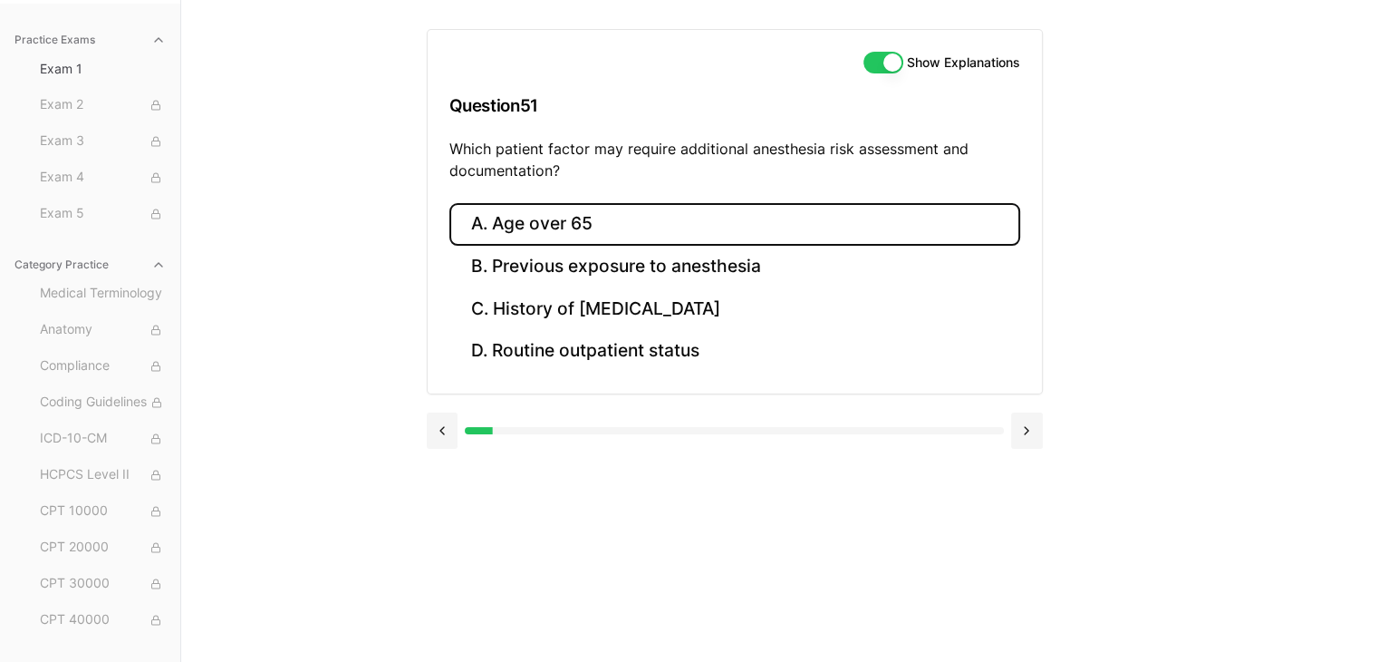
click at [576, 225] on button "A. Age over 65" at bounding box center [734, 224] width 571 height 43
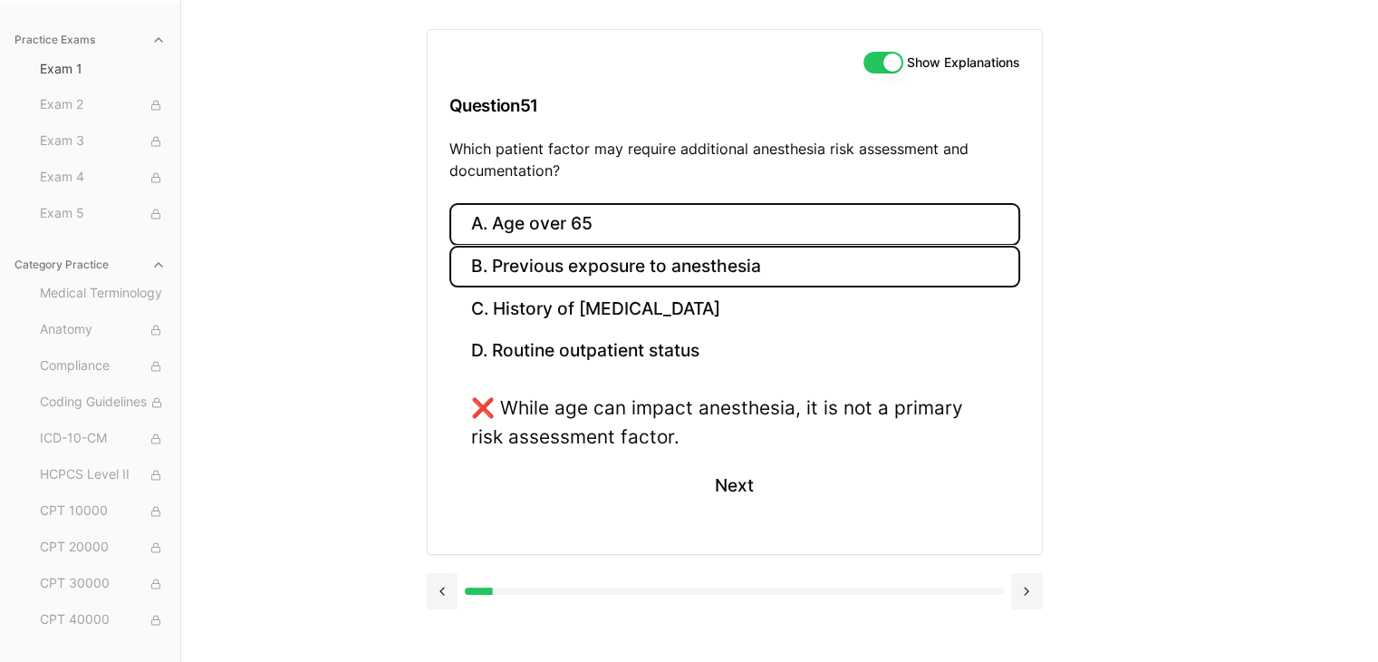
click at [712, 266] on button "B. Previous exposure to anesthesia" at bounding box center [734, 267] width 571 height 43
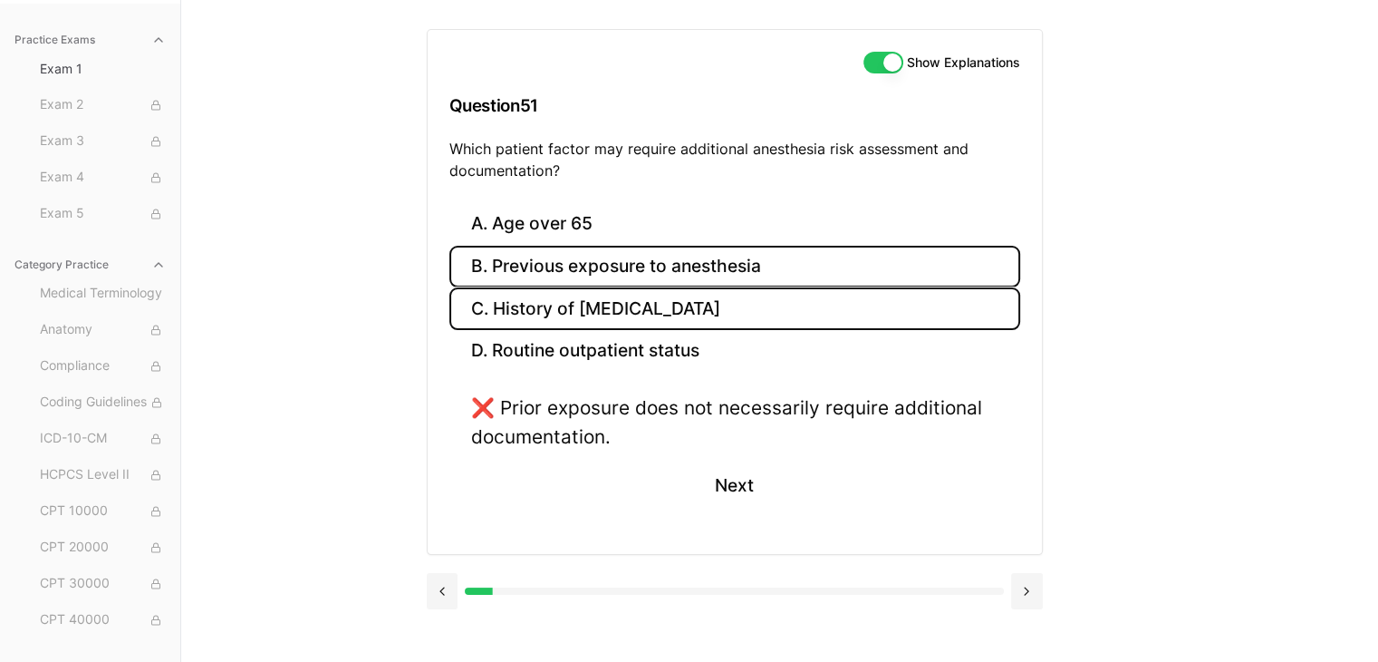
click at [689, 308] on button "C. History of obstructive sleep apnea" at bounding box center [734, 308] width 571 height 43
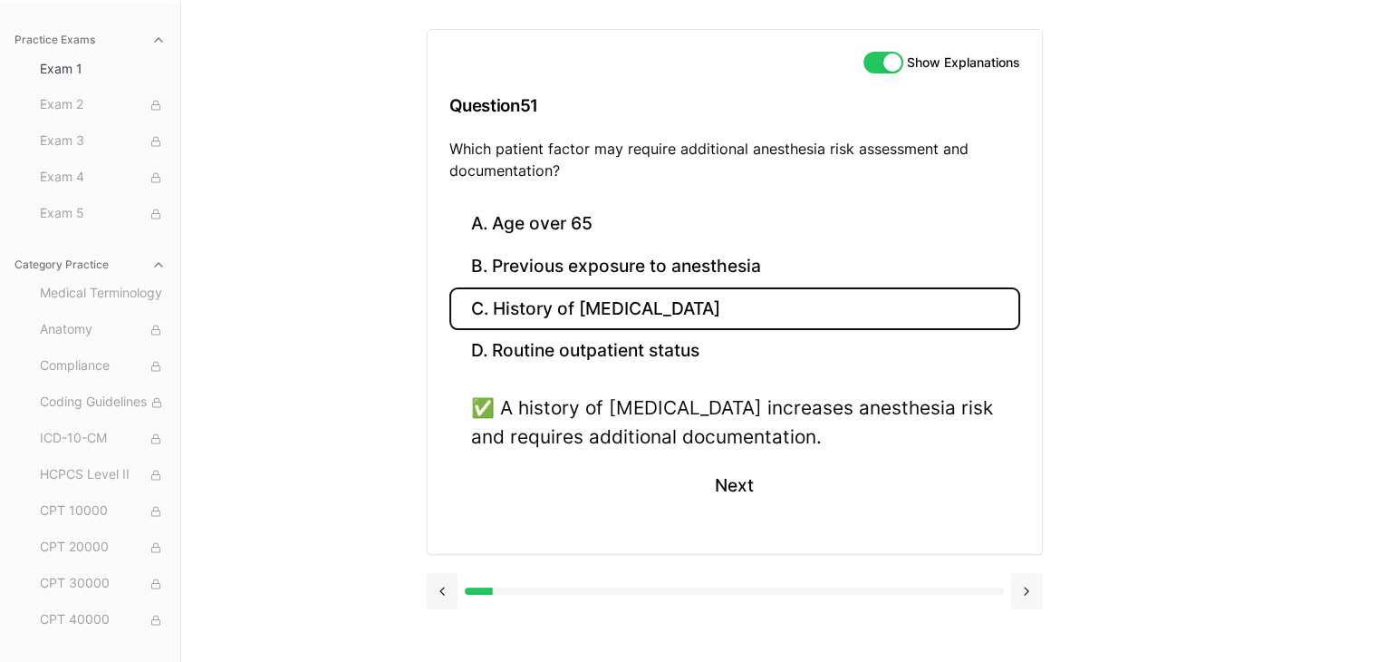
click at [1029, 588] on button at bounding box center [1027, 591] width 32 height 36
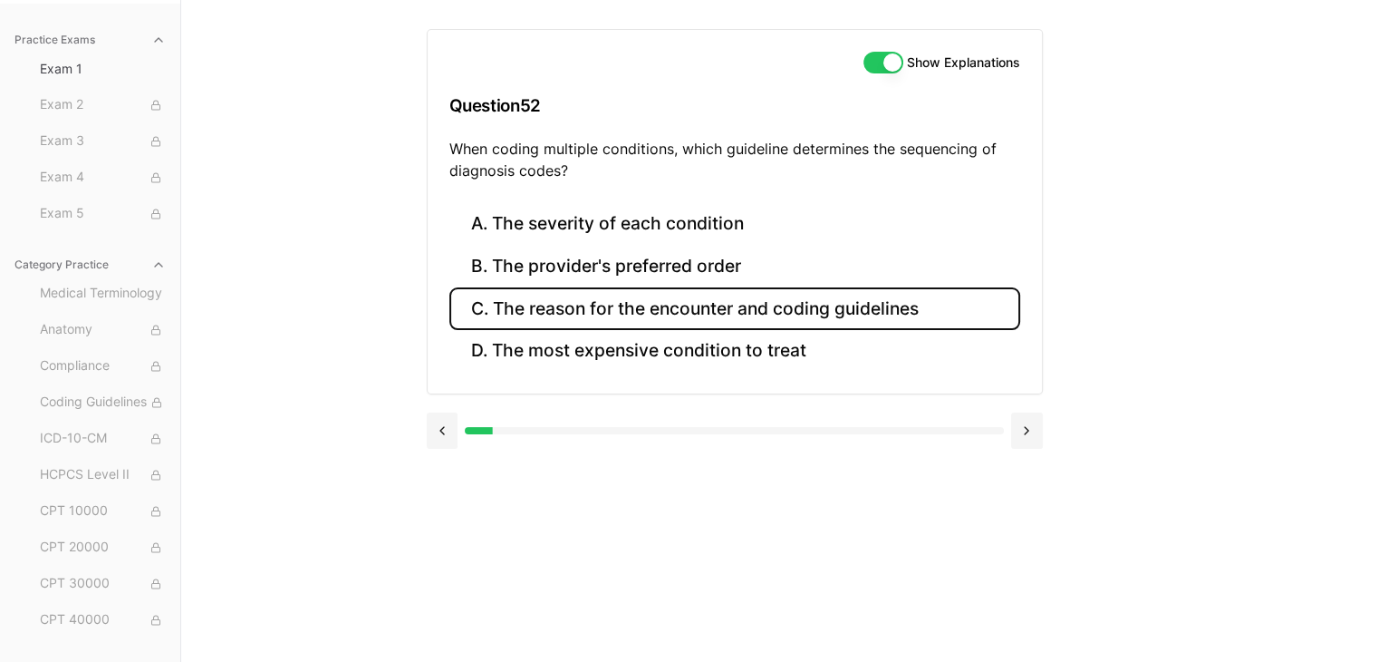
click at [681, 307] on button "C. The reason for the encounter and coding guidelines" at bounding box center [734, 308] width 571 height 43
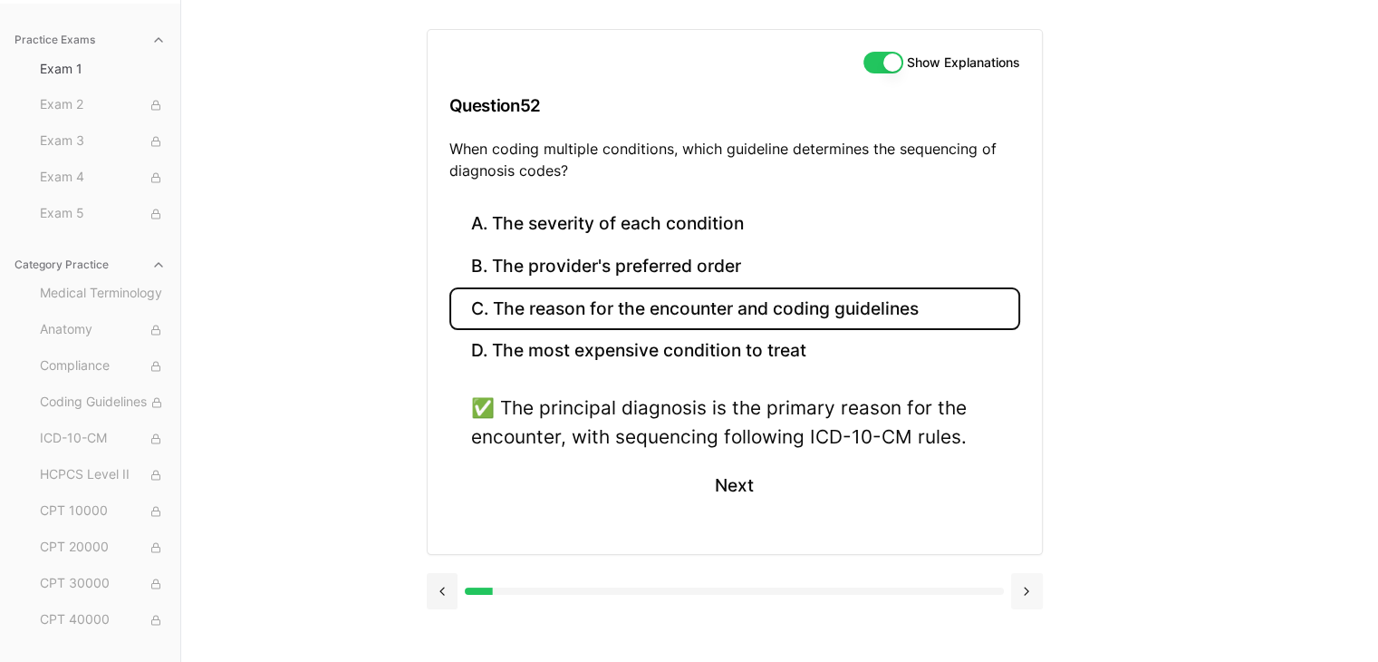
click at [1025, 588] on button at bounding box center [1027, 591] width 32 height 36
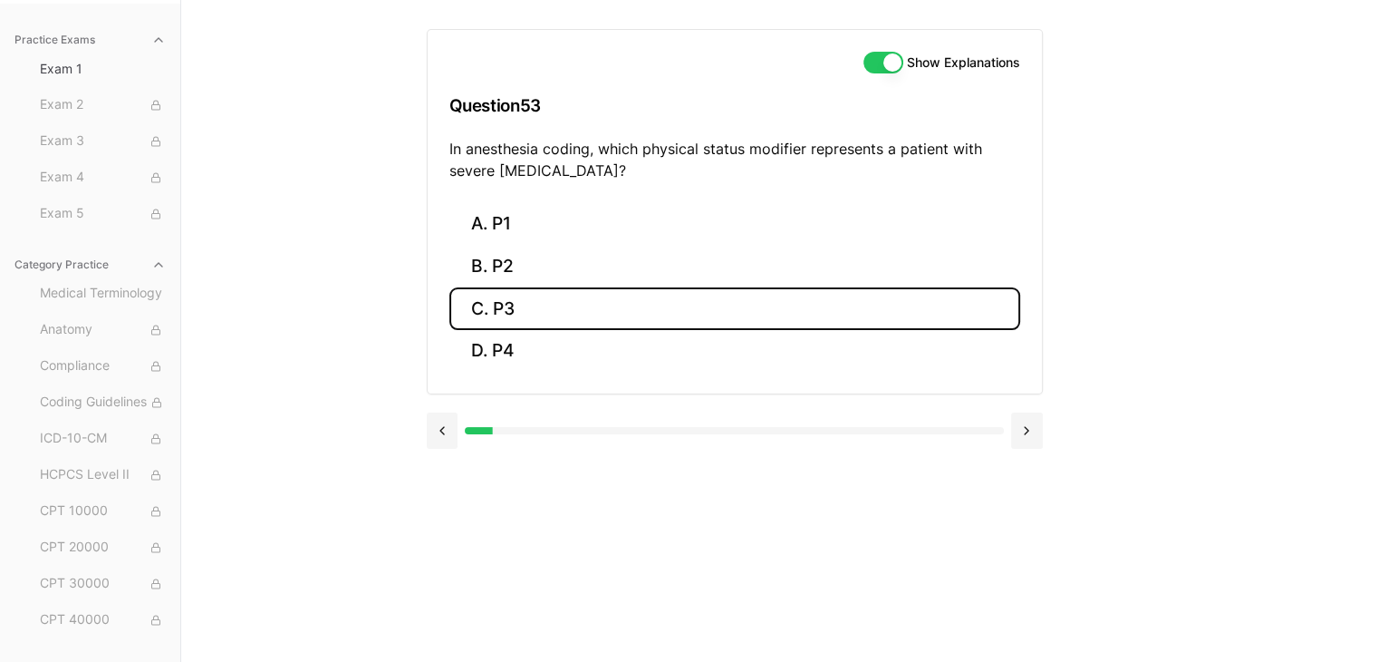
click at [527, 314] on button "C. P3" at bounding box center [734, 308] width 571 height 43
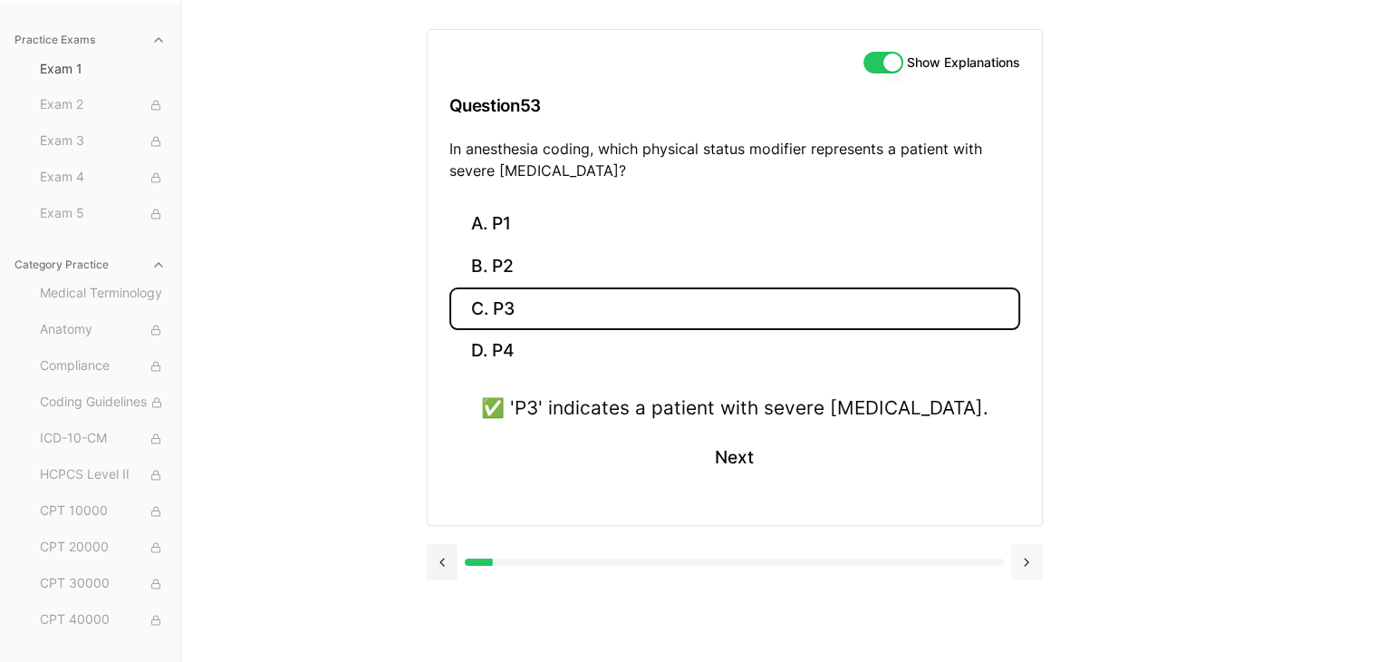
click at [1025, 558] on button at bounding box center [1027, 562] width 32 height 36
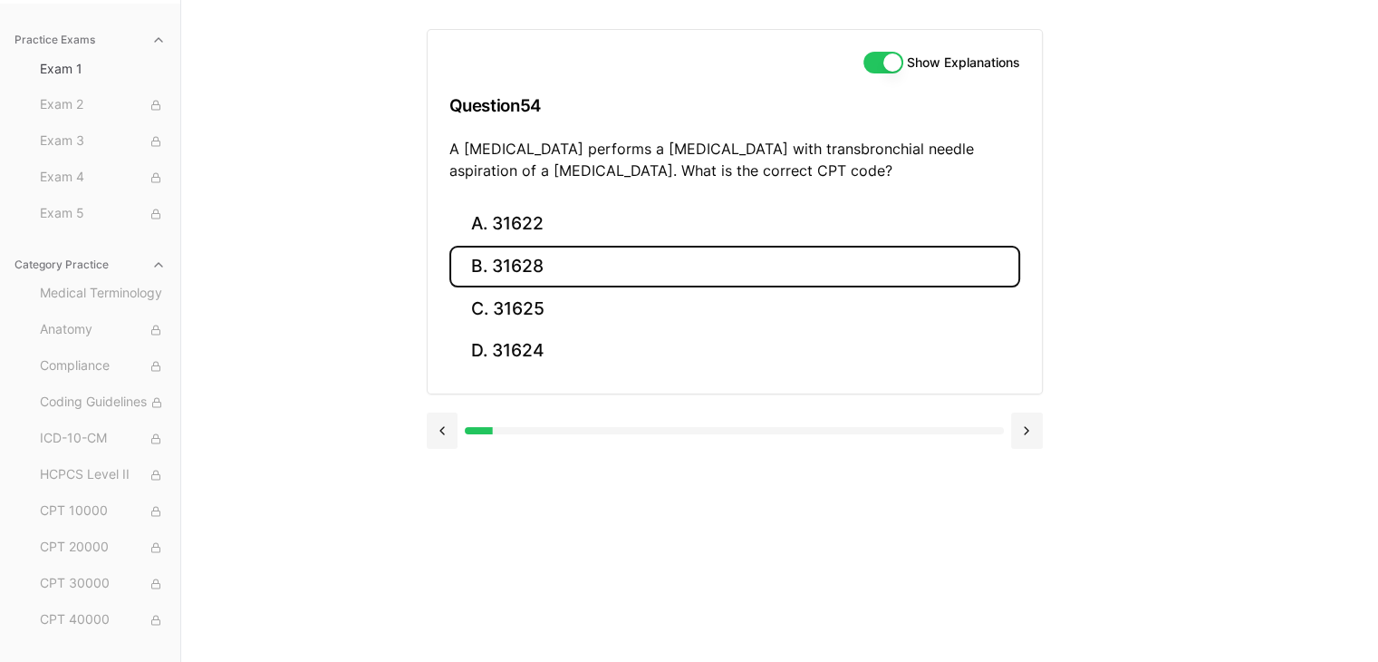
click at [584, 261] on button "B. 31628" at bounding box center [734, 267] width 571 height 43
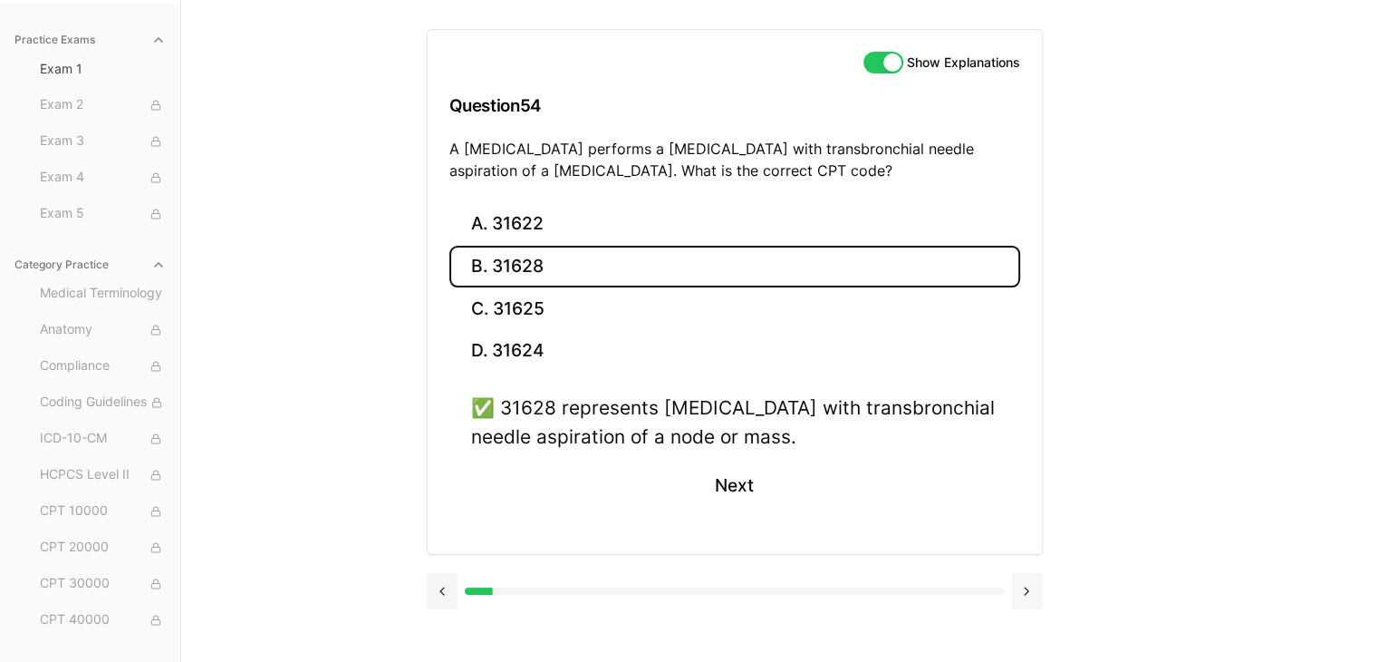
click at [1026, 579] on button at bounding box center [1027, 591] width 32 height 36
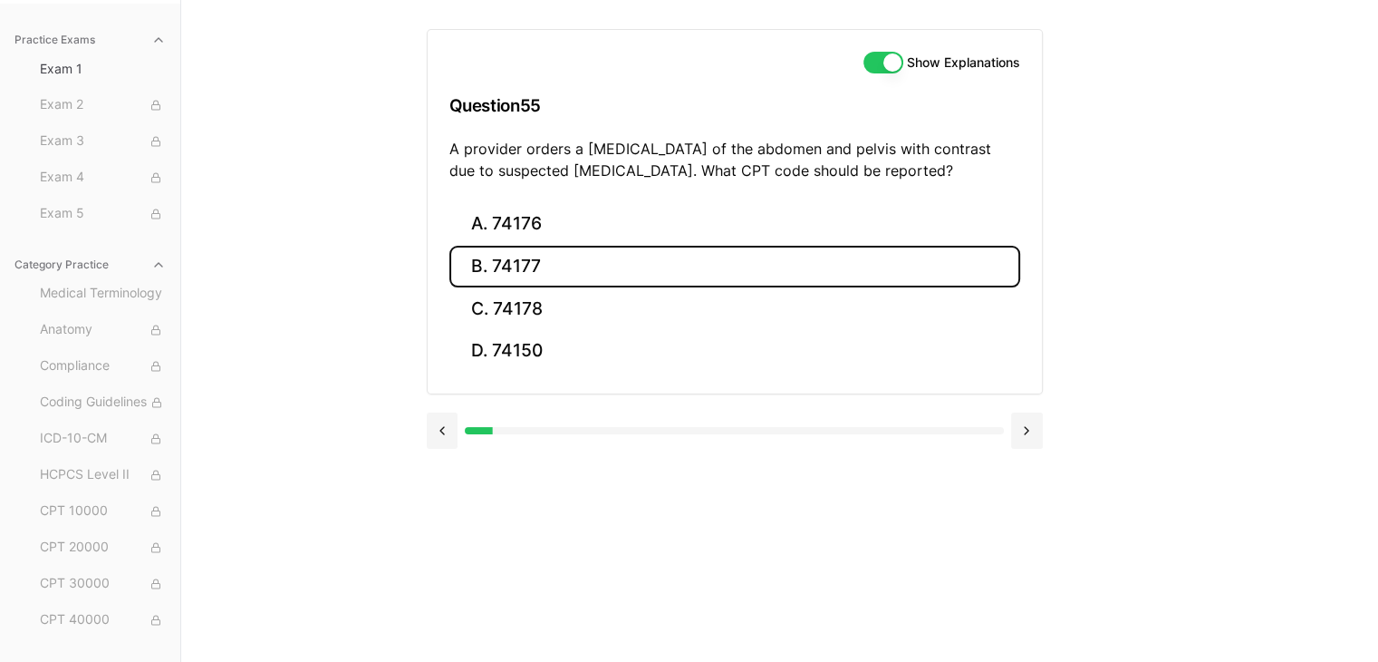
click at [526, 269] on button "B. 74177" at bounding box center [734, 267] width 571 height 43
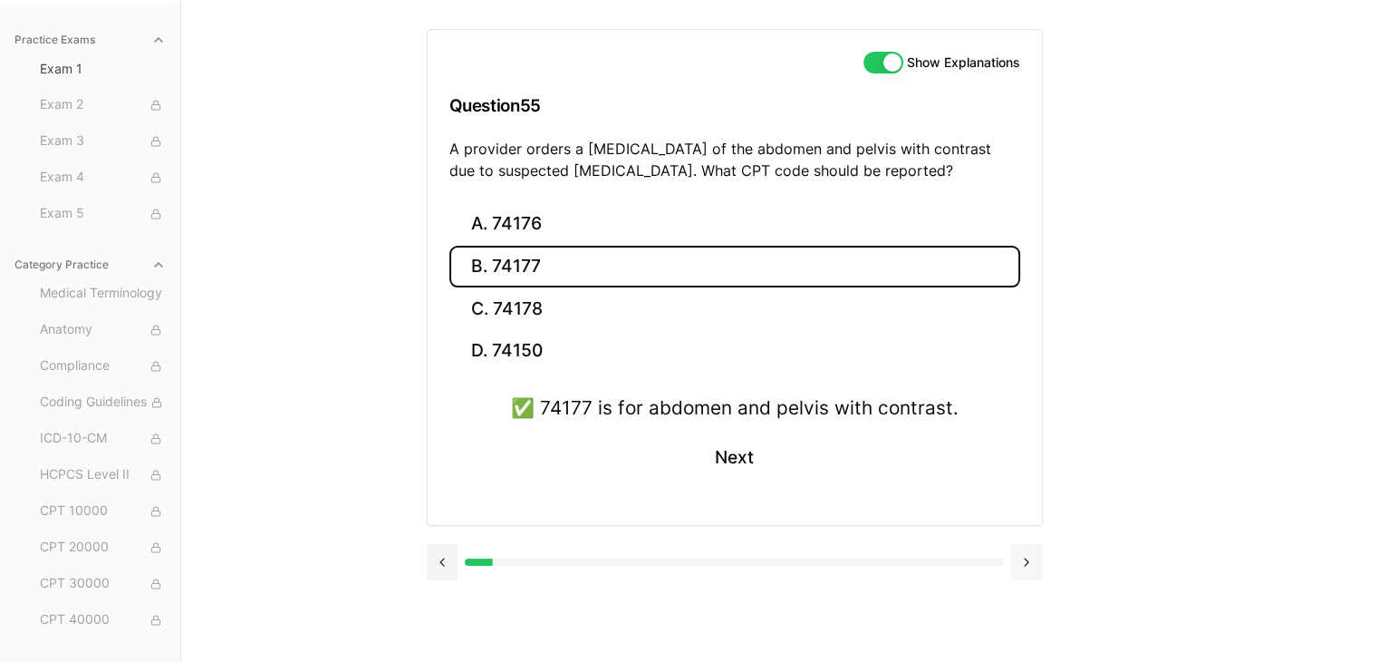
click at [1029, 551] on button at bounding box center [1027, 562] width 32 height 36
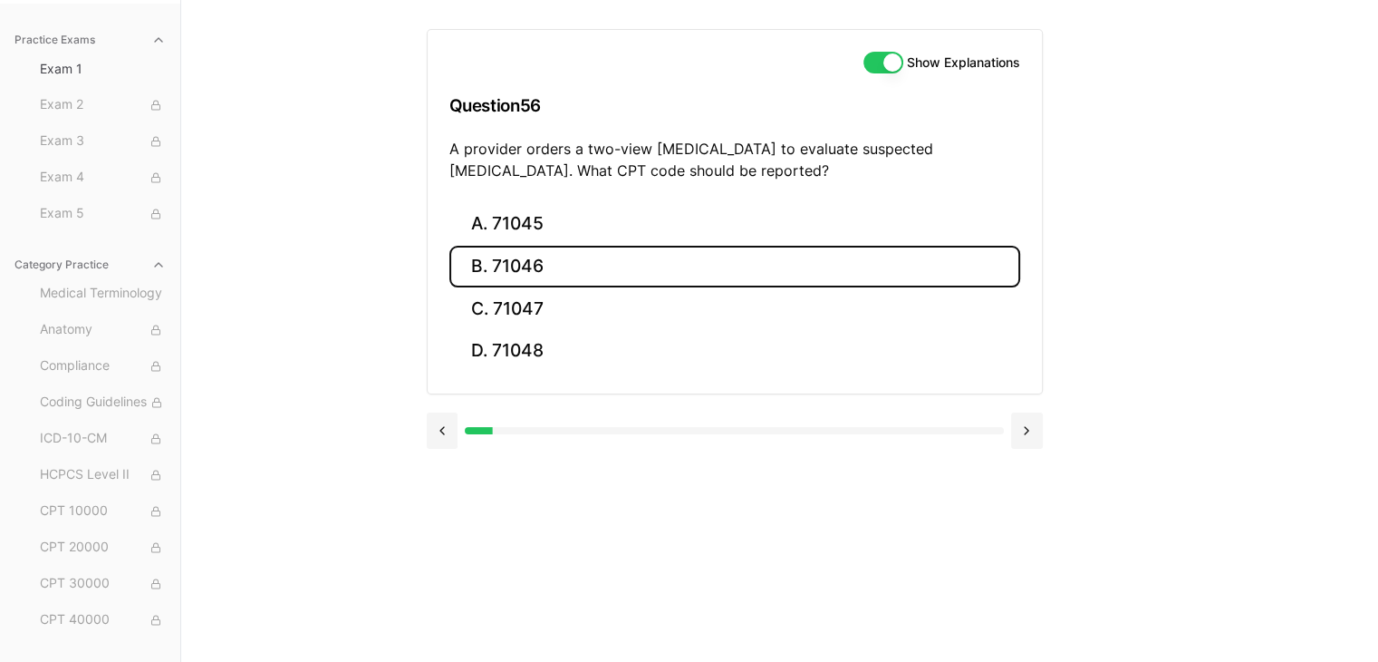
click at [540, 264] on button "B. 71046" at bounding box center [734, 267] width 571 height 43
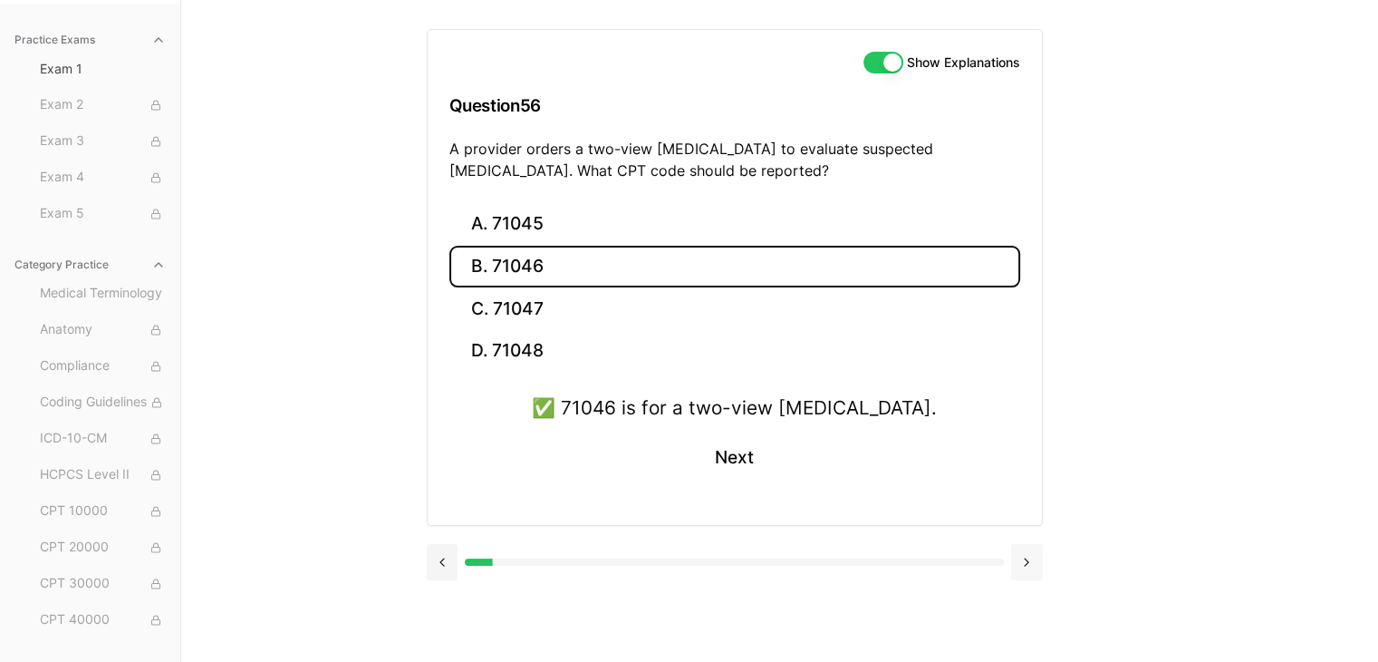
click at [1029, 569] on button at bounding box center [1027, 562] width 32 height 36
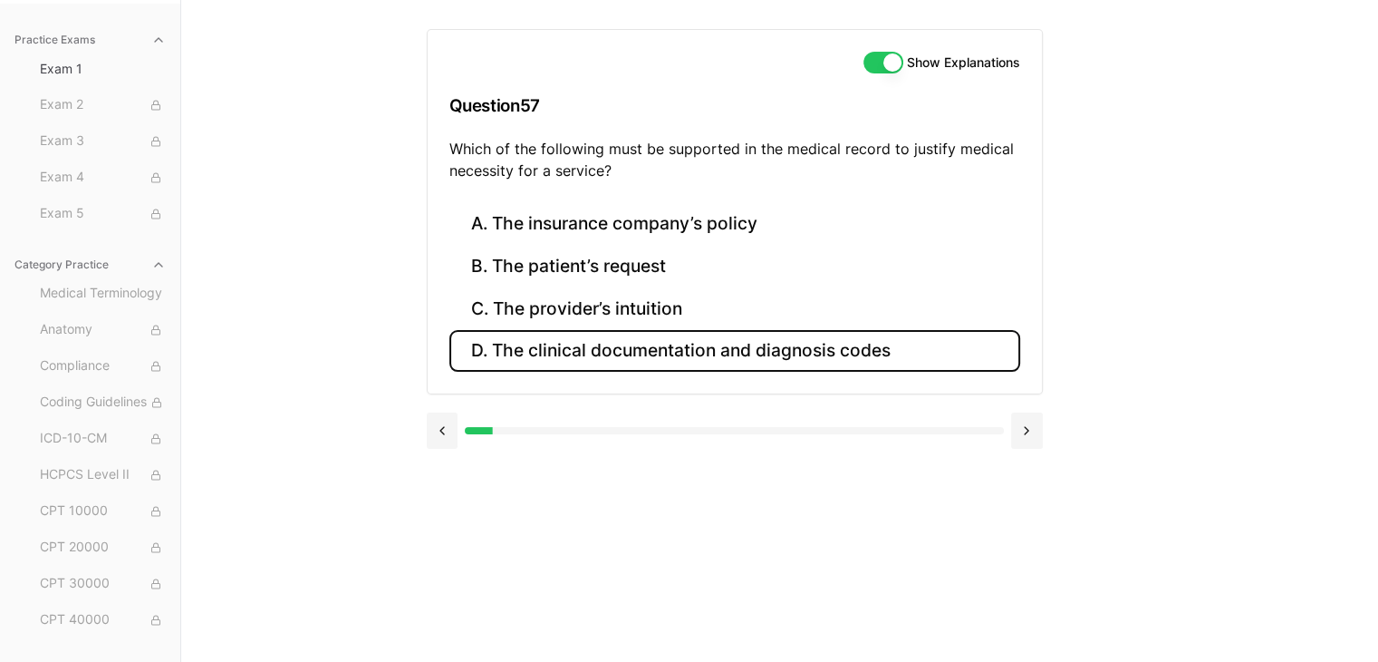
click at [659, 357] on button "D. The clinical documentation and diagnosis codes" at bounding box center [734, 351] width 571 height 43
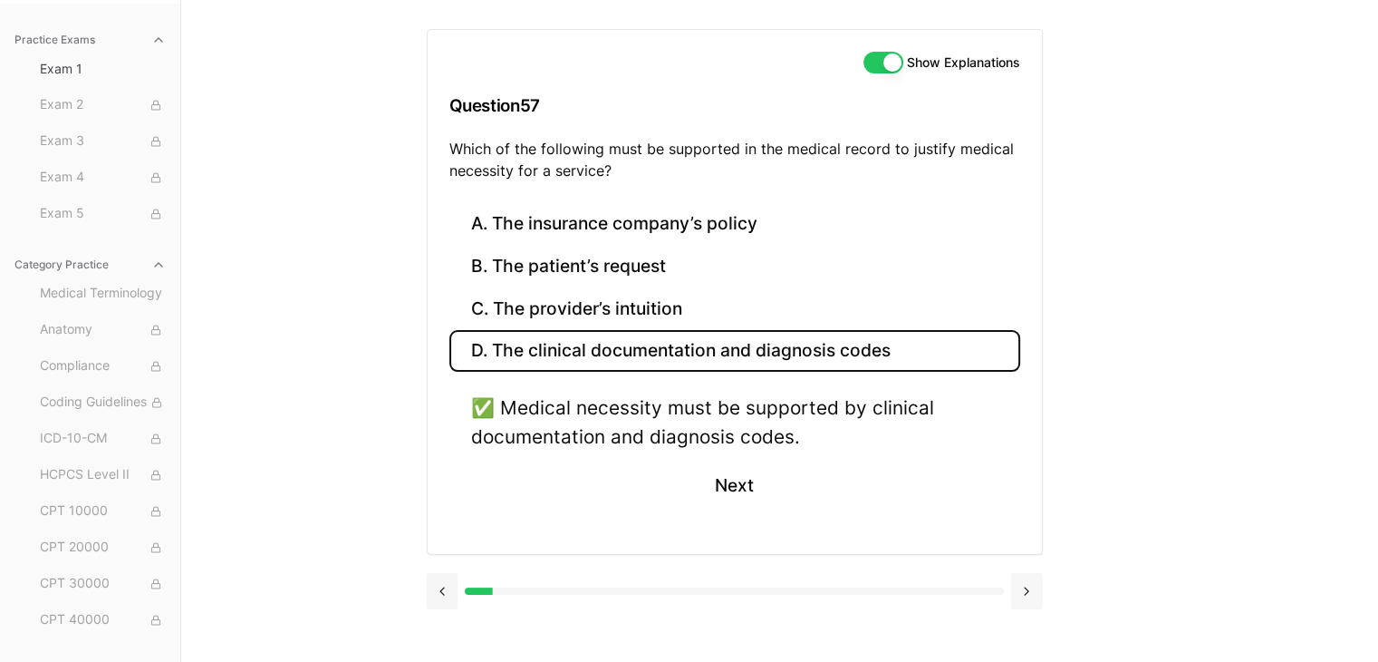
click at [1022, 584] on button at bounding box center [1027, 591] width 32 height 36
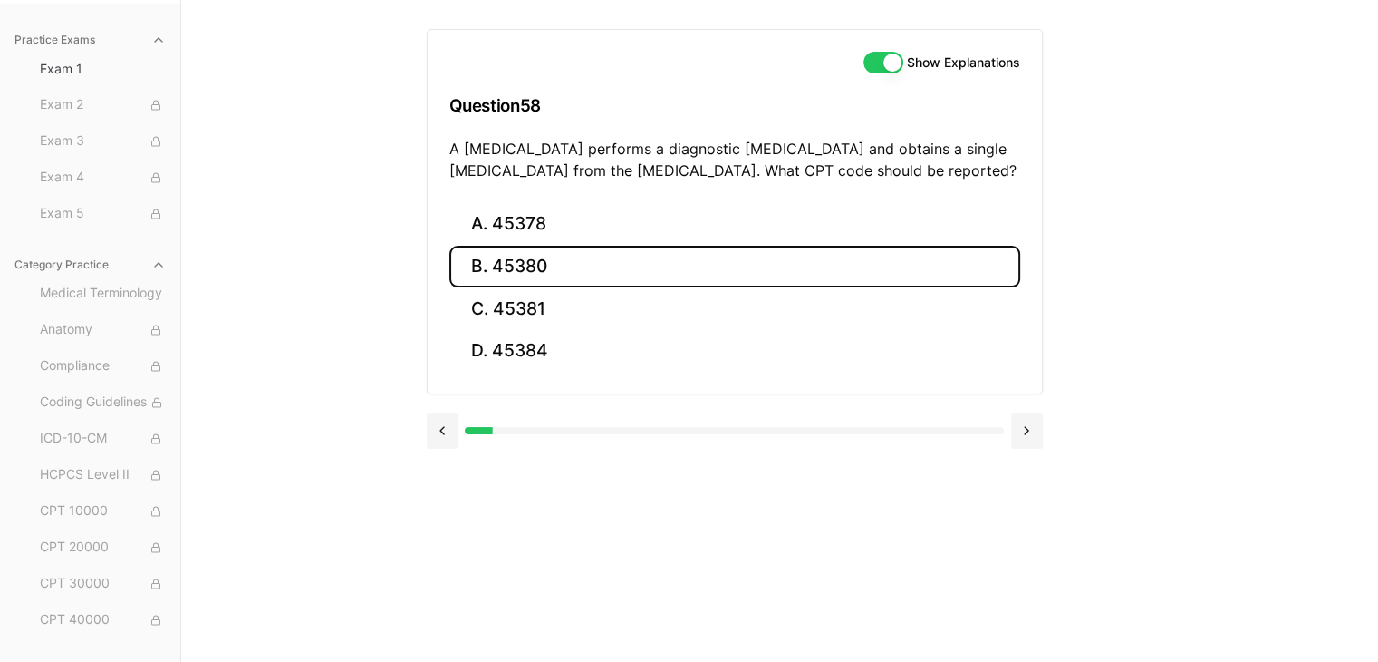
click at [627, 269] on button "B. 45380" at bounding box center [734, 267] width 571 height 43
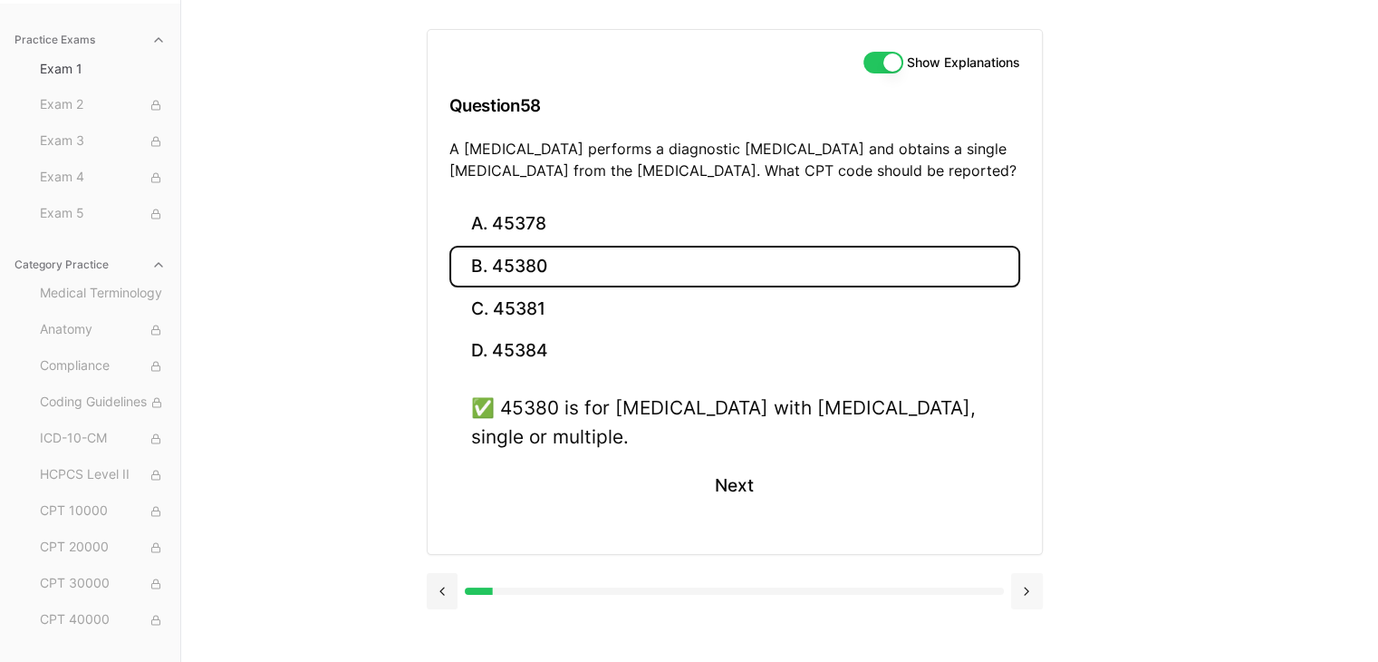
click at [1030, 586] on button at bounding box center [1027, 591] width 32 height 36
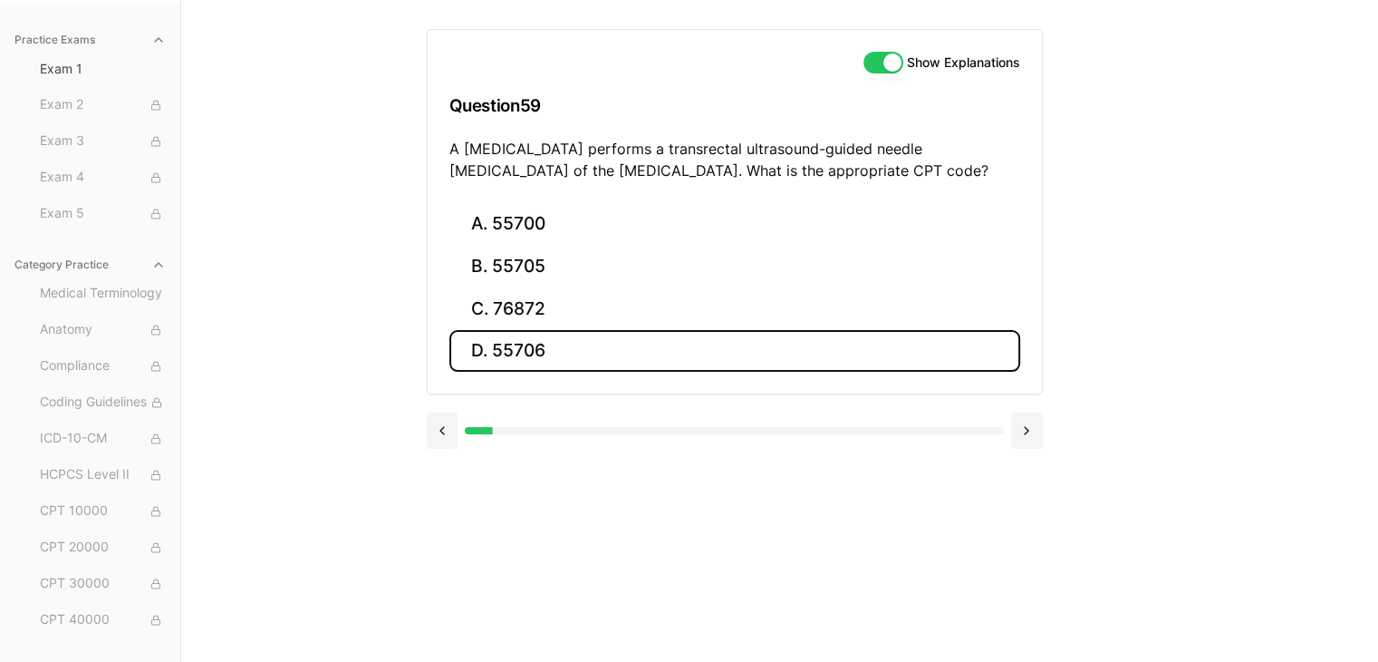
click at [564, 353] on button "D. 55706" at bounding box center [734, 351] width 571 height 43
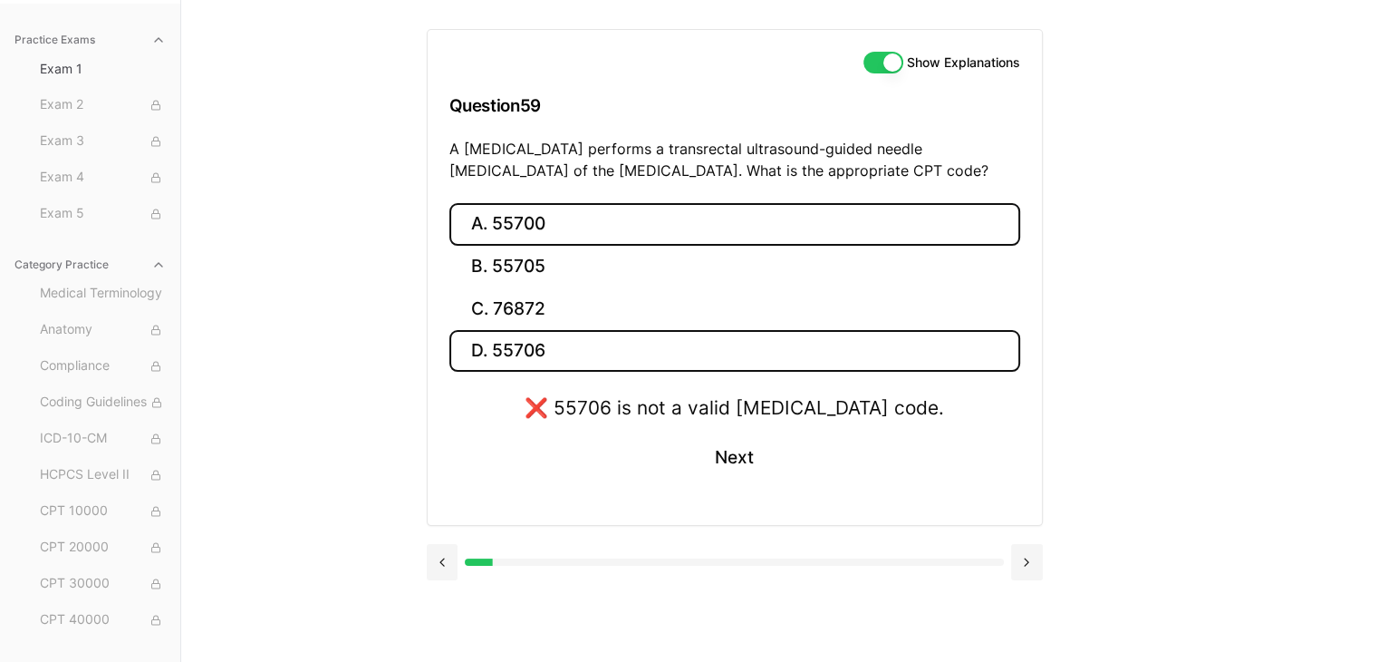
click at [540, 218] on button "A. 55700" at bounding box center [734, 224] width 571 height 43
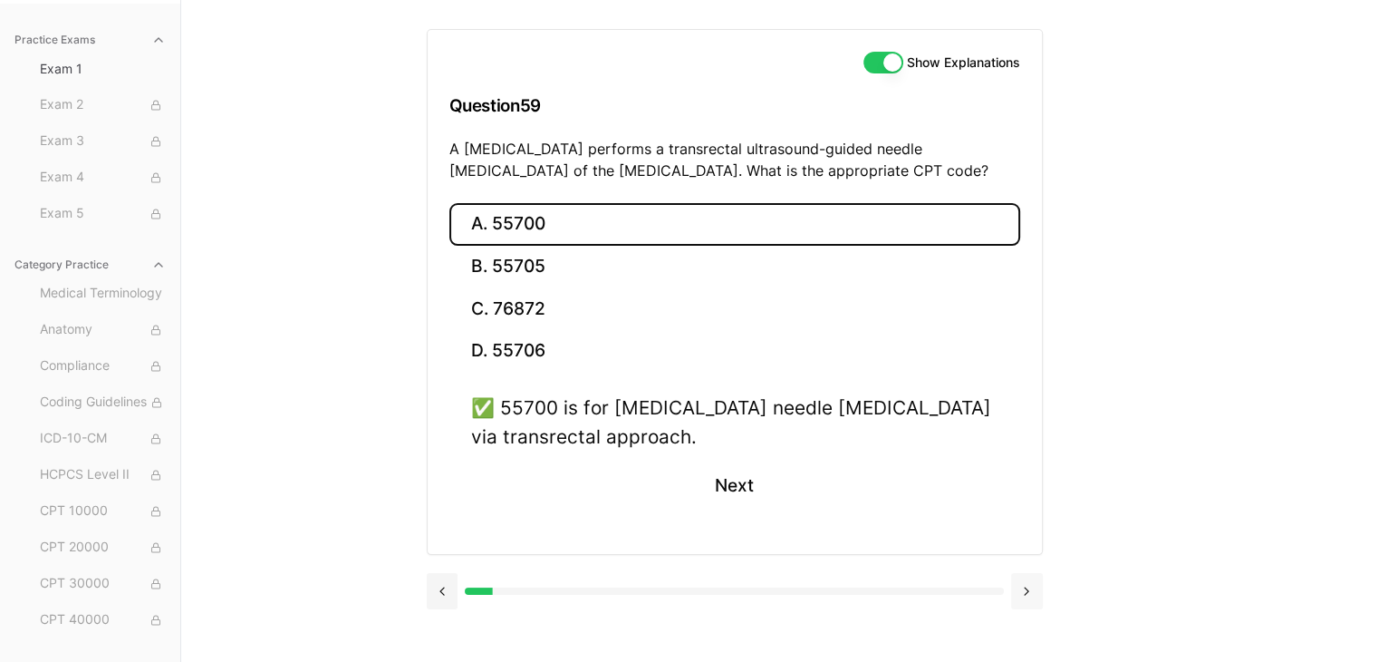
click at [1025, 584] on button at bounding box center [1027, 591] width 32 height 36
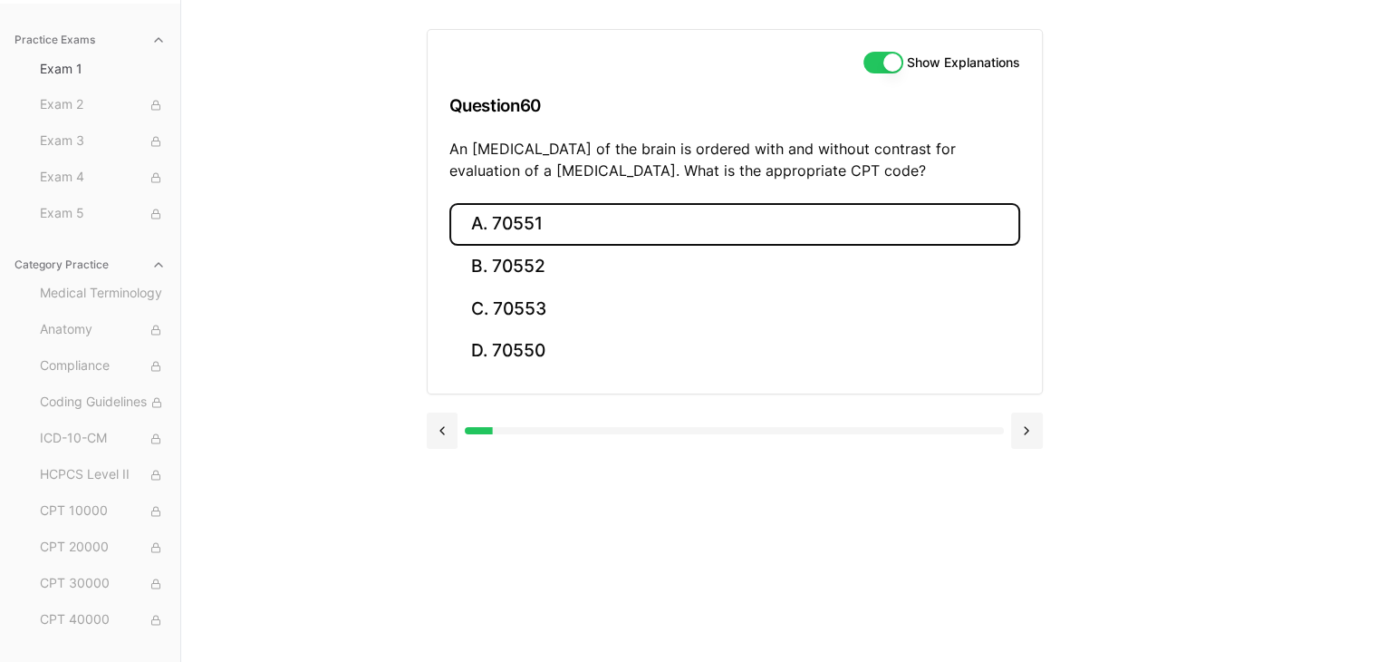
click at [546, 231] on button "A. 70551" at bounding box center [734, 224] width 571 height 43
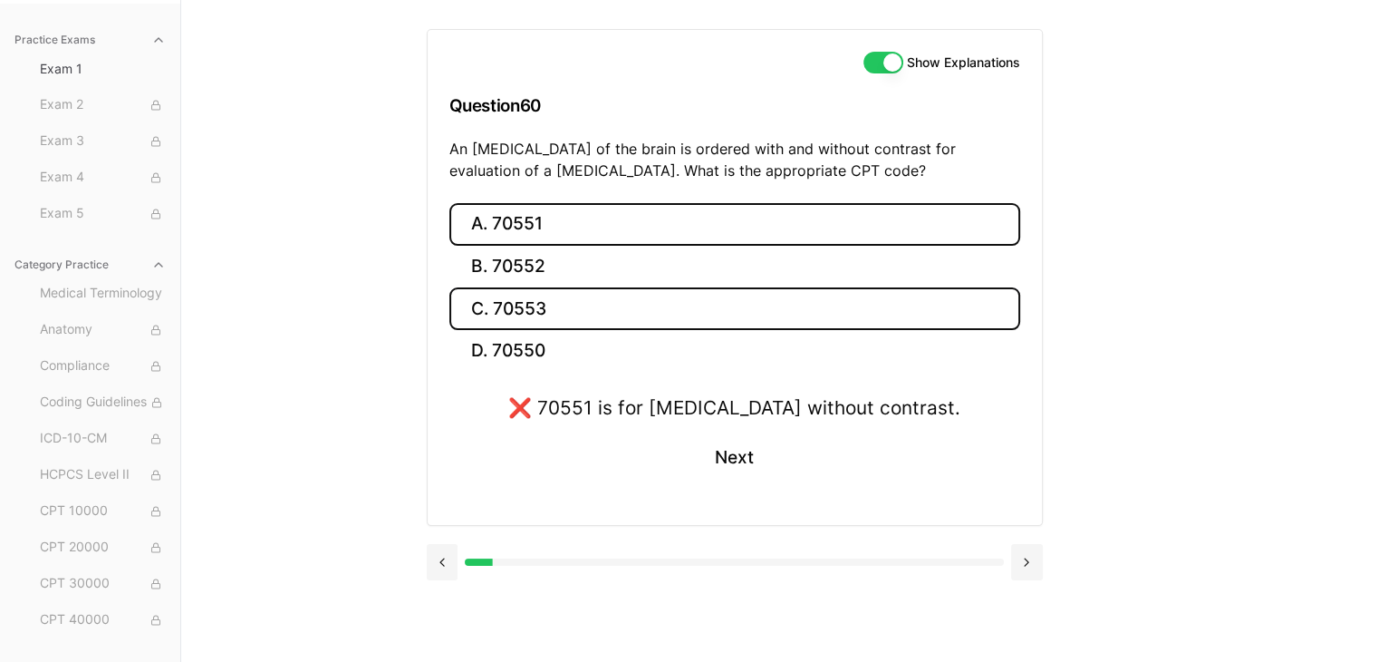
click at [526, 312] on button "C. 70553" at bounding box center [734, 308] width 571 height 43
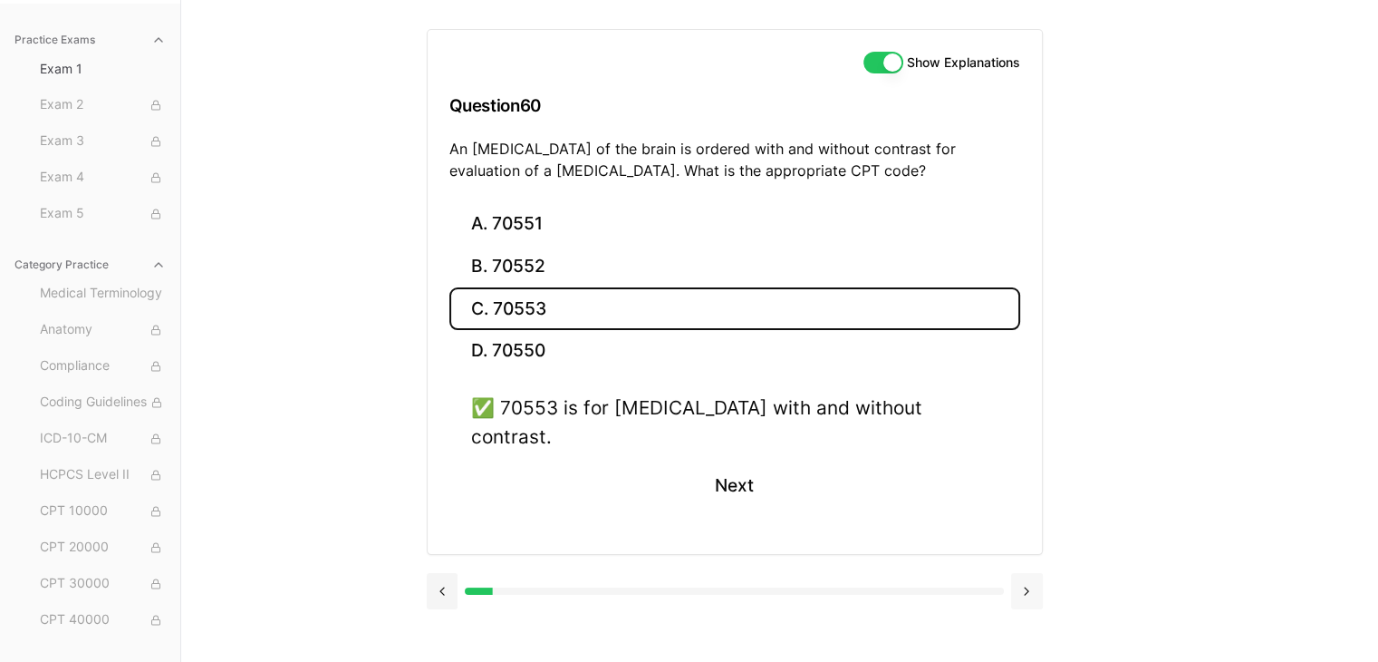
click at [1030, 573] on button at bounding box center [1027, 591] width 32 height 36
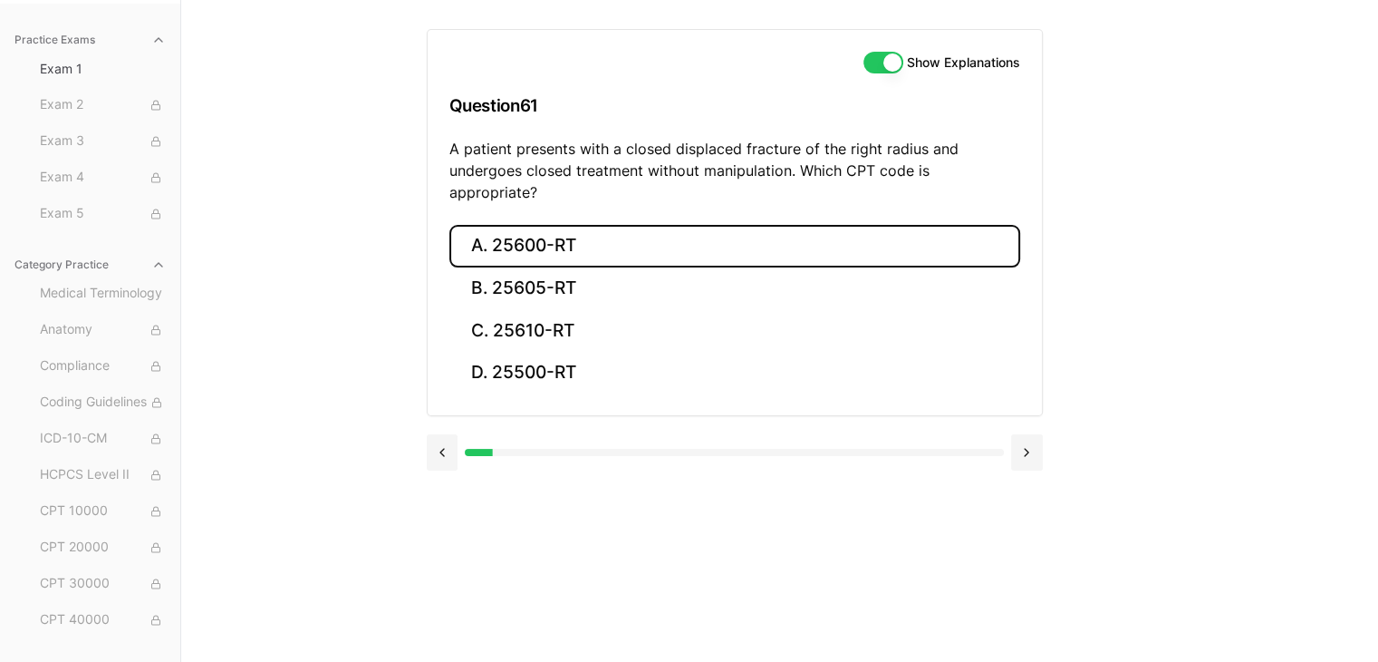
click at [649, 225] on button "A. 25600-RT" at bounding box center [734, 246] width 571 height 43
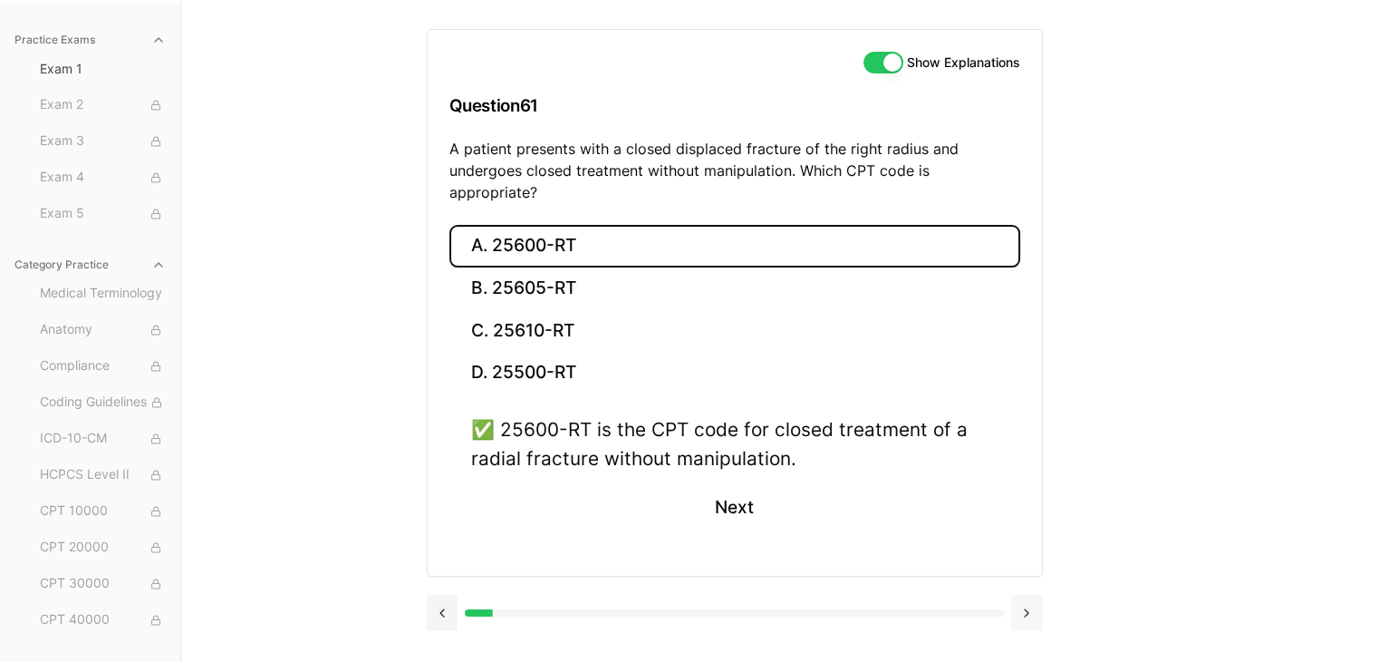
click at [1037, 594] on button at bounding box center [1027, 612] width 32 height 36
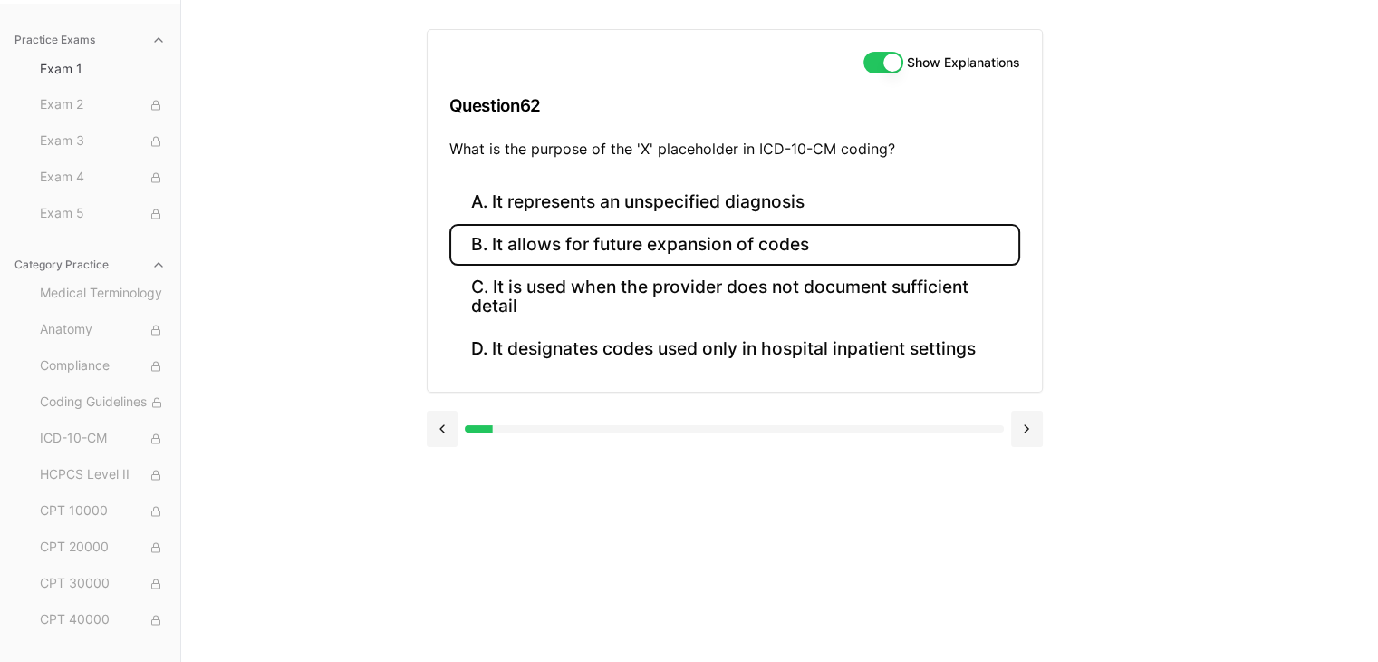
click at [721, 242] on button "B. It allows for future expansion of codes" at bounding box center [734, 245] width 571 height 43
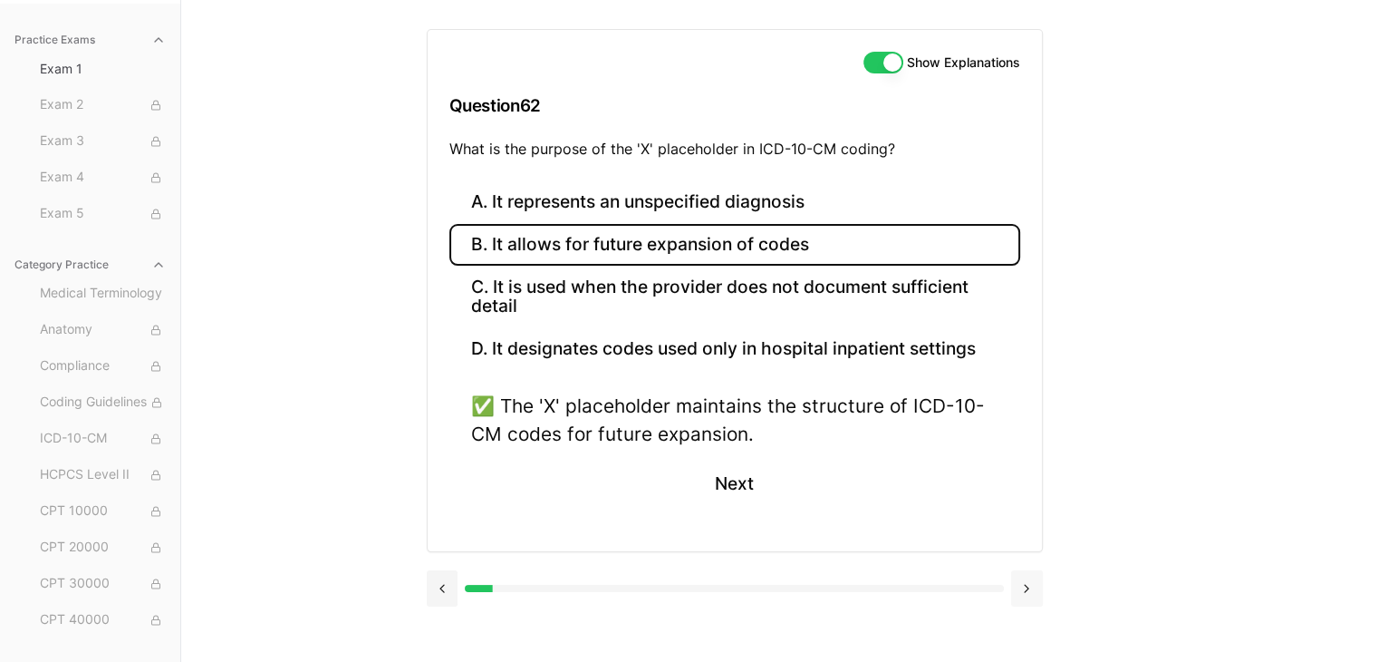
click at [1021, 580] on button at bounding box center [1027, 588] width 32 height 36
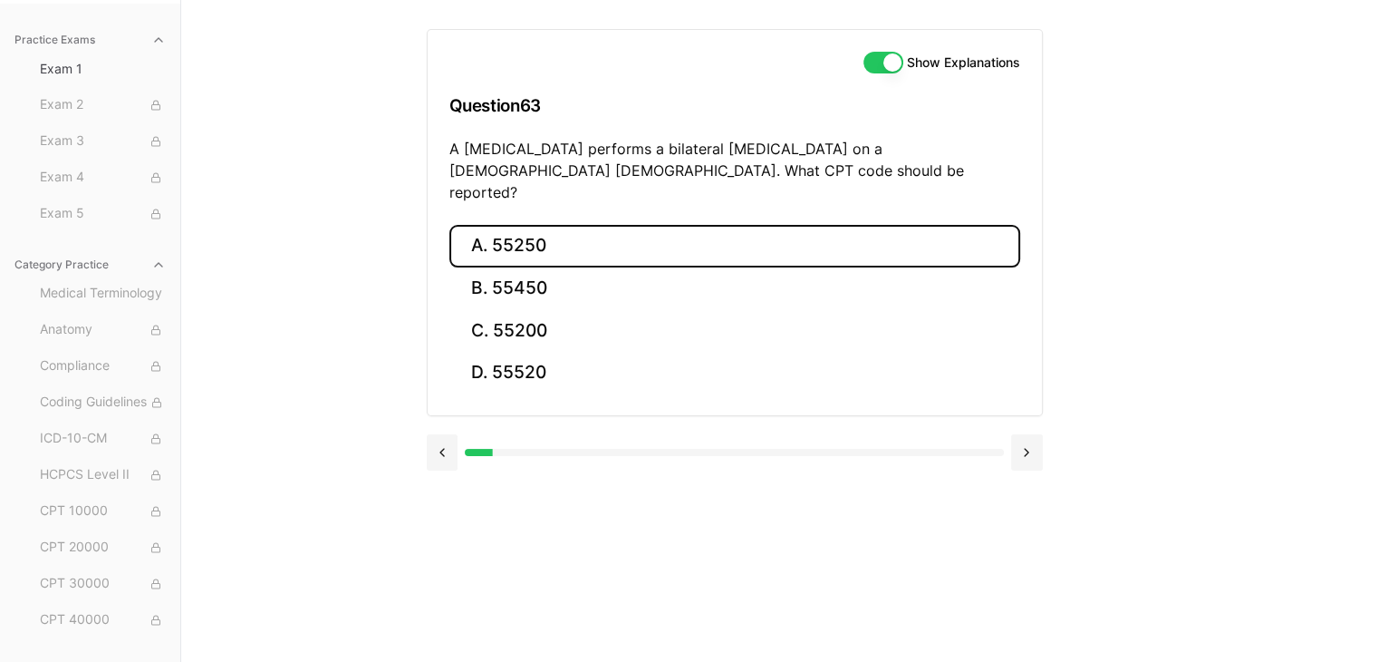
click at [517, 225] on button "A. 55250" at bounding box center [734, 246] width 571 height 43
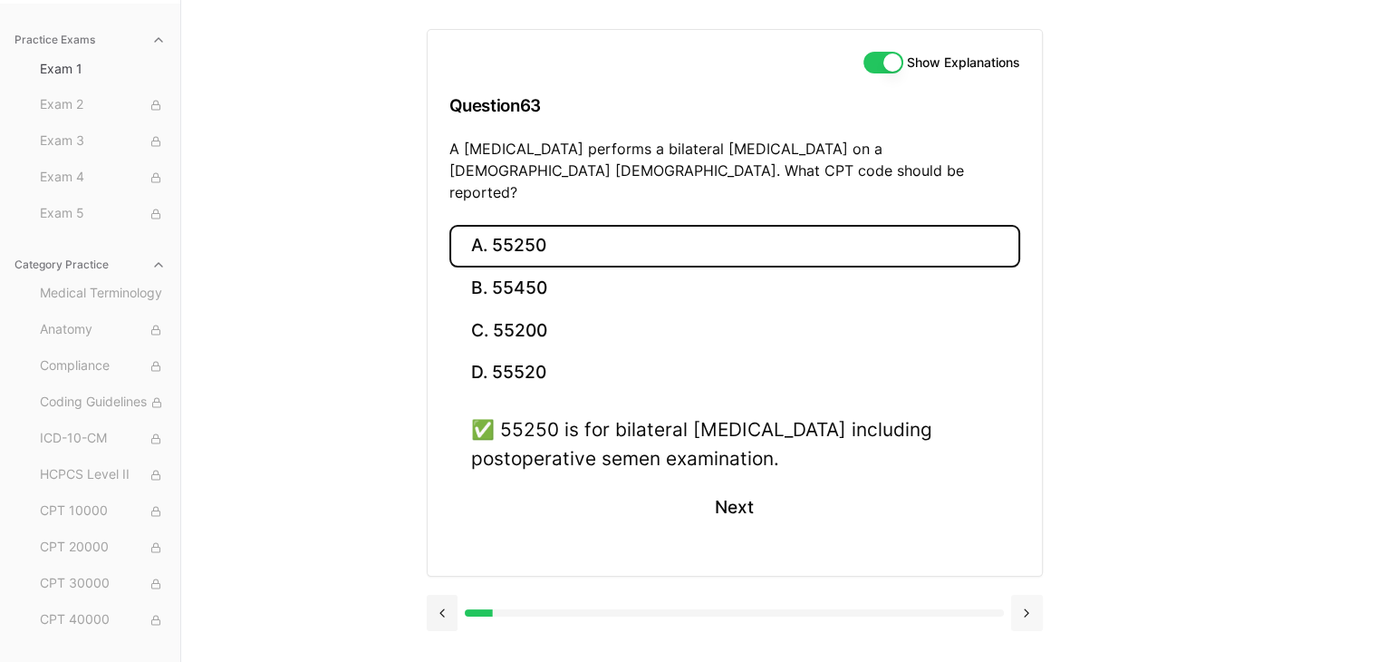
click at [1026, 594] on button at bounding box center [1027, 612] width 32 height 36
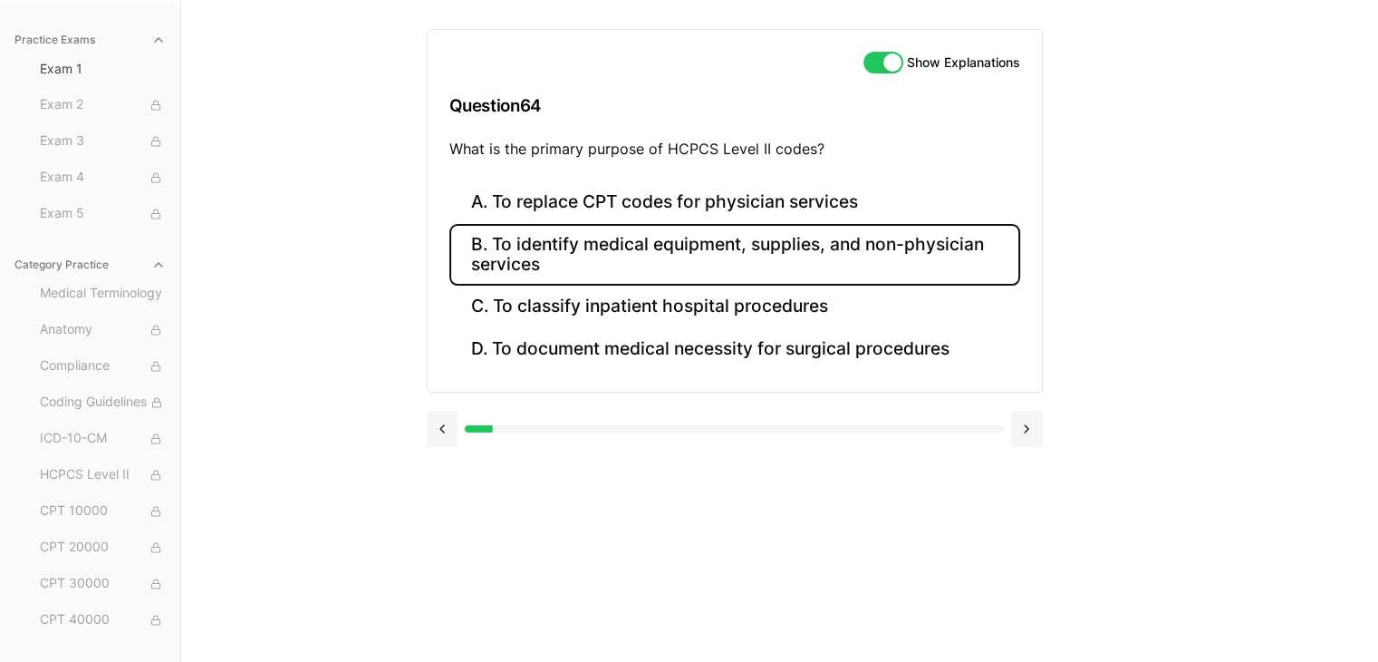
click at [741, 246] on button "B. To identify medical equipment, supplies, and non-physician services" at bounding box center [734, 255] width 571 height 62
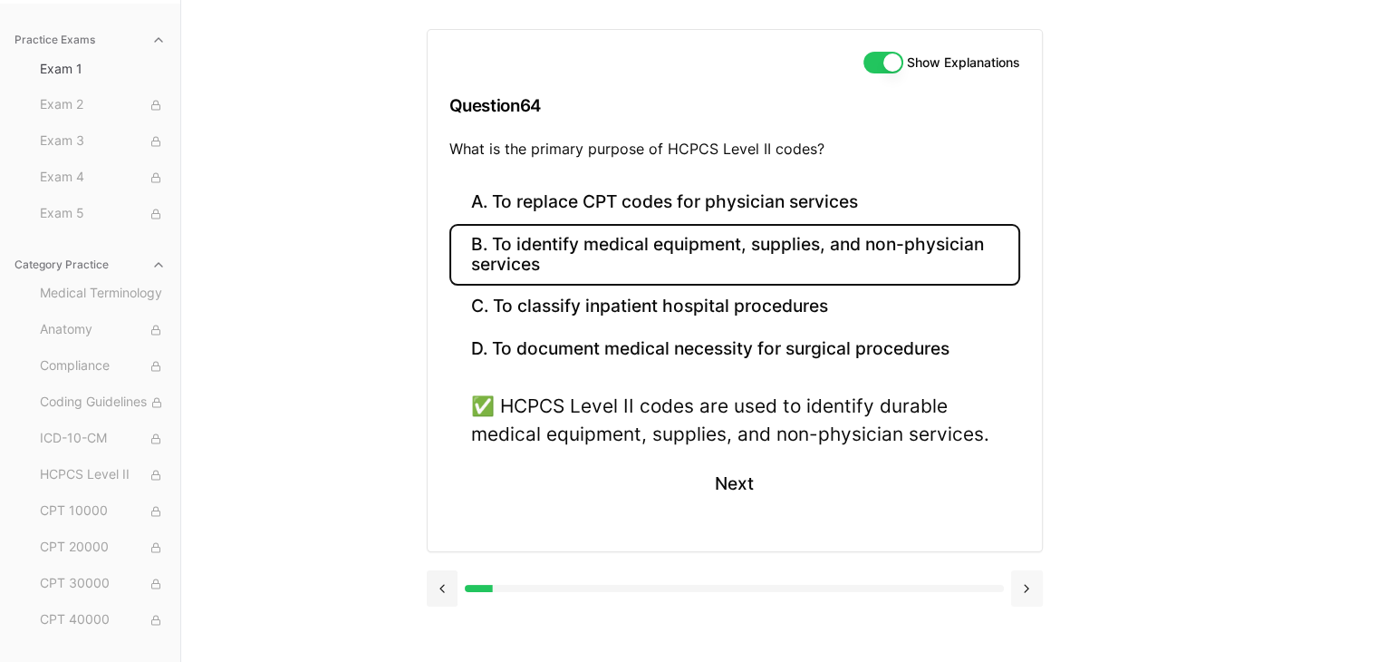
click at [1025, 591] on button at bounding box center [1027, 588] width 32 height 36
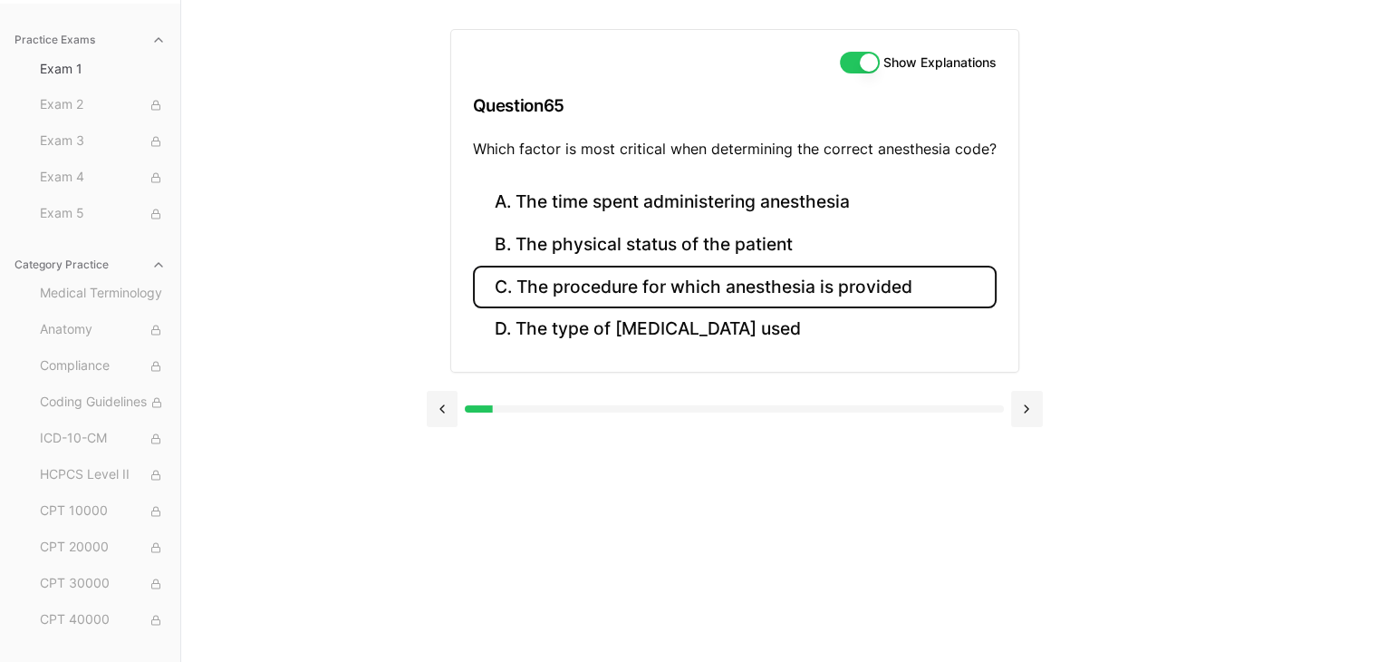
click at [681, 289] on button "C. The procedure for which anesthesia is provided" at bounding box center [735, 287] width 524 height 43
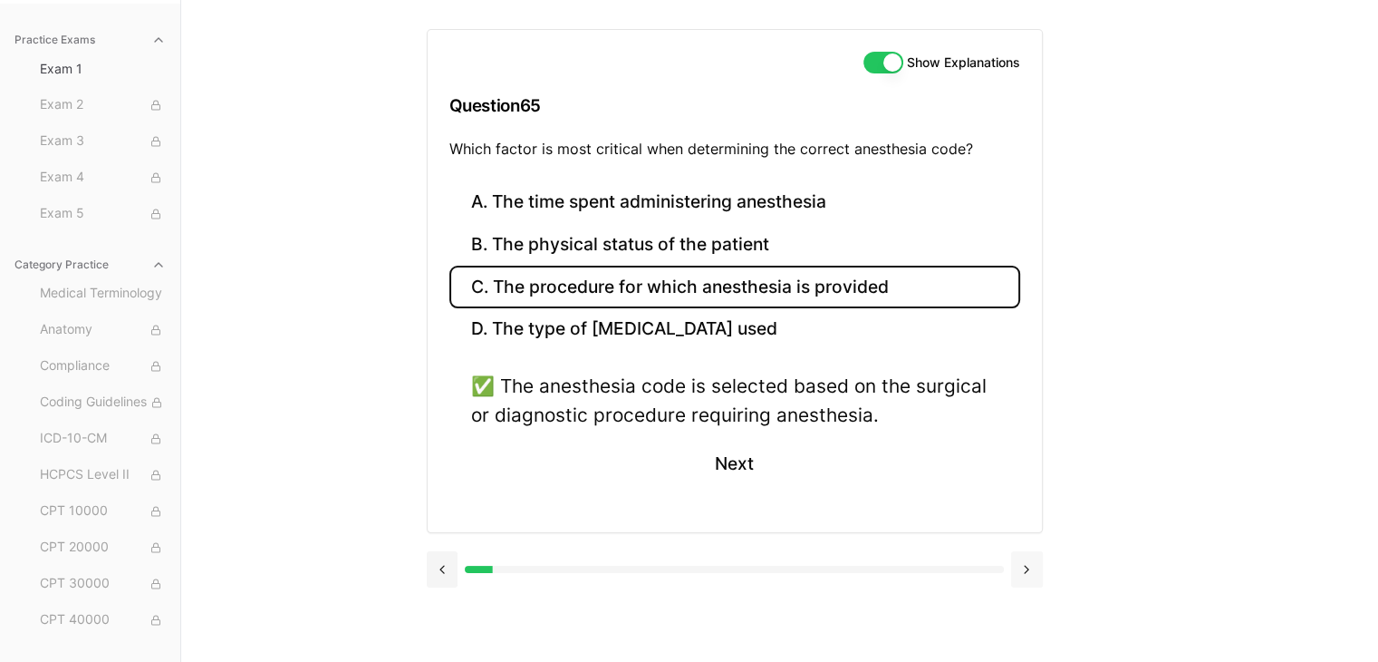
click at [1025, 568] on button at bounding box center [1027, 569] width 32 height 36
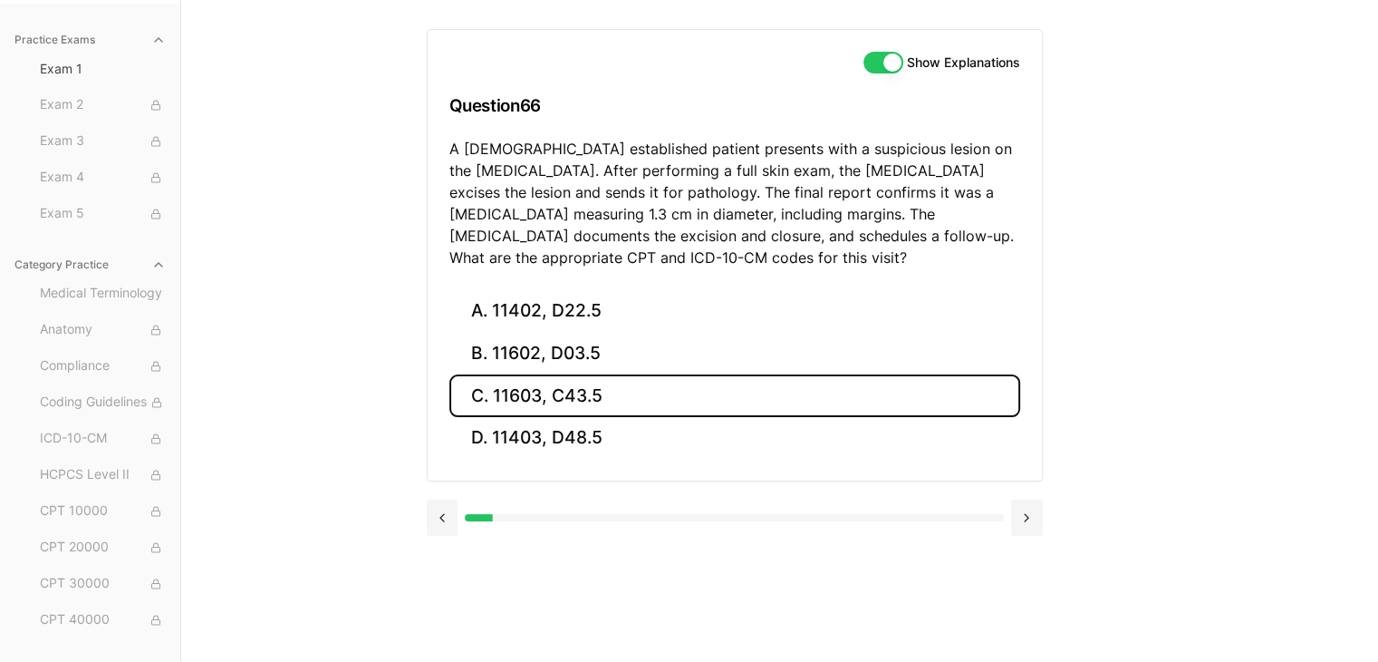
click at [517, 396] on button "C. 11603, C43.5" at bounding box center [734, 395] width 571 height 43
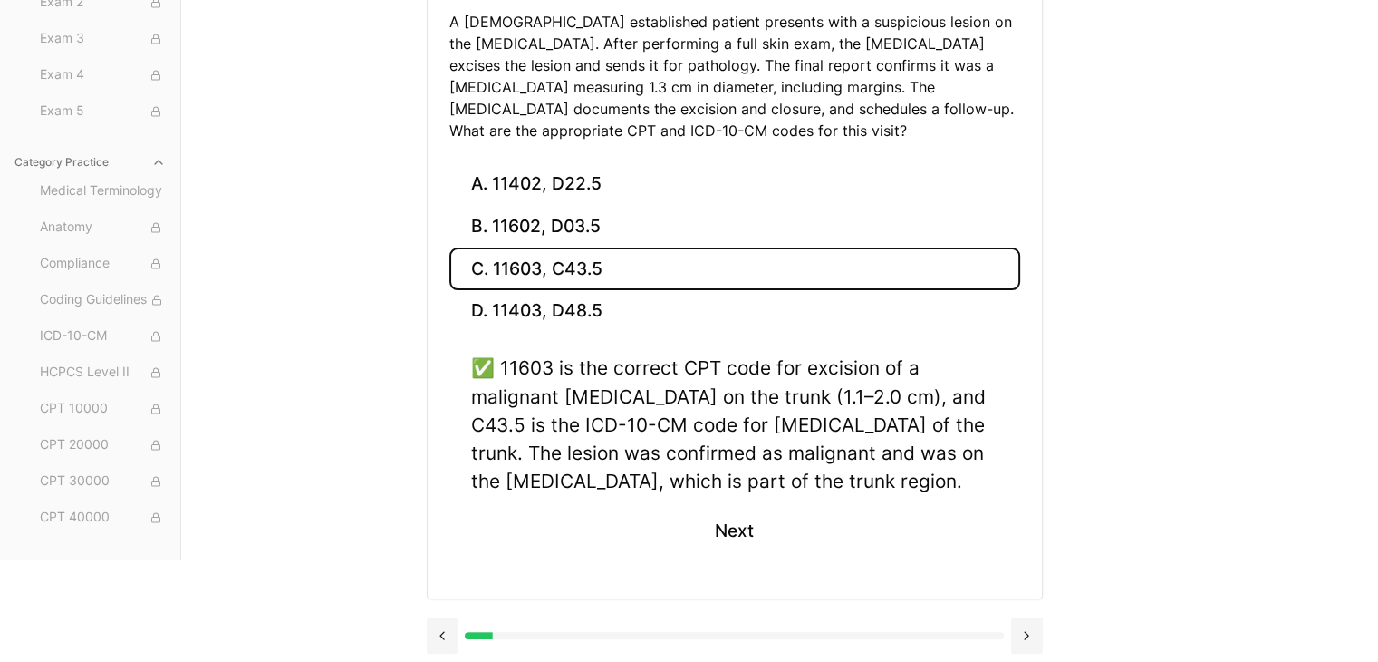
scroll to position [298, 0]
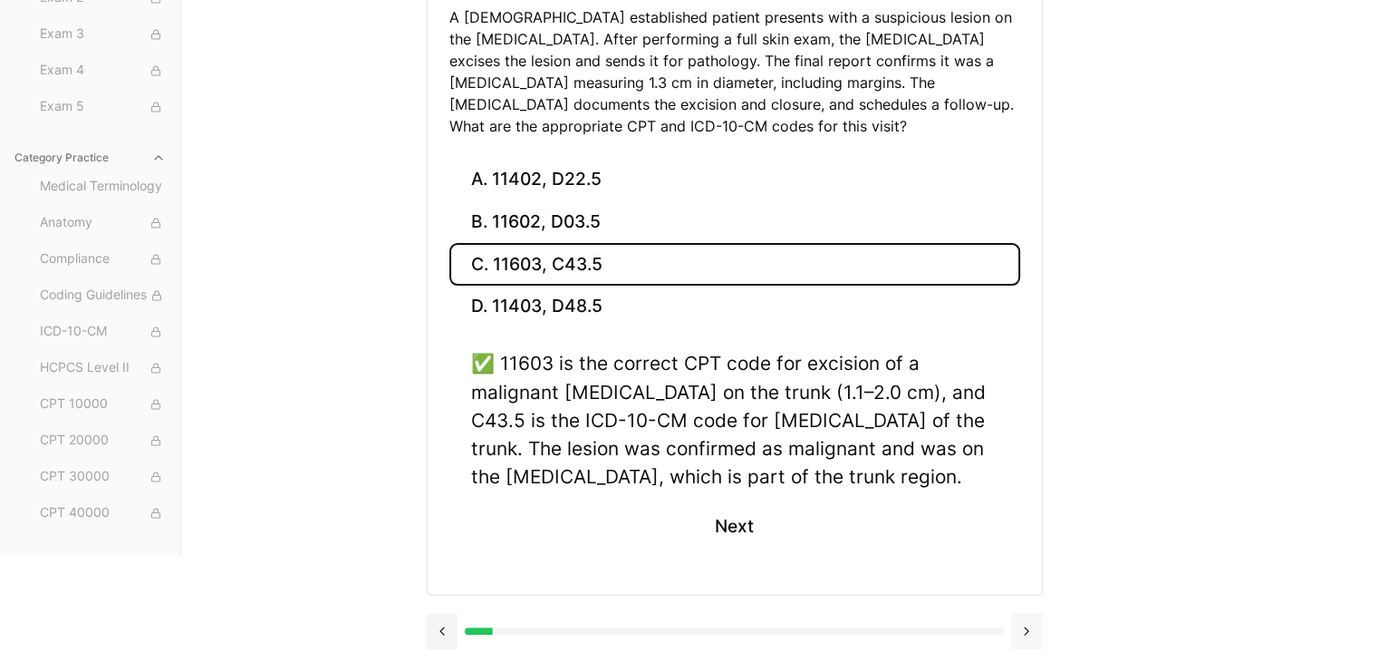
click at [1027, 625] on button at bounding box center [1027, 631] width 32 height 36
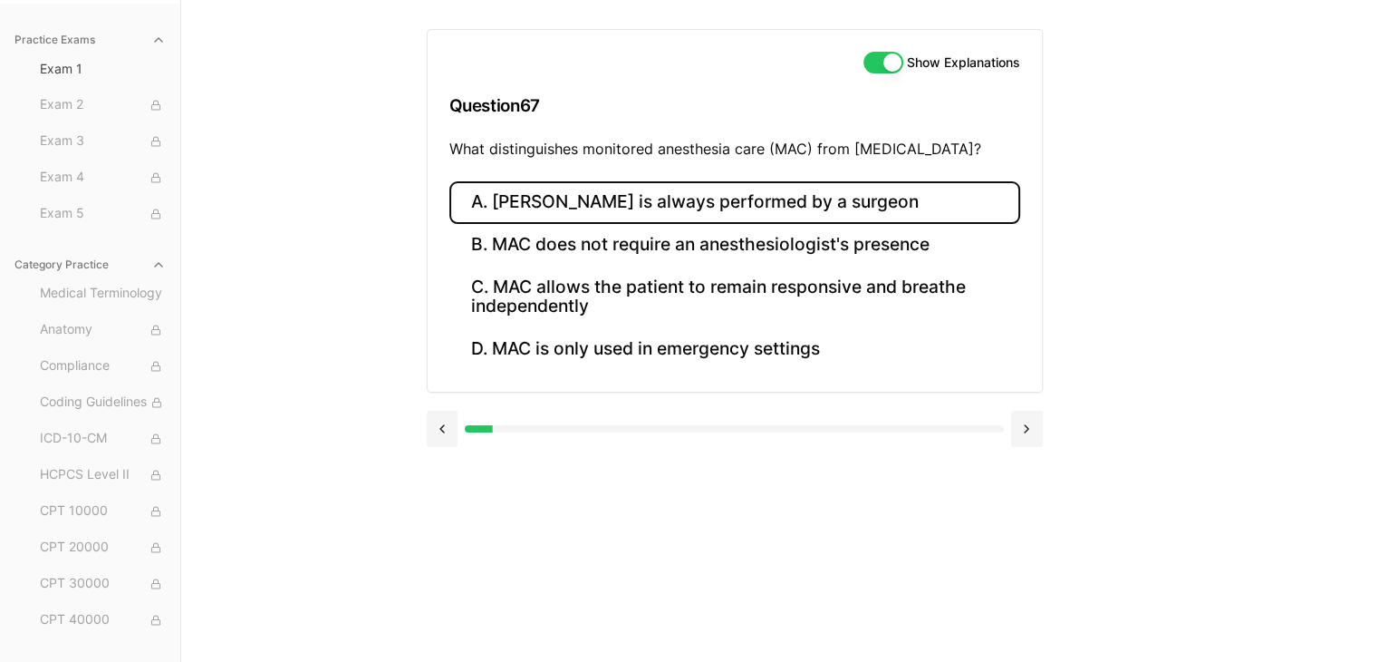
click at [778, 197] on button "A. MAC is always performed by a surgeon" at bounding box center [734, 202] width 571 height 43
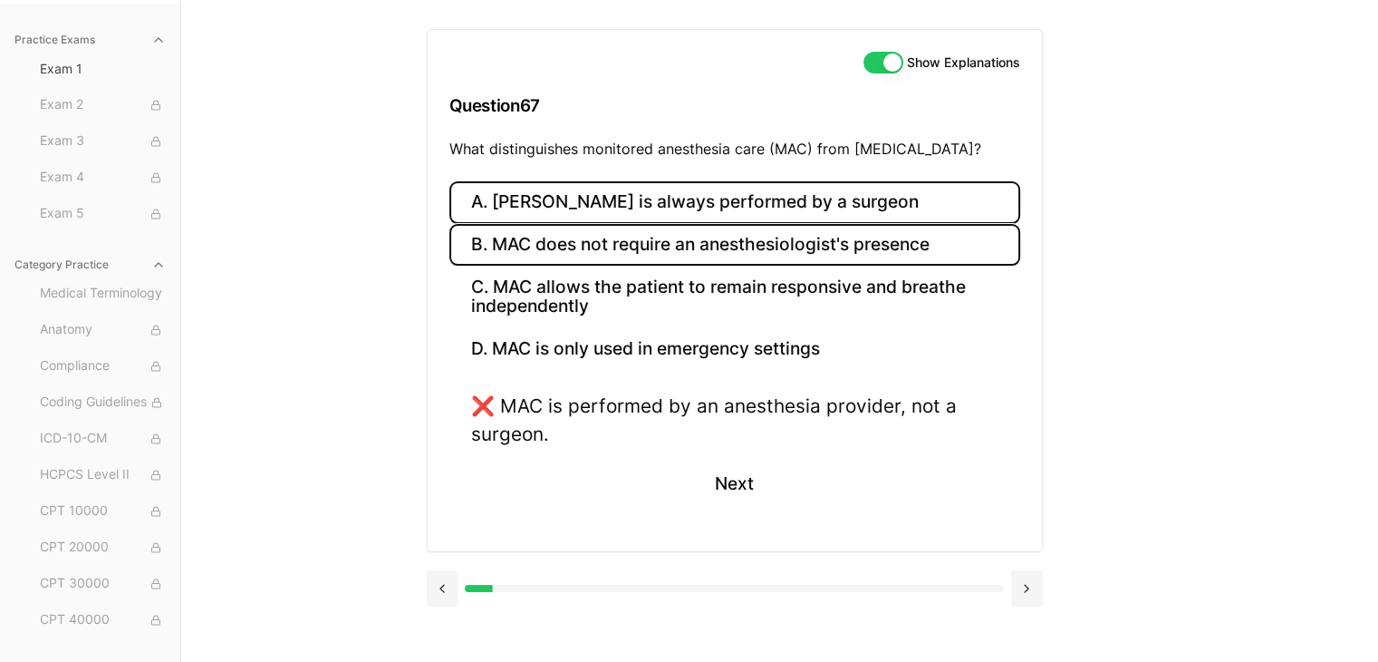
click at [707, 235] on button "B. MAC does not require an anesthesiologist's presence" at bounding box center [734, 245] width 571 height 43
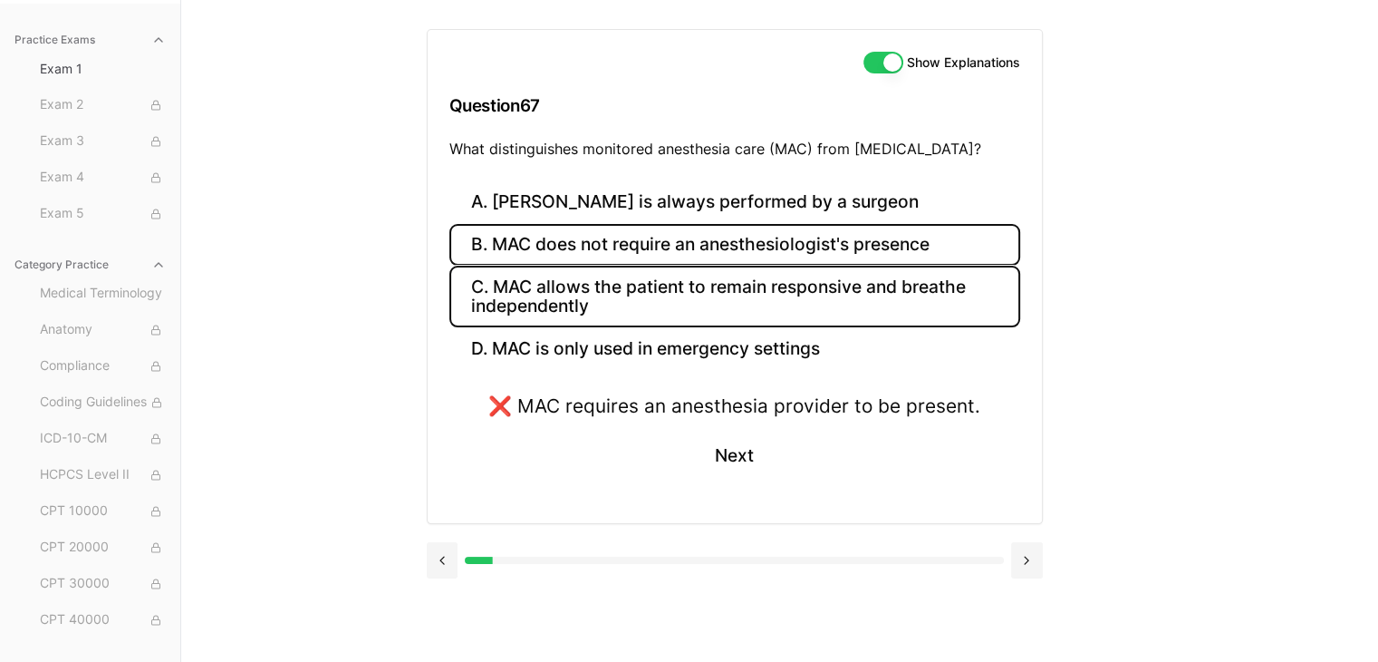
click at [670, 299] on button "C. MAC allows the patient to remain responsive and breathe independently" at bounding box center [734, 297] width 571 height 62
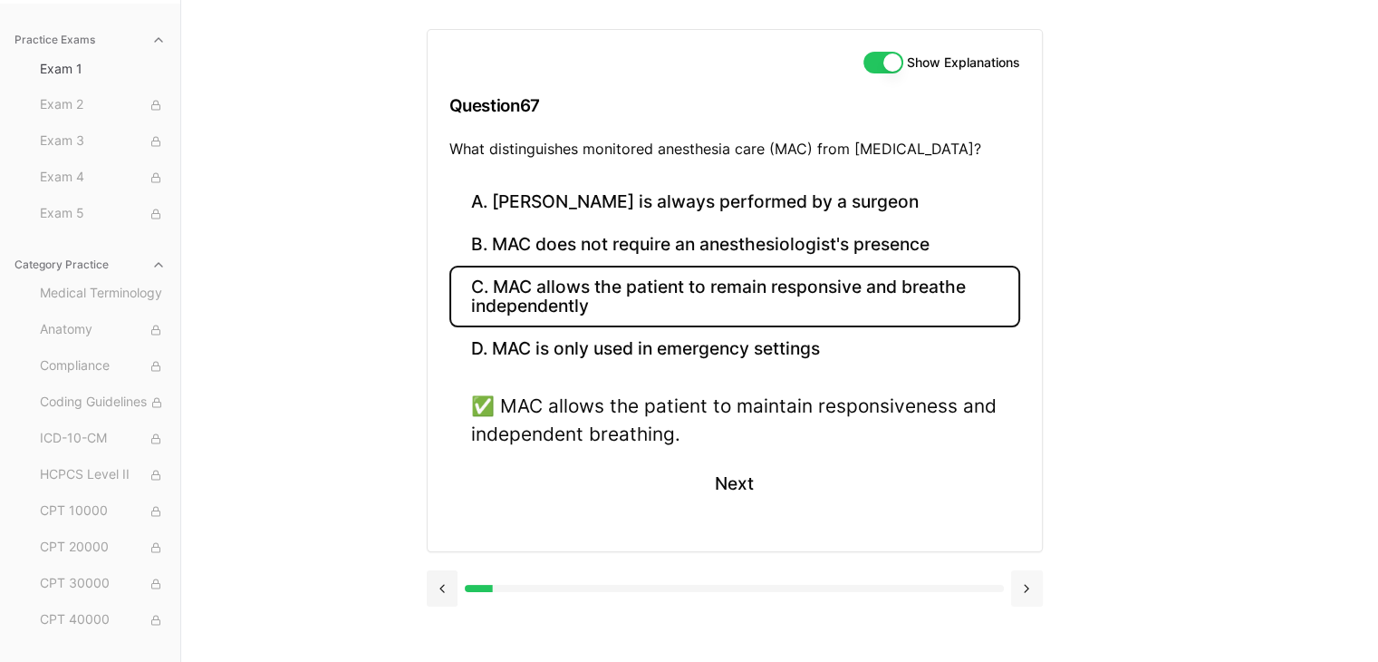
click at [1028, 586] on button at bounding box center [1027, 588] width 32 height 36
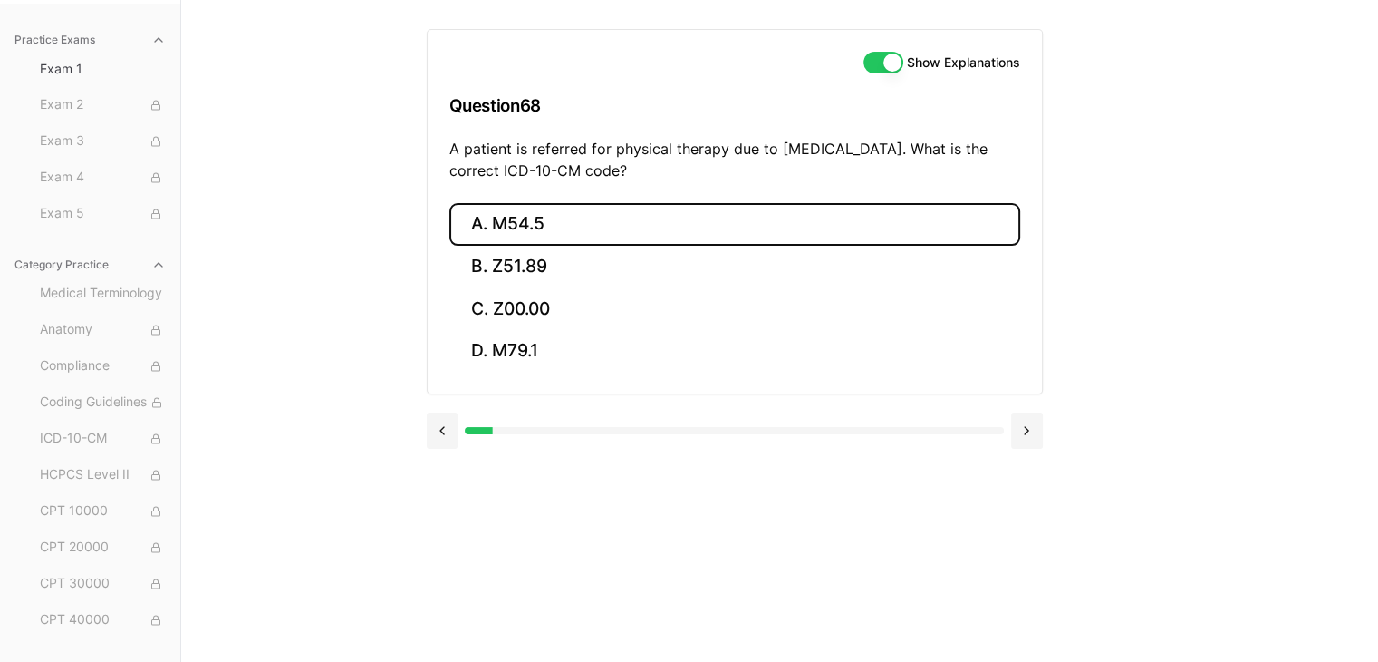
click at [527, 229] on button "A. M54.5" at bounding box center [734, 224] width 571 height 43
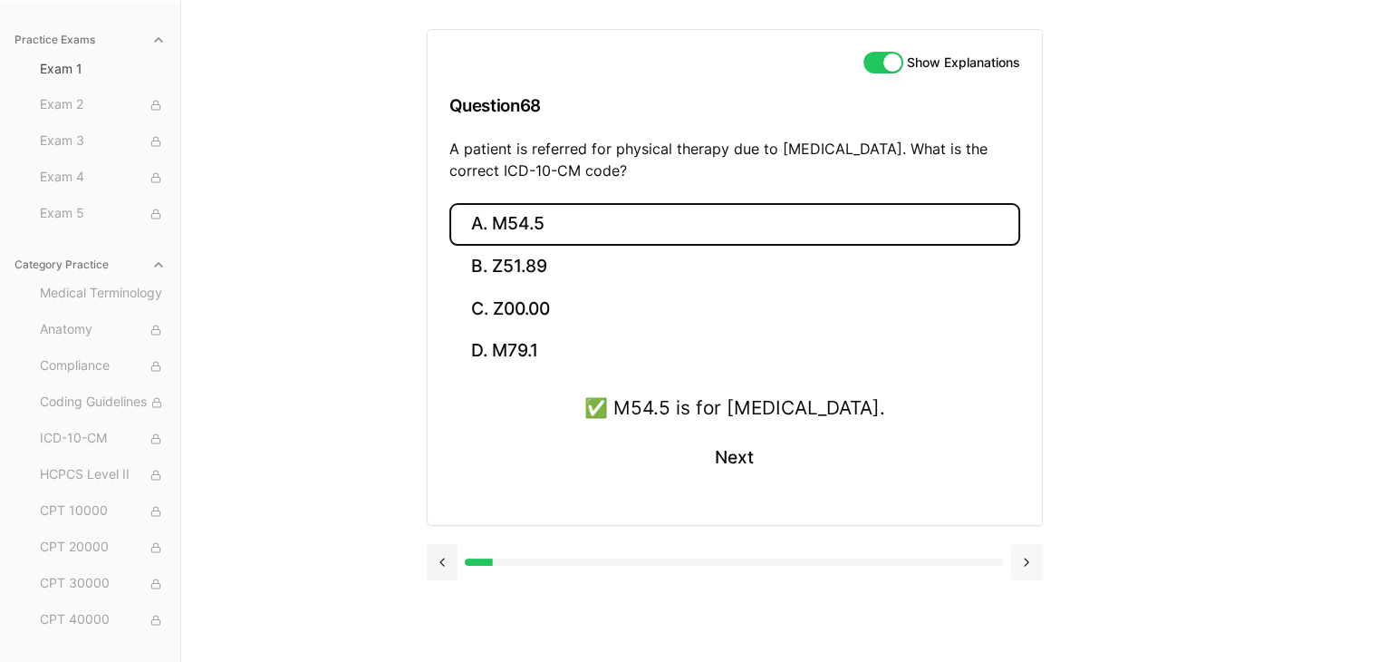
click at [1023, 566] on button at bounding box center [1027, 562] width 32 height 36
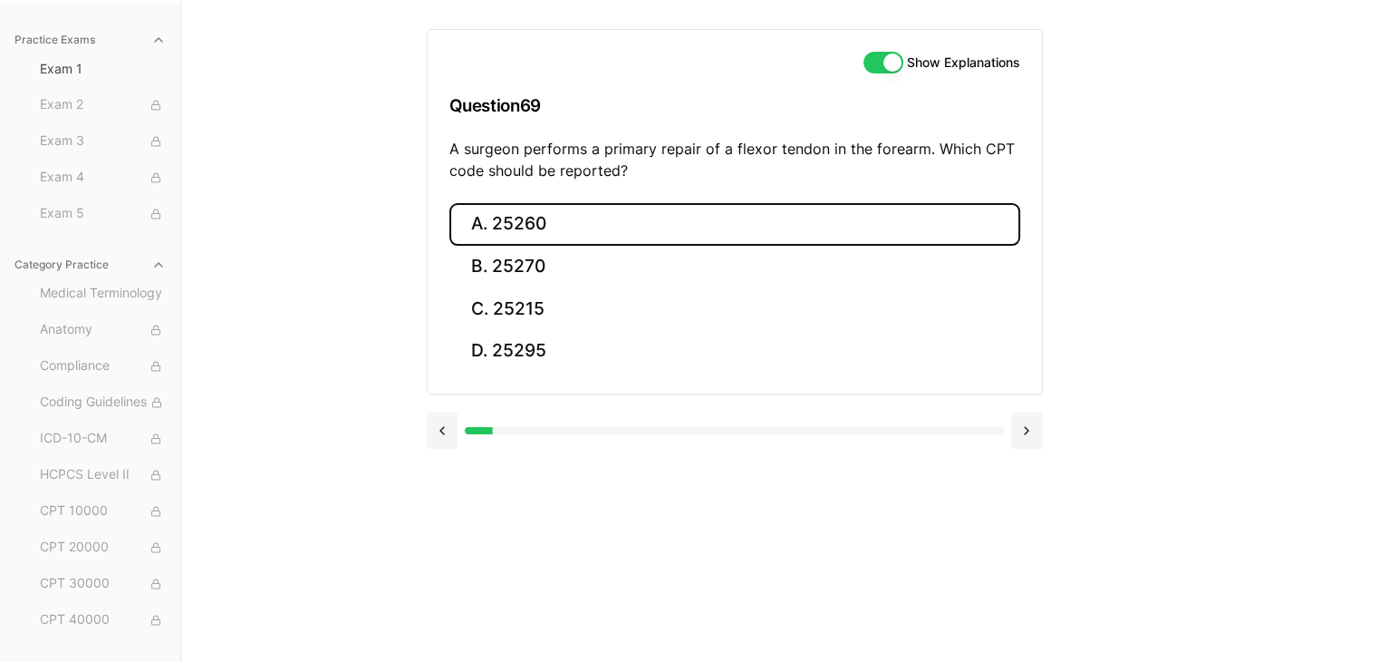
click at [744, 222] on button "A. 25260" at bounding box center [734, 224] width 571 height 43
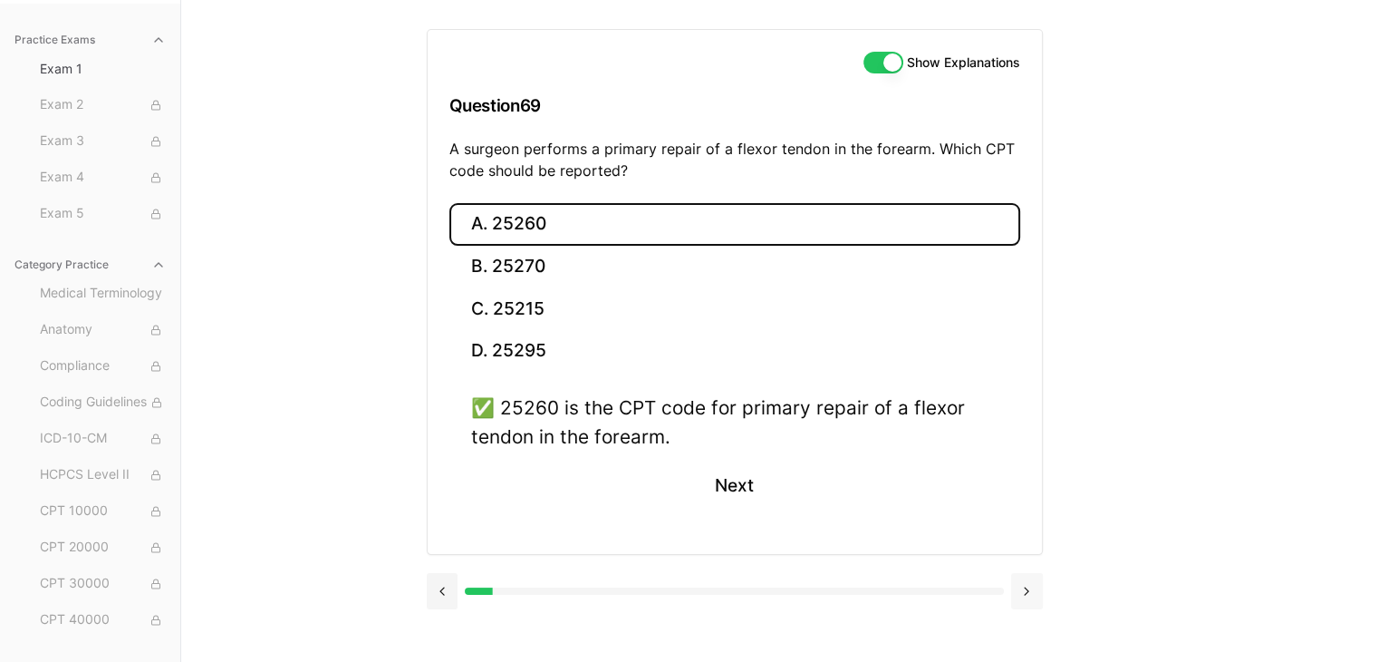
click at [1033, 588] on button at bounding box center [1027, 591] width 32 height 36
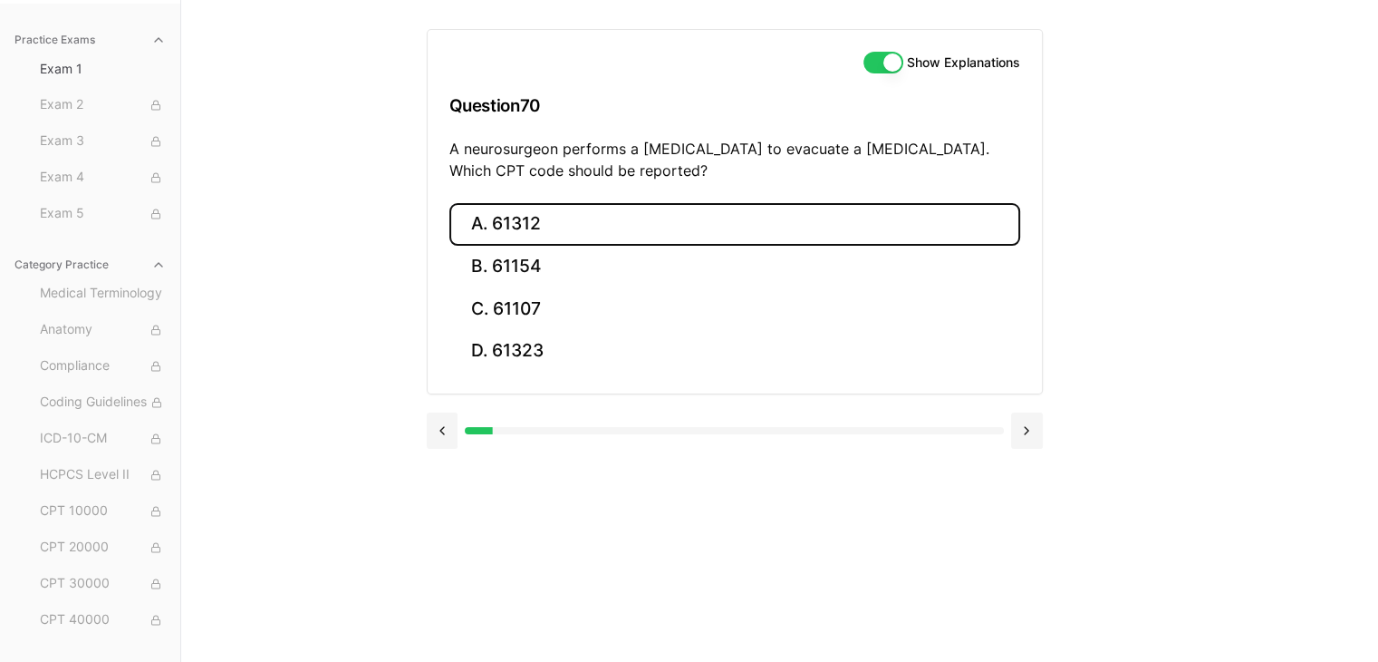
click at [612, 225] on button "A. 61312" at bounding box center [734, 224] width 571 height 43
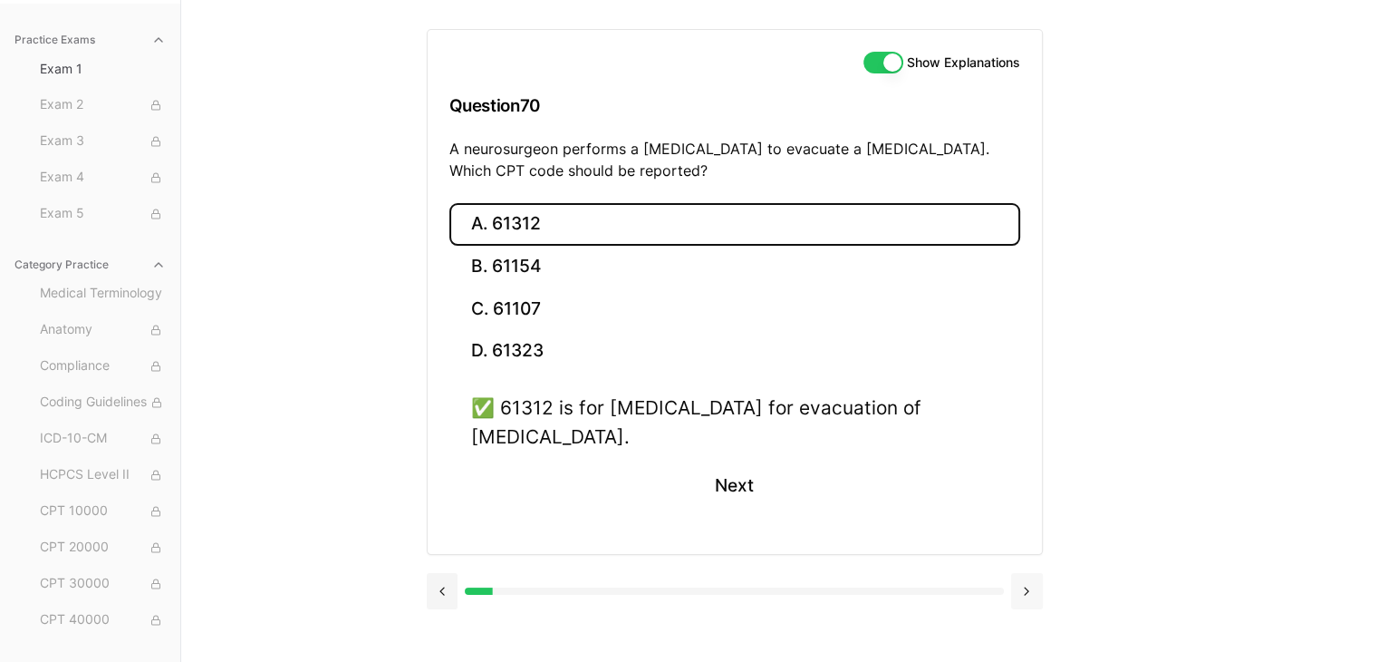
click at [1029, 582] on button at bounding box center [1027, 591] width 32 height 36
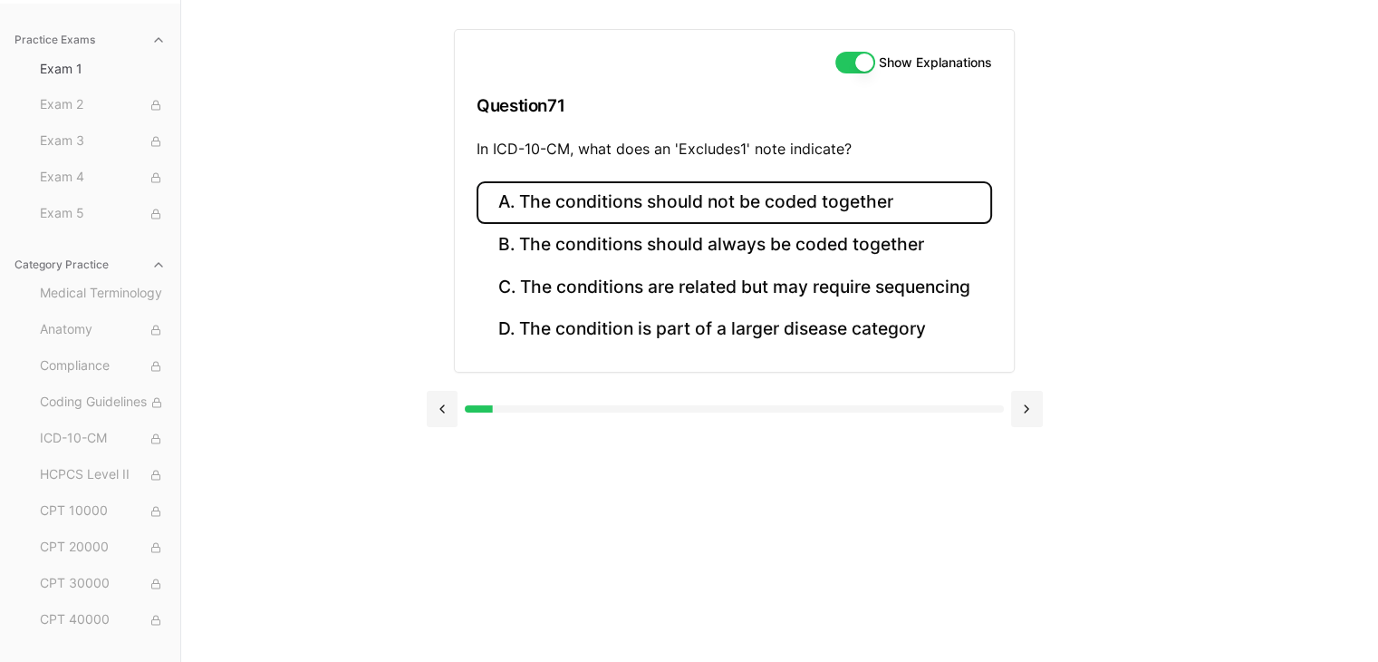
click at [714, 191] on button "A. The conditions should not be coded together" at bounding box center [735, 202] width 516 height 43
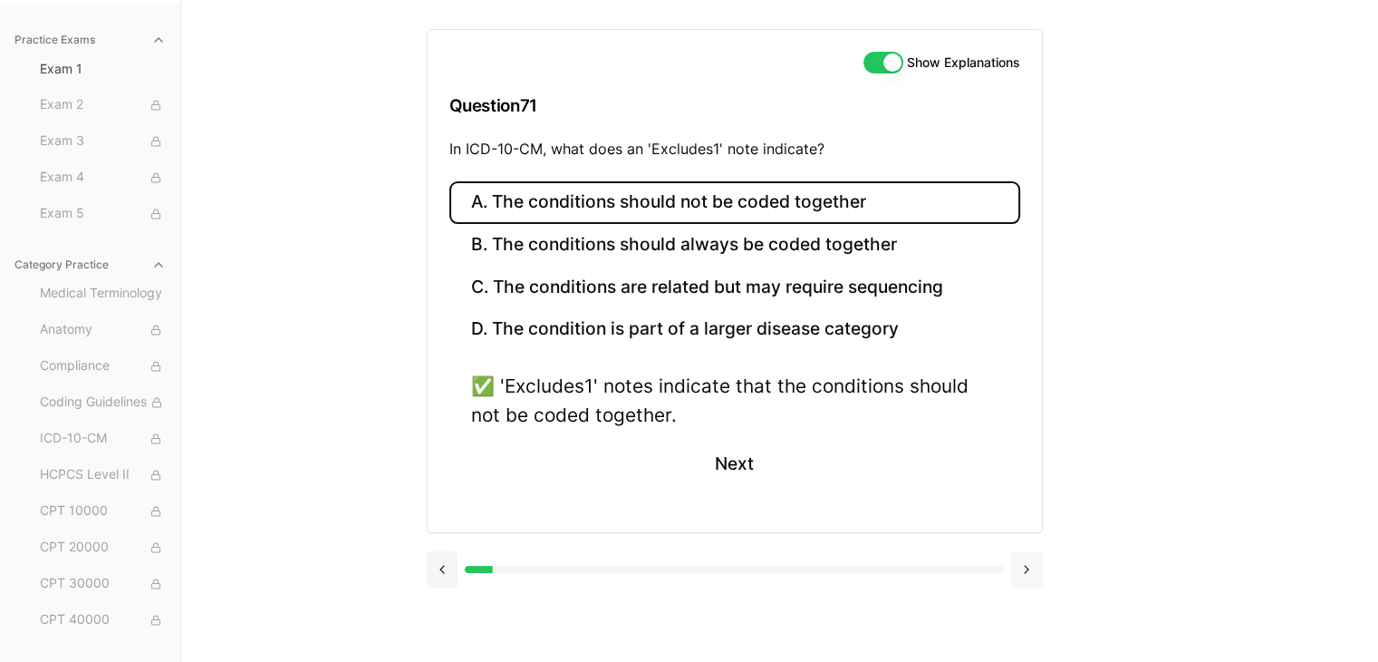
click at [1027, 568] on button at bounding box center [1027, 569] width 32 height 36
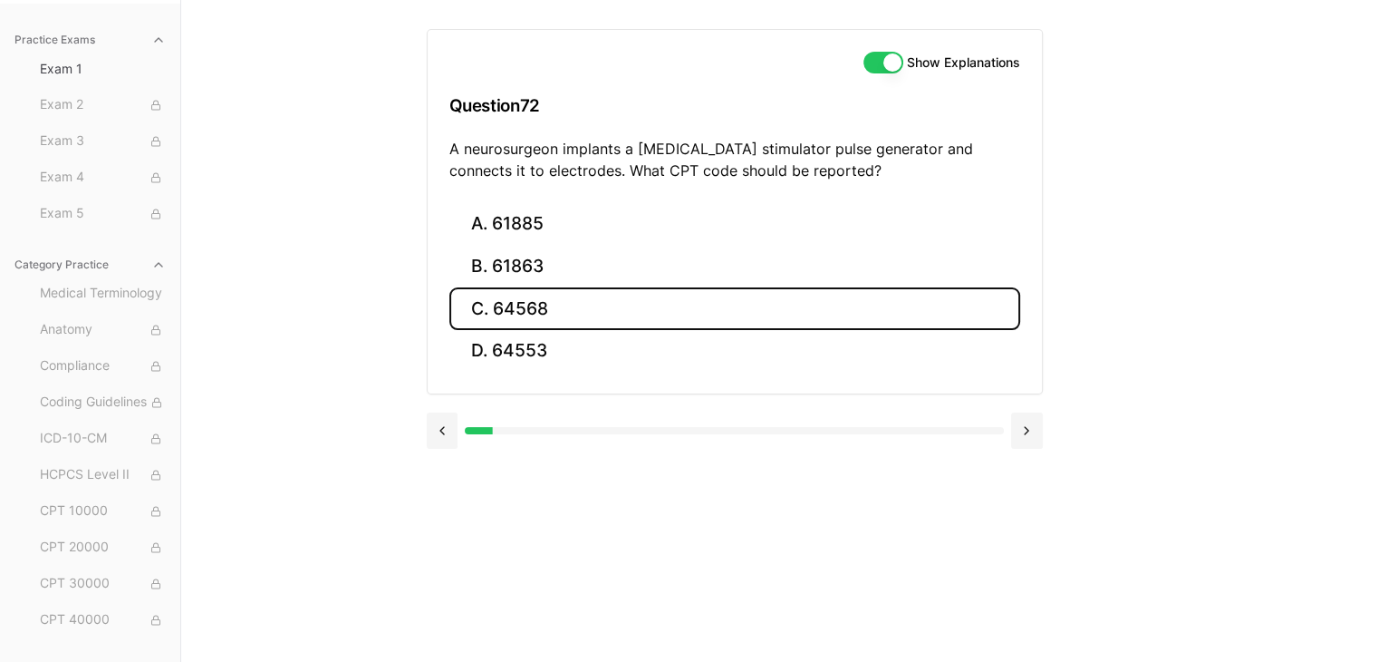
click at [662, 309] on button "C. 64568" at bounding box center [734, 308] width 571 height 43
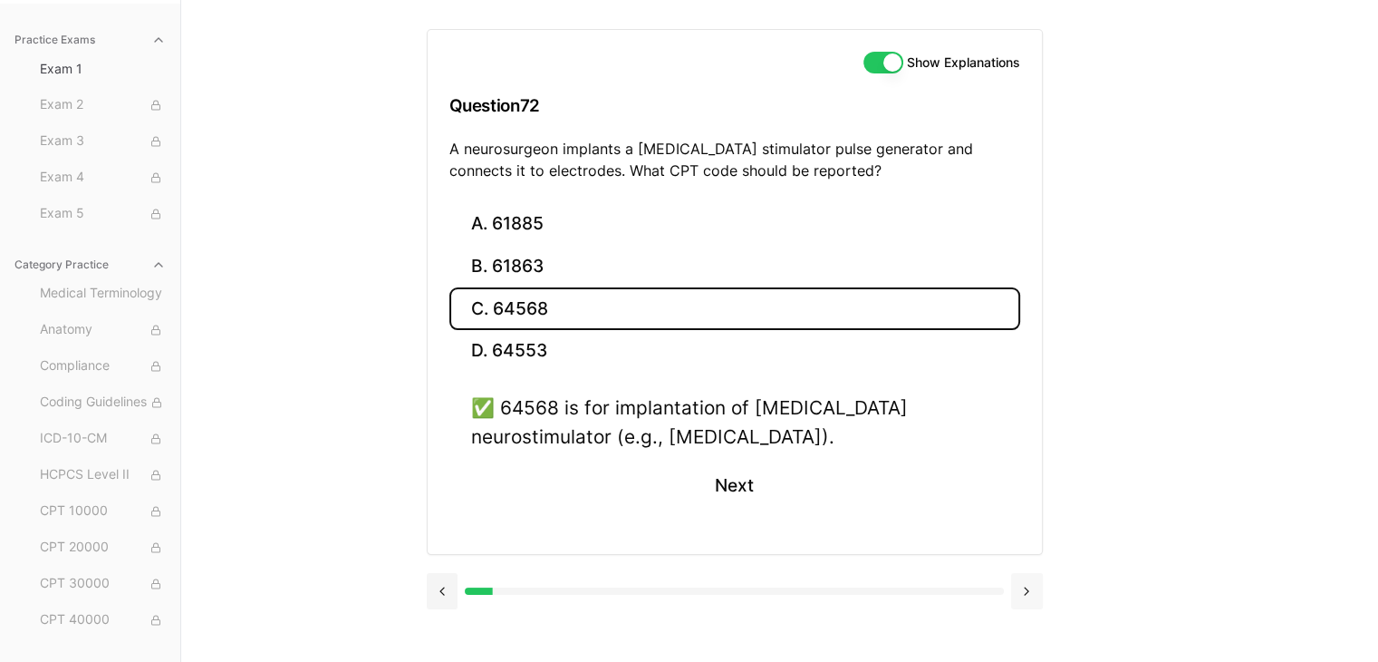
click at [1024, 585] on button at bounding box center [1027, 591] width 32 height 36
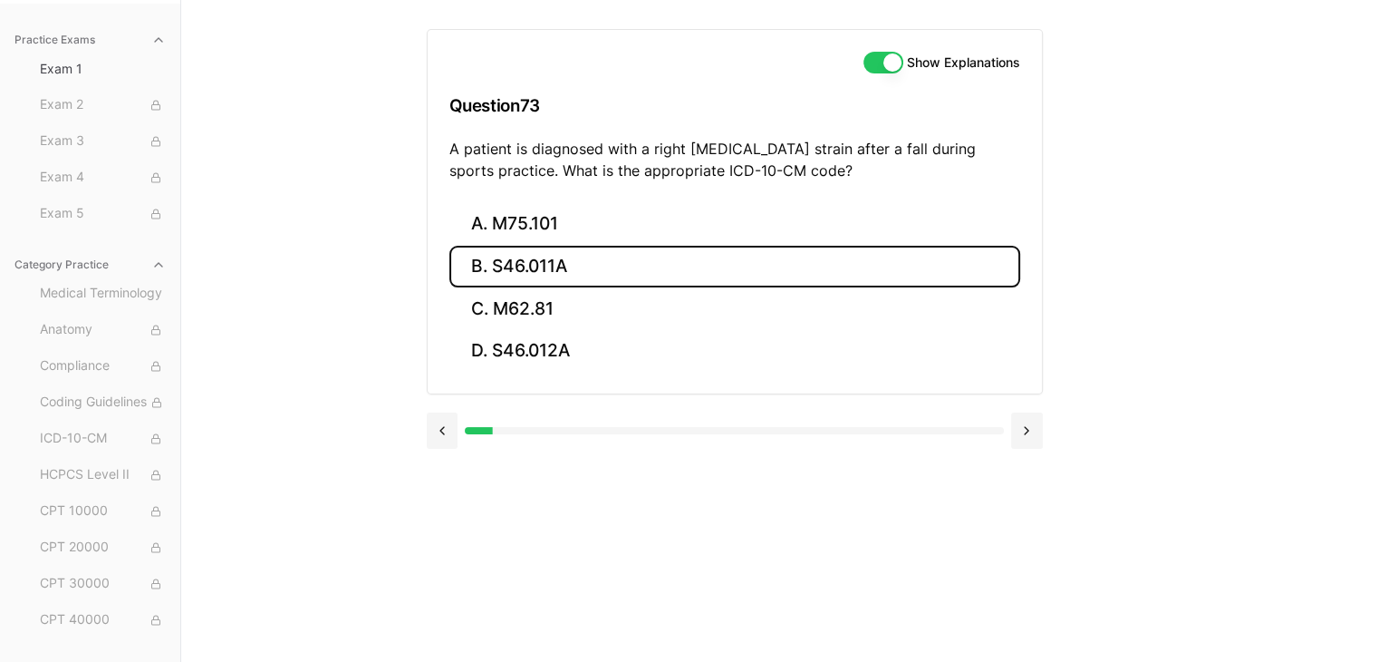
click at [563, 259] on button "B. S46.011A" at bounding box center [734, 267] width 571 height 43
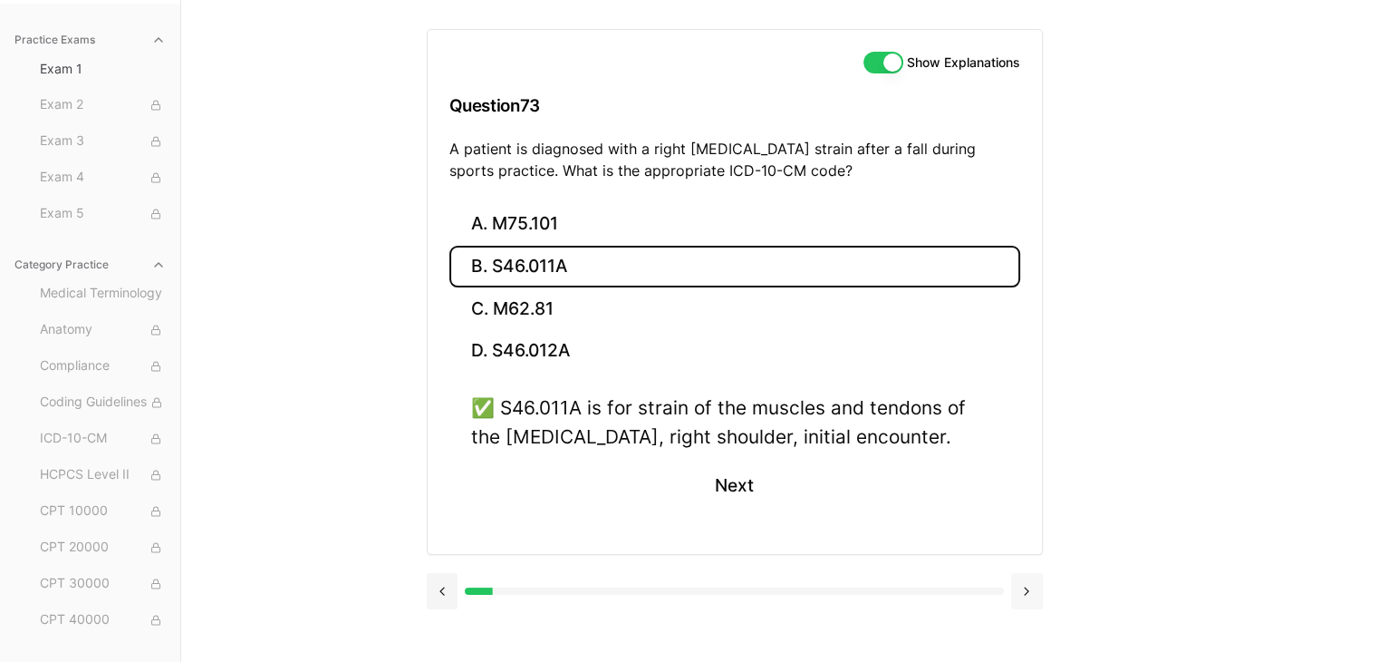
click at [1029, 579] on button at bounding box center [1027, 591] width 32 height 36
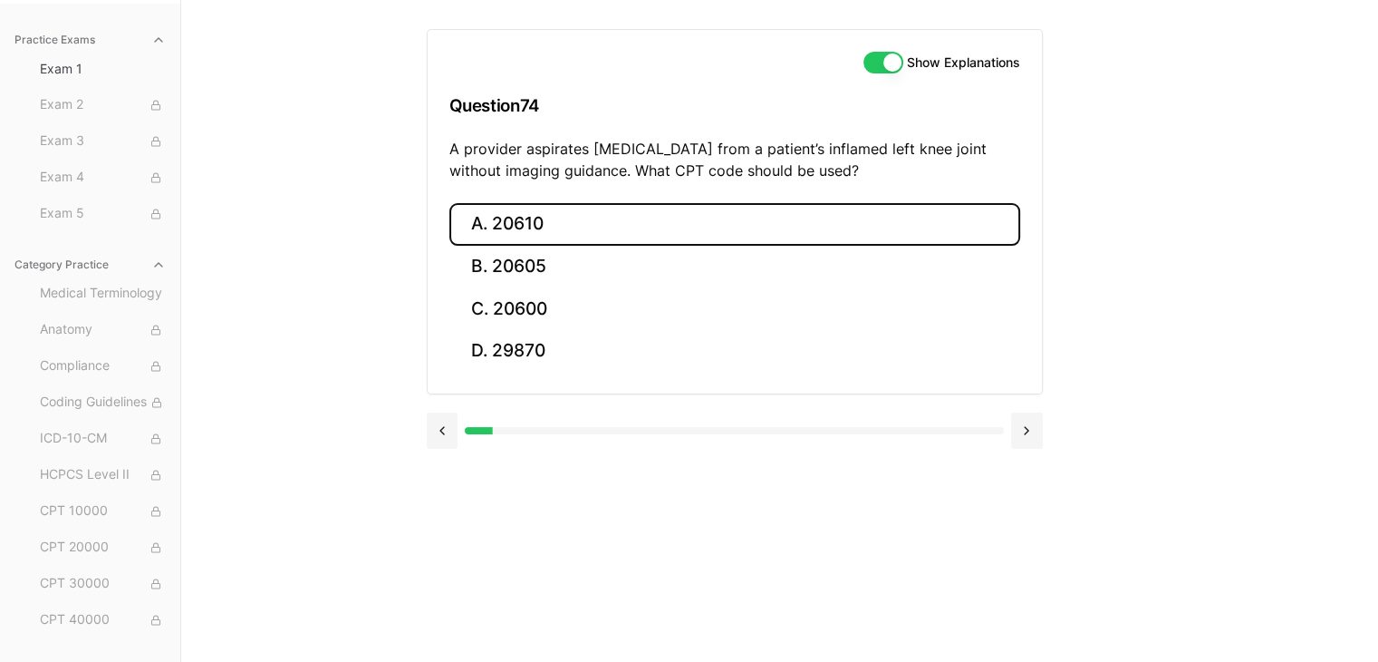
click at [737, 215] on button "A. 20610" at bounding box center [734, 224] width 571 height 43
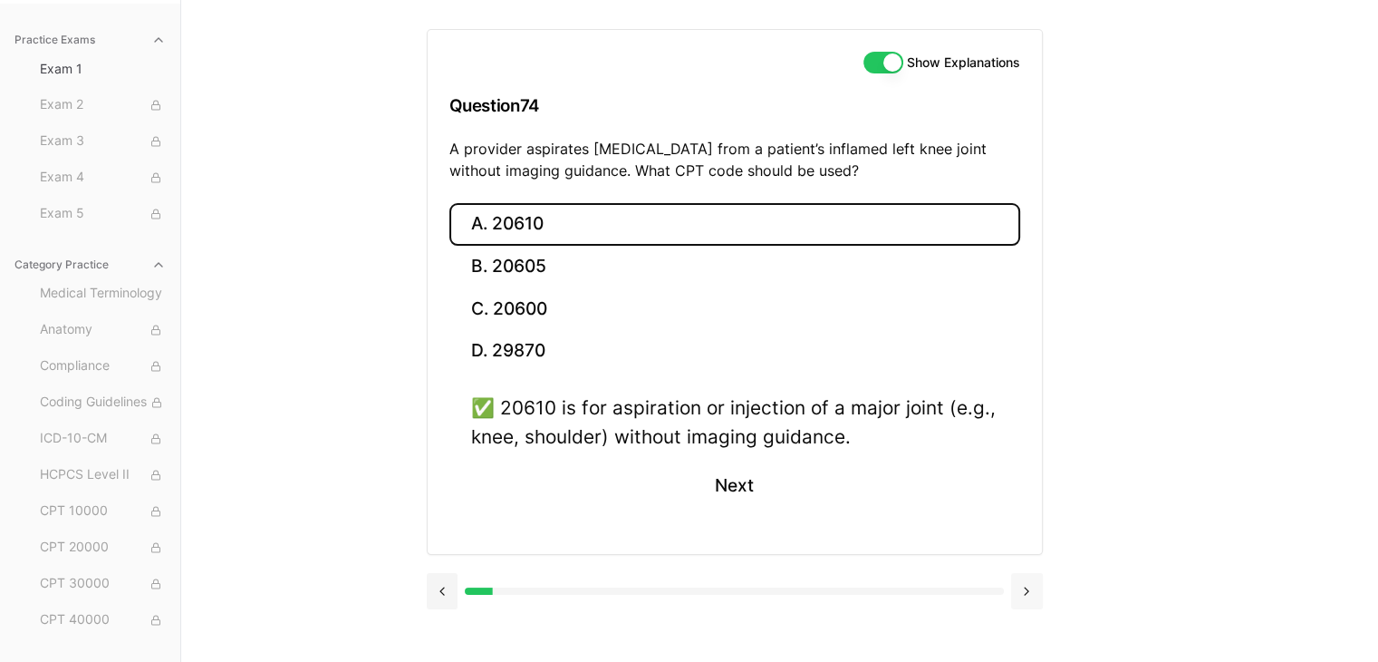
click at [1023, 591] on button at bounding box center [1027, 591] width 32 height 36
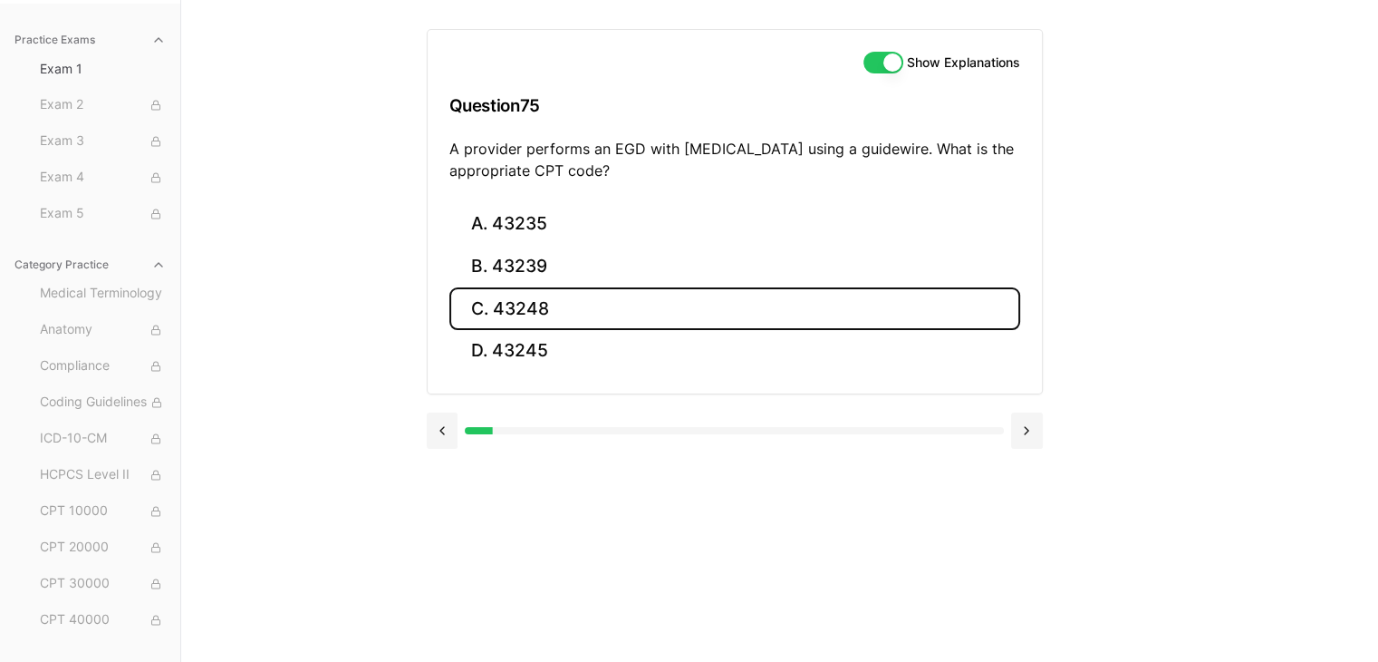
click at [616, 298] on button "C. 43248" at bounding box center [734, 308] width 571 height 43
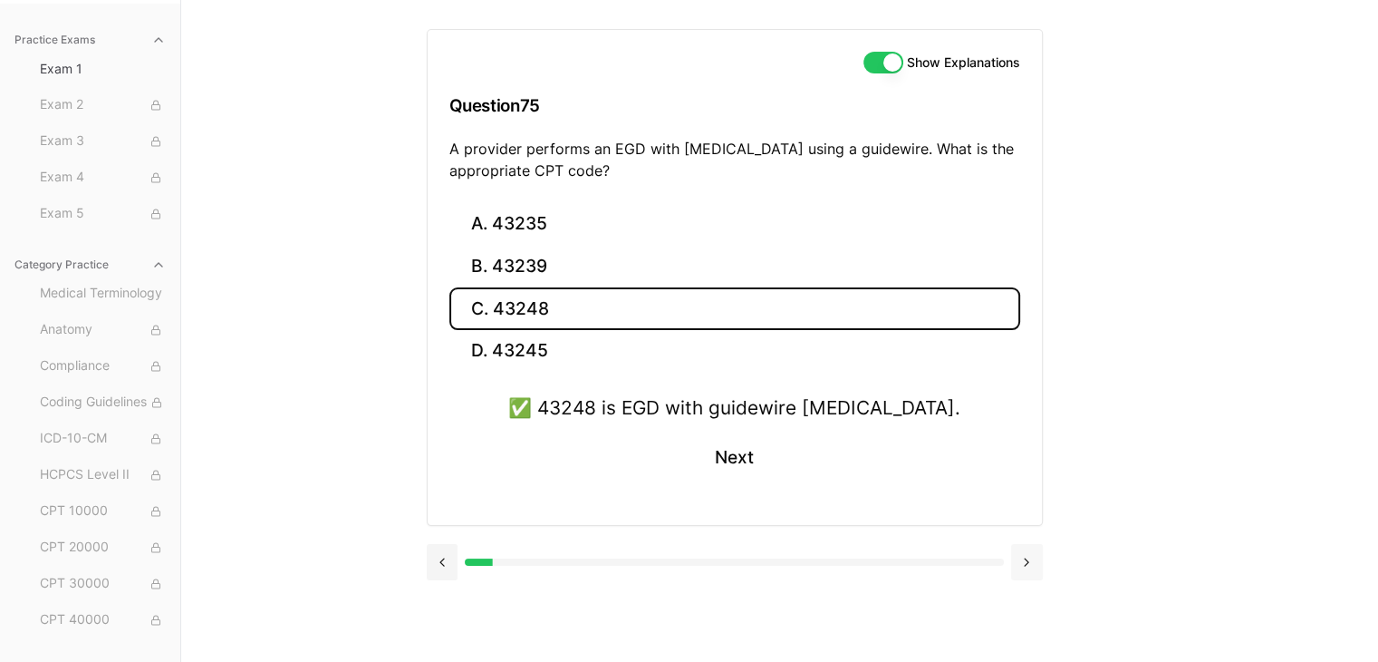
click at [1034, 563] on button at bounding box center [1027, 562] width 32 height 36
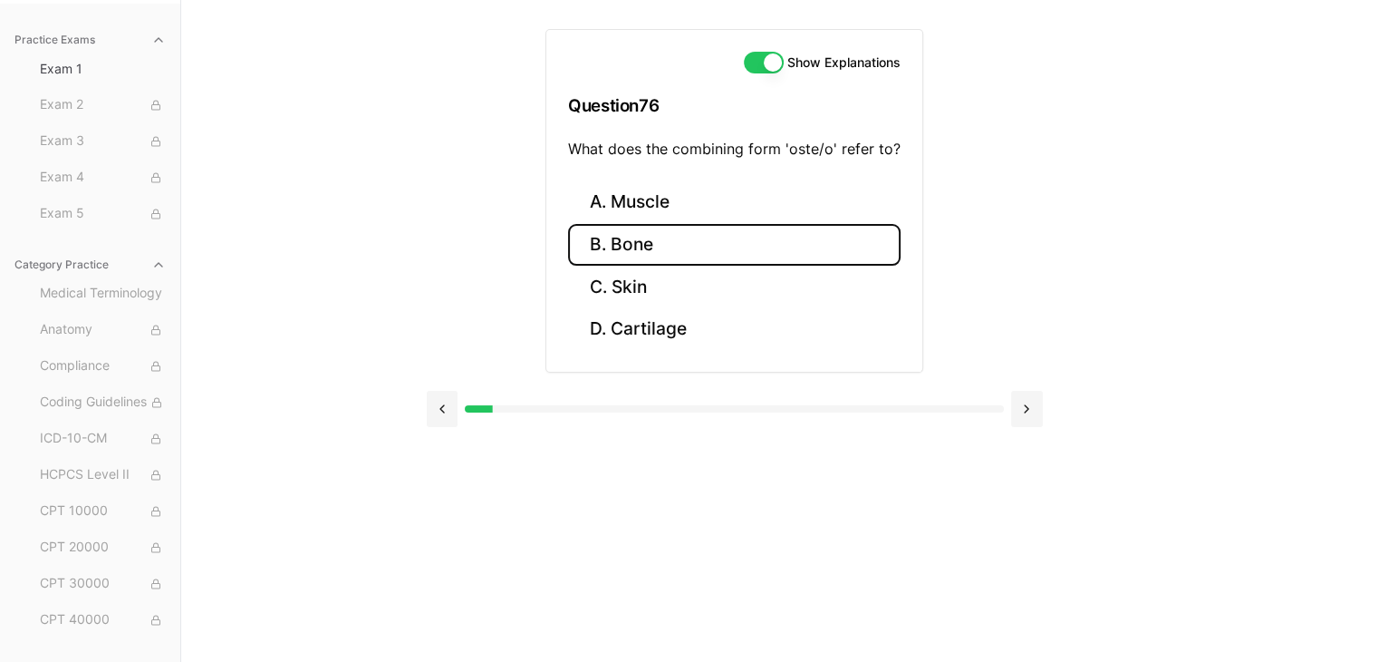
click at [681, 238] on button "B. Bone" at bounding box center [734, 245] width 333 height 43
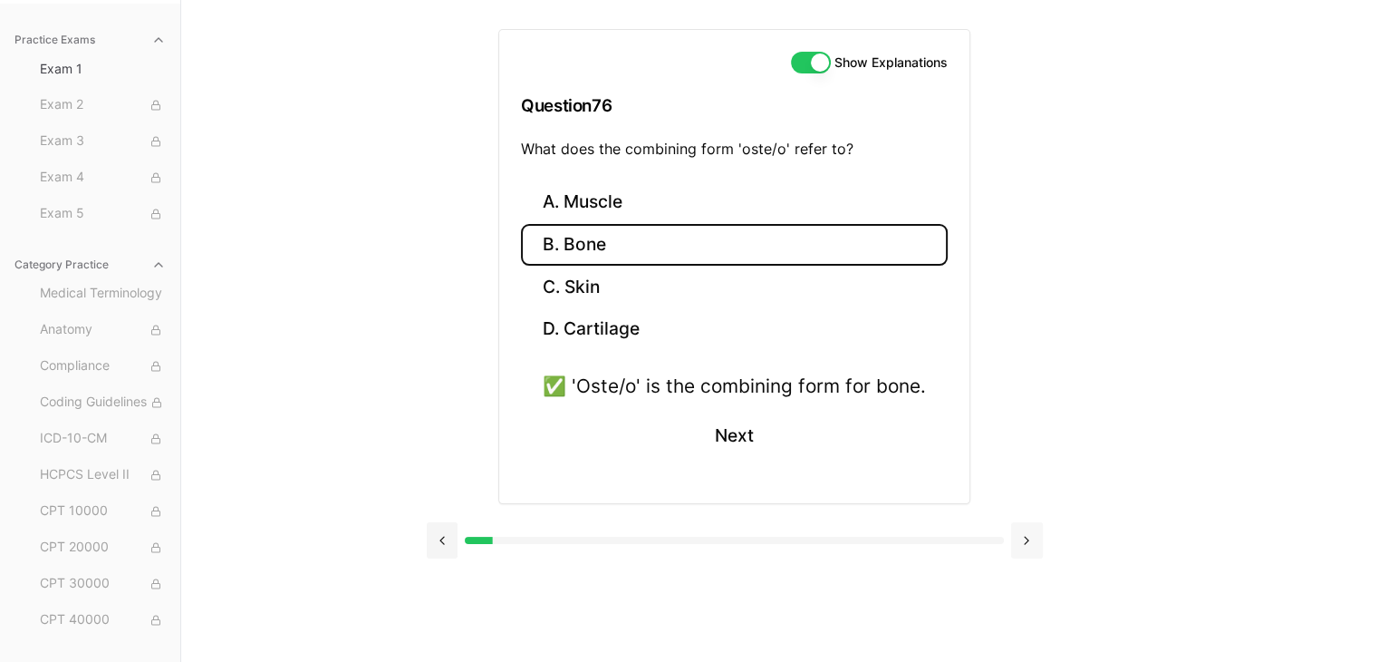
click at [1028, 529] on button at bounding box center [1027, 540] width 32 height 36
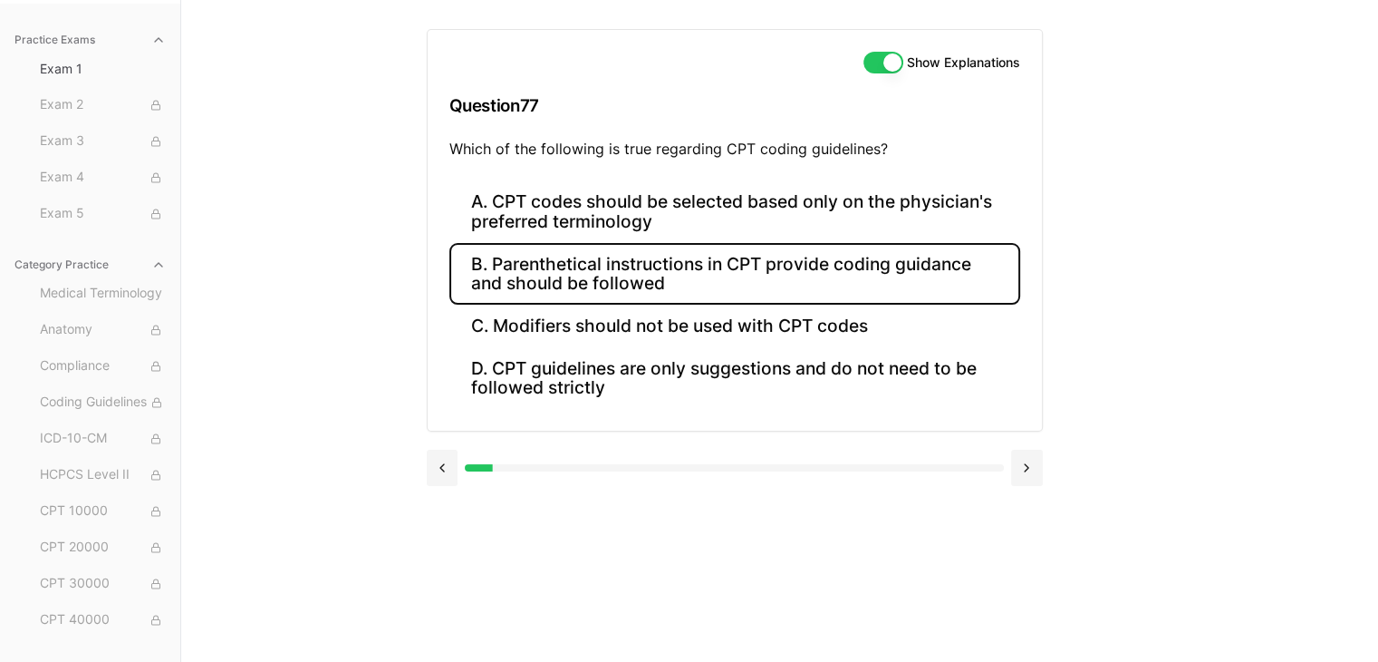
click at [712, 259] on button "B. Parenthetical instructions in CPT provide coding guidance and should be foll…" at bounding box center [734, 274] width 571 height 62
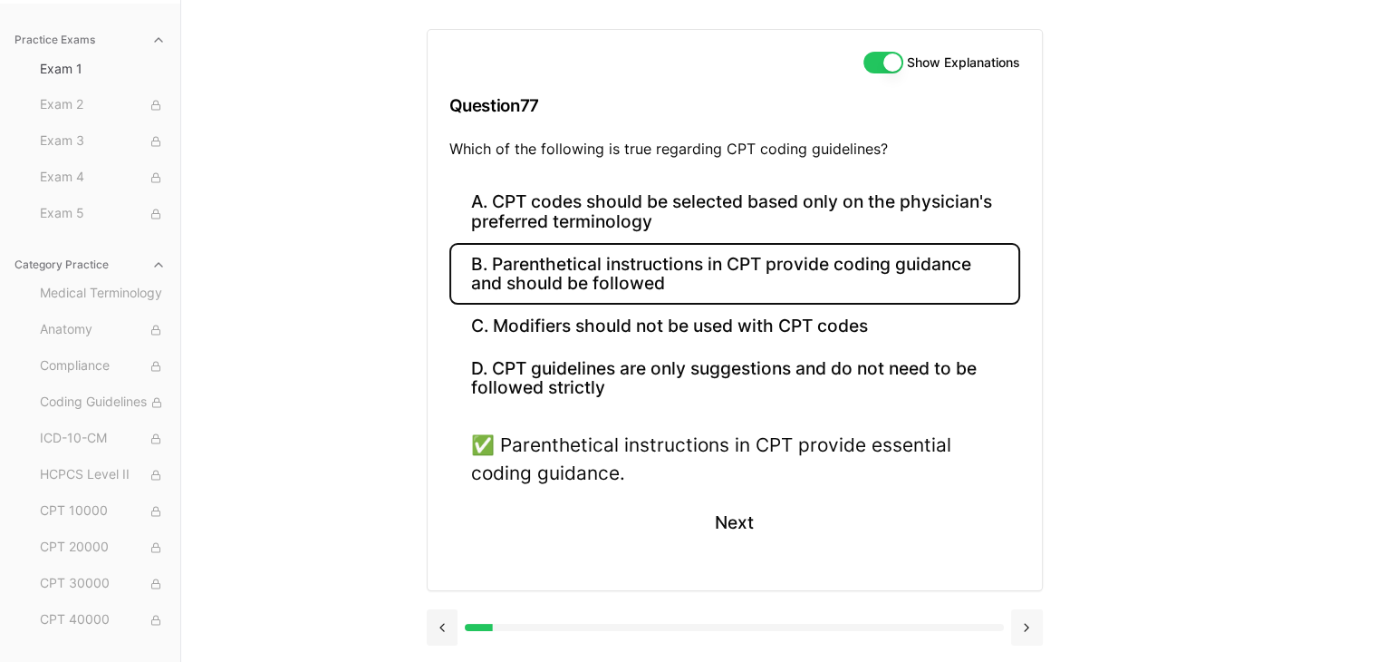
click at [1021, 613] on button at bounding box center [1027, 627] width 32 height 36
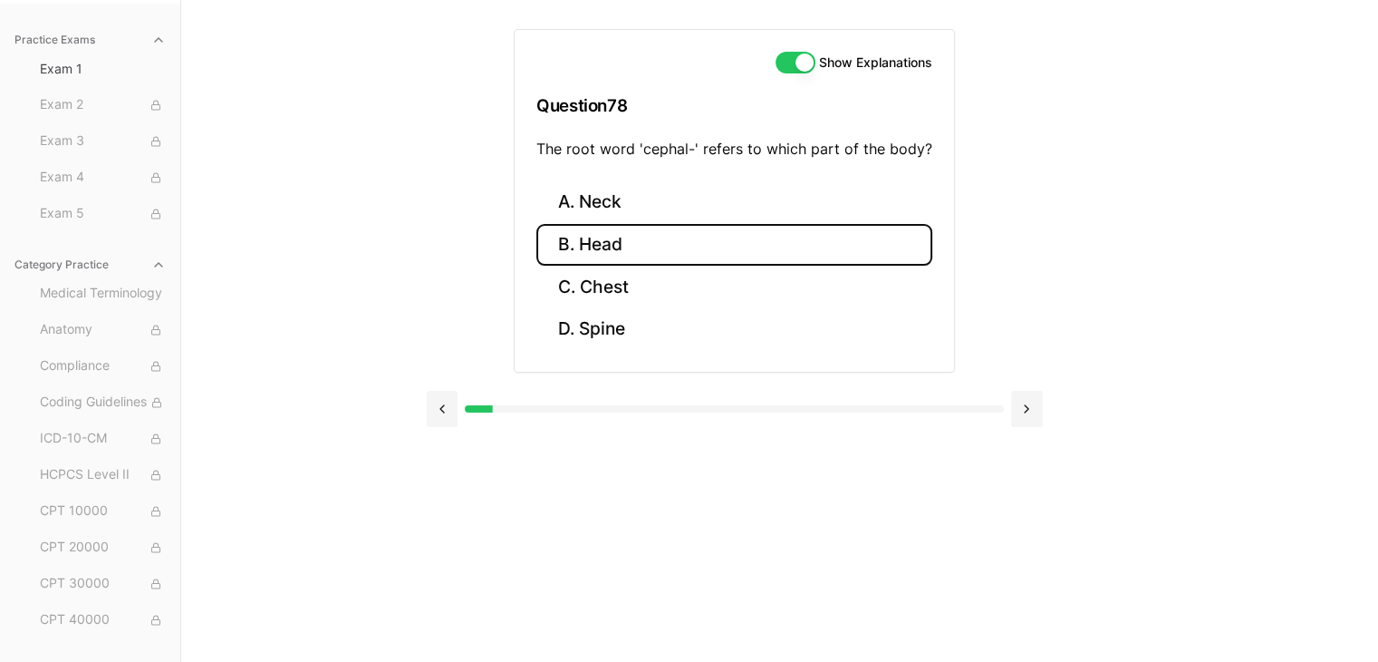
click at [627, 242] on button "B. Head" at bounding box center [734, 245] width 396 height 43
click at [1029, 534] on button at bounding box center [1027, 540] width 32 height 36
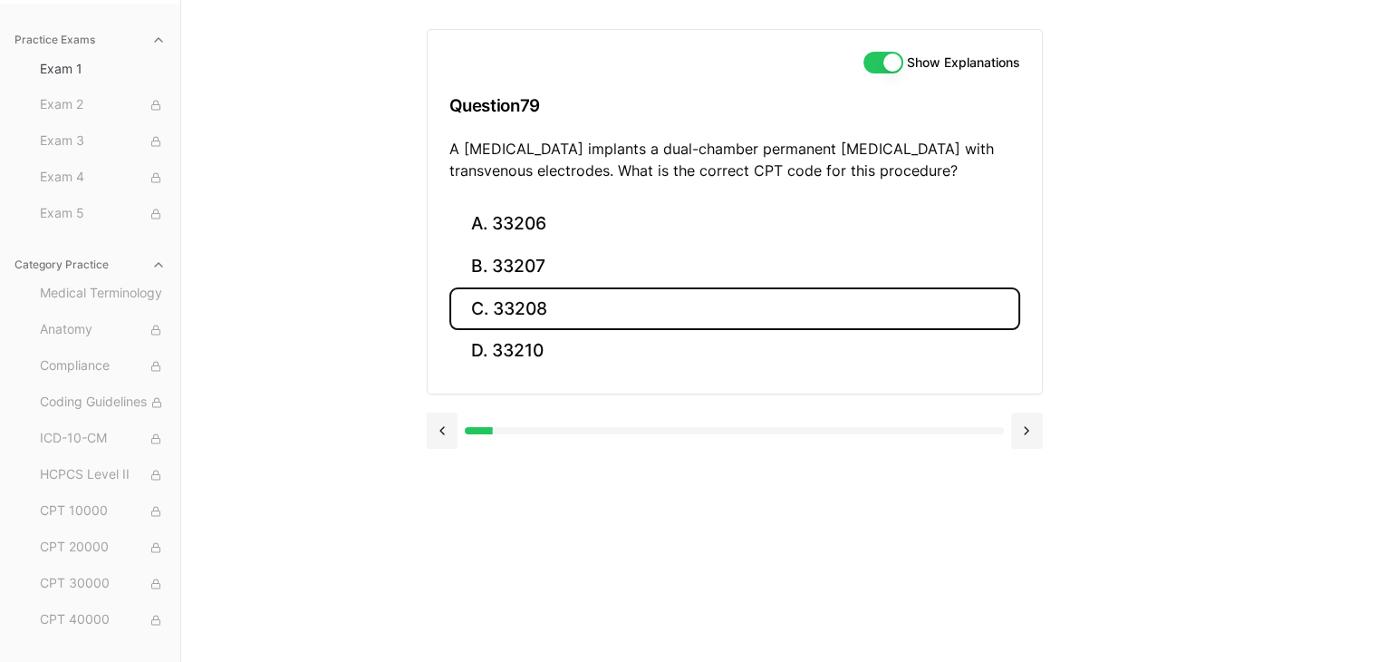
click at [557, 305] on button "C. 33208" at bounding box center [734, 308] width 571 height 43
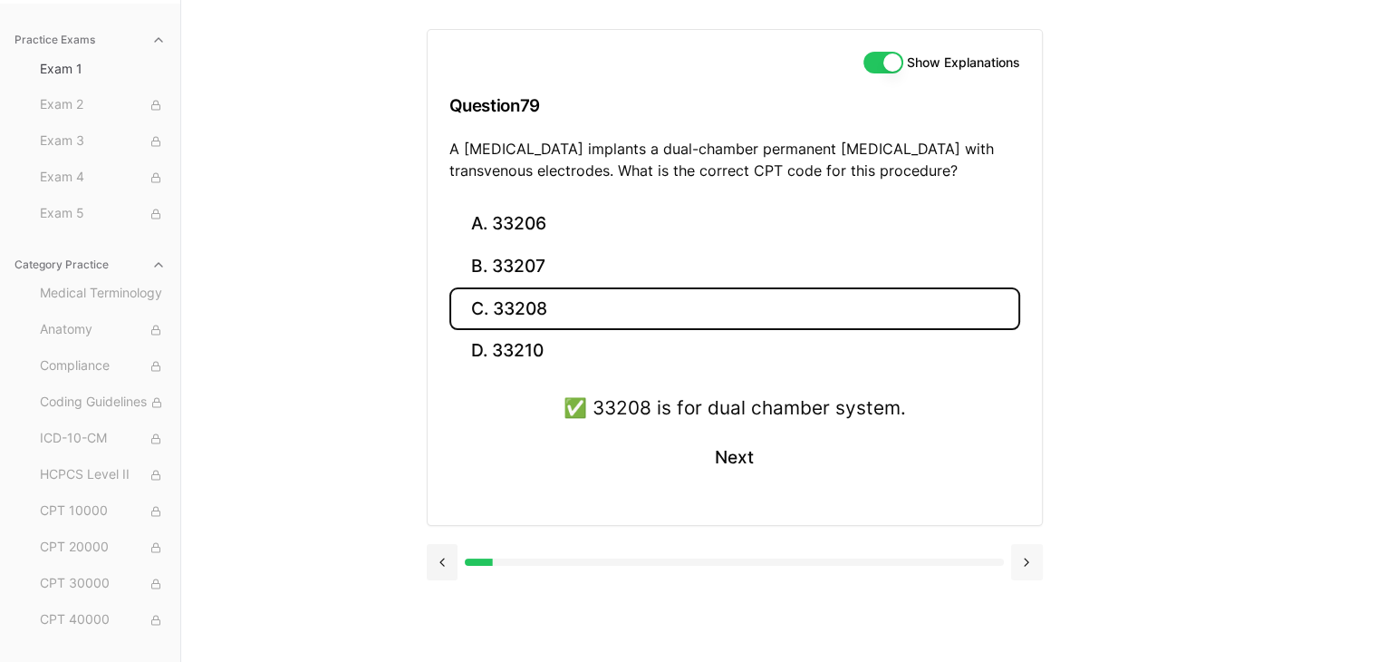
click at [1035, 557] on button at bounding box center [1027, 562] width 32 height 36
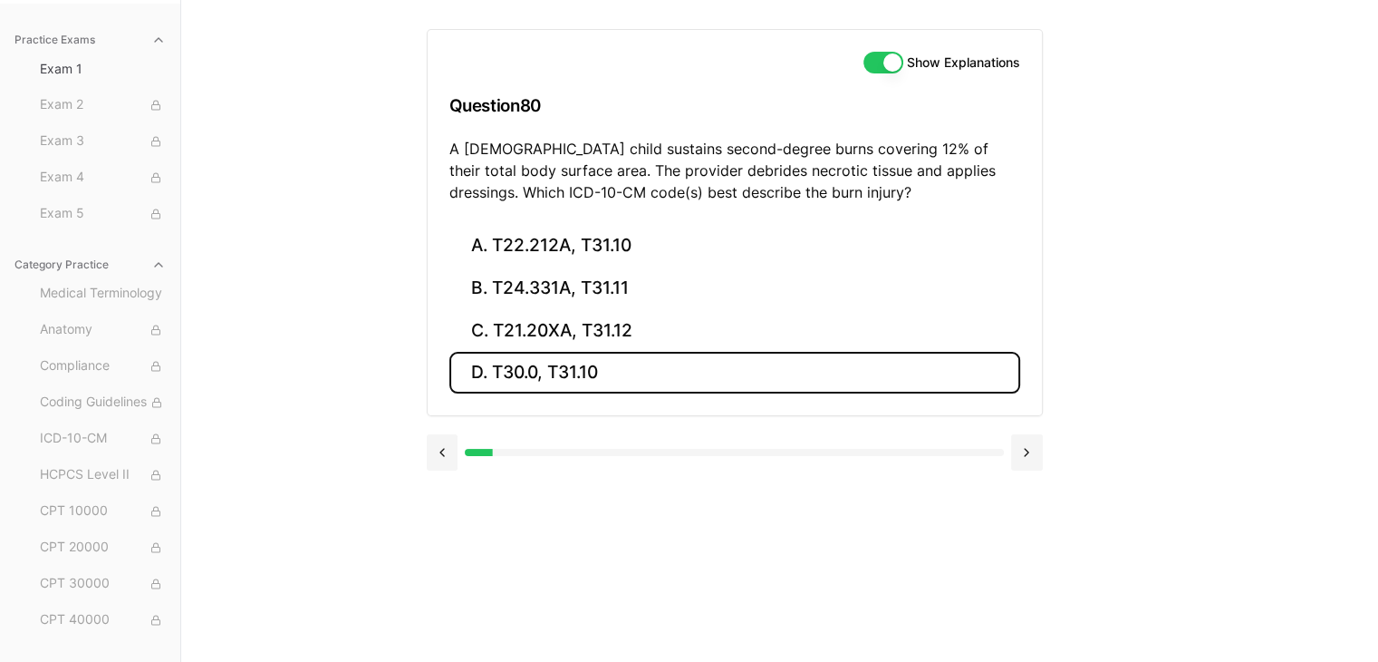
click at [513, 363] on button "D. T30.0, T31.10" at bounding box center [734, 373] width 571 height 43
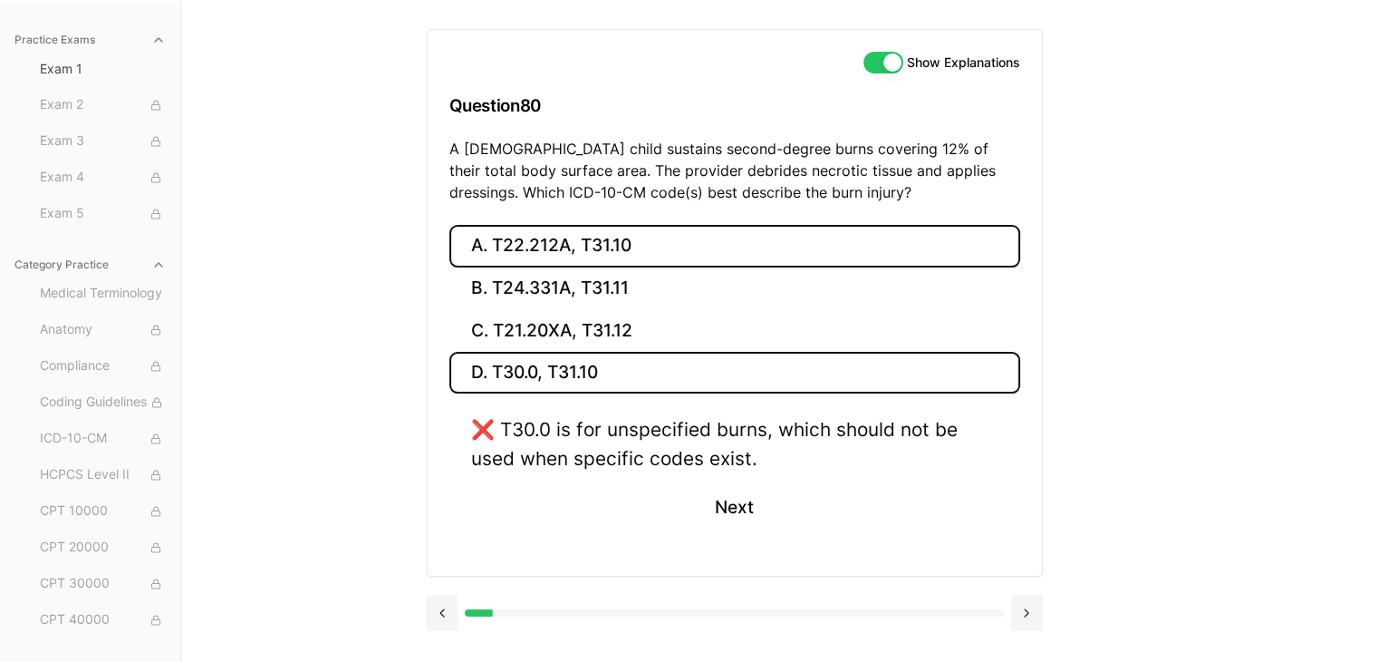
click at [559, 245] on button "A. T22.212A, T31.10" at bounding box center [734, 246] width 571 height 43
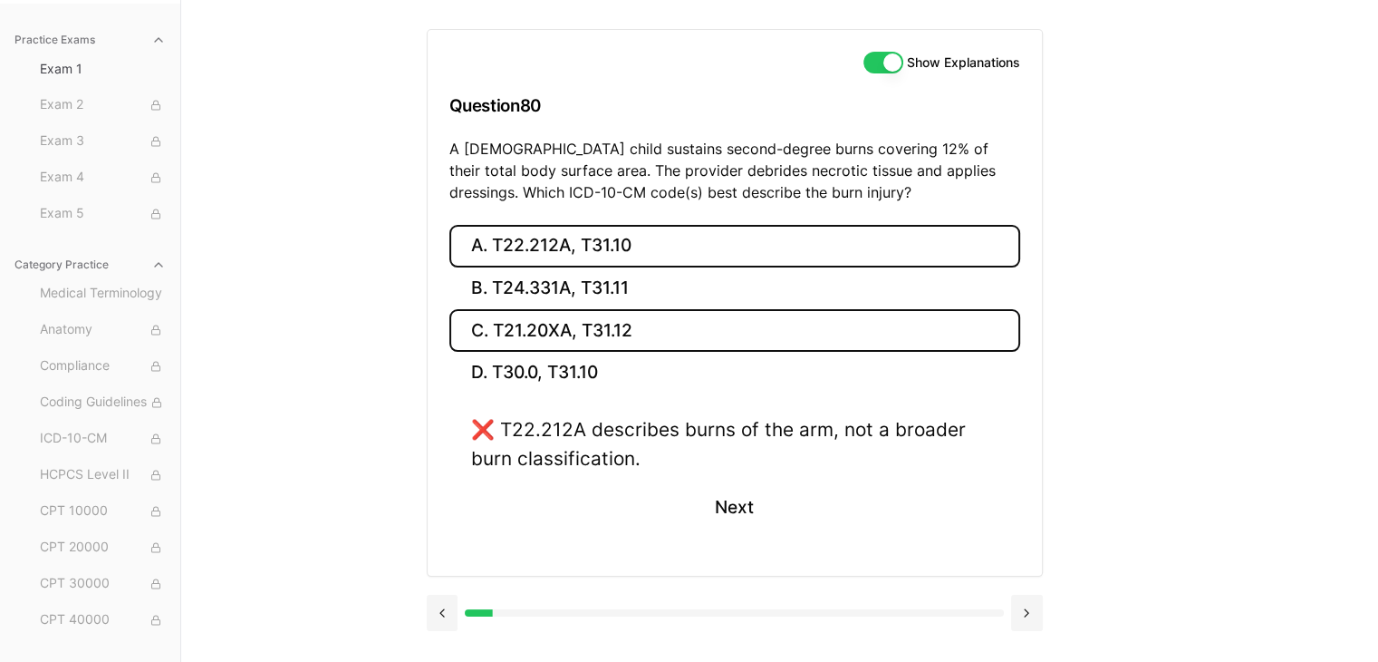
click at [555, 331] on button "C. T21.20XA, T31.12" at bounding box center [734, 330] width 571 height 43
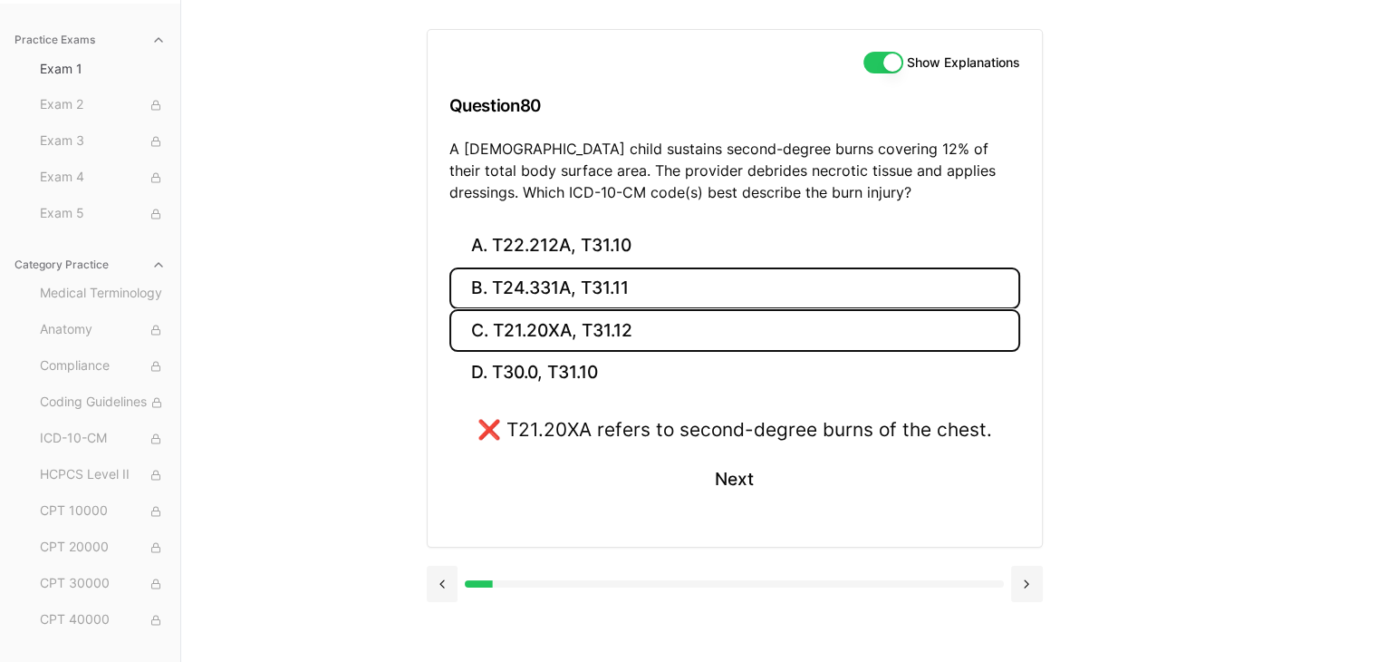
click at [573, 291] on button "B. T24.331A, T31.11" at bounding box center [734, 288] width 571 height 43
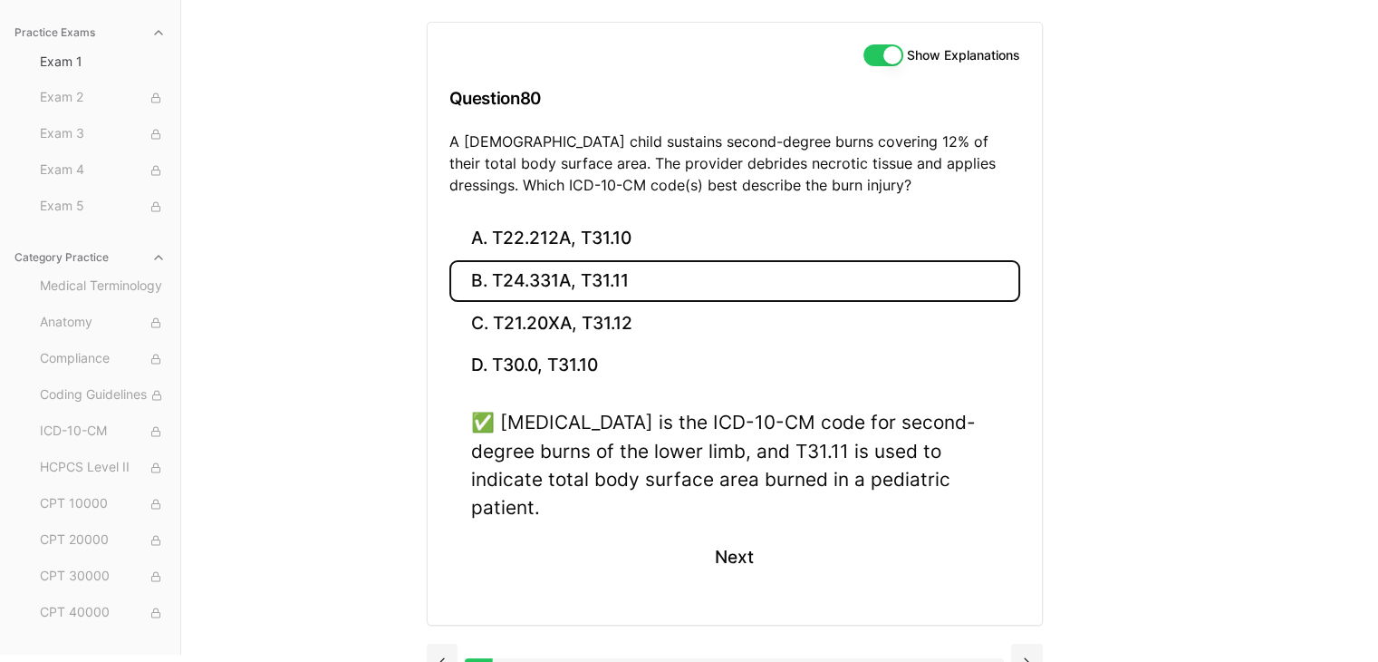
scroll to position [177, 0]
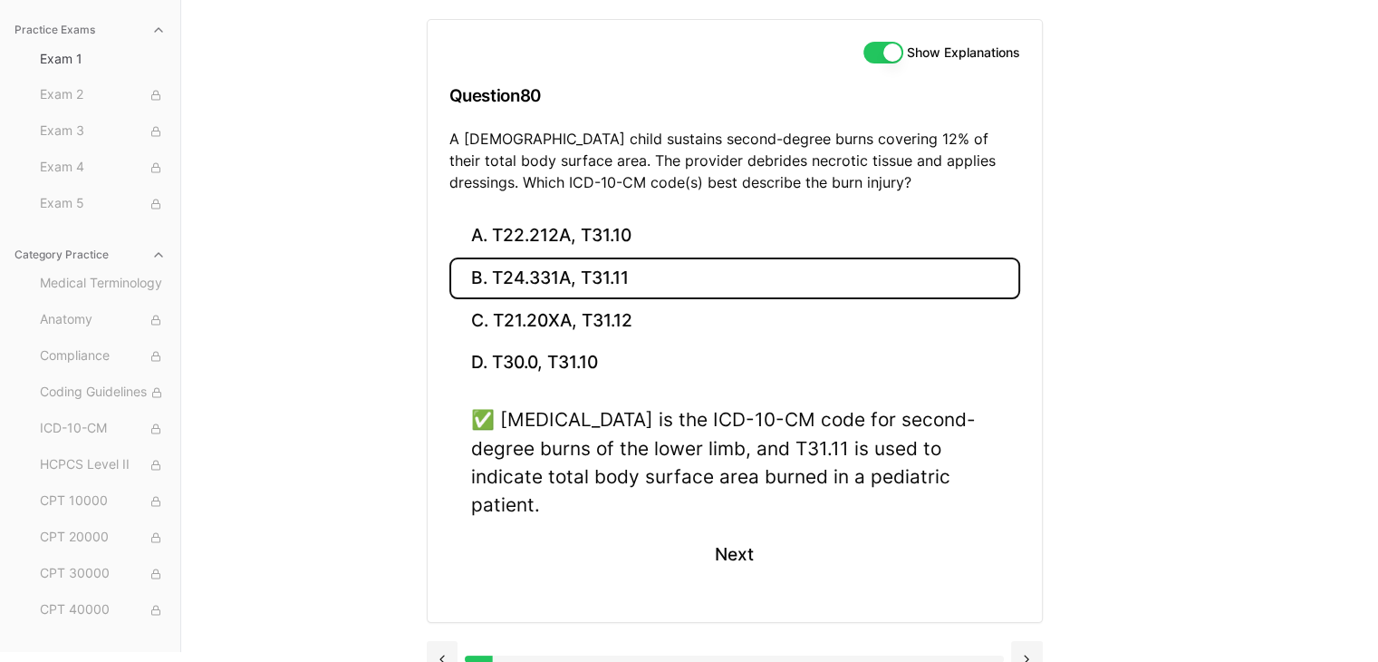
click at [1027, 641] on button at bounding box center [1027, 659] width 32 height 36
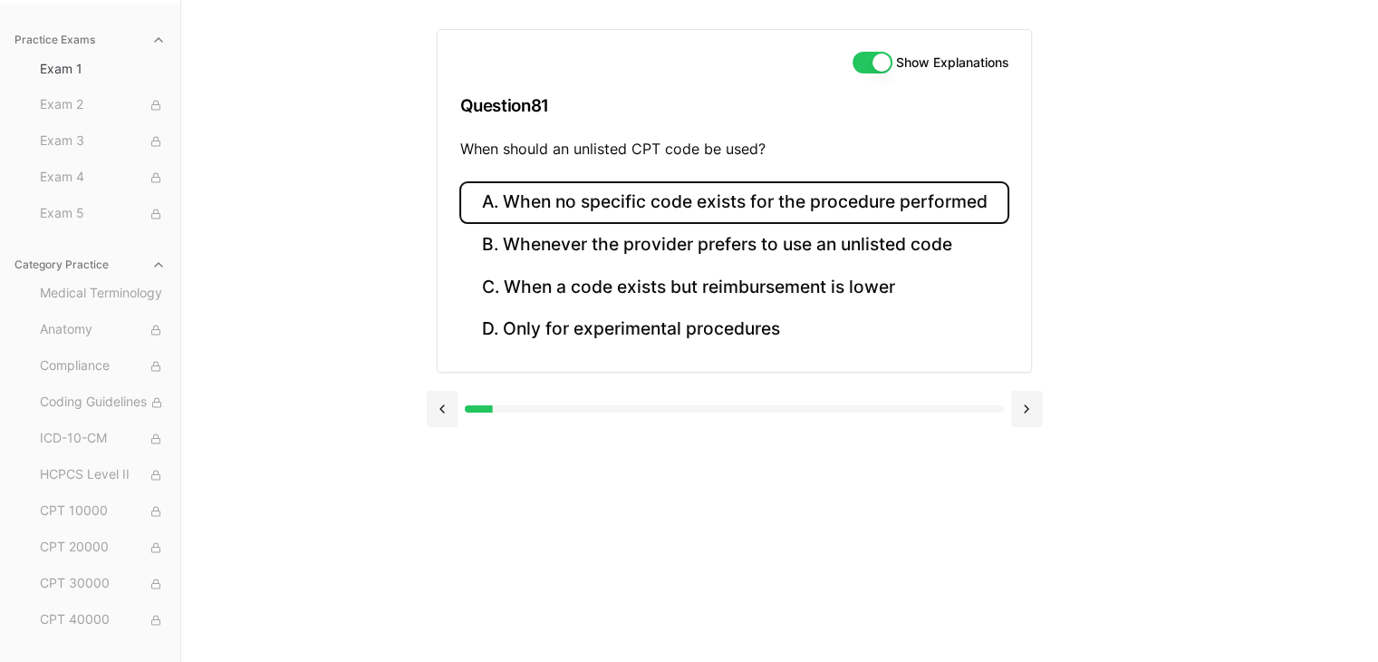
click at [679, 195] on button "A. When no specific code exists for the procedure performed" at bounding box center [733, 202] width 549 height 43
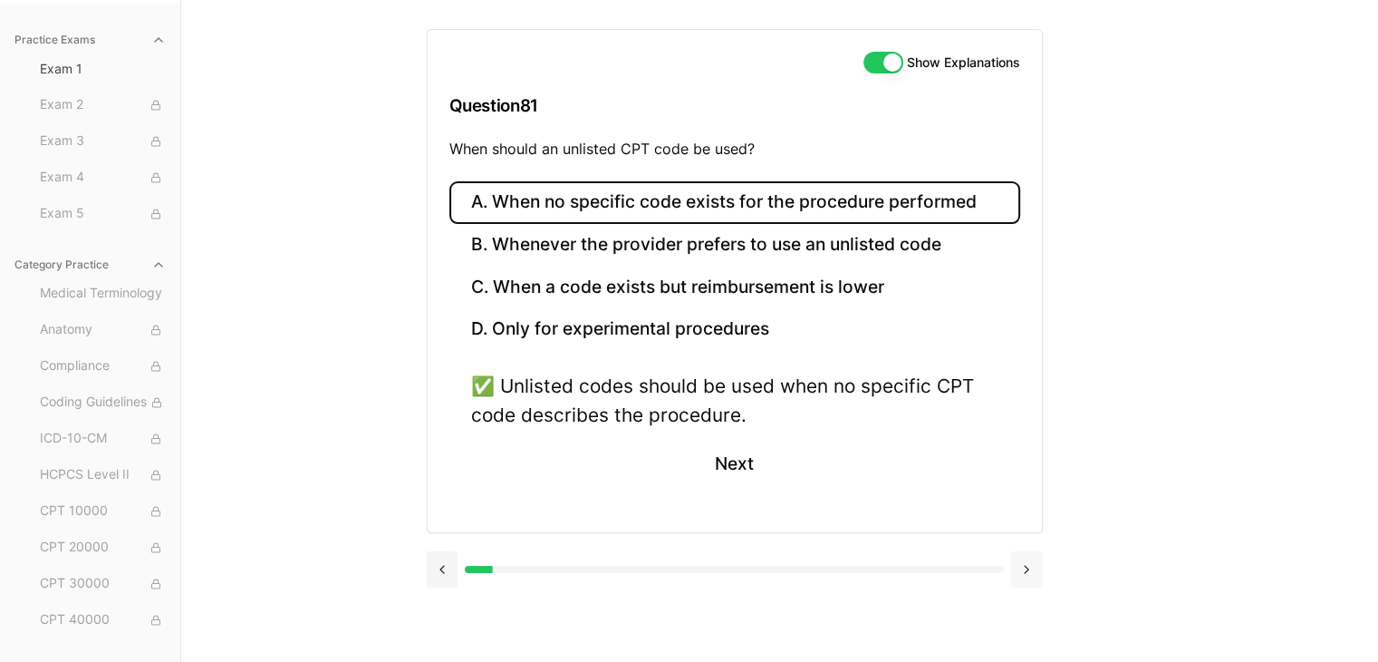
click at [1032, 568] on button at bounding box center [1027, 569] width 32 height 36
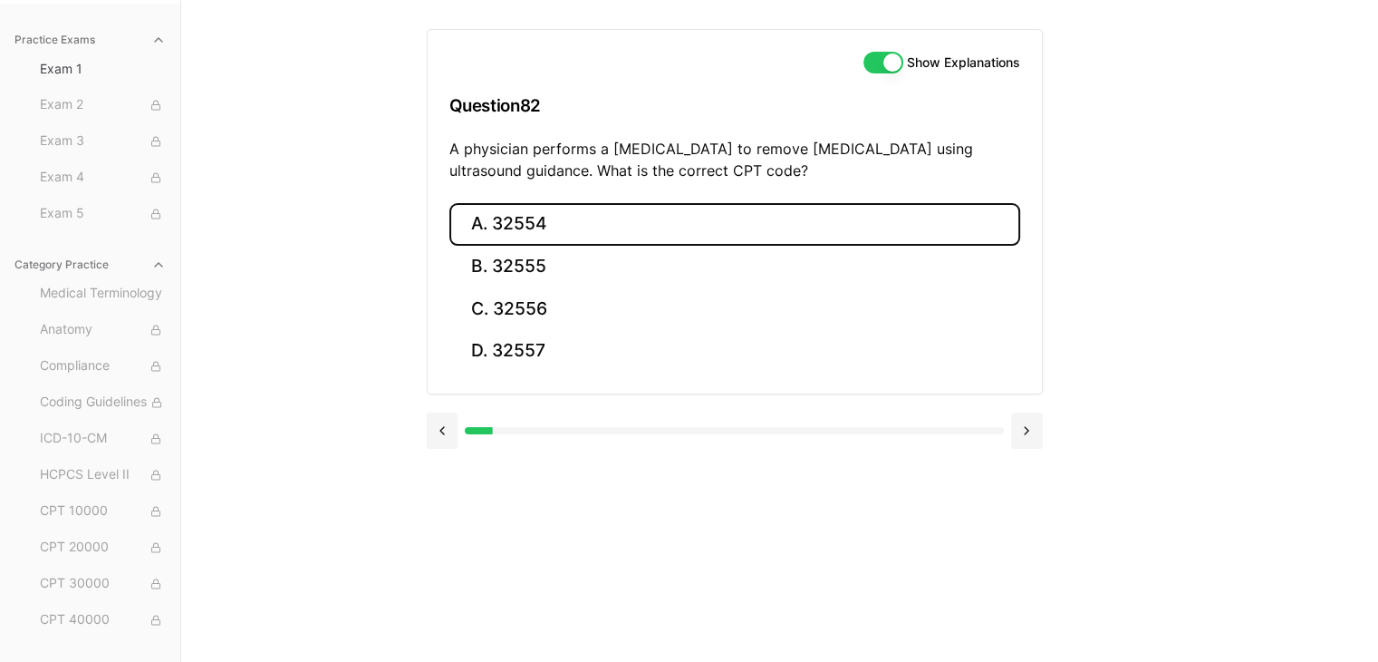
click at [551, 241] on button "A. 32554" at bounding box center [734, 224] width 571 height 43
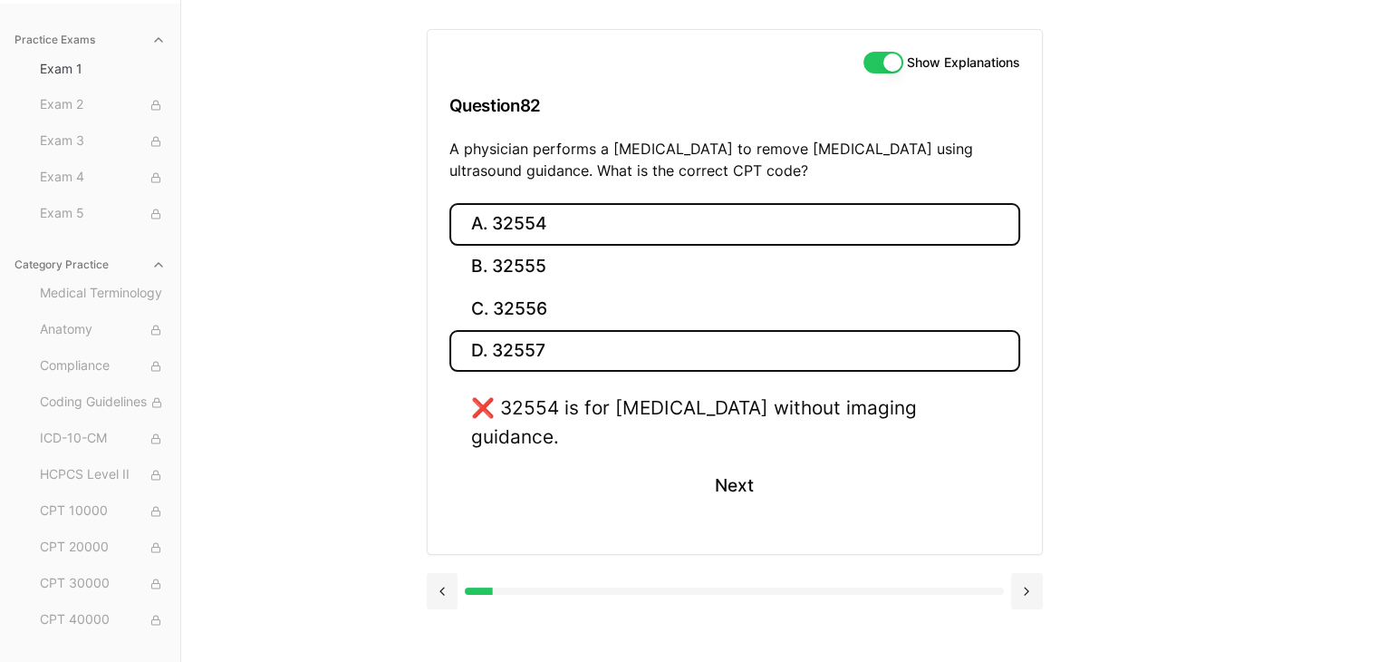
click at [547, 345] on button "D. 32557" at bounding box center [734, 351] width 571 height 43
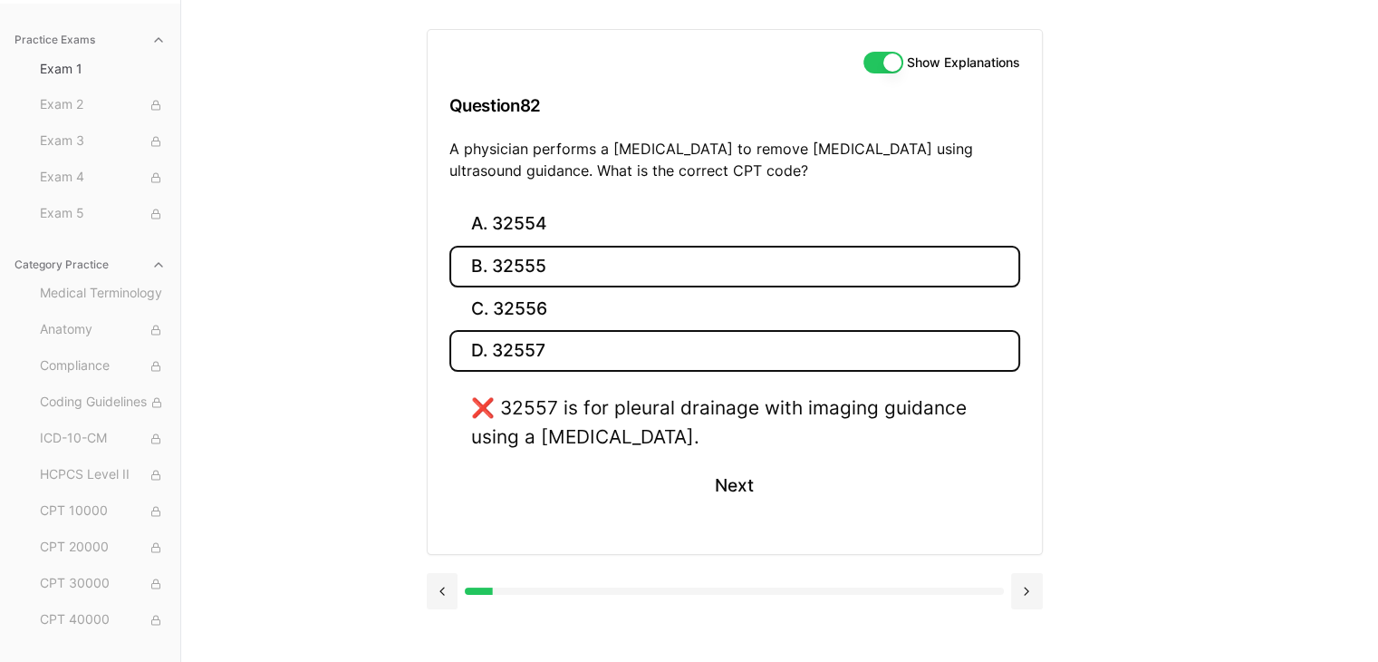
click at [588, 273] on button "B. 32555" at bounding box center [734, 267] width 571 height 43
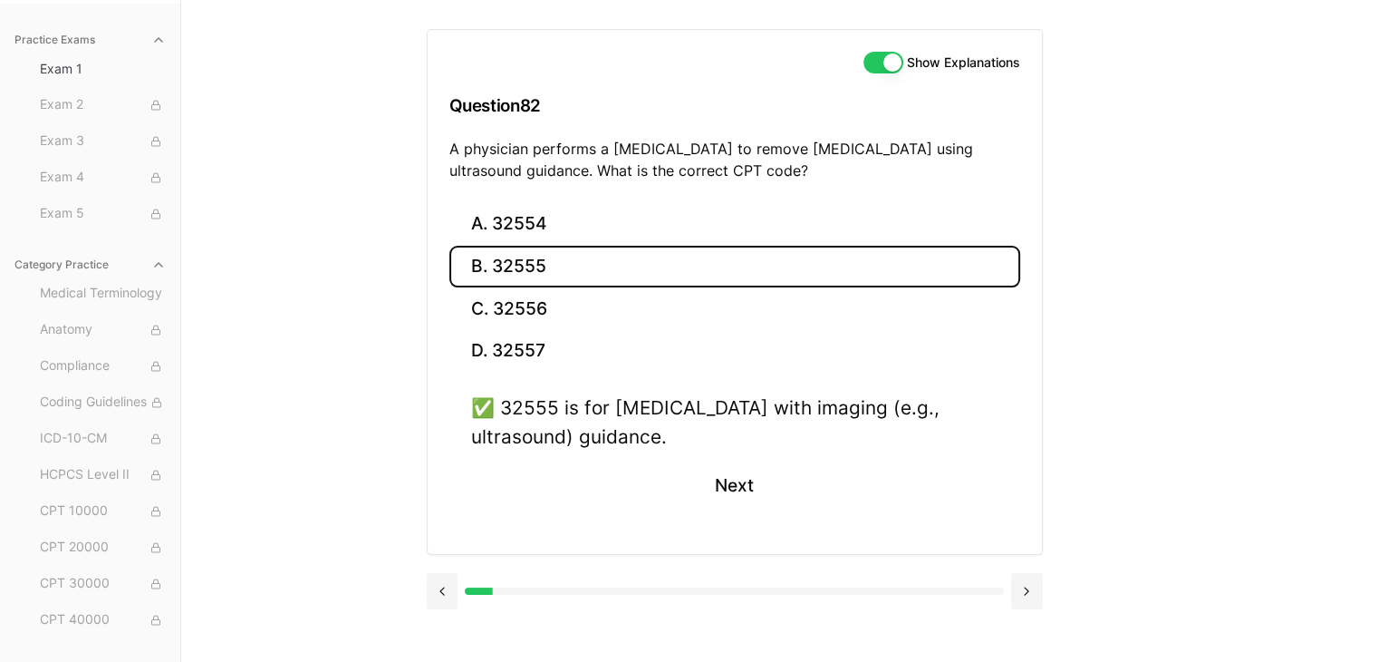
click at [1028, 584] on button at bounding box center [1027, 591] width 32 height 36
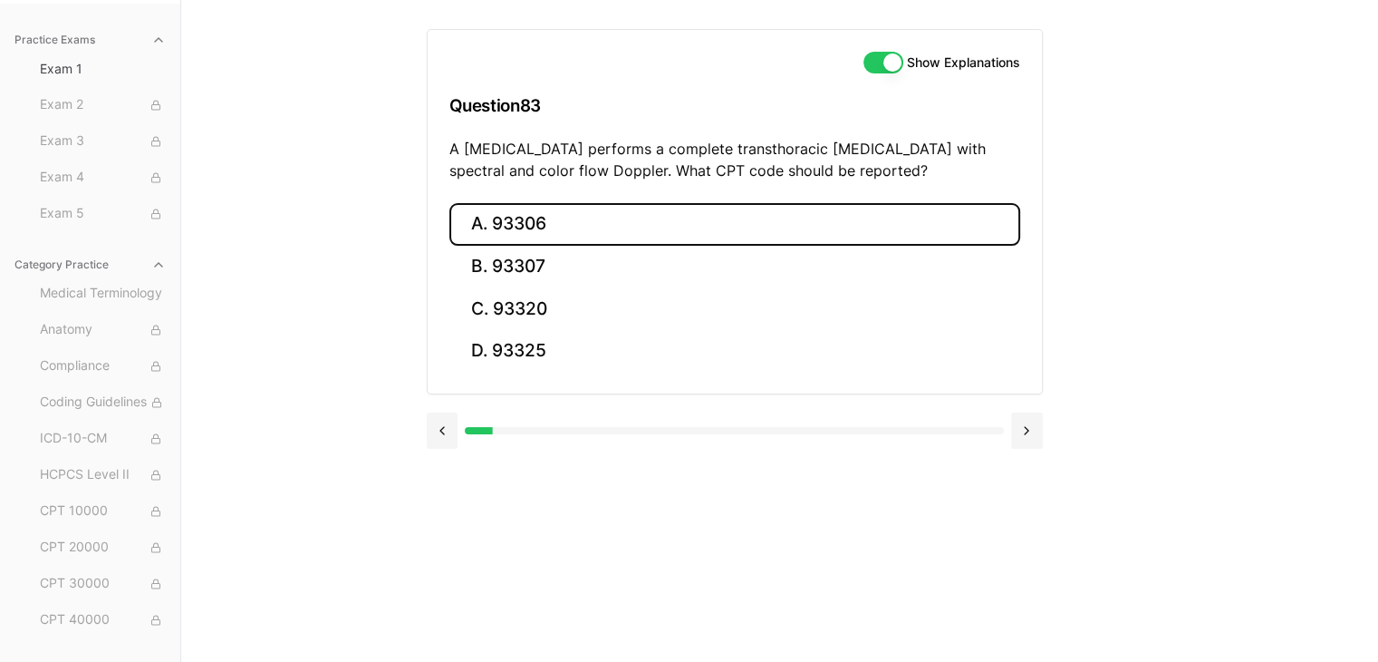
click at [579, 222] on button "A. 93306" at bounding box center [734, 224] width 571 height 43
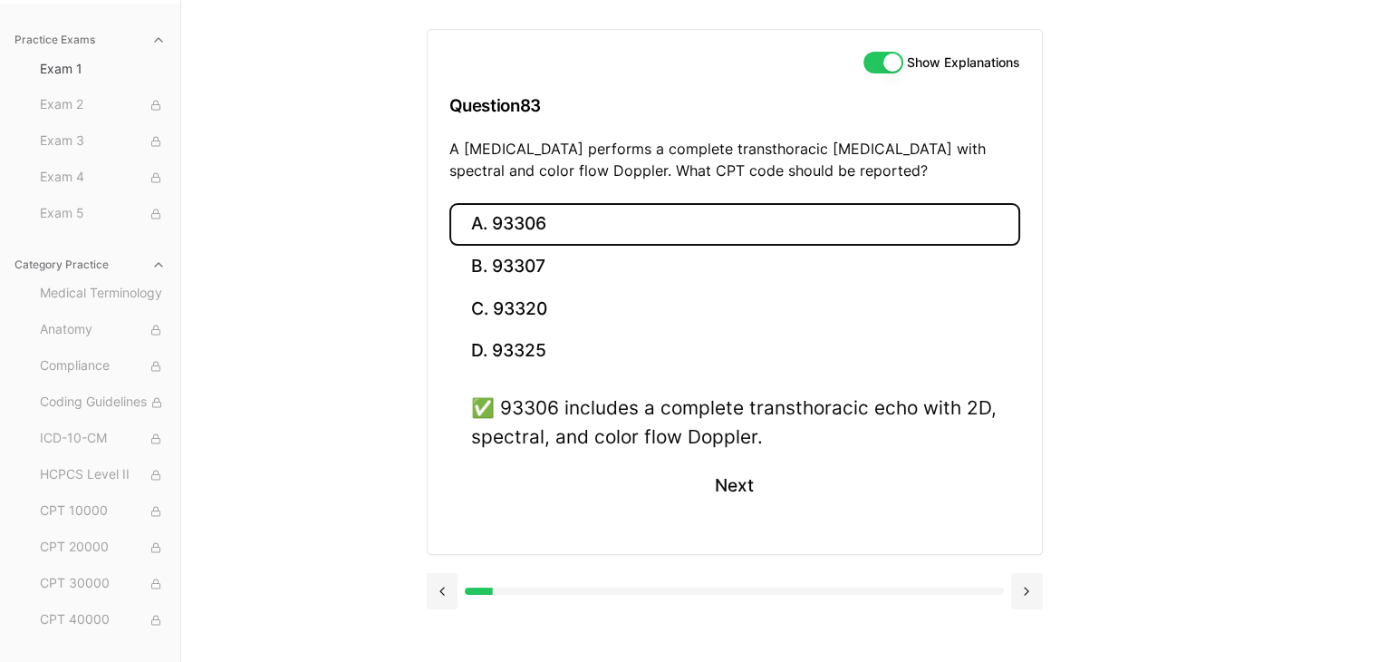
click at [1029, 590] on button at bounding box center [1027, 591] width 32 height 36
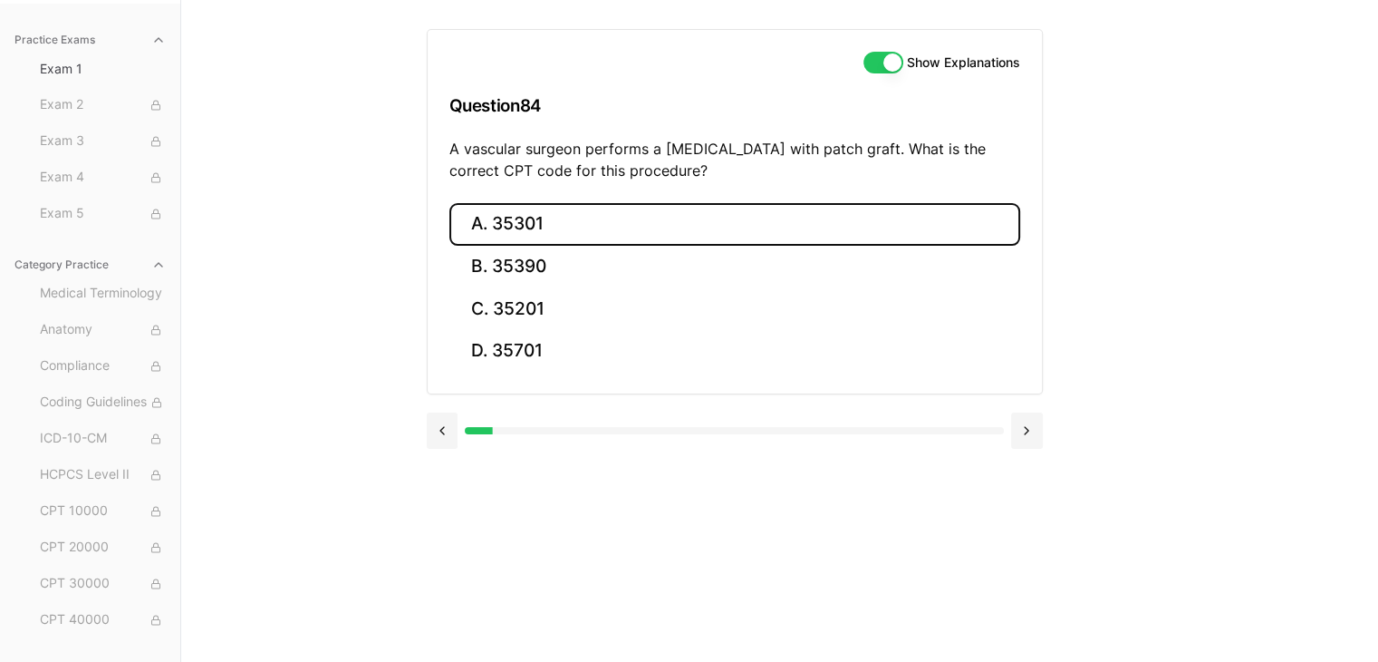
click at [559, 227] on button "A. 35301" at bounding box center [734, 224] width 571 height 43
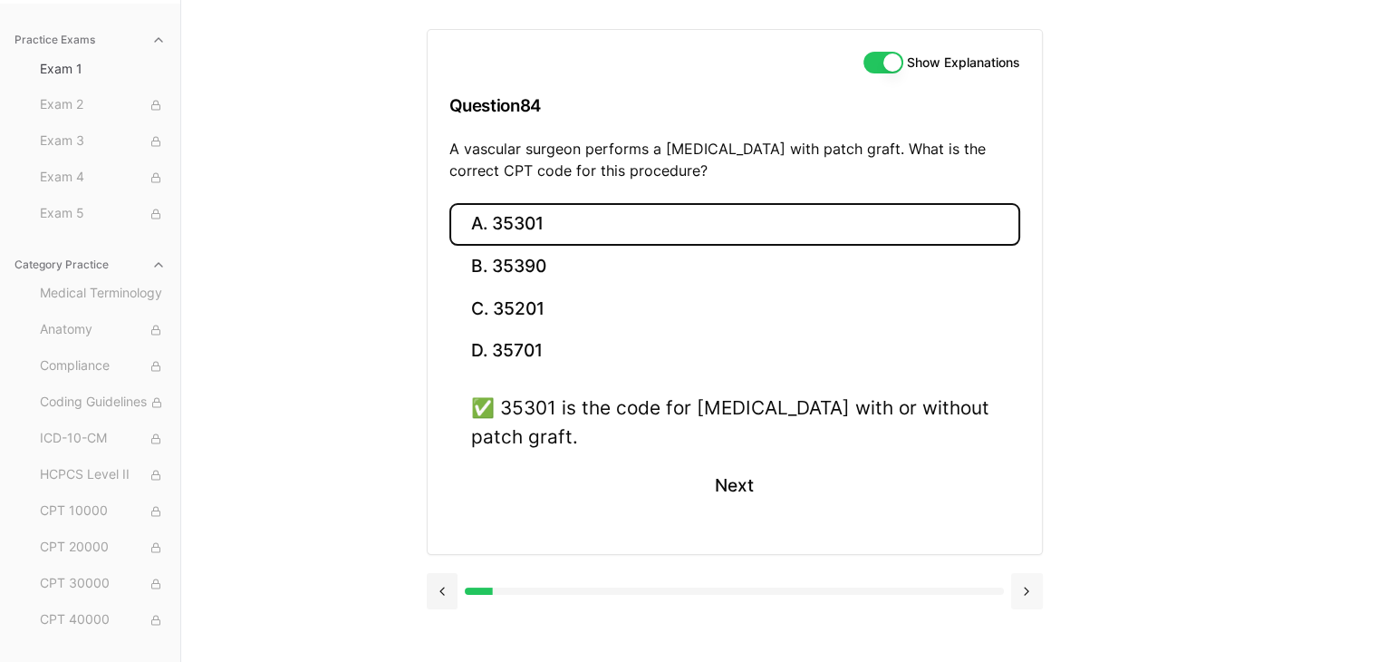
click at [1033, 592] on button at bounding box center [1027, 591] width 32 height 36
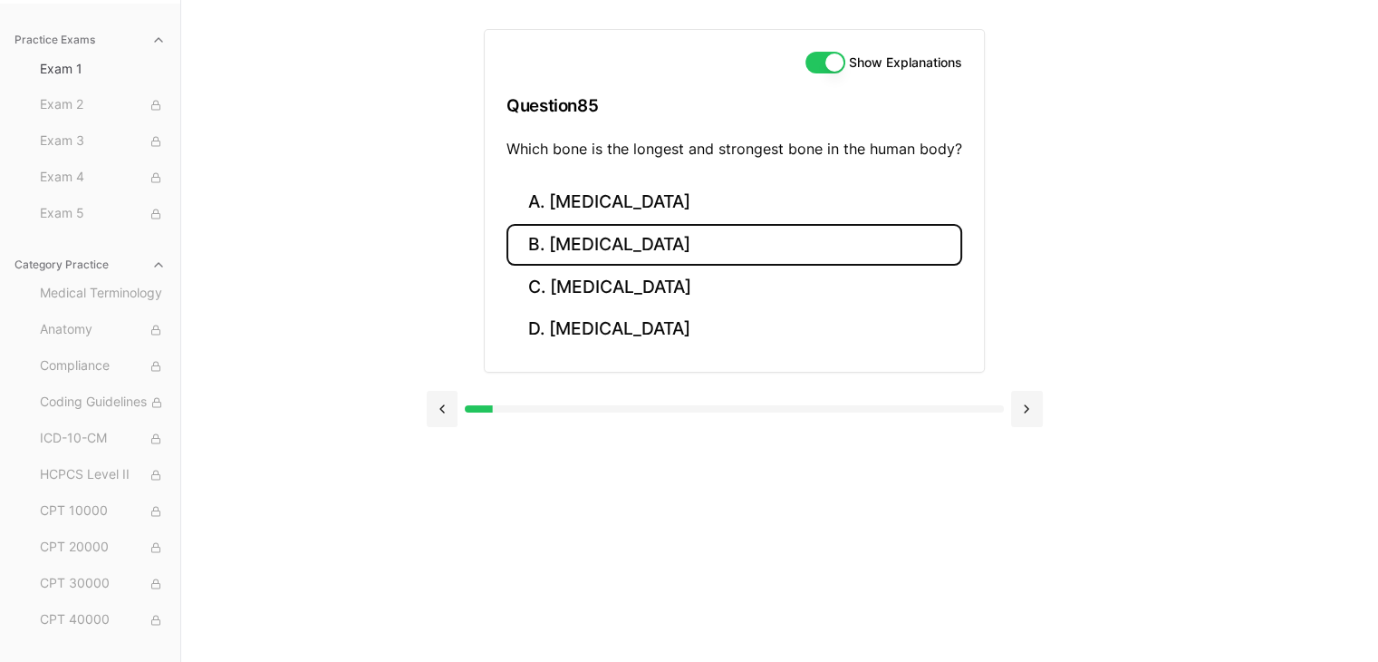
click at [607, 238] on button "B. Femur" at bounding box center [735, 245] width 456 height 43
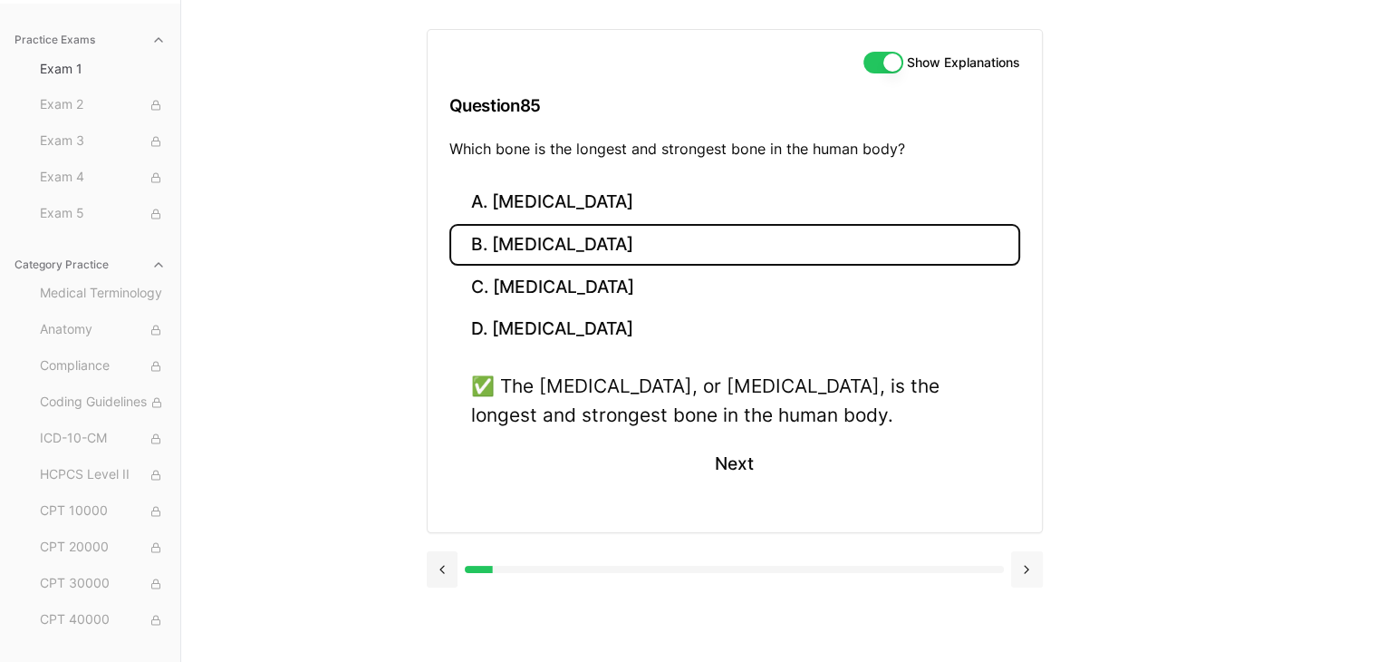
click at [1023, 565] on button at bounding box center [1027, 569] width 32 height 36
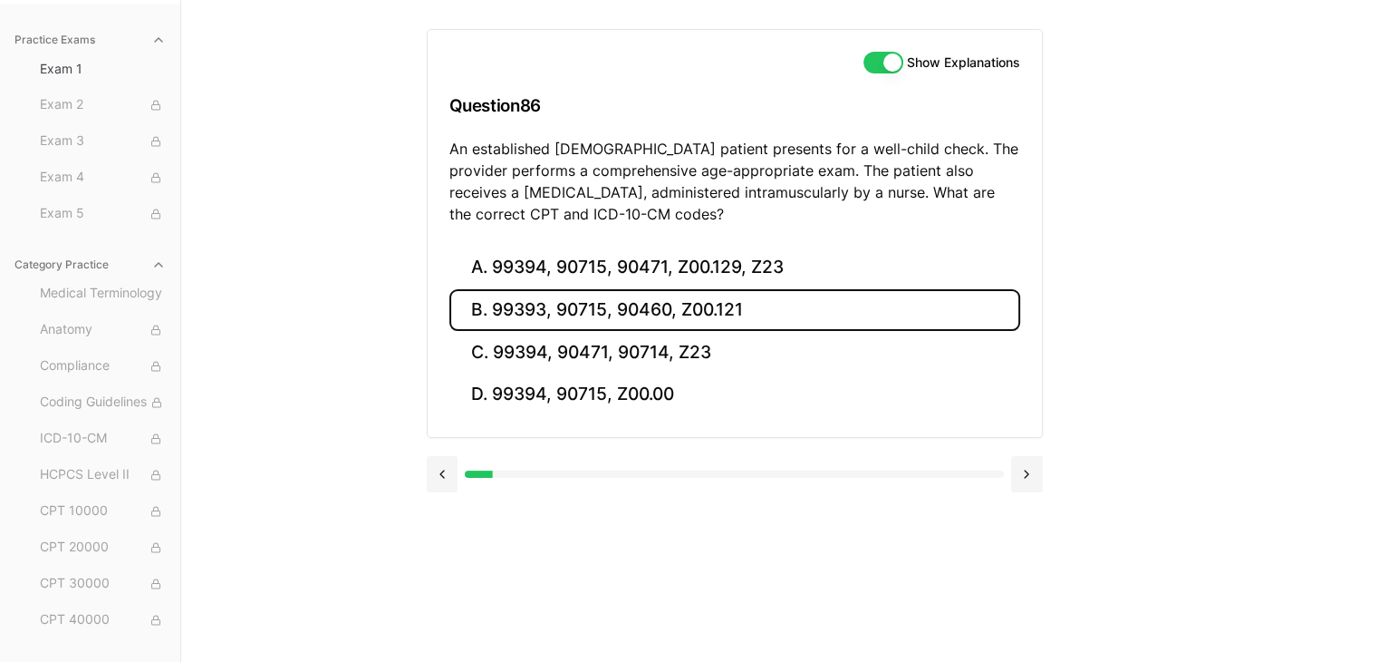
click at [605, 309] on button "B. 99393, 90715, 90460, Z00.121" at bounding box center [734, 310] width 571 height 43
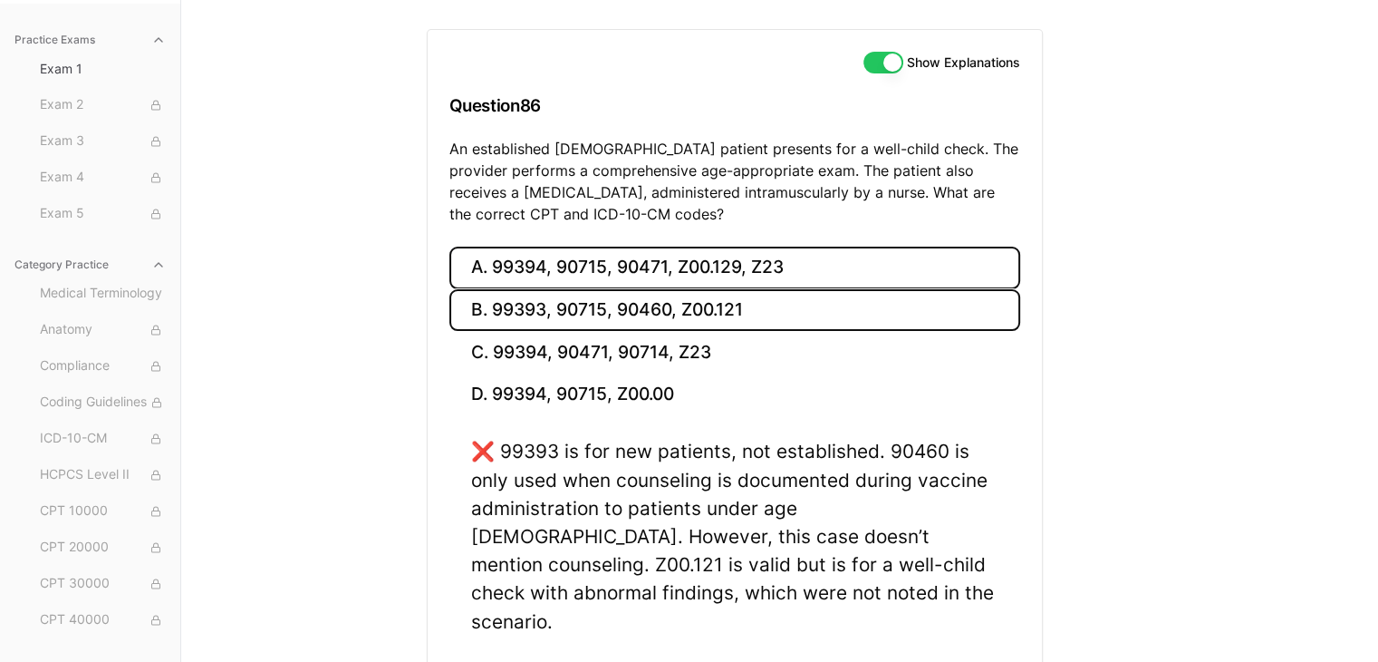
click at [620, 261] on button "A. 99394, 90715, 90471, Z00.129, Z23" at bounding box center [734, 267] width 571 height 43
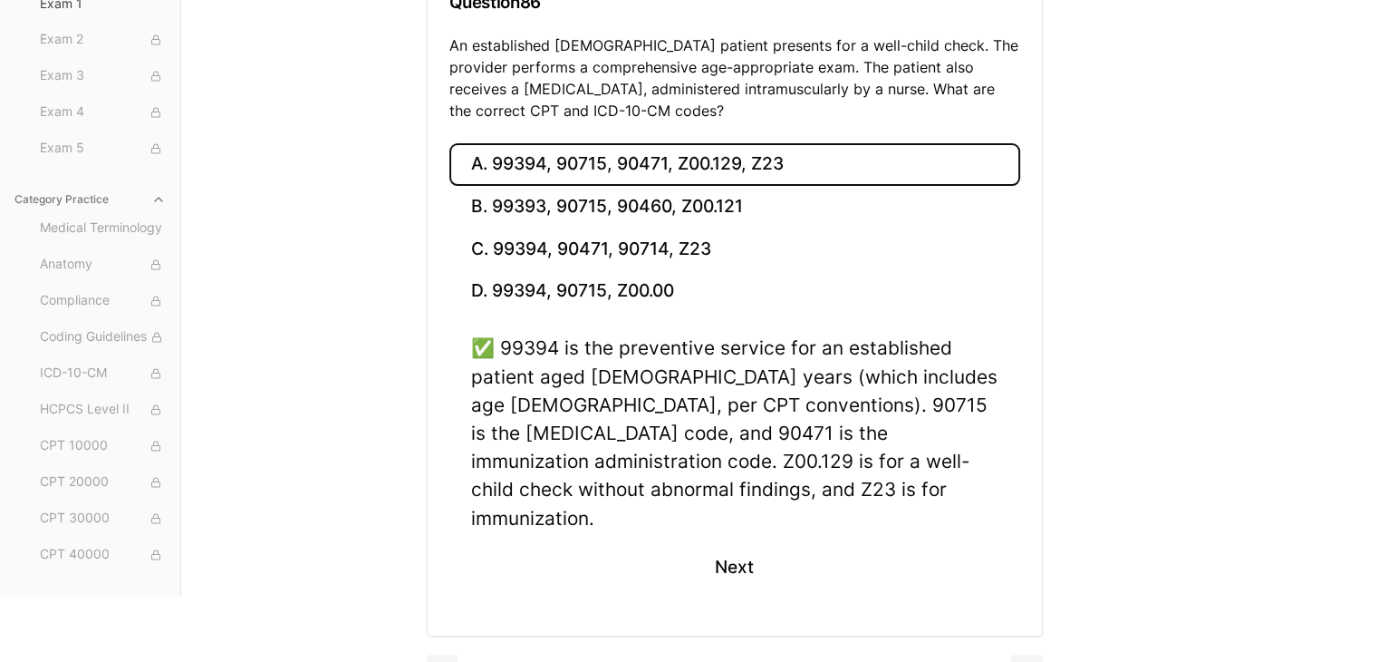
scroll to position [283, 0]
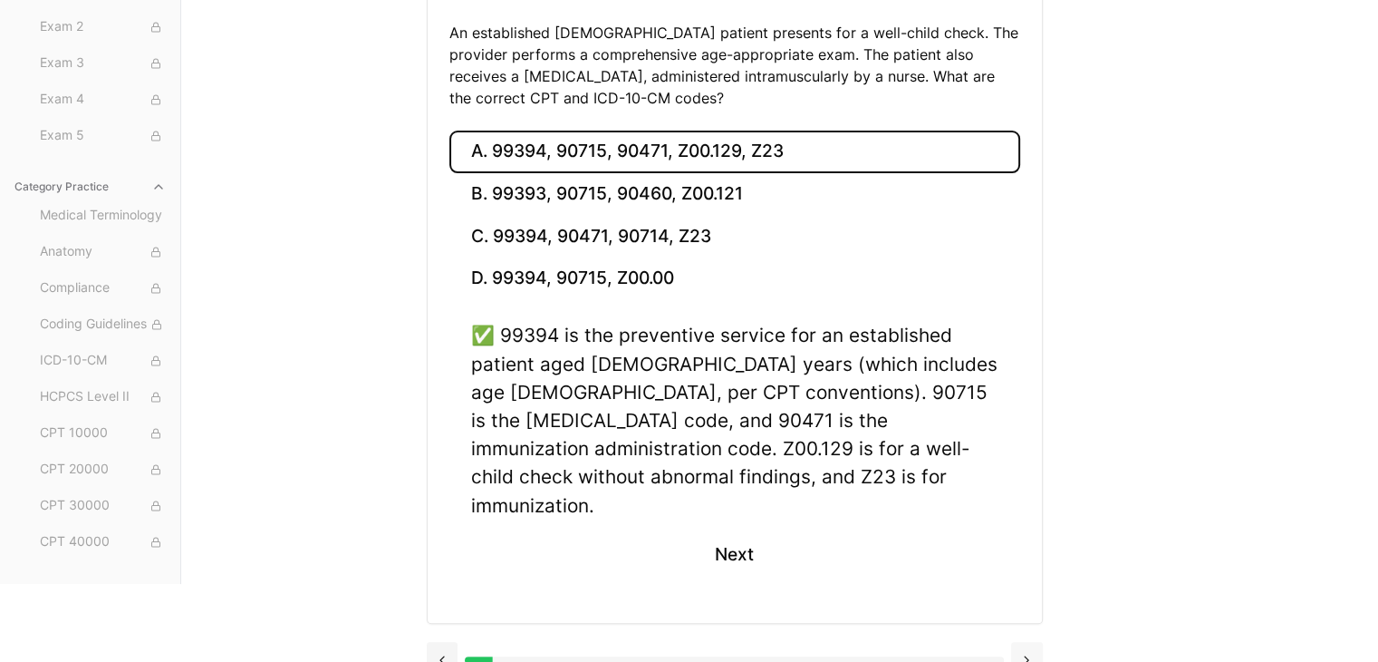
click at [1028, 642] on button at bounding box center [1027, 660] width 32 height 36
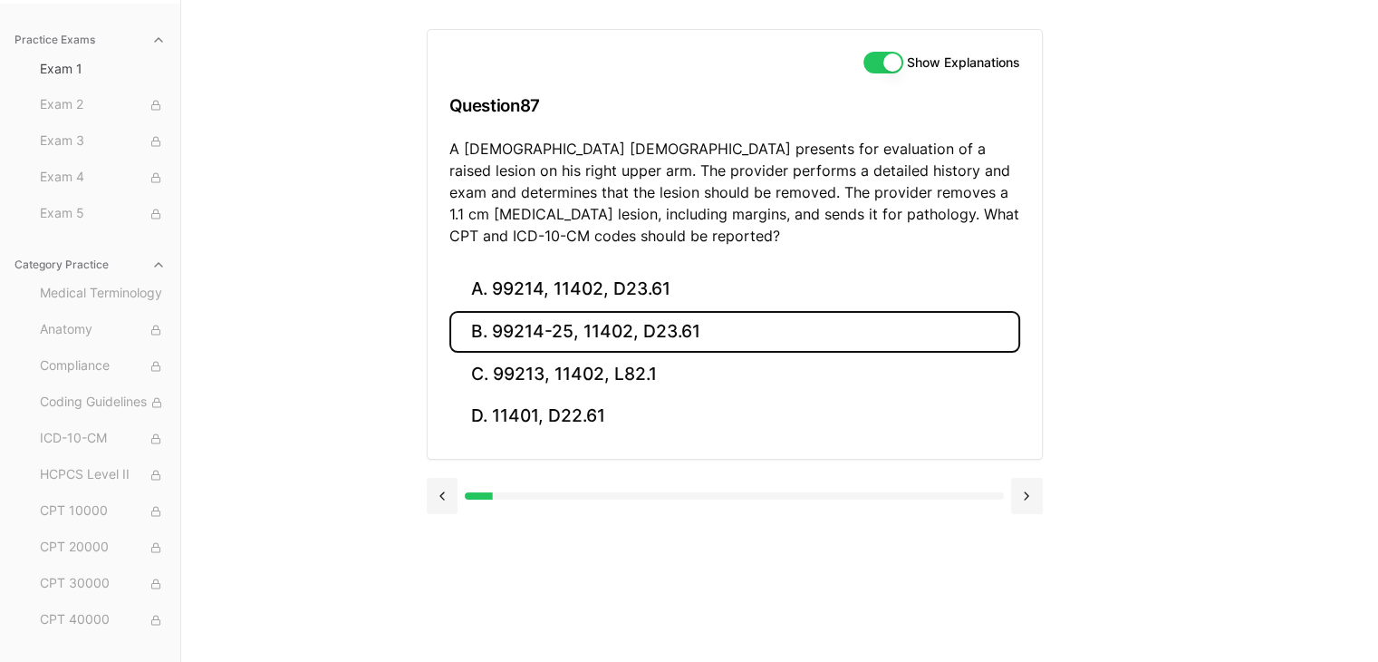
click at [536, 323] on button "B. 99214-25, 11402, D23.61" at bounding box center [734, 332] width 571 height 43
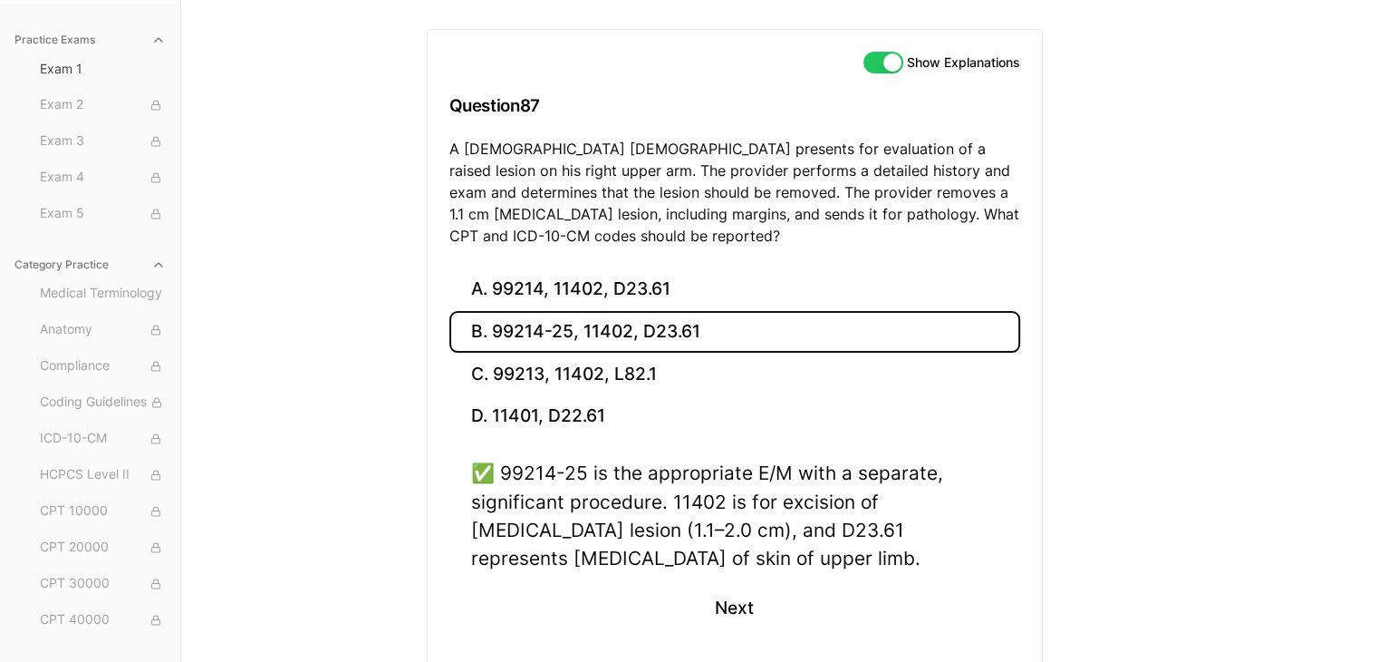
scroll to position [248, 0]
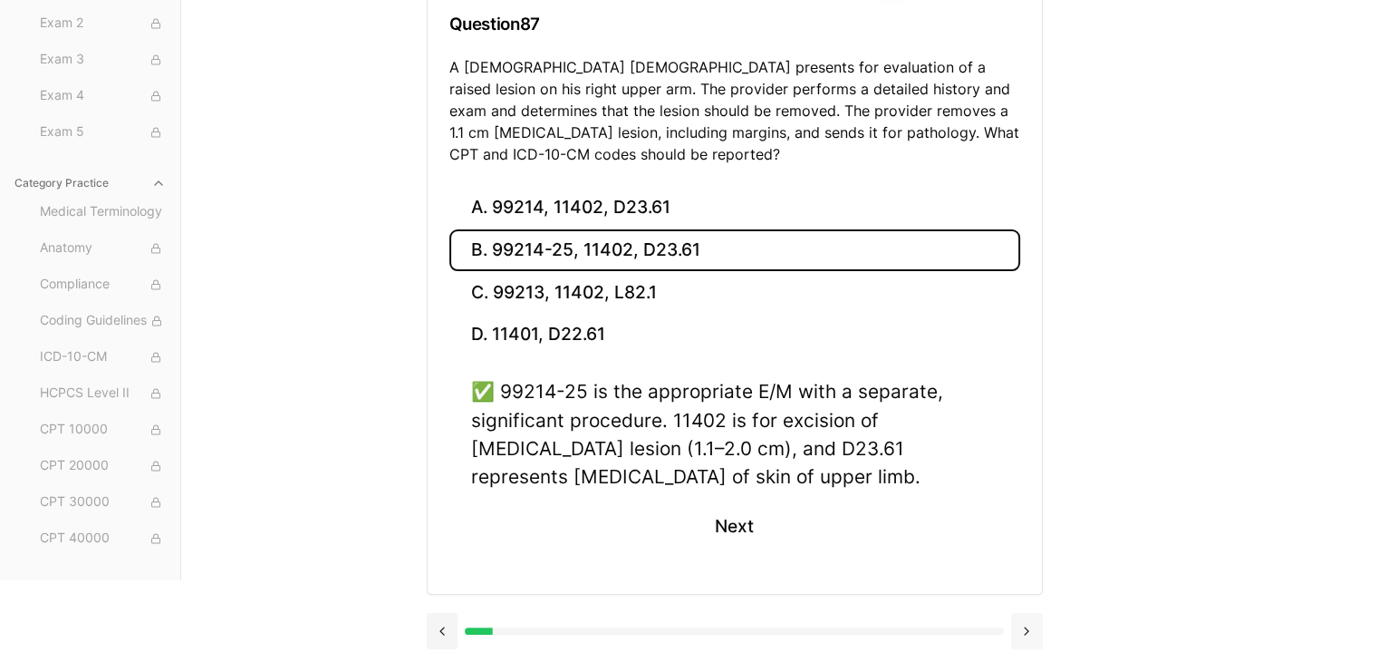
click at [1030, 633] on button at bounding box center [1027, 631] width 32 height 36
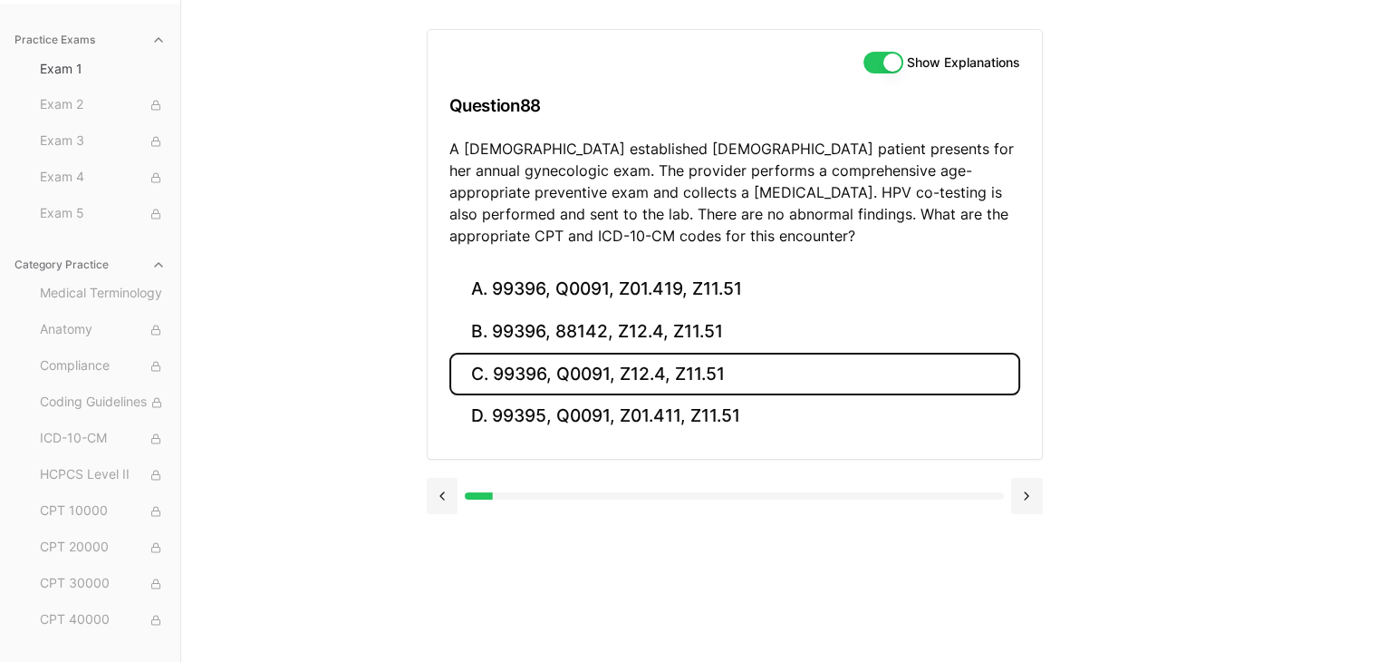
click at [655, 372] on button "C. 99396, Q0091, Z12.4, Z11.51" at bounding box center [734, 374] width 571 height 43
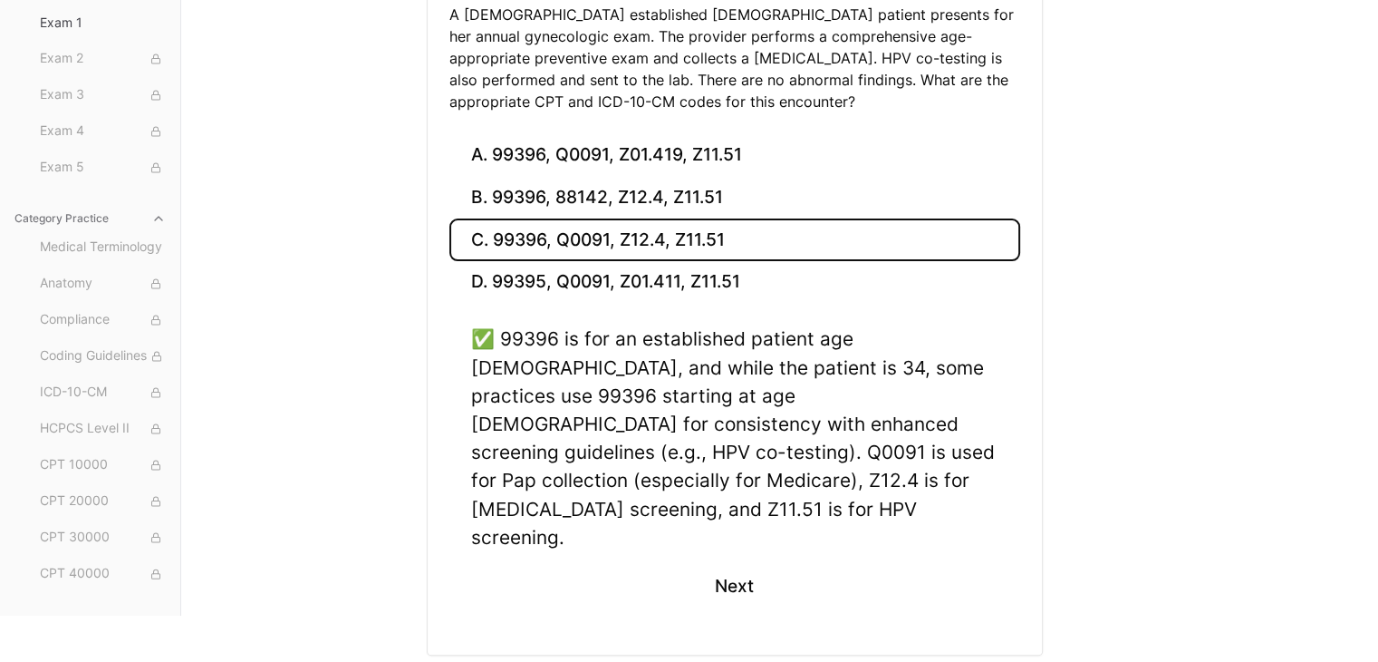
scroll to position [304, 0]
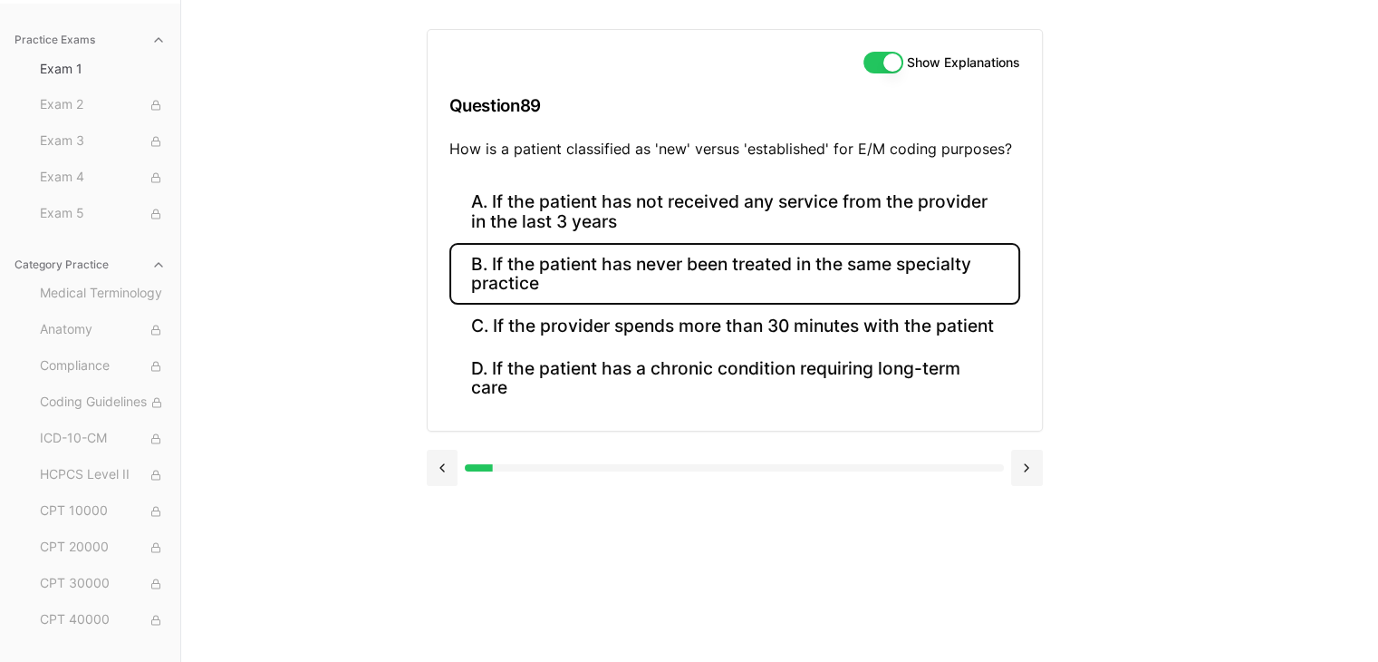
click at [685, 266] on button "B. If the patient has never been treated in the same specialty practice" at bounding box center [734, 274] width 571 height 62
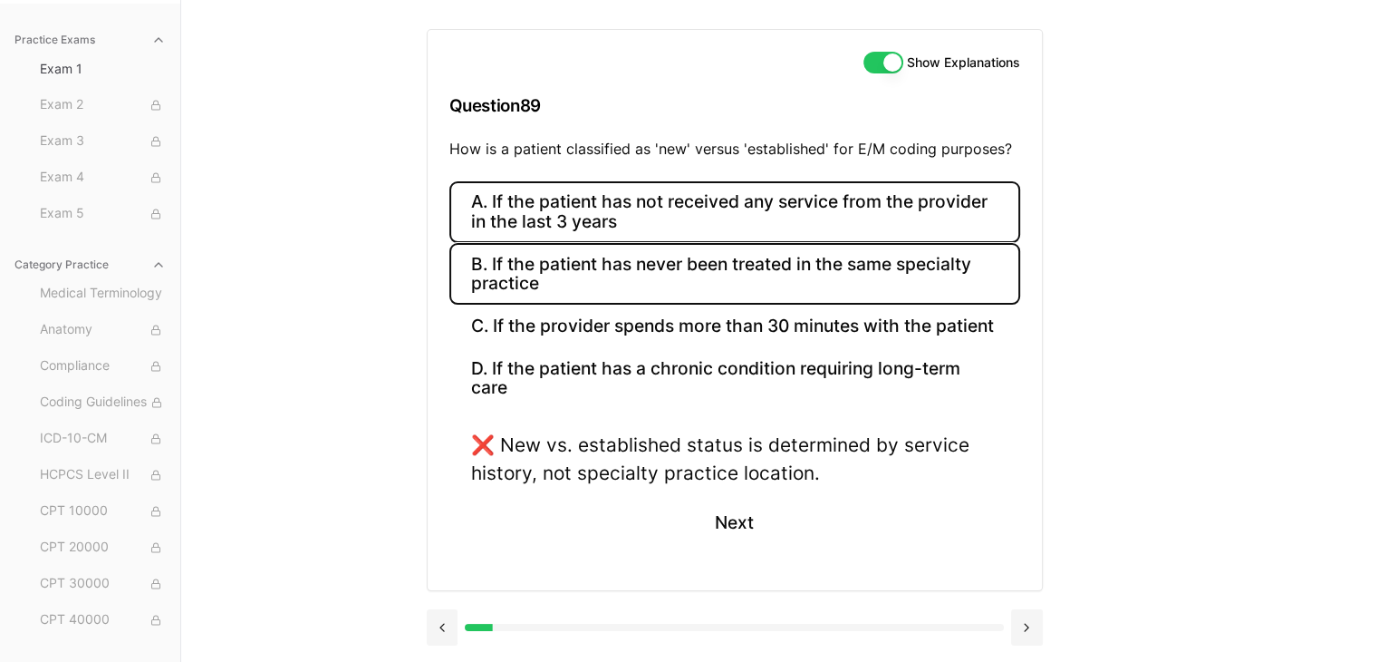
click at [717, 213] on button "A. If the patient has not received any service from the provider in the last 3 …" at bounding box center [734, 212] width 571 height 62
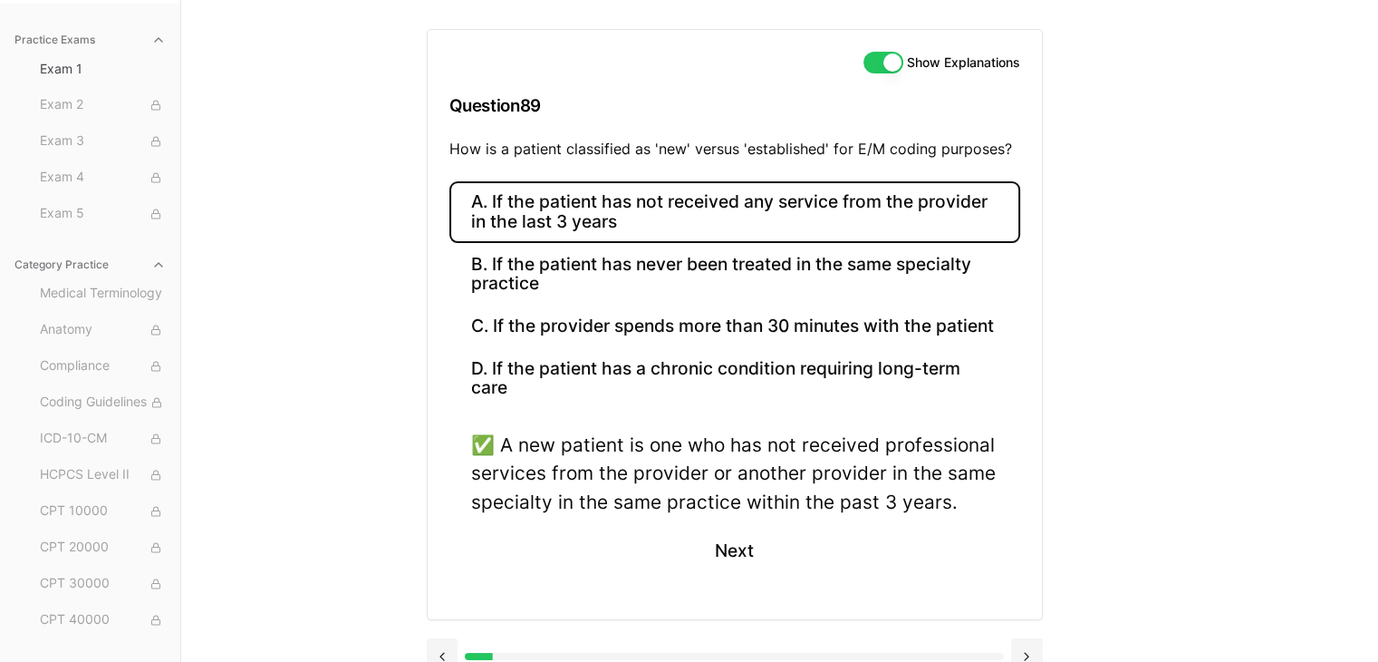
scroll to position [192, 0]
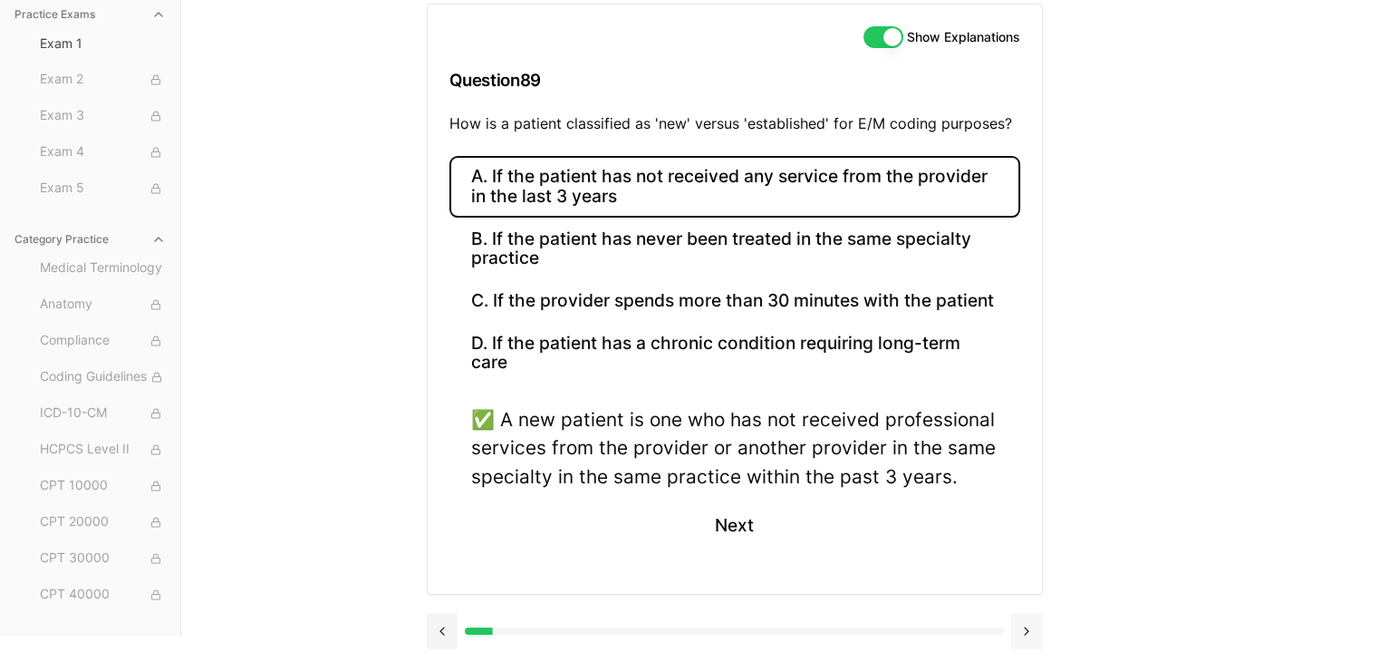
click at [1022, 624] on button at bounding box center [1027, 631] width 32 height 36
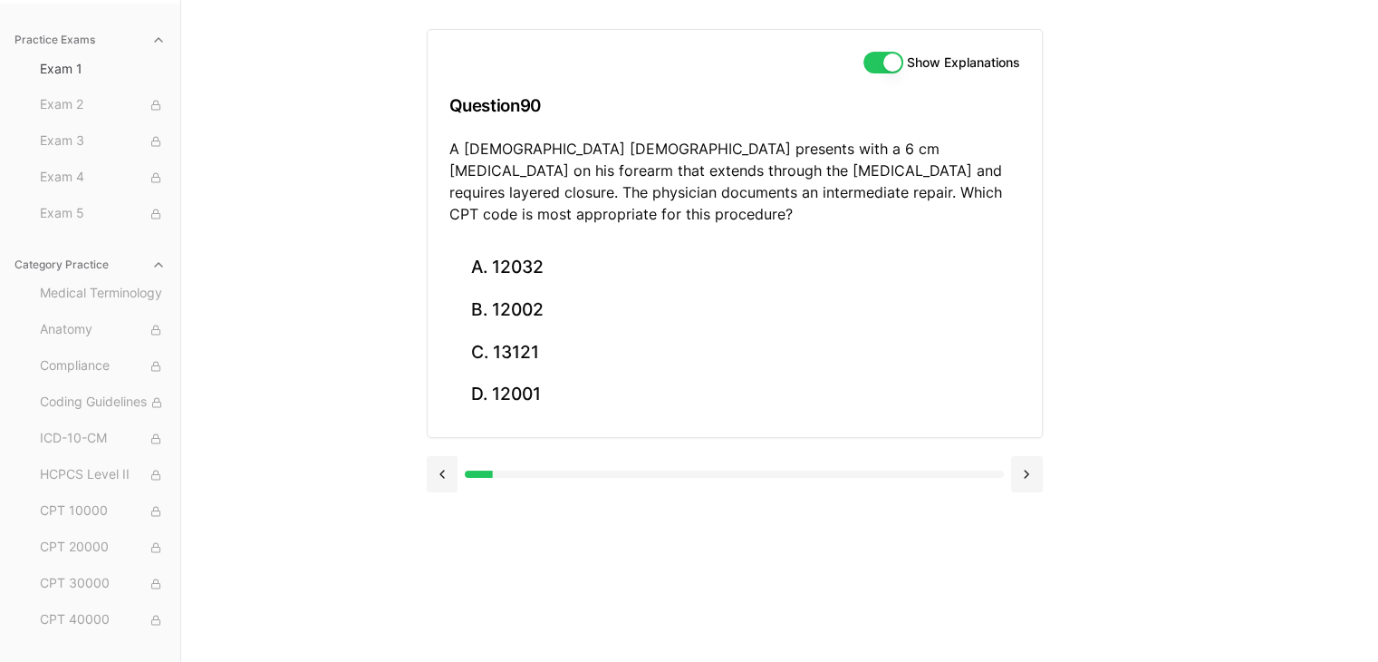
scroll to position [167, 0]
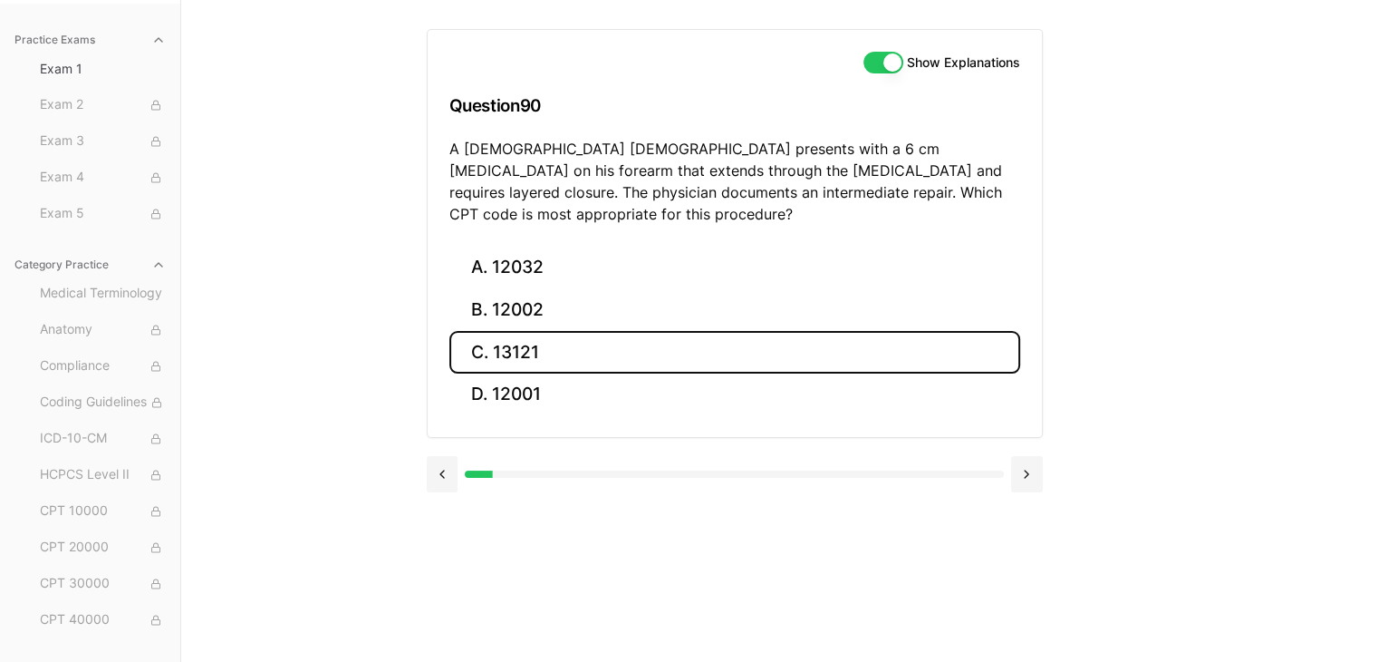
click at [622, 332] on button "C. 13121" at bounding box center [734, 352] width 571 height 43
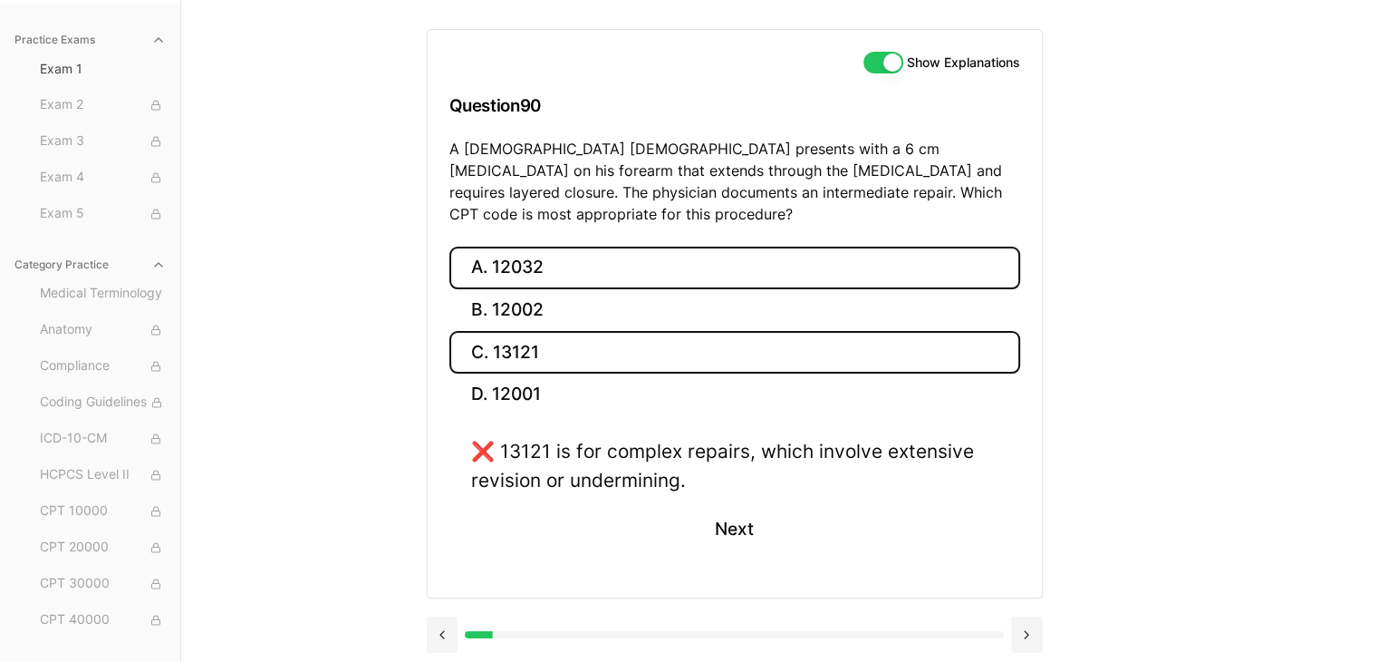
click at [671, 246] on button "A. 12032" at bounding box center [734, 267] width 571 height 43
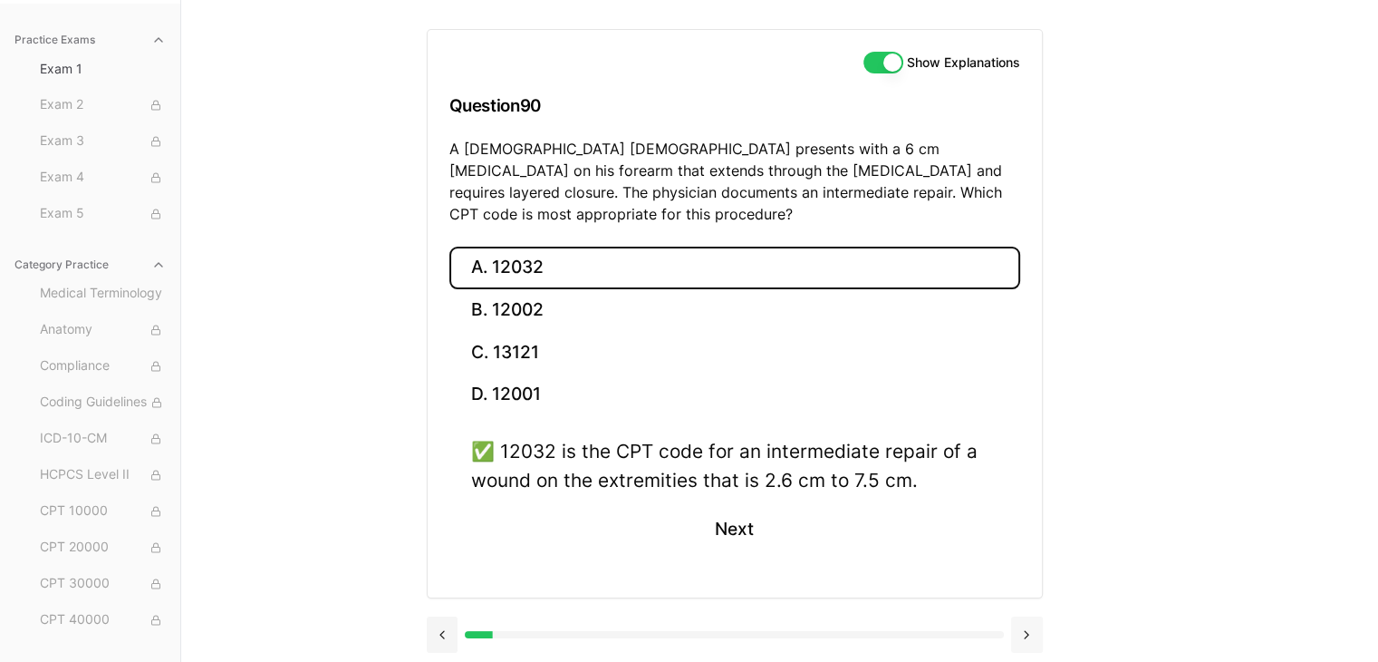
click at [1023, 616] on button at bounding box center [1027, 634] width 32 height 36
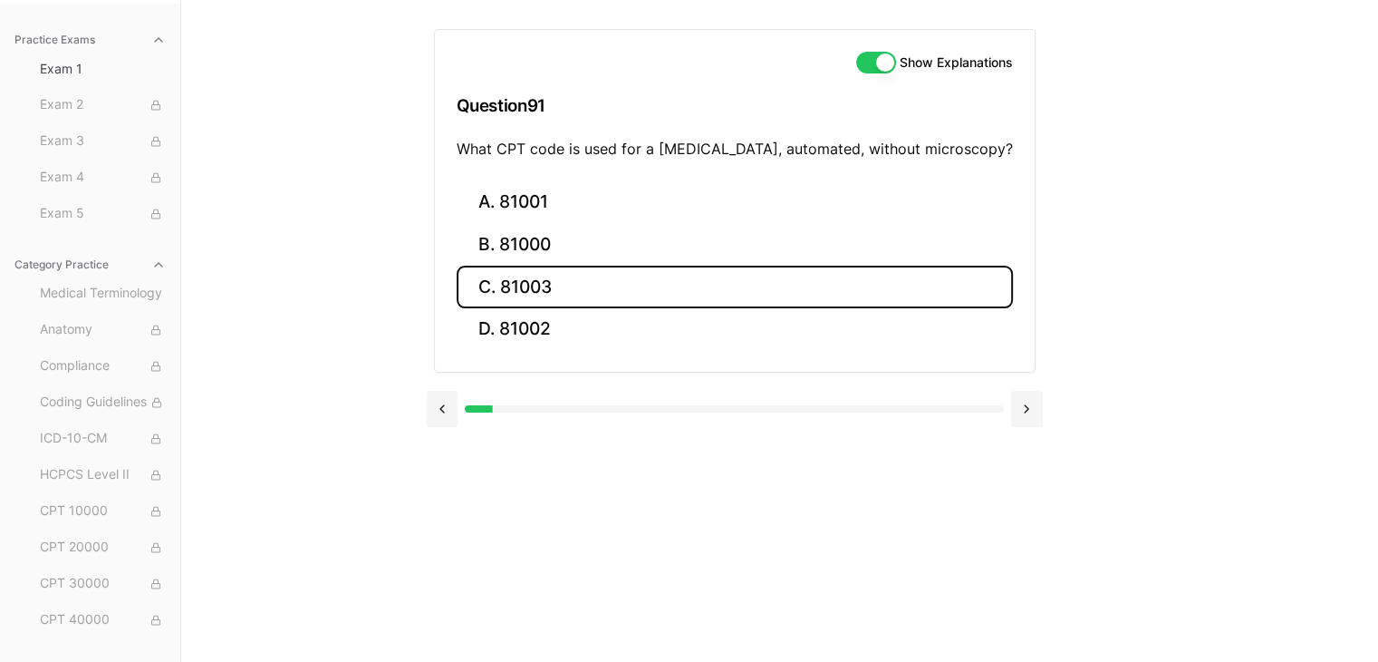
click at [644, 285] on button "C. 81003" at bounding box center [735, 287] width 556 height 43
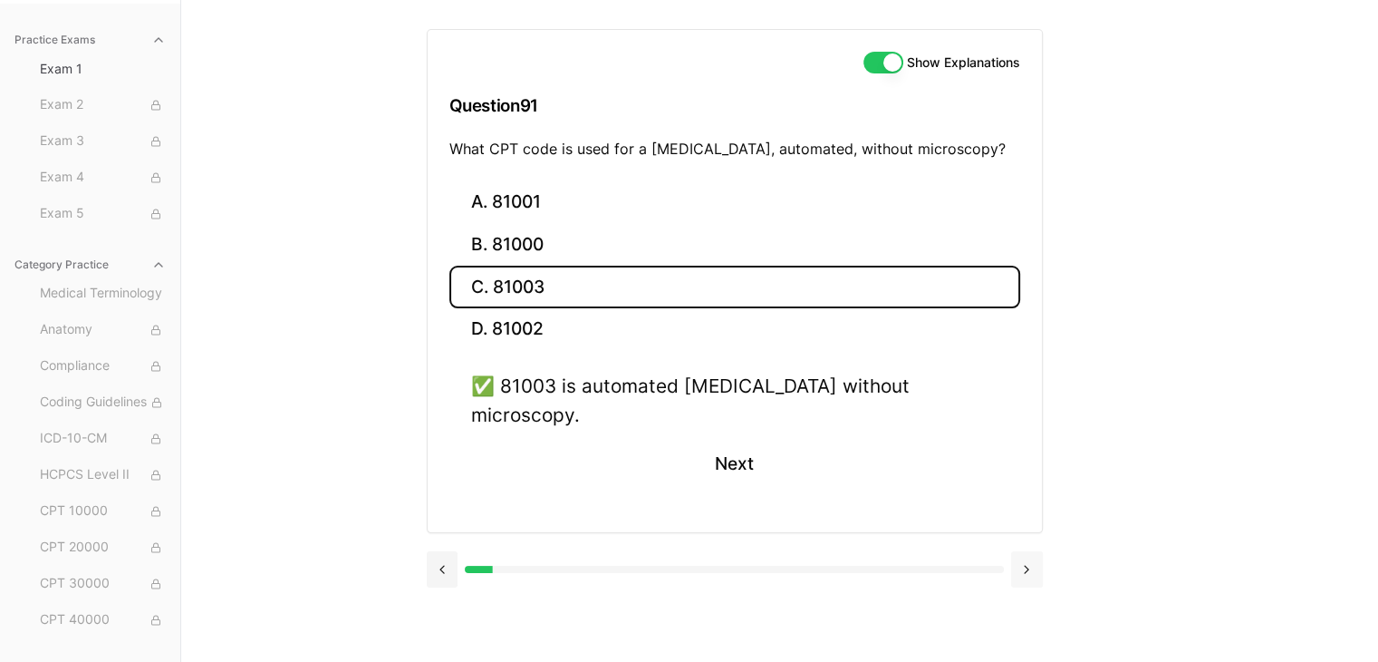
click at [1022, 551] on button at bounding box center [1027, 569] width 32 height 36
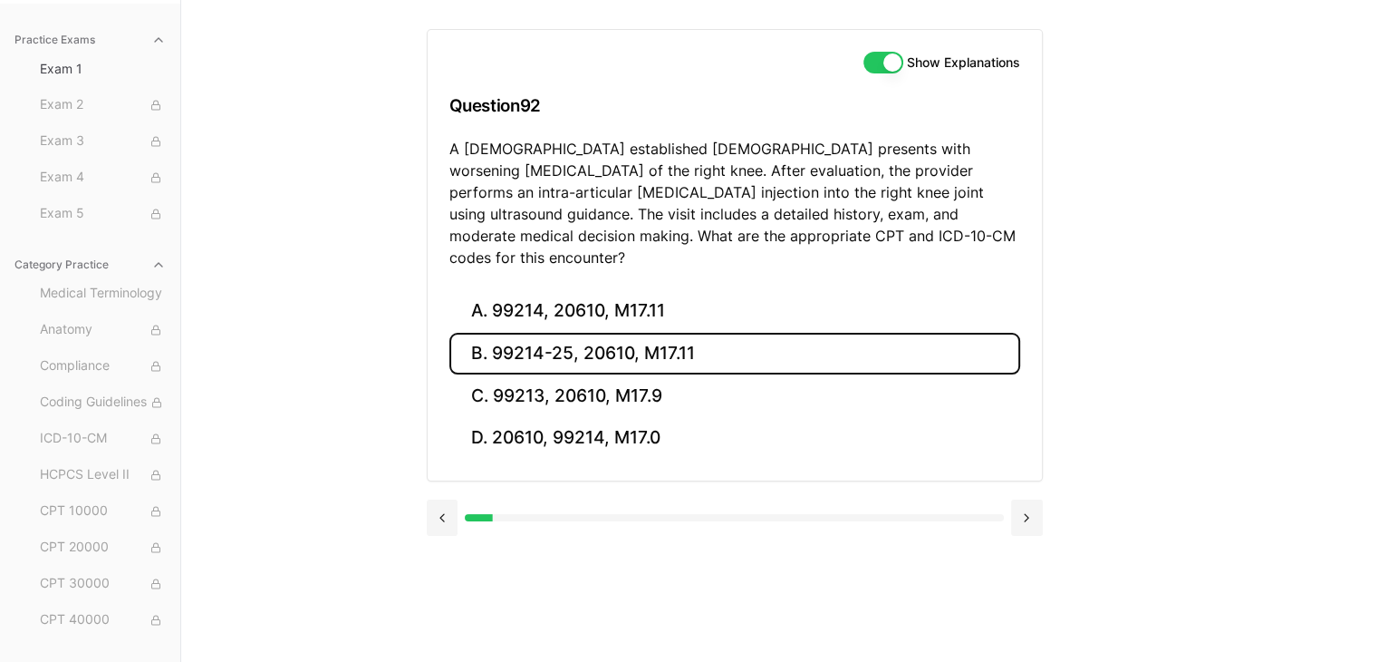
click at [497, 333] on button "B. 99214-25, 20610, M17.11" at bounding box center [734, 354] width 571 height 43
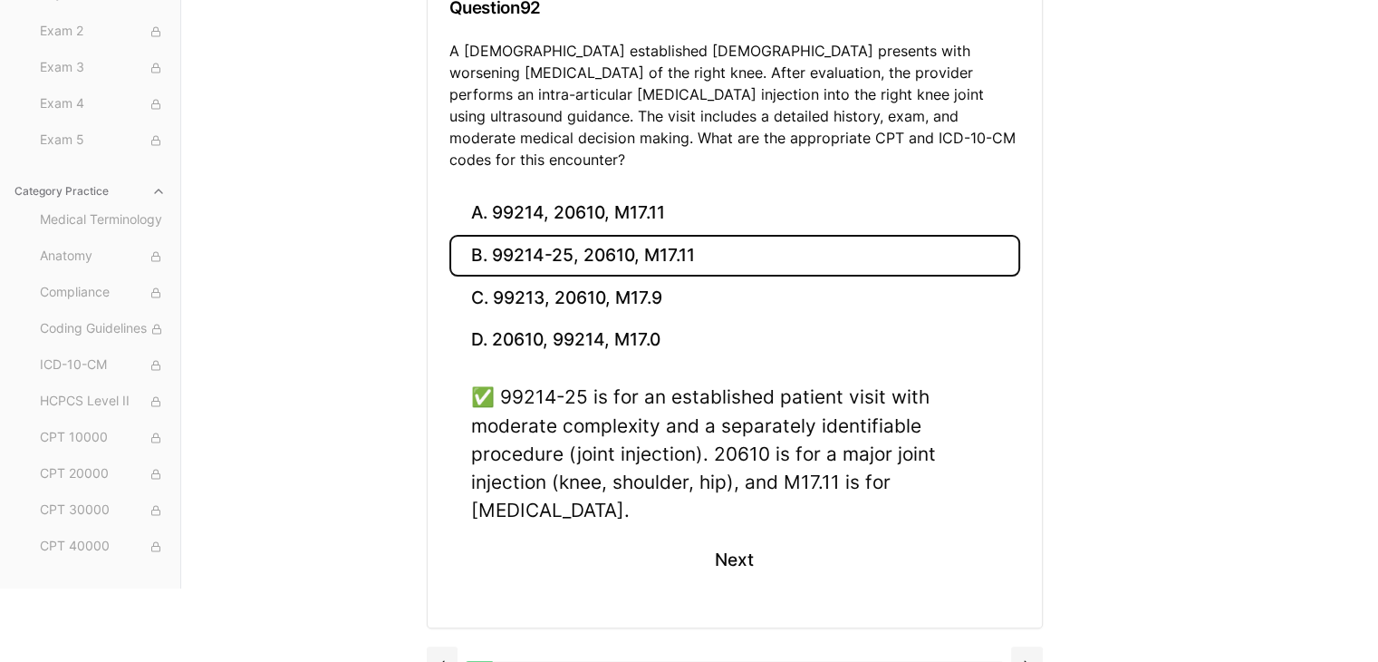
scroll to position [276, 0]
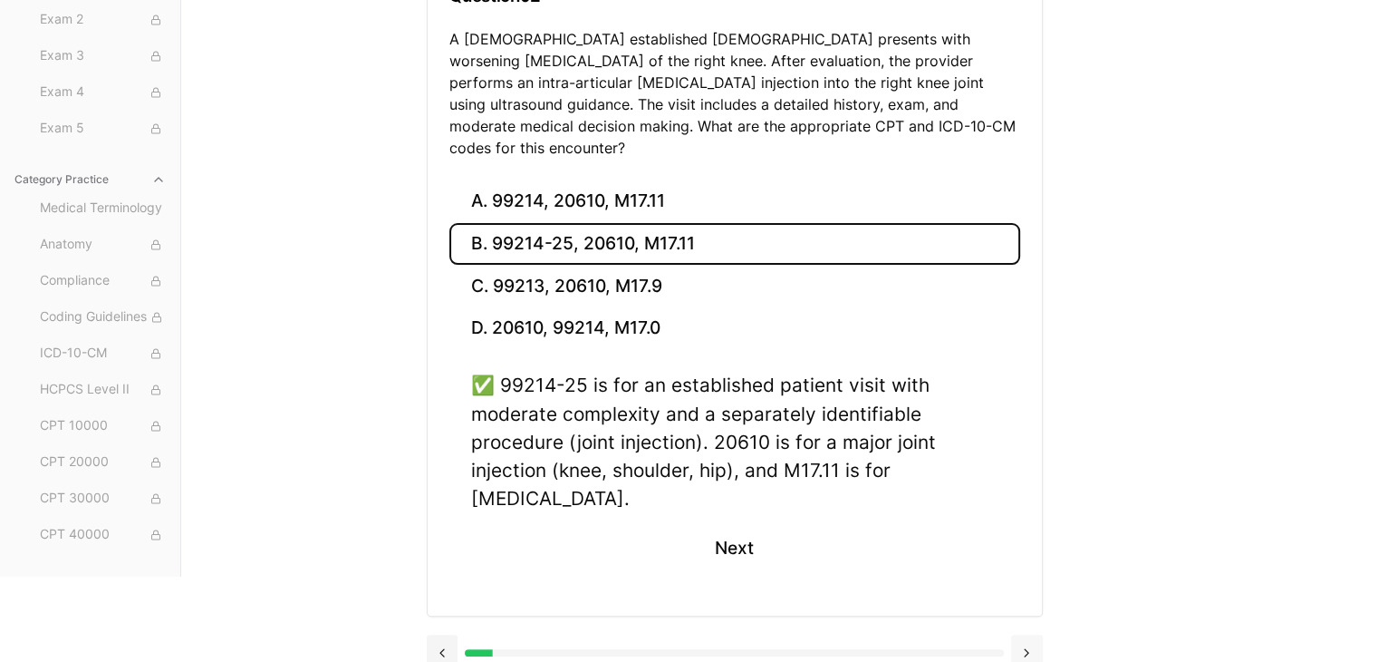
click at [1029, 634] on button at bounding box center [1027, 652] width 32 height 36
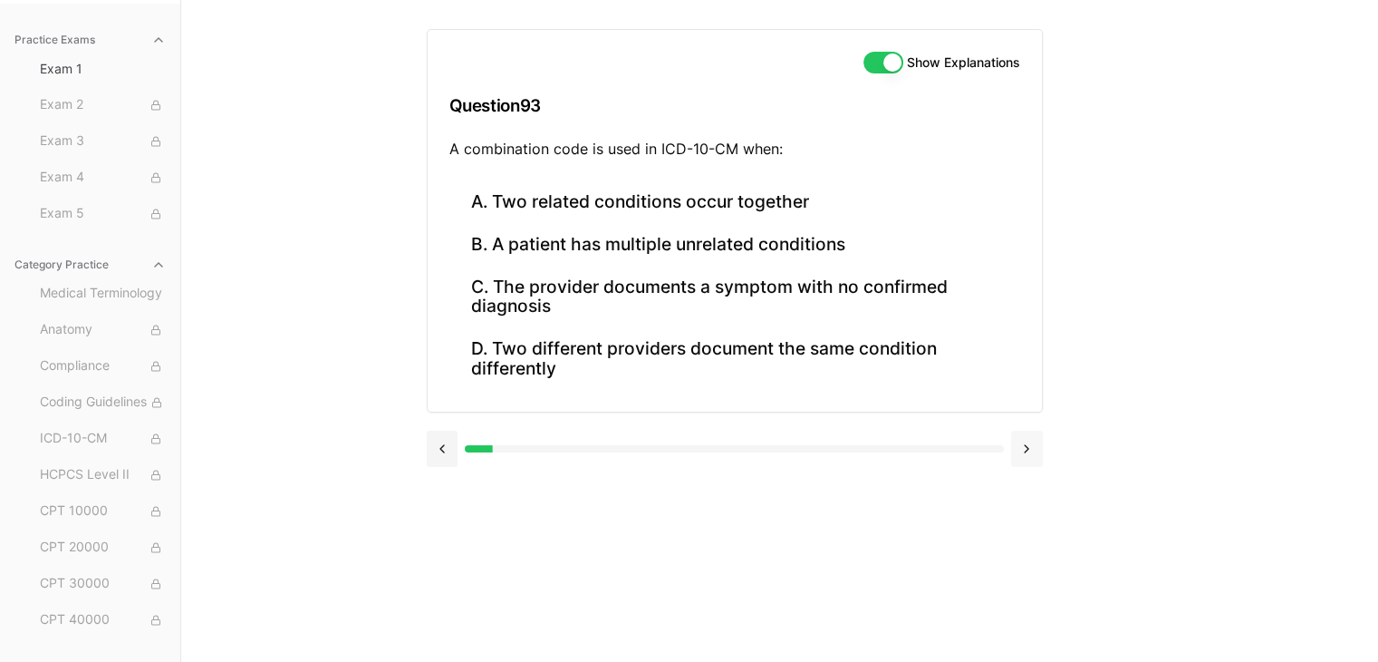
scroll to position [167, 0]
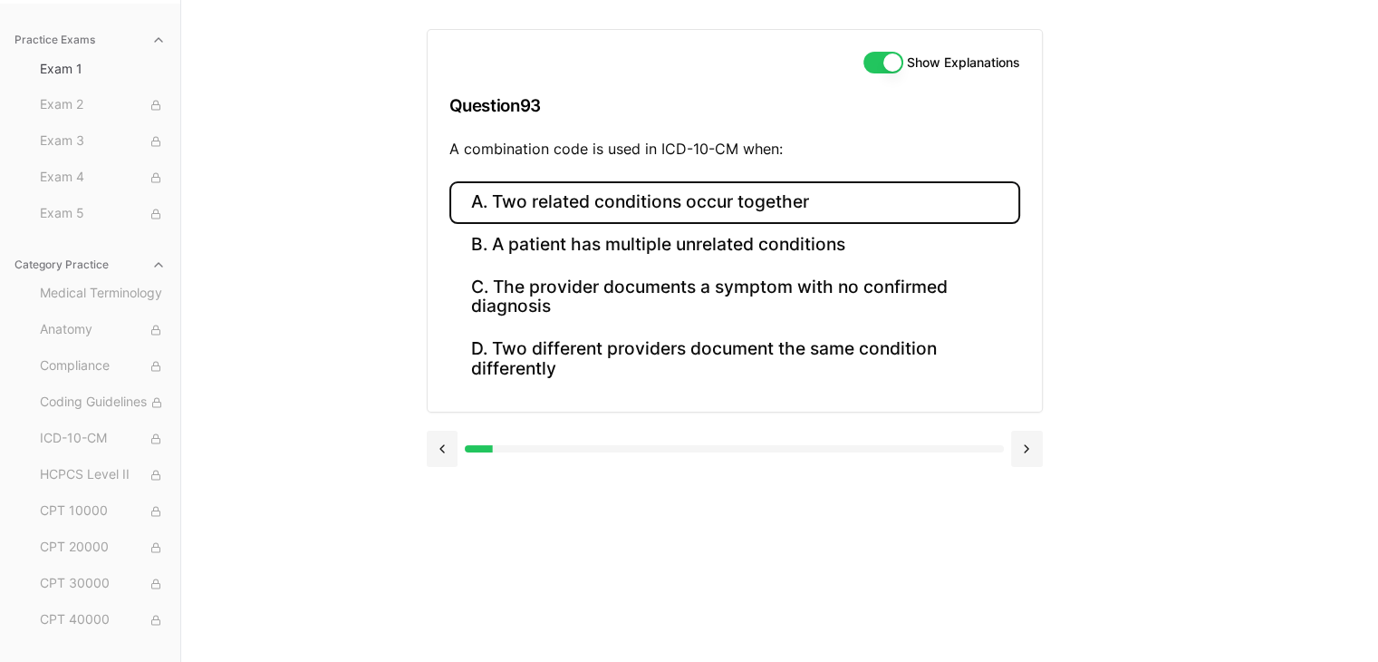
click at [556, 204] on button "A. Two related conditions occur together" at bounding box center [734, 202] width 571 height 43
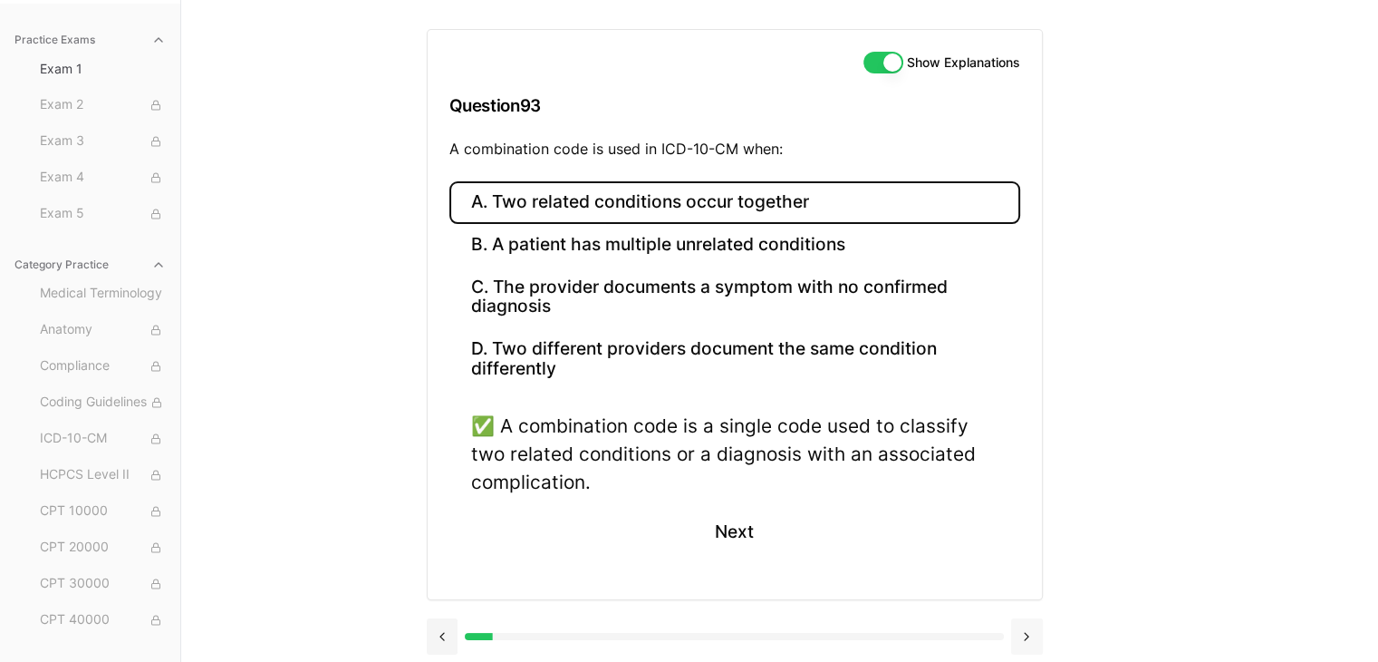
click at [1029, 627] on button at bounding box center [1027, 636] width 32 height 36
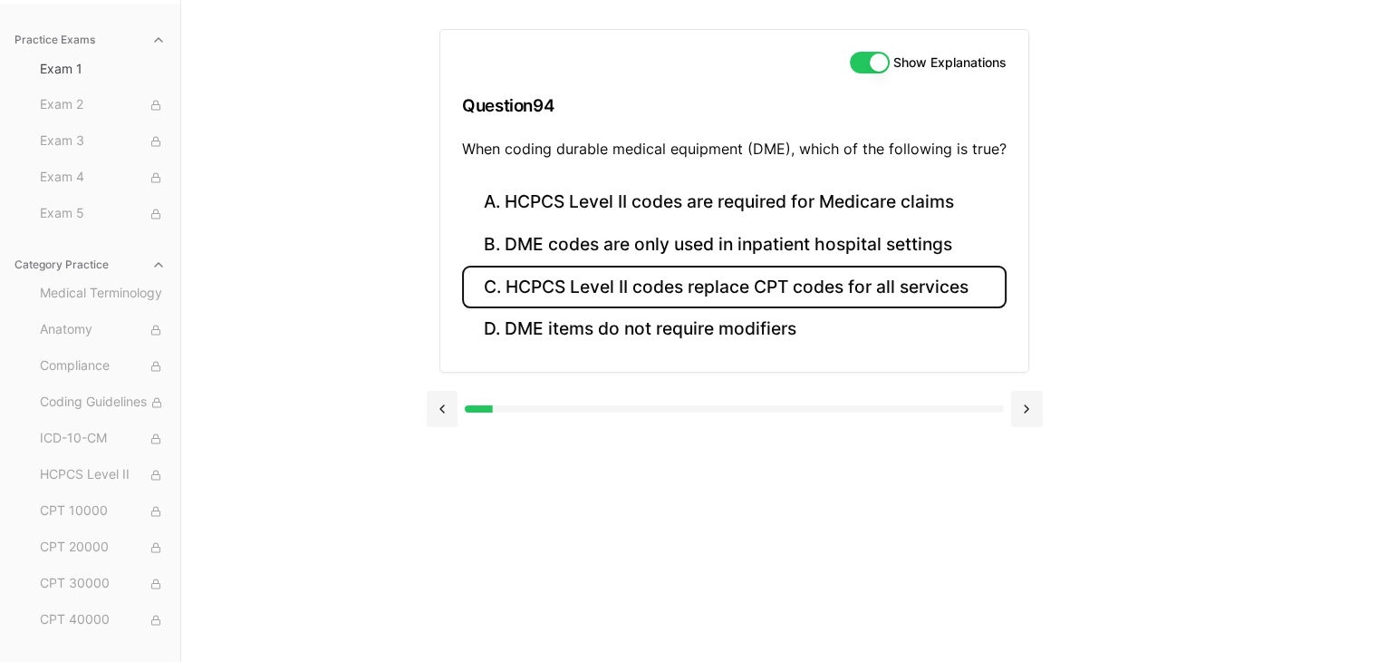
click at [774, 286] on button "C. HCPCS Level II codes replace CPT codes for all services" at bounding box center [734, 287] width 545 height 43
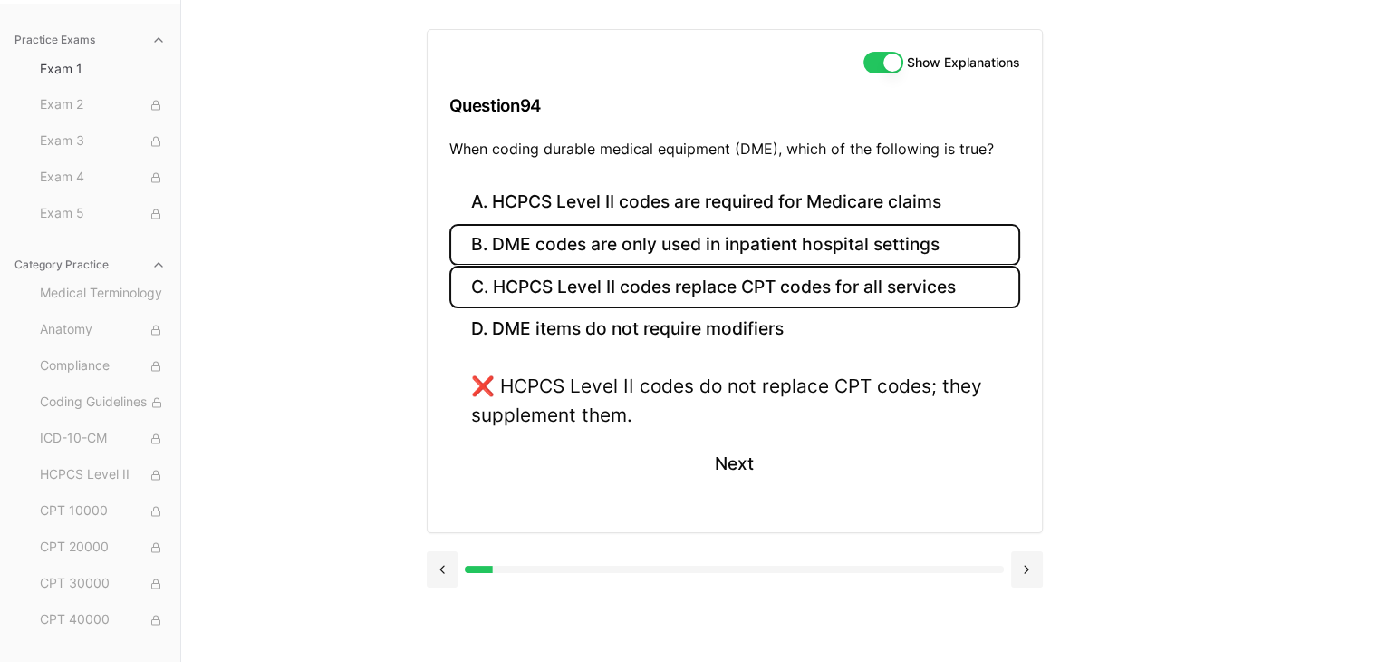
click at [680, 246] on button "B. DME codes are only used in inpatient hospital settings" at bounding box center [734, 245] width 571 height 43
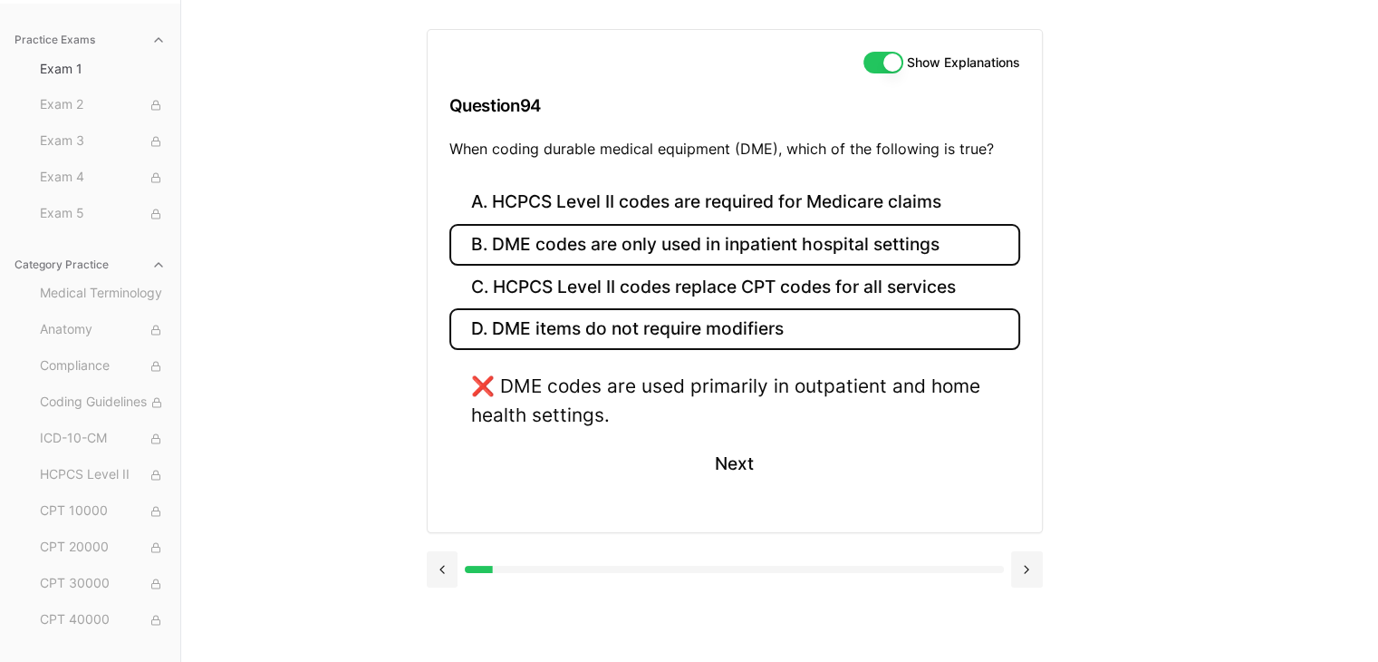
click at [641, 316] on button "D. DME items do not require modifiers" at bounding box center [734, 329] width 571 height 43
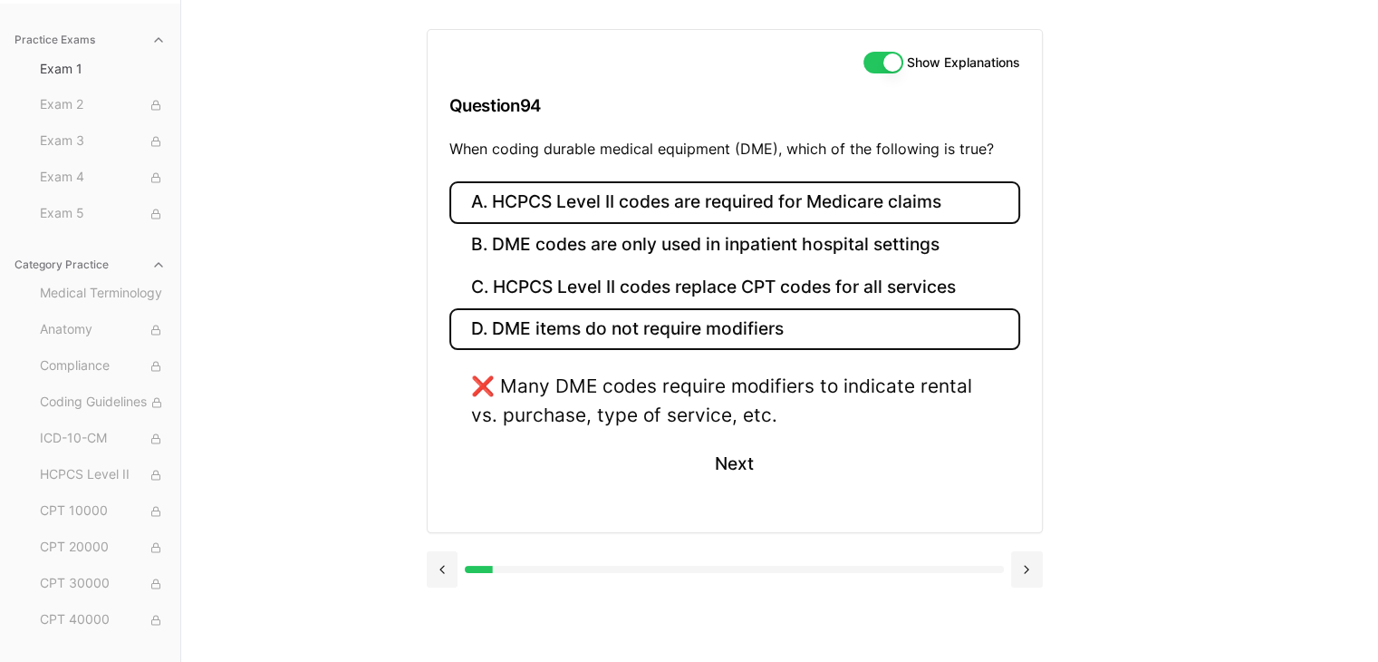
click at [654, 200] on button "A. HCPCS Level II codes are required for Medicare claims" at bounding box center [734, 202] width 571 height 43
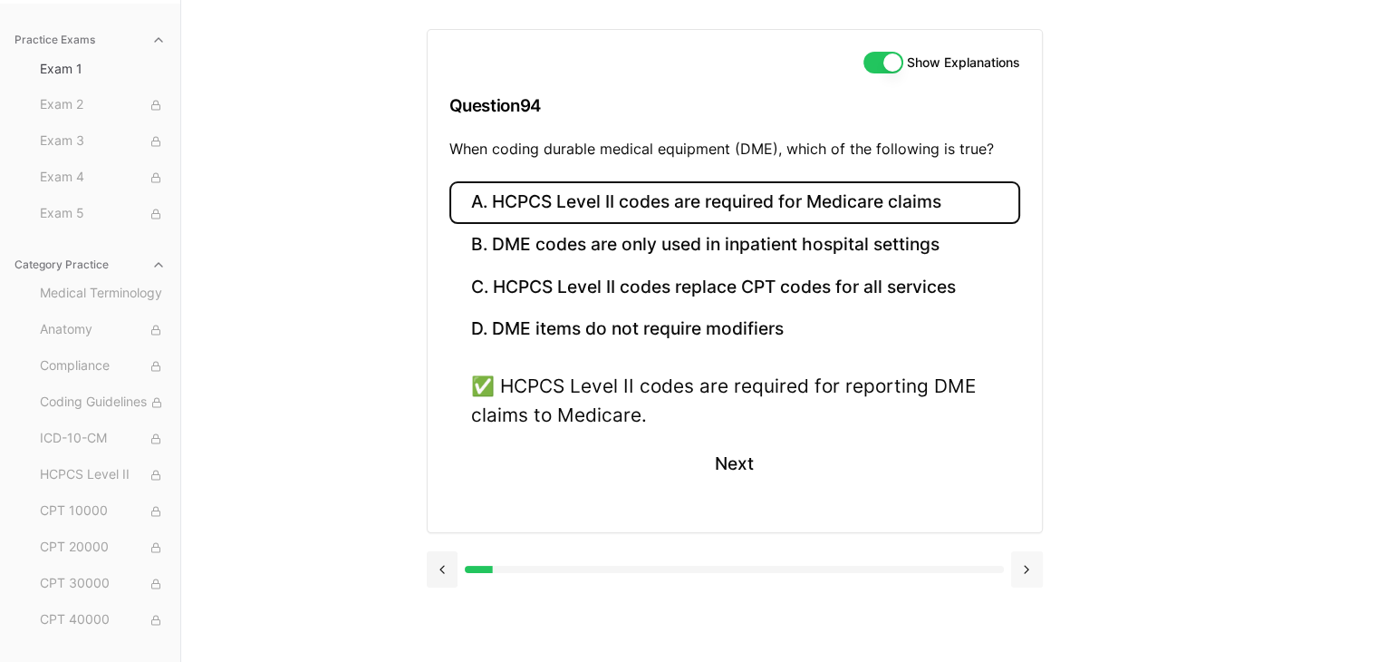
click at [1029, 566] on button at bounding box center [1027, 569] width 32 height 36
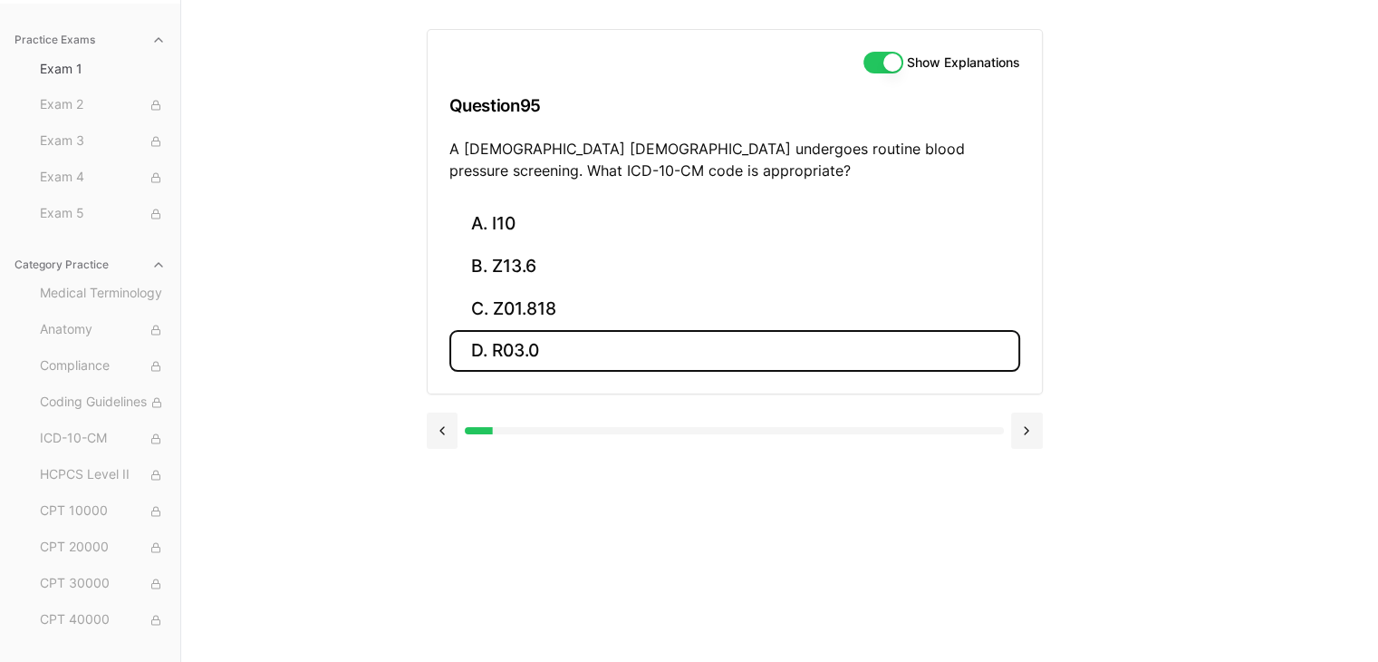
click at [621, 345] on button "D. R03.0" at bounding box center [734, 351] width 571 height 43
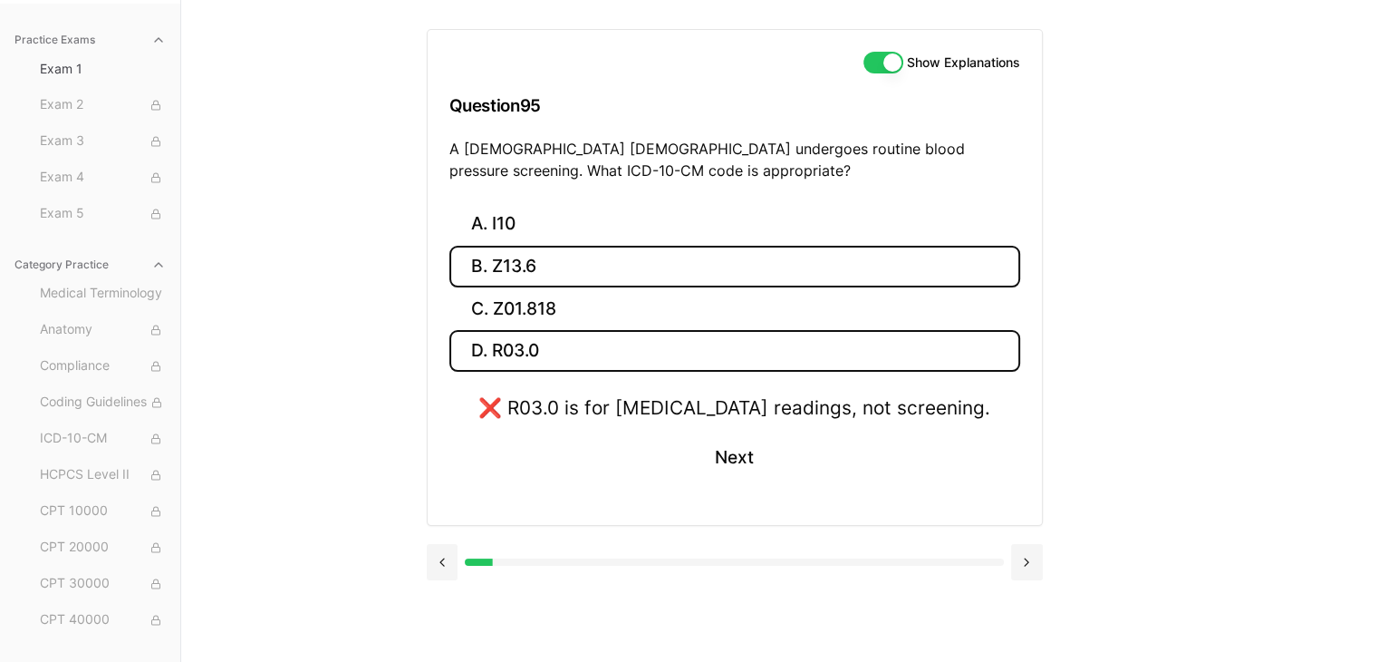
click at [567, 262] on button "B. Z13.6" at bounding box center [734, 267] width 571 height 43
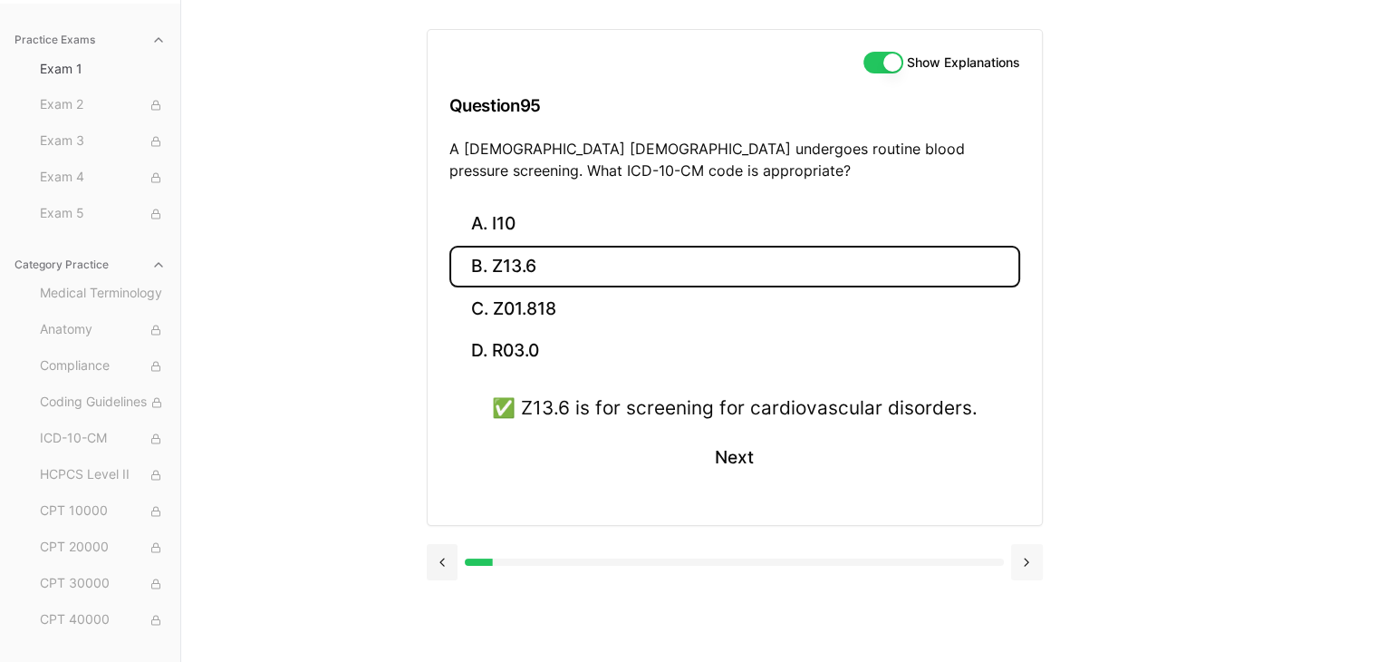
click at [1026, 559] on button at bounding box center [1027, 562] width 32 height 36
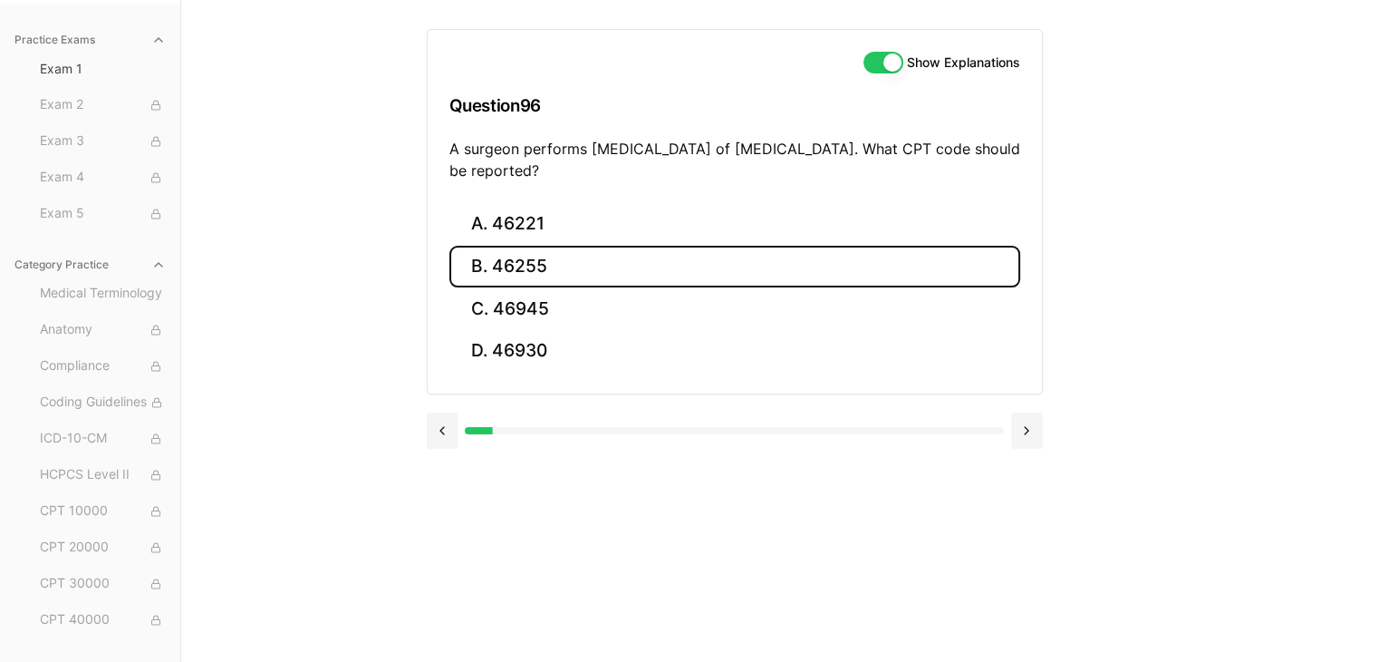
click at [533, 262] on button "B. 46255" at bounding box center [734, 267] width 571 height 43
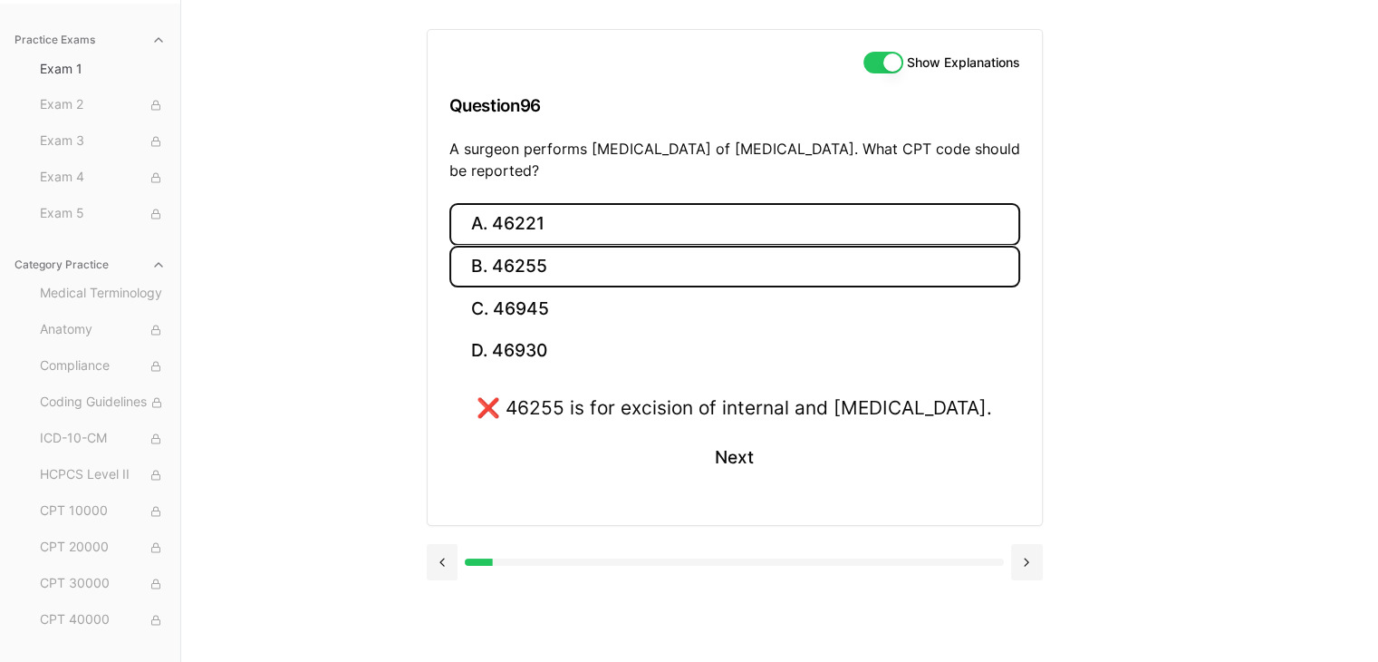
click at [551, 223] on button "A. 46221" at bounding box center [734, 224] width 571 height 43
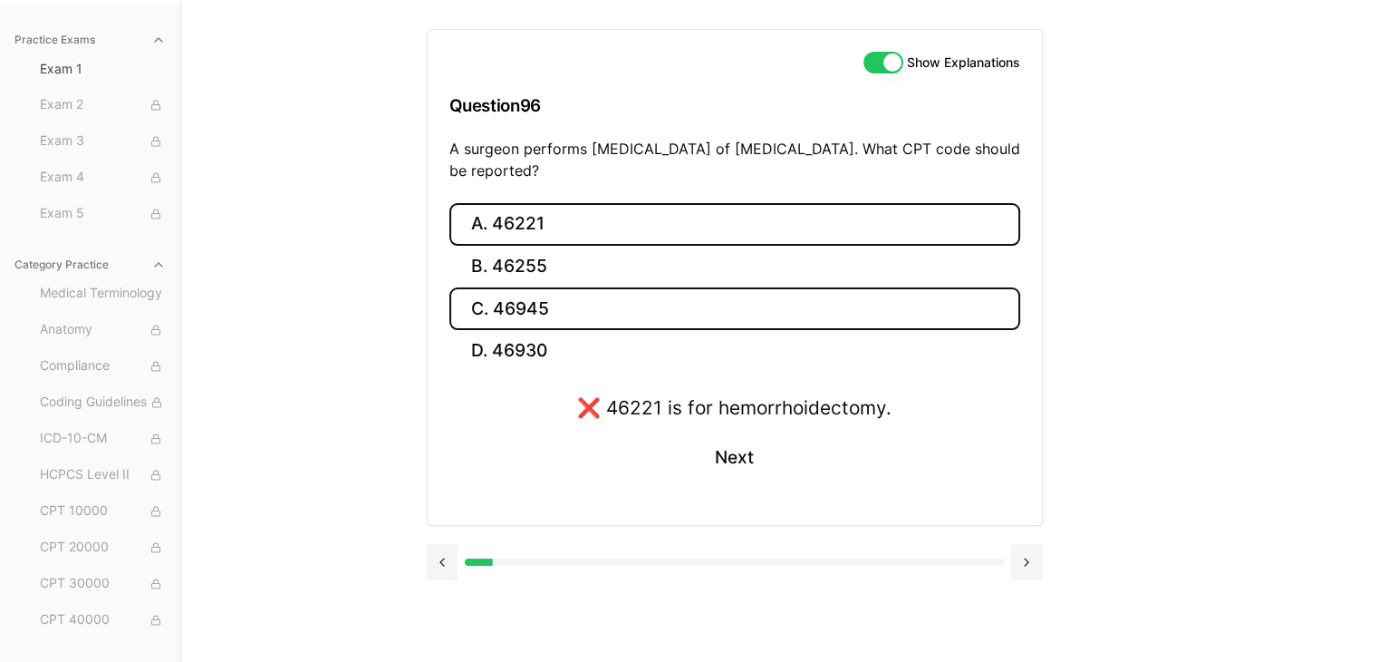
click at [555, 304] on button "C. 46945" at bounding box center [734, 308] width 571 height 43
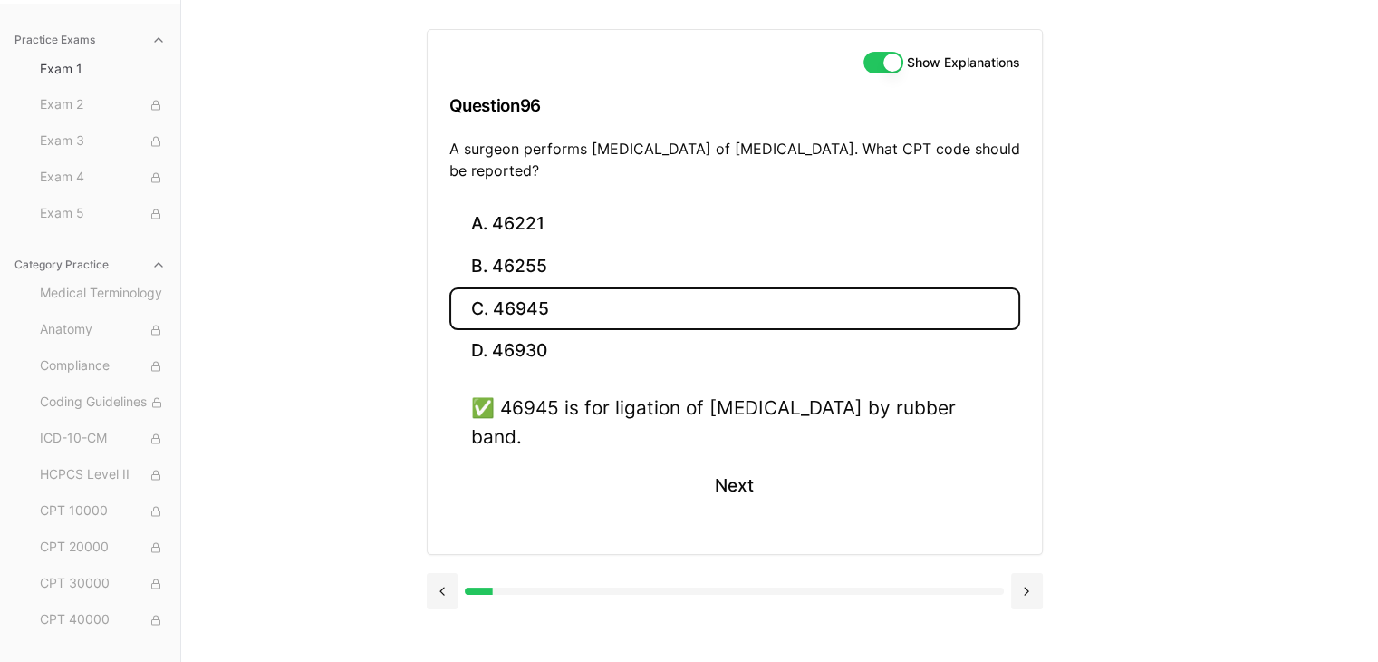
click at [1022, 579] on button at bounding box center [1027, 591] width 32 height 36
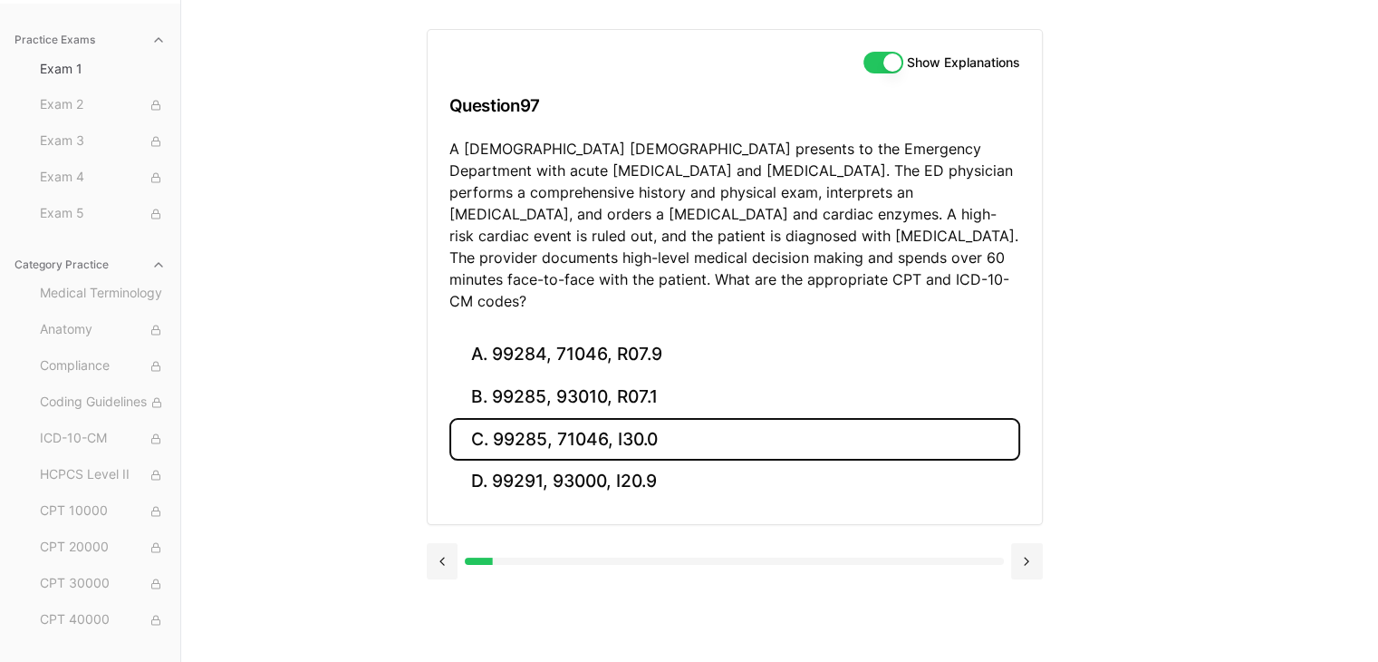
click at [587, 418] on button "C. 99285, 71046, I30.0" at bounding box center [734, 439] width 571 height 43
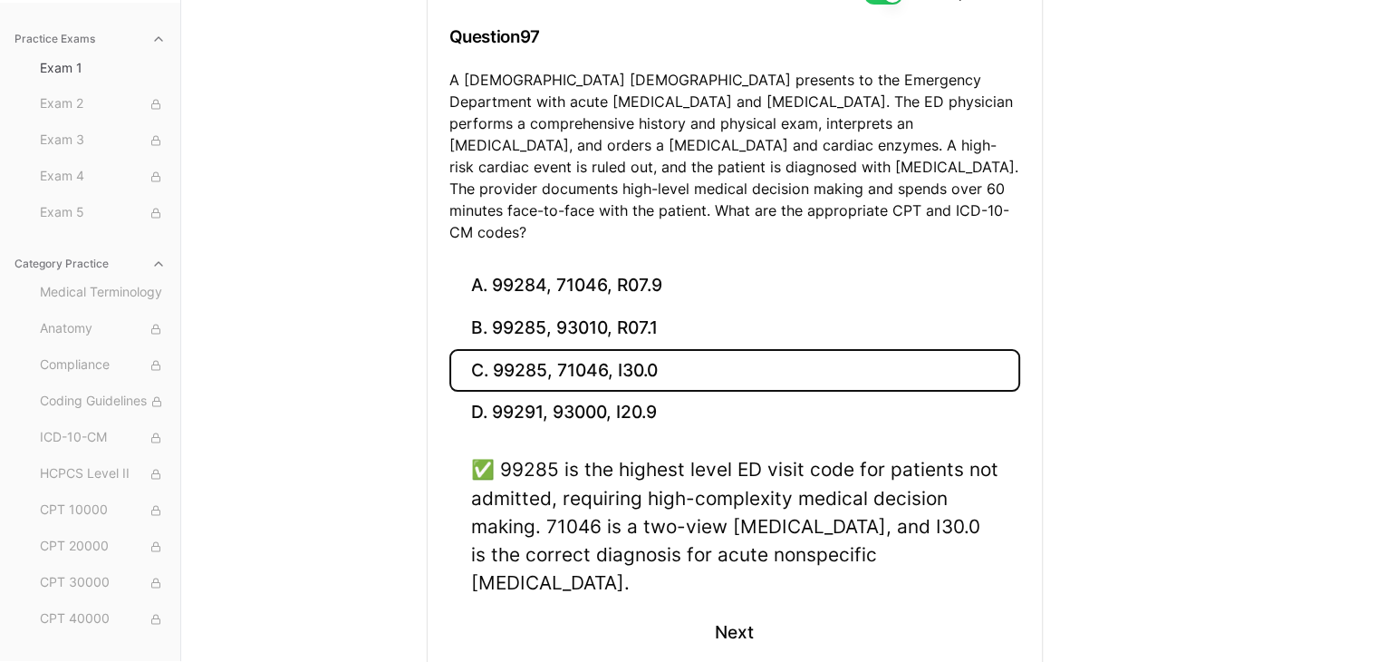
scroll to position [292, 0]
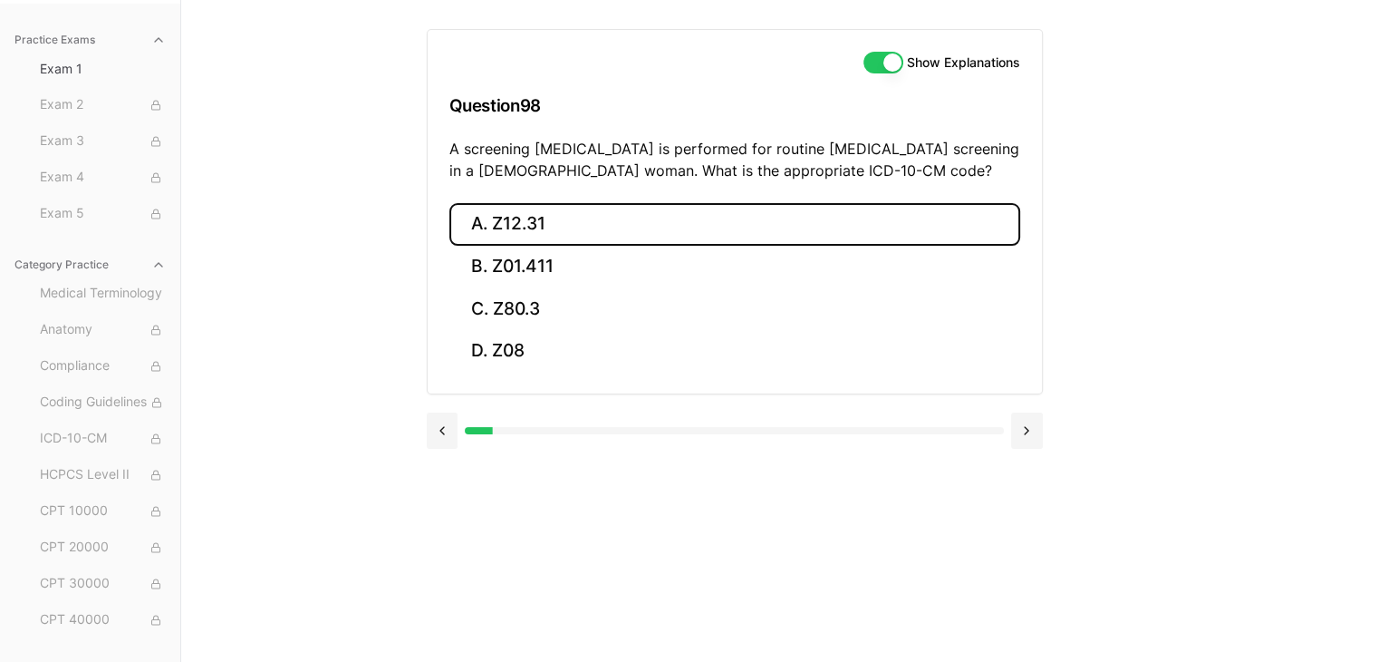
click at [535, 222] on button "A. Z12.31" at bounding box center [734, 224] width 571 height 43
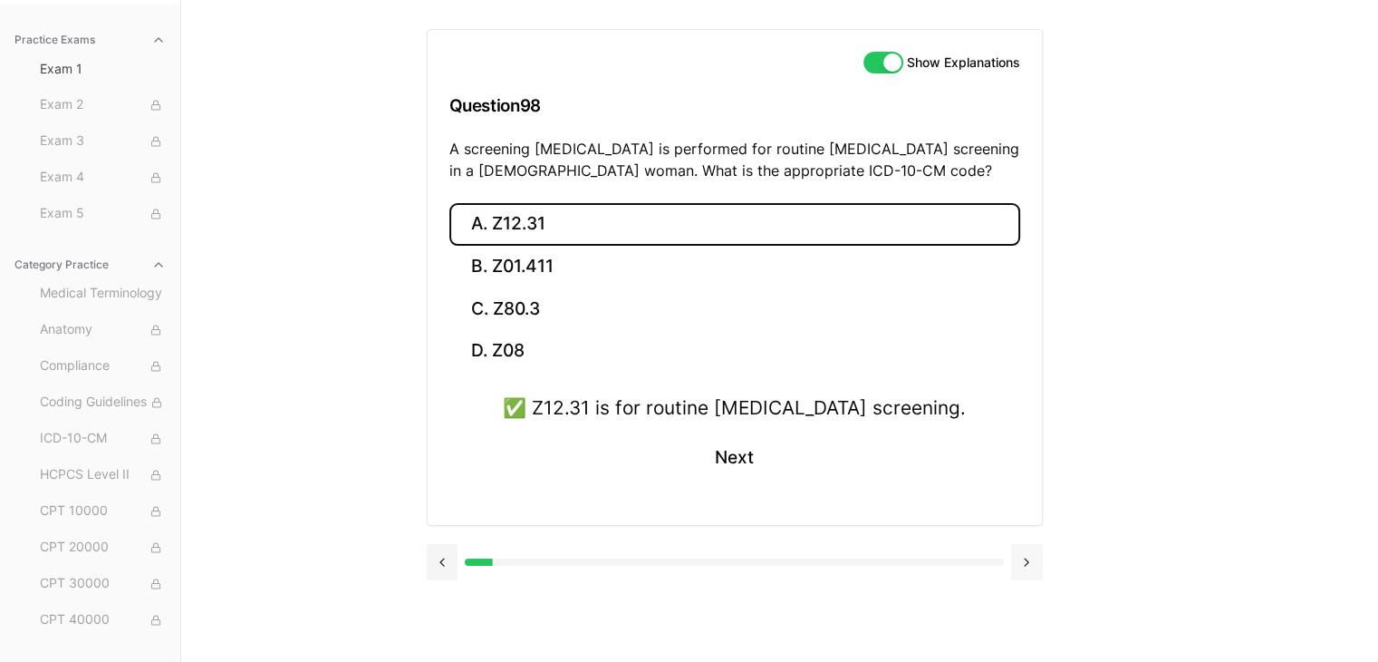
click at [1031, 561] on button at bounding box center [1027, 562] width 32 height 36
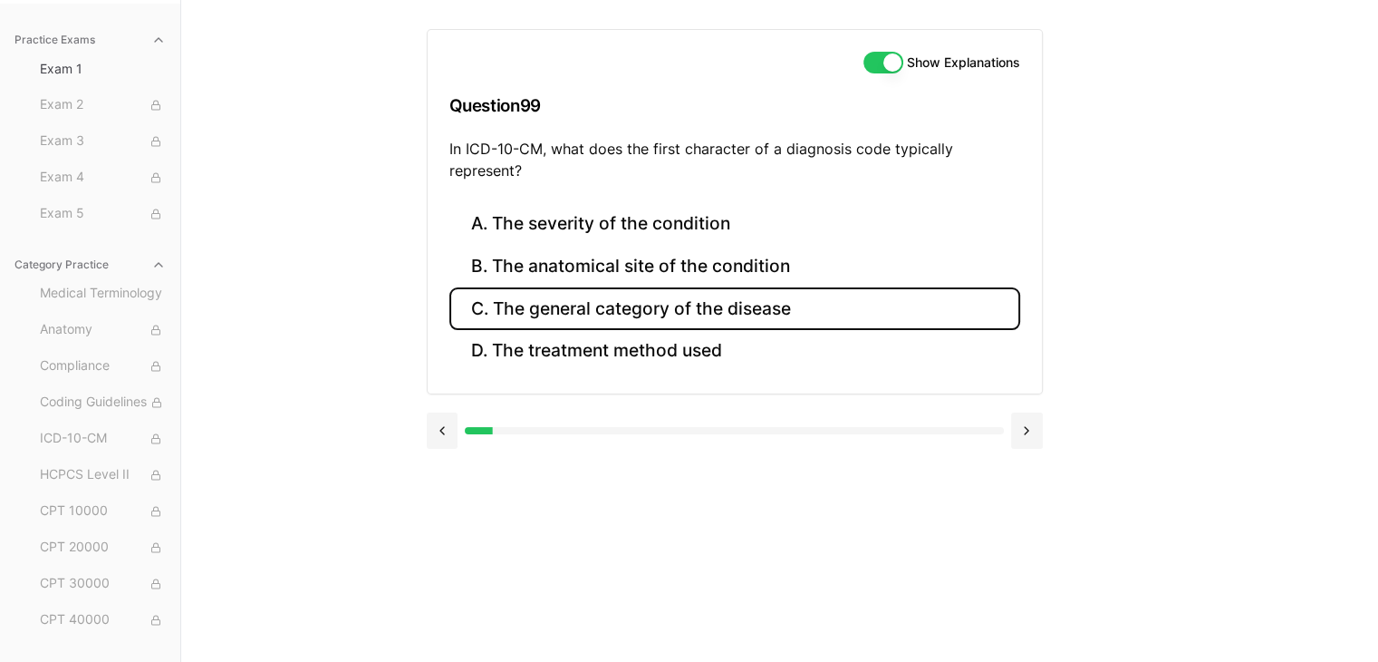
click at [692, 301] on button "C. The general category of the disease" at bounding box center [734, 308] width 571 height 43
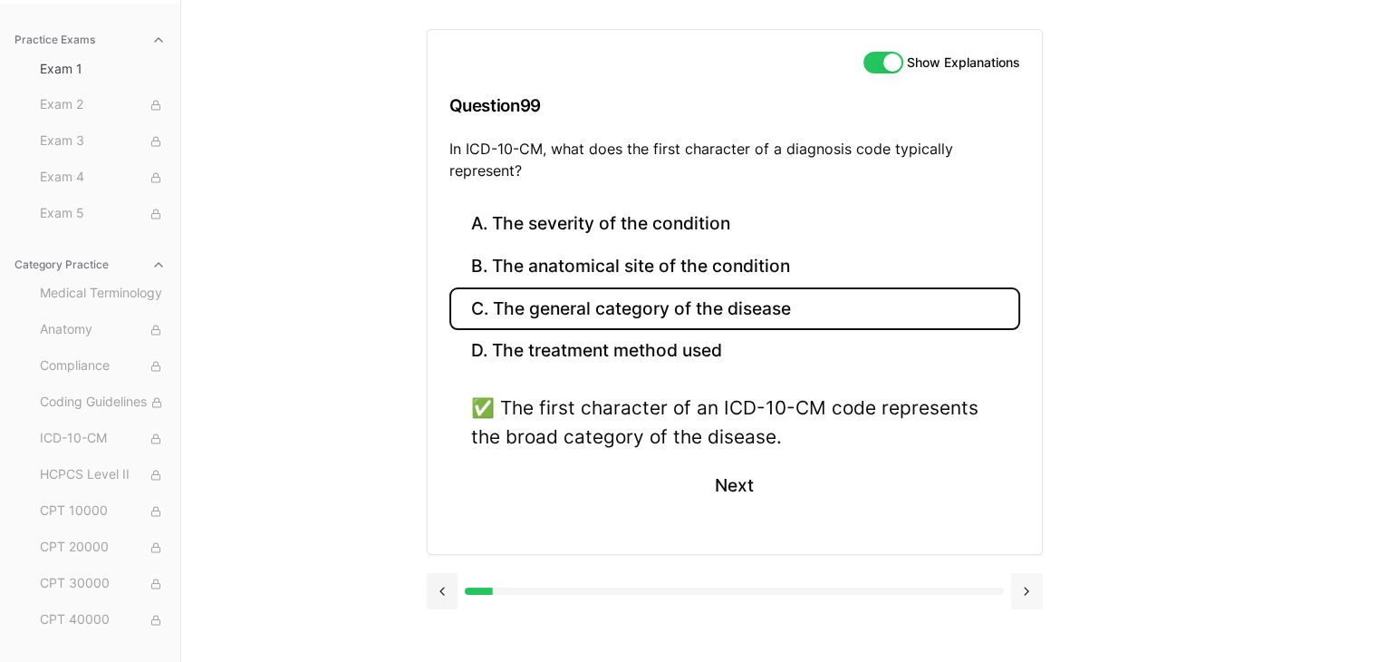
click at [1023, 580] on button at bounding box center [1027, 591] width 32 height 36
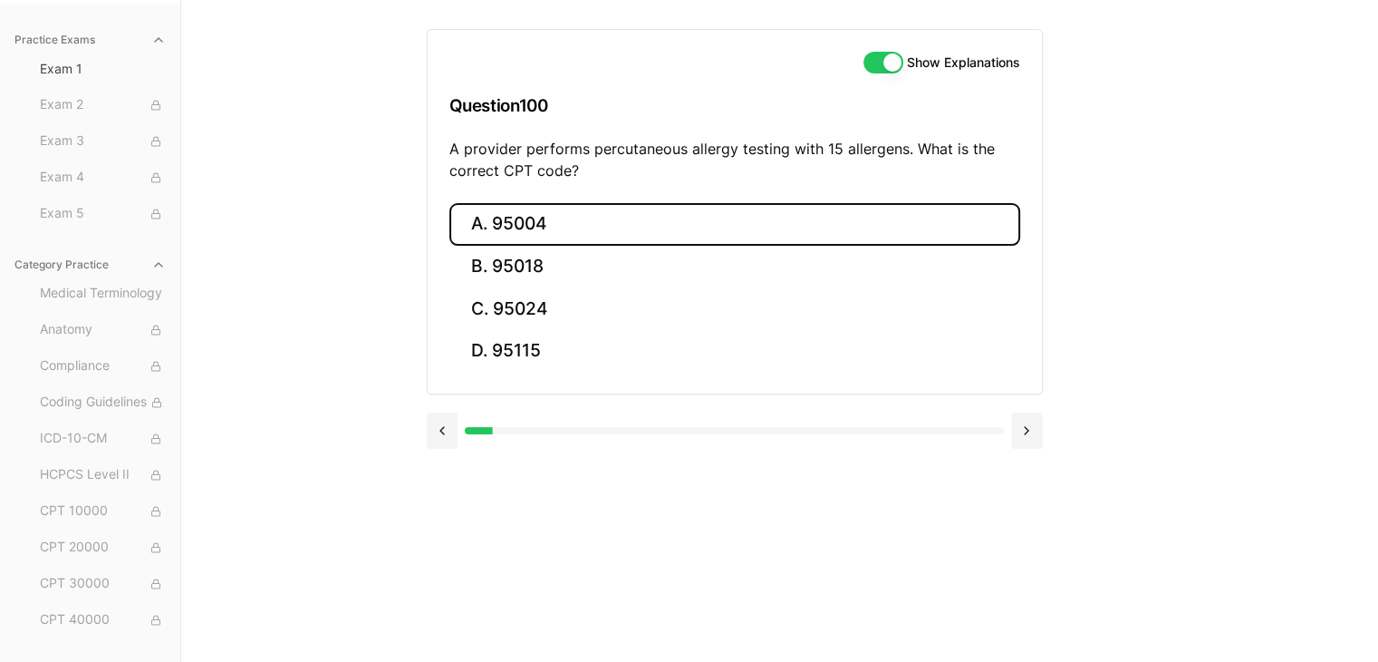
click at [564, 222] on button "A. 95004" at bounding box center [734, 224] width 571 height 43
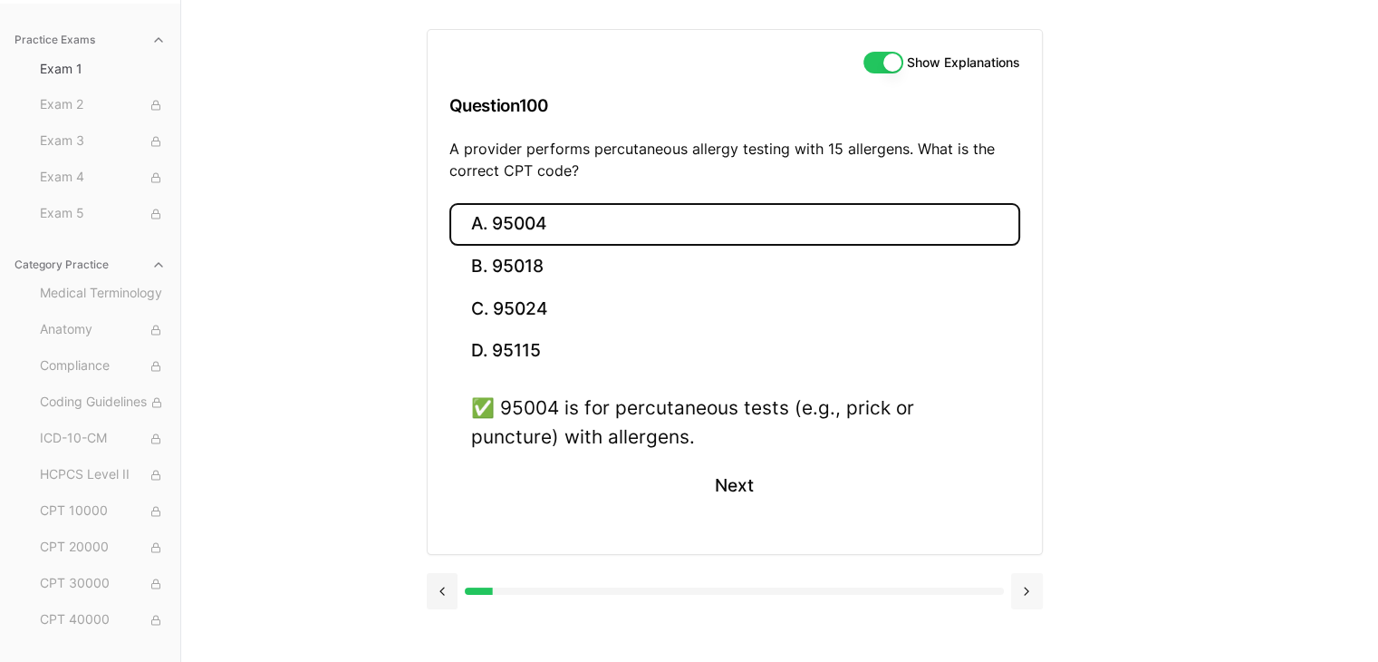
click at [1029, 589] on button at bounding box center [1027, 591] width 32 height 36
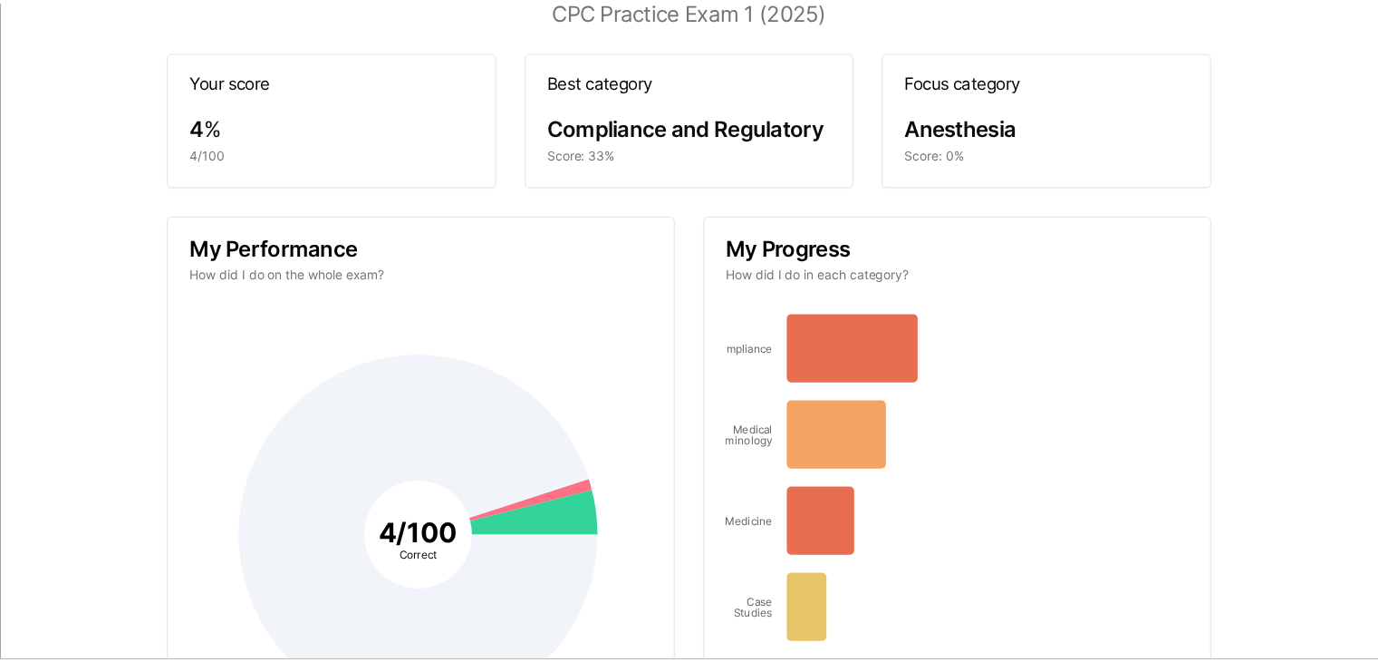
scroll to position [0, 0]
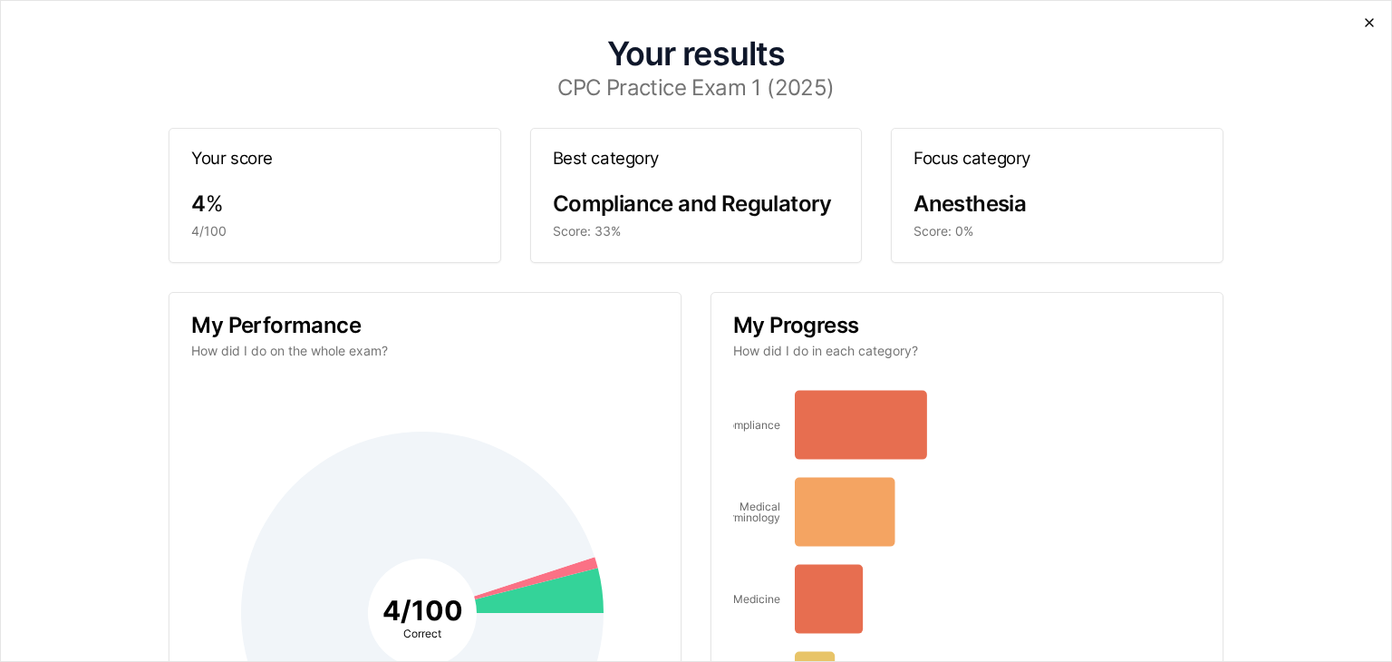
click at [1362, 15] on icon "button" at bounding box center [1369, 22] width 14 height 14
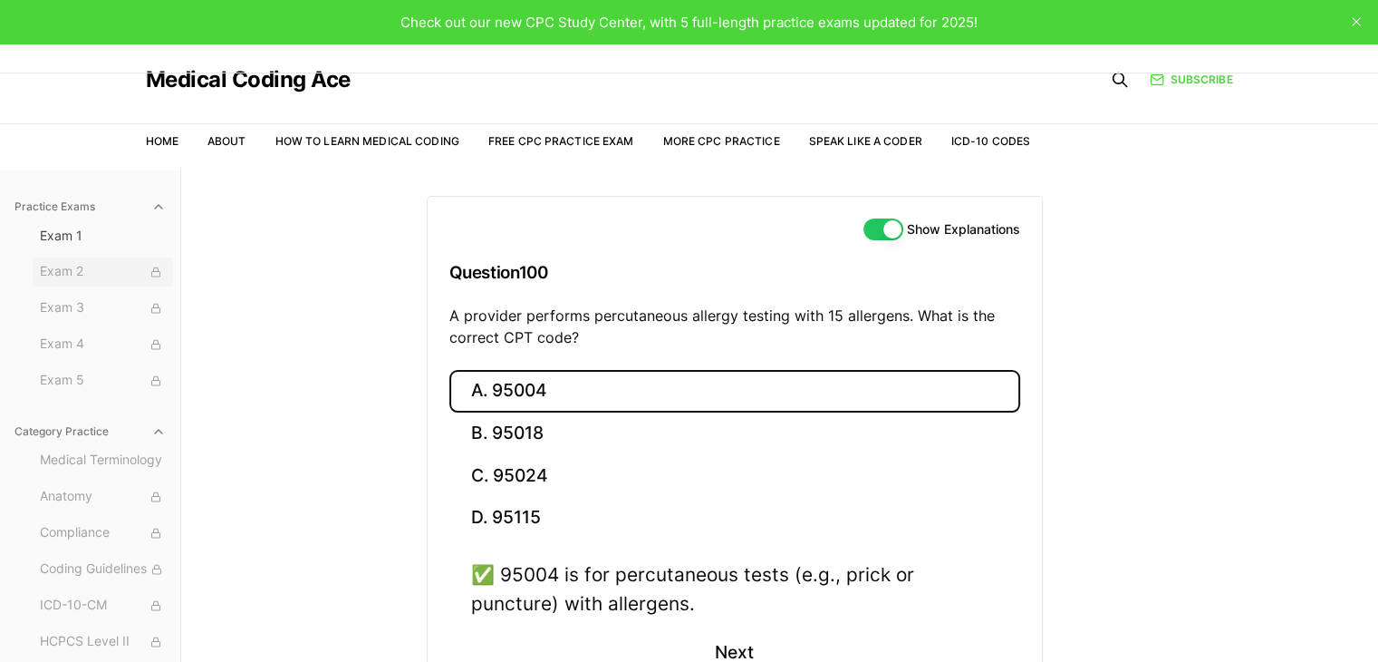
click at [47, 263] on span "Exam 2" at bounding box center [103, 272] width 126 height 20
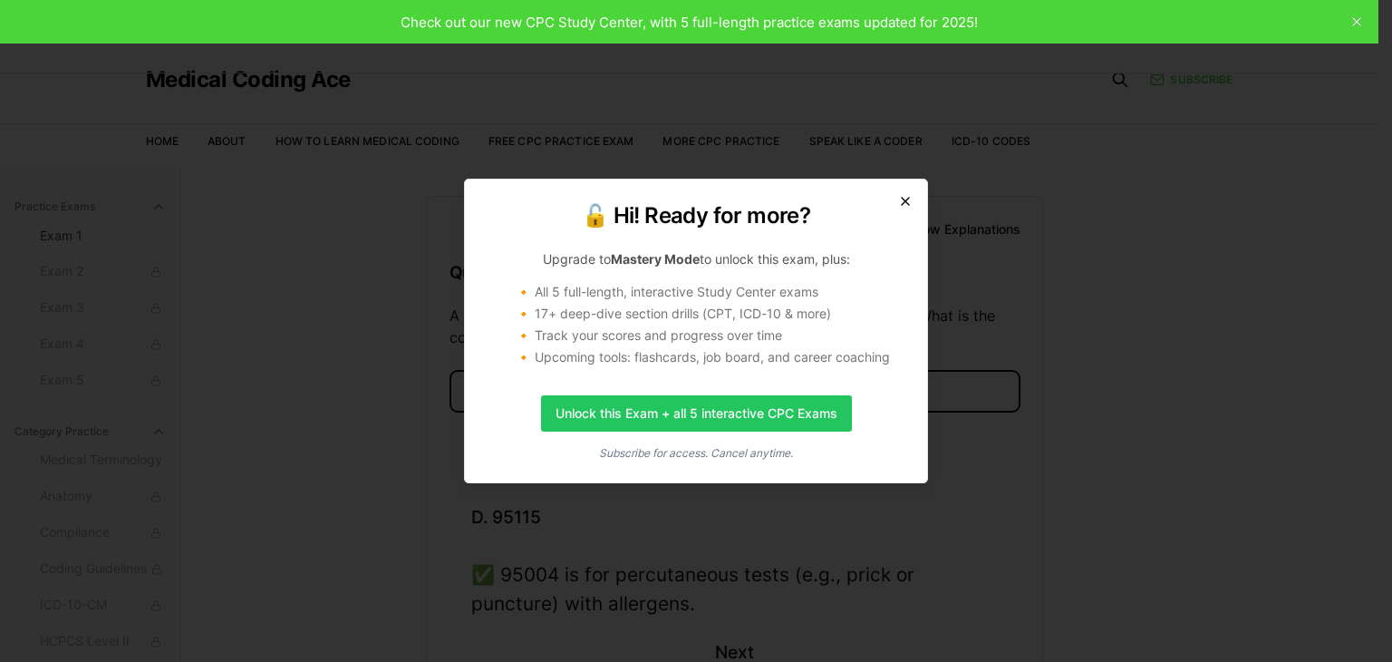
click at [905, 201] on icon "button" at bounding box center [905, 201] width 14 height 14
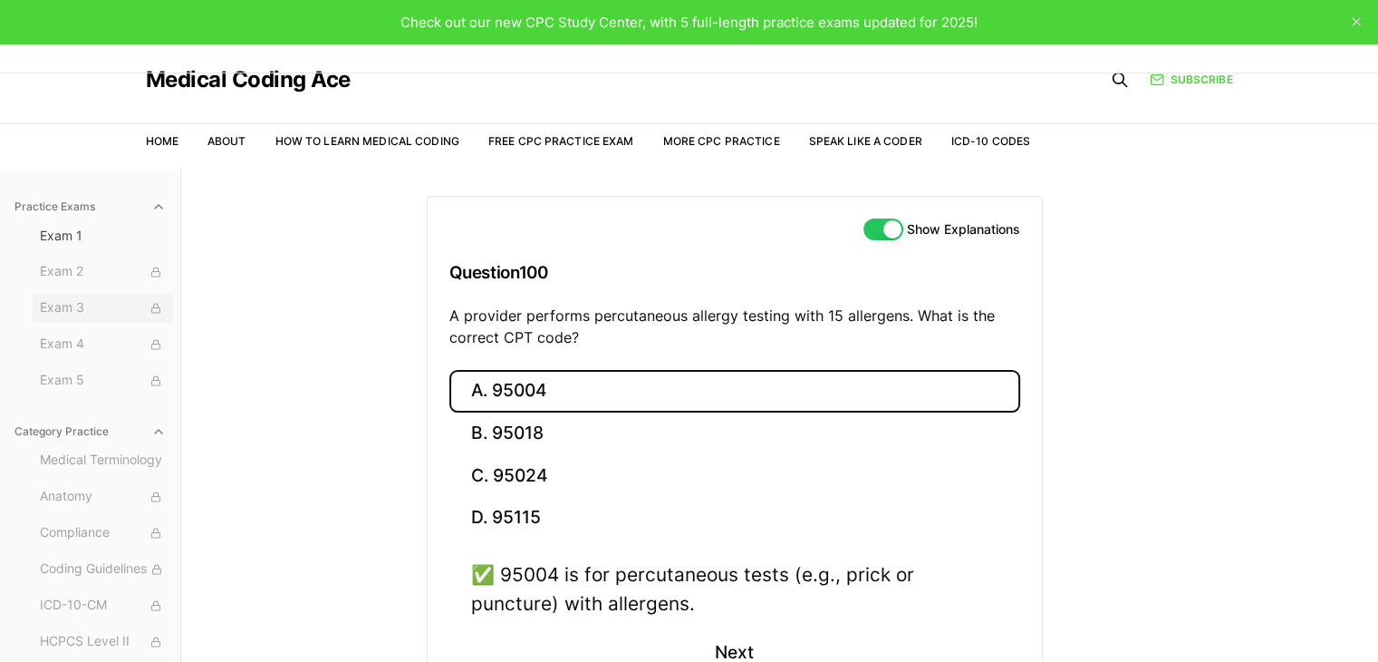
click at [53, 305] on span "Exam 3" at bounding box center [103, 308] width 126 height 20
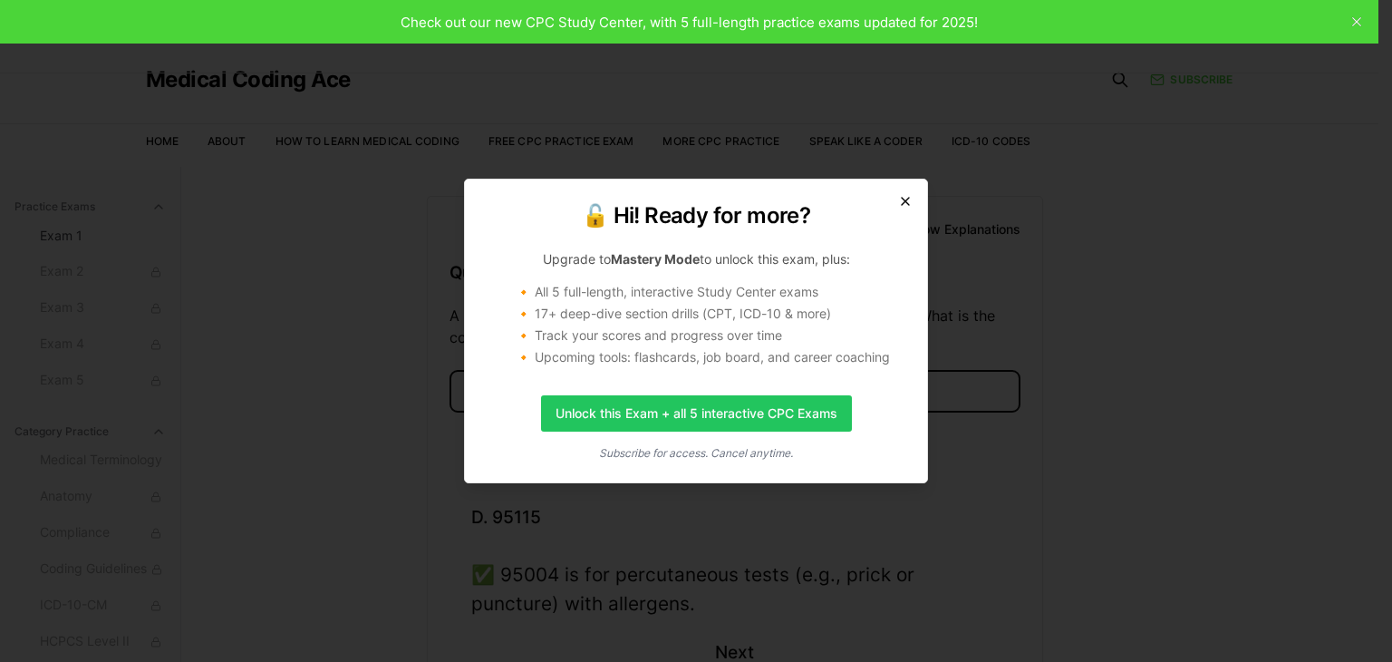
click at [907, 203] on icon "button" at bounding box center [905, 201] width 7 height 7
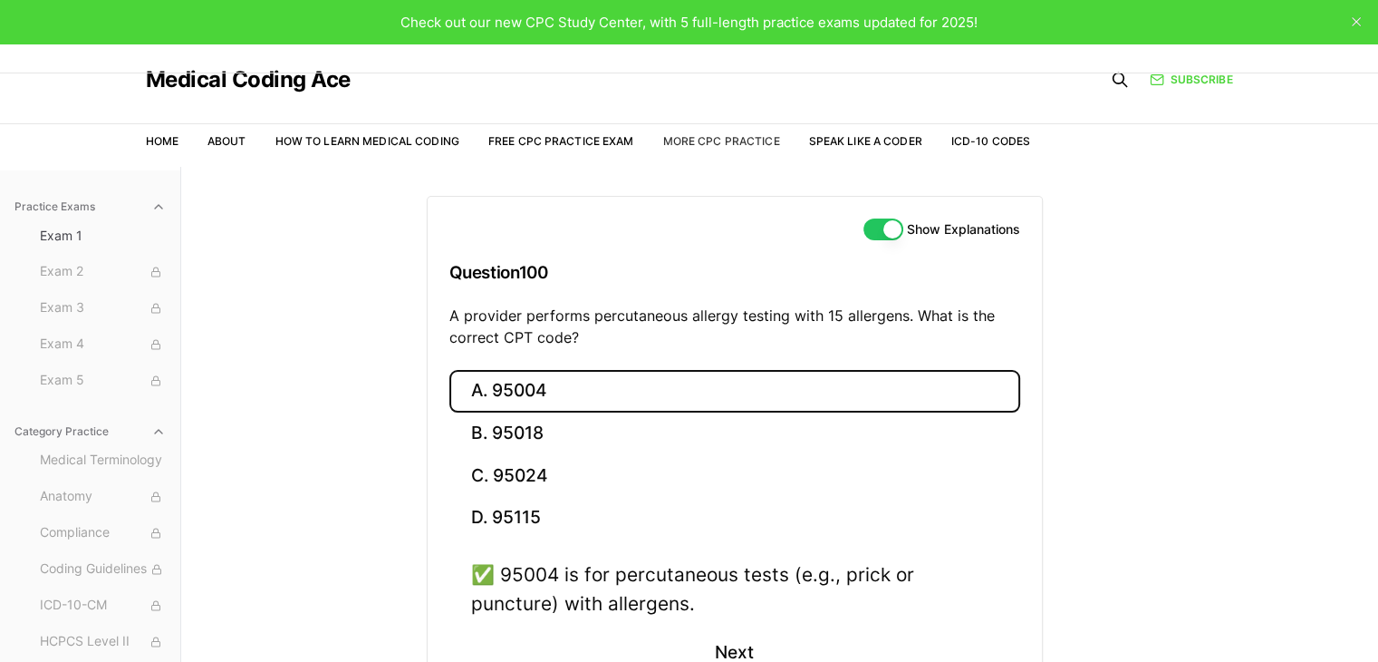
click at [730, 138] on link "More CPC Practice" at bounding box center [720, 141] width 117 height 14
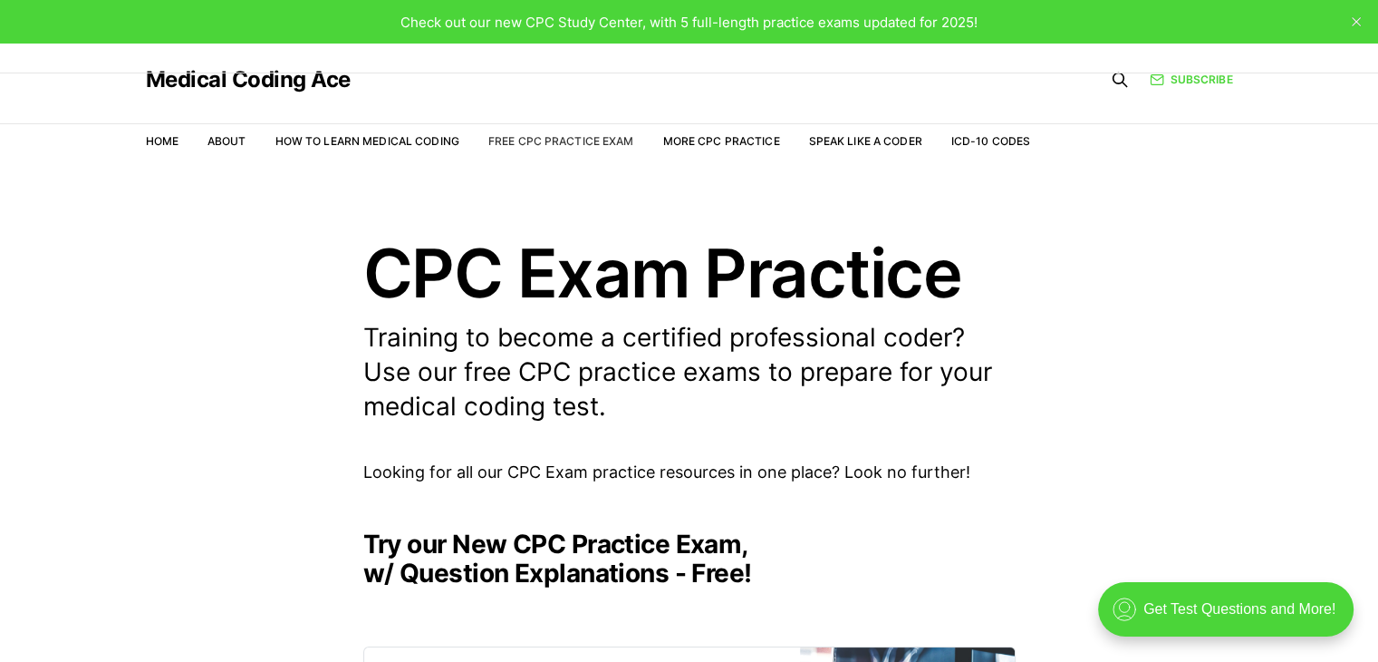
click at [566, 137] on link "Free CPC Practice Exam" at bounding box center [561, 141] width 146 height 14
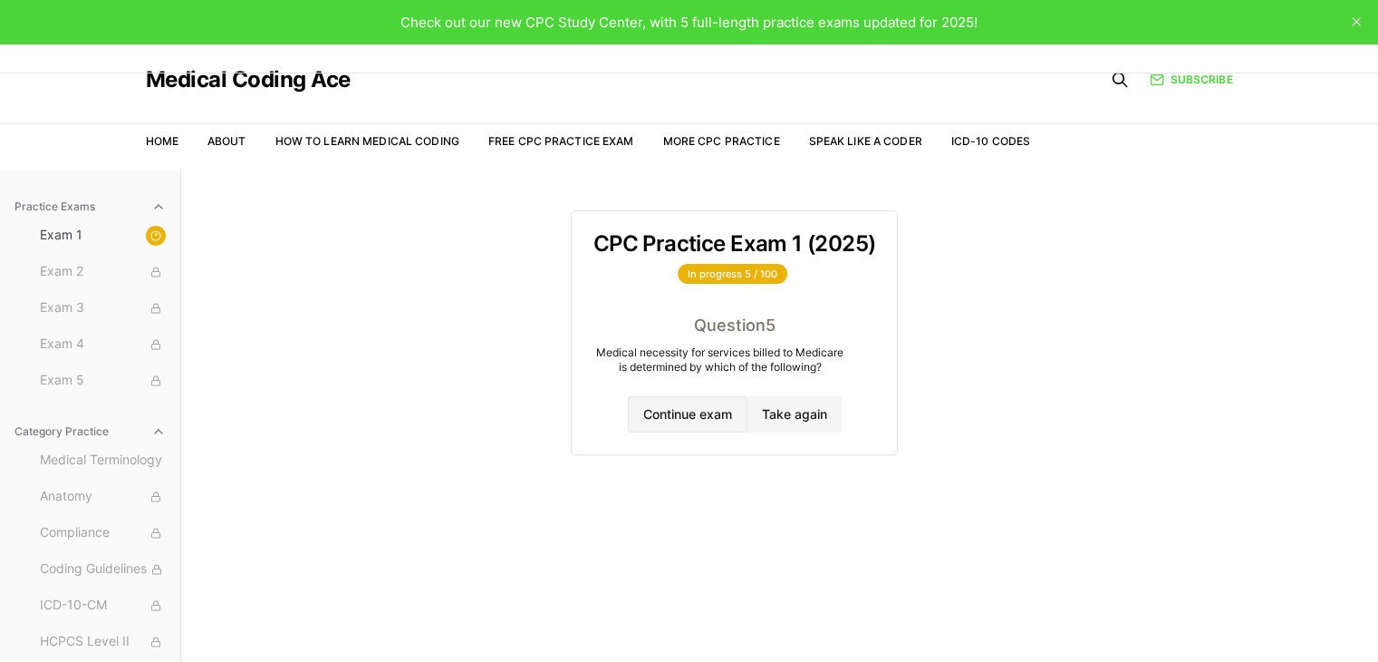
click at [706, 418] on button "Continue exam" at bounding box center [688, 414] width 120 height 36
